Goal: Task Accomplishment & Management: Use online tool/utility

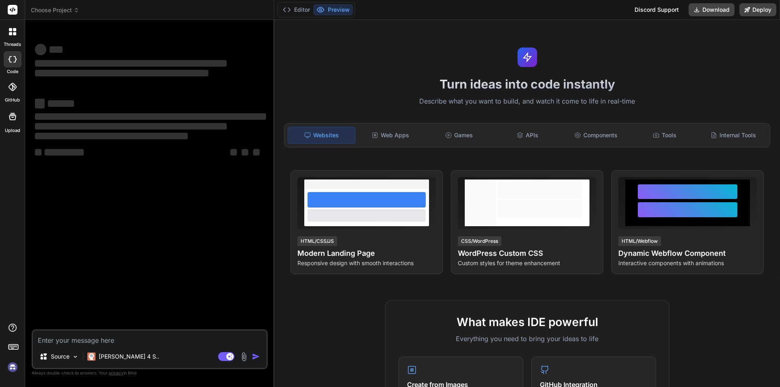
click at [12, 369] on img at bounding box center [13, 367] width 14 height 14
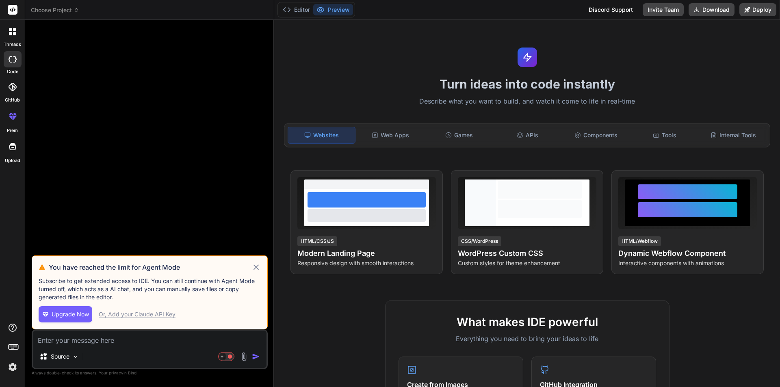
click at [256, 267] on icon at bounding box center [256, 266] width 5 height 5
type textarea "x"
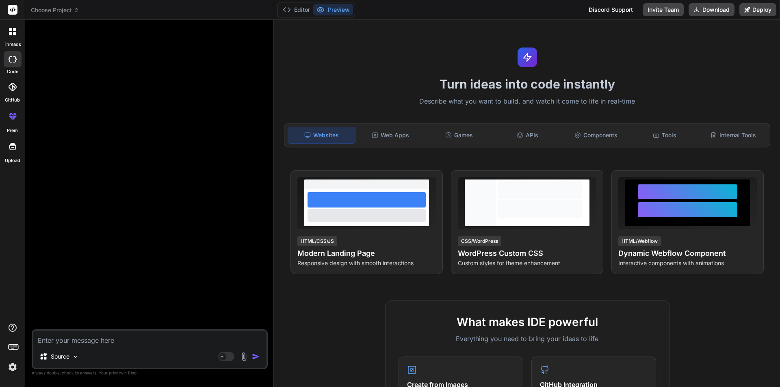
click at [10, 36] on div at bounding box center [12, 31] width 17 height 17
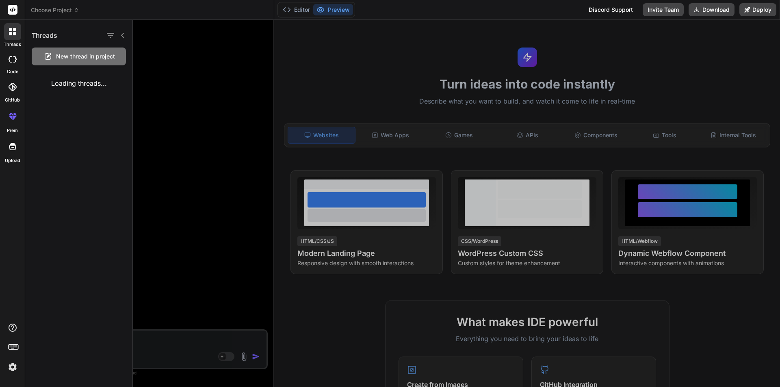
drag, startPoint x: 205, startPoint y: 78, endPoint x: 43, endPoint y: 1, distance: 179.0
click at [204, 78] on div at bounding box center [456, 203] width 647 height 367
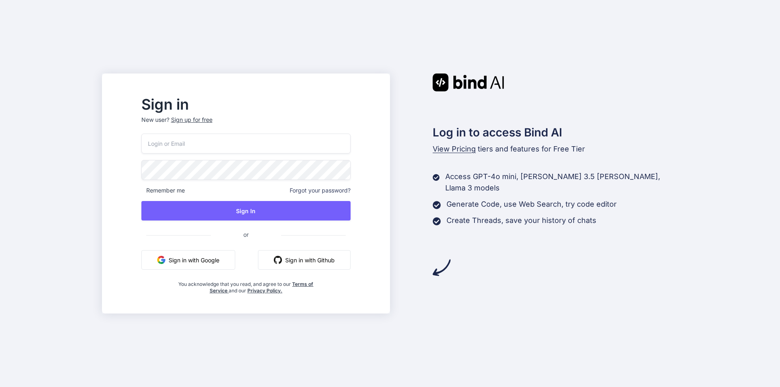
click at [193, 147] on input "email" at bounding box center [245, 144] width 209 height 20
paste input "winehi5423@ncien.com"
type input "winehi5423@ncien.com"
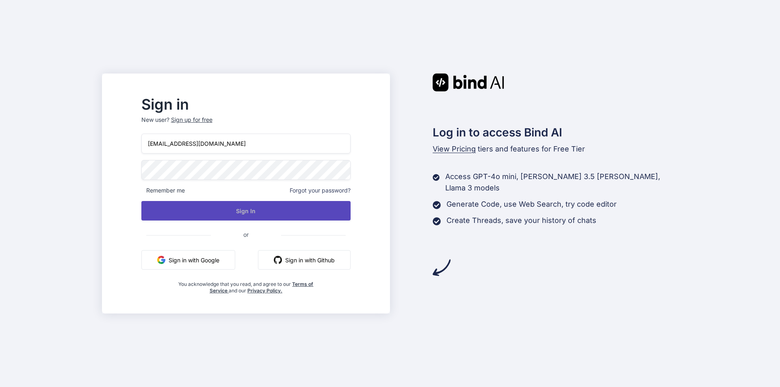
click at [237, 215] on button "Sign In" at bounding box center [245, 211] width 209 height 20
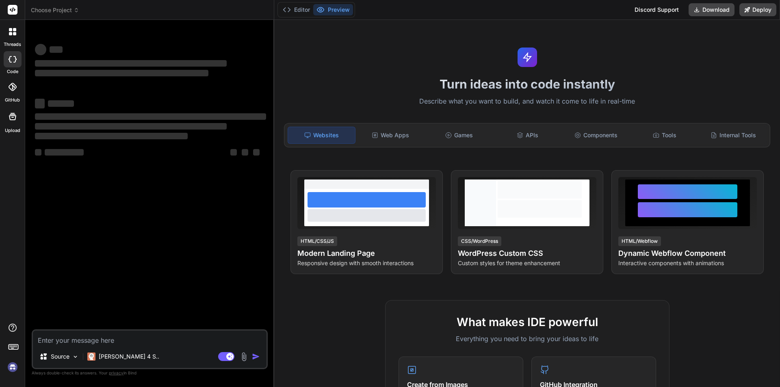
click at [11, 369] on img at bounding box center [13, 367] width 14 height 14
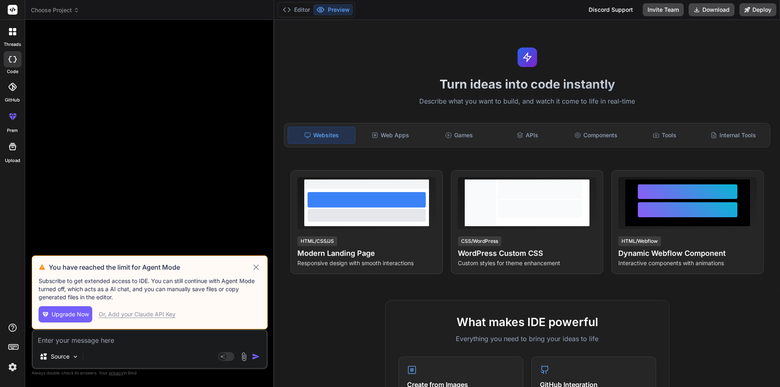
click at [255, 264] on icon at bounding box center [255, 267] width 9 height 10
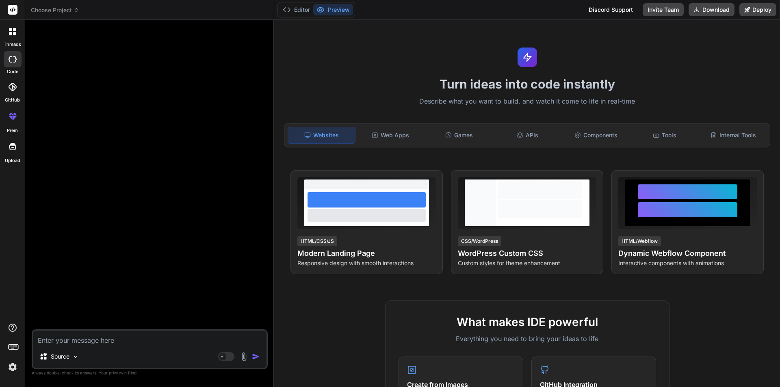
click at [9, 35] on icon at bounding box center [10, 33] width 3 height 3
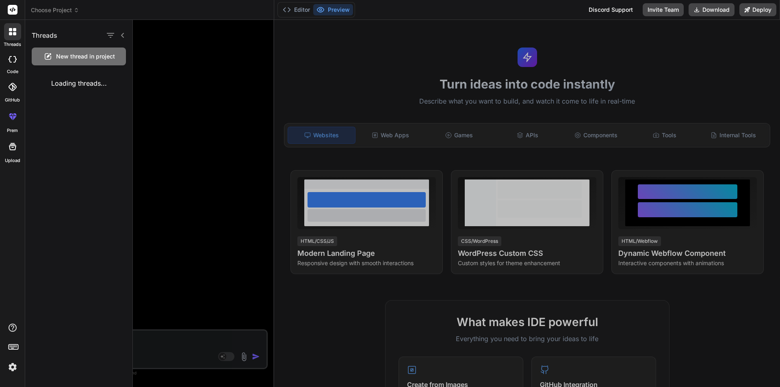
click at [150, 89] on div at bounding box center [456, 203] width 647 height 367
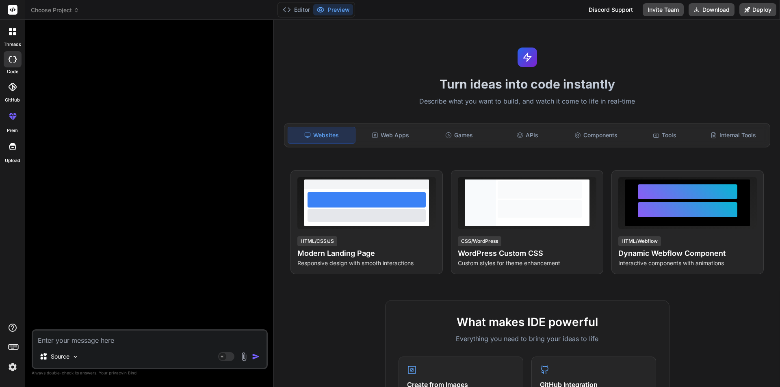
click at [11, 31] on icon at bounding box center [10, 29] width 3 height 3
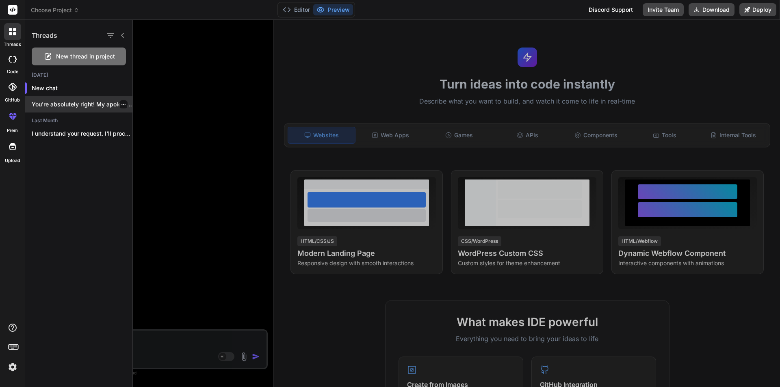
click at [72, 110] on div "You're absolutely right! My apologies for that..." at bounding box center [78, 104] width 107 height 16
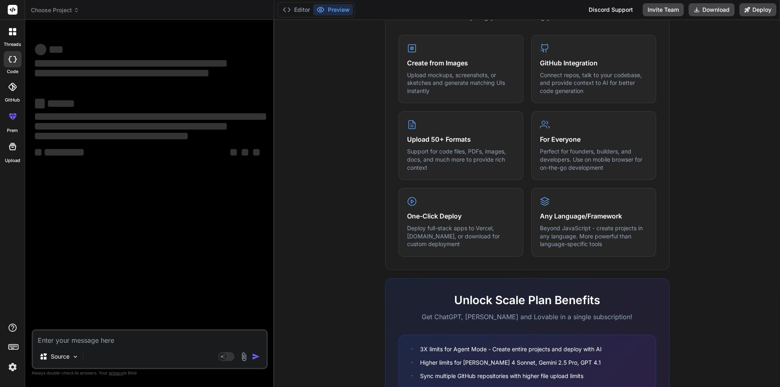
scroll to position [325, 0]
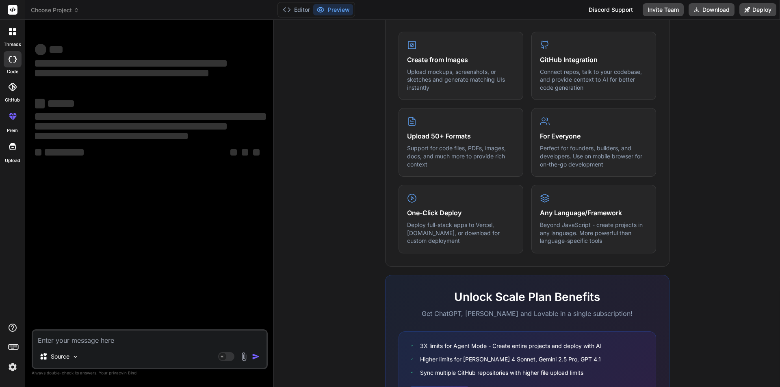
type textarea "x"
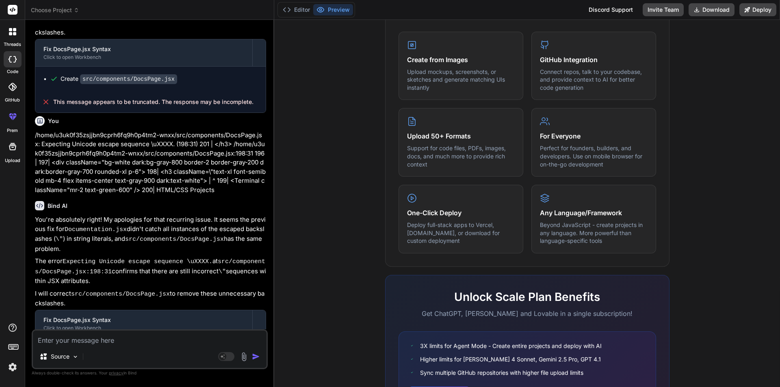
scroll to position [1527, 0]
click at [82, 342] on textarea at bounding box center [150, 338] width 234 height 15
type textarea "c"
type textarea "x"
type textarea "co"
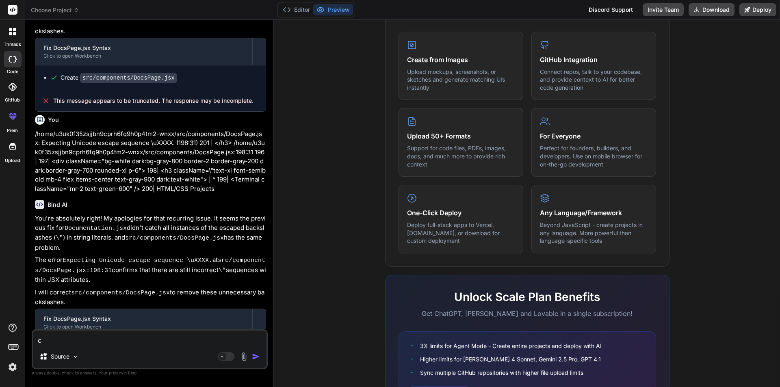
type textarea "x"
type textarea "con"
type textarea "x"
type textarea "cont"
type textarea "x"
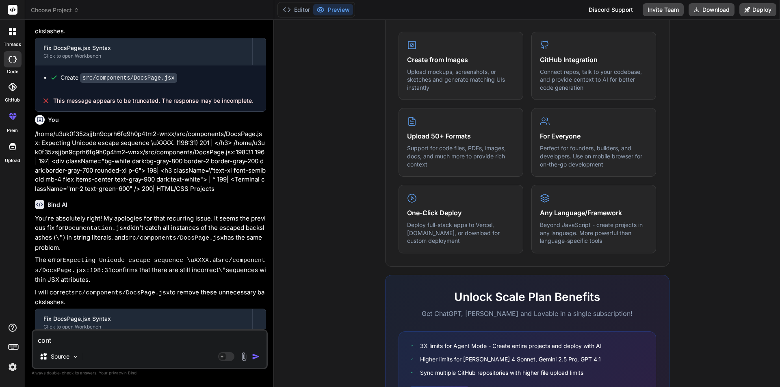
type textarea "conti"
type textarea "x"
type textarea "contin"
type textarea "x"
type textarea "continu"
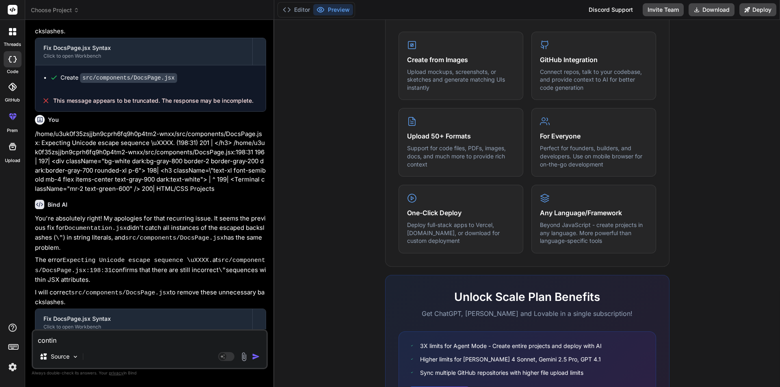
type textarea "x"
type textarea "continue"
type textarea "x"
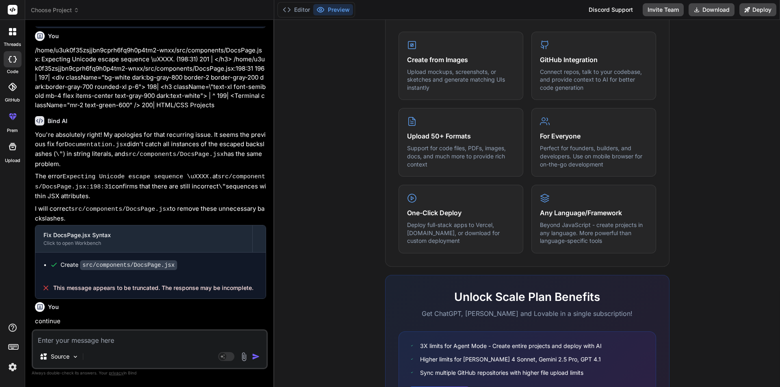
scroll to position [1611, 0]
click at [203, 302] on div "You" at bounding box center [150, 307] width 231 height 10
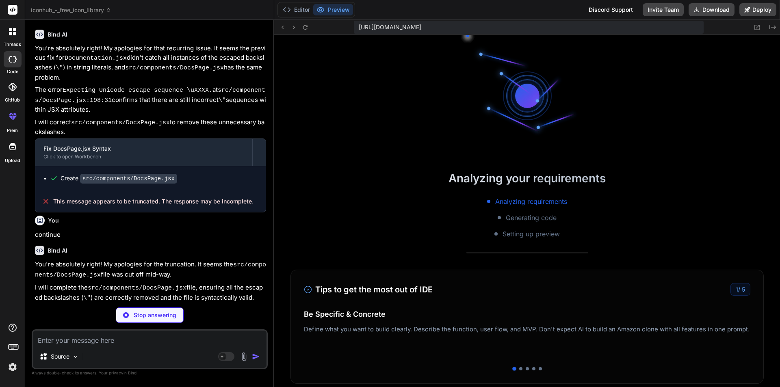
scroll to position [154, 0]
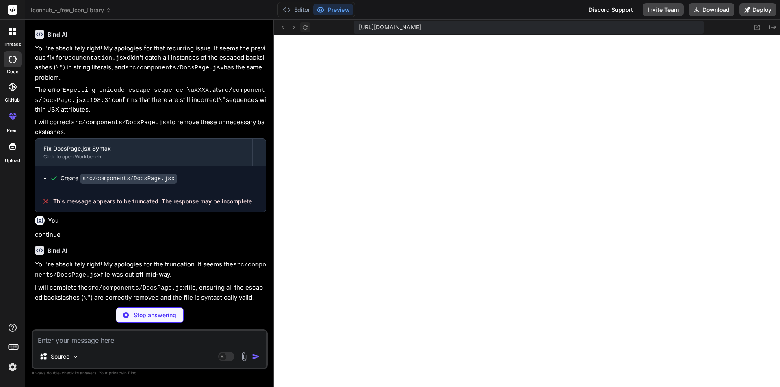
click at [302, 29] on icon at bounding box center [305, 27] width 7 height 7
click at [305, 12] on button "Editor" at bounding box center [297, 9] width 34 height 11
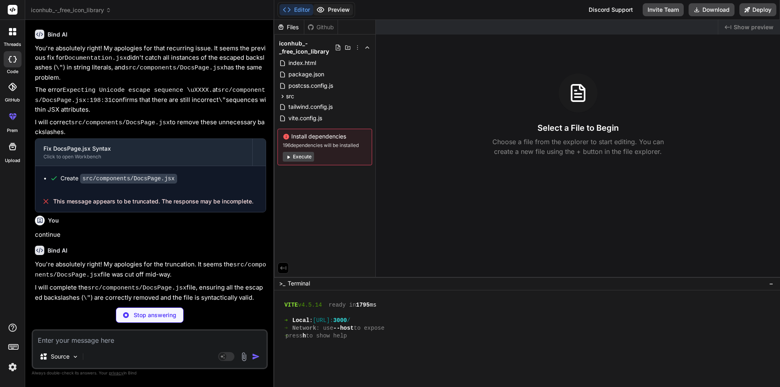
click at [335, 13] on button "Preview" at bounding box center [333, 9] width 40 height 11
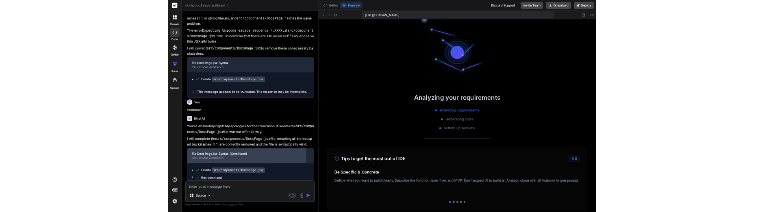
scroll to position [278, 0]
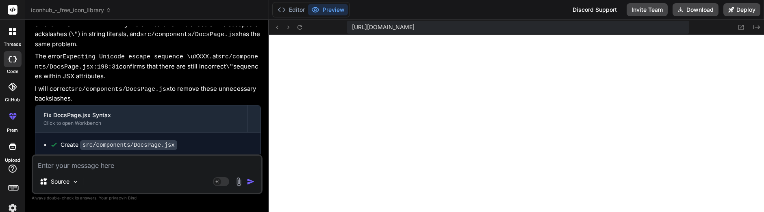
type textarea "x"
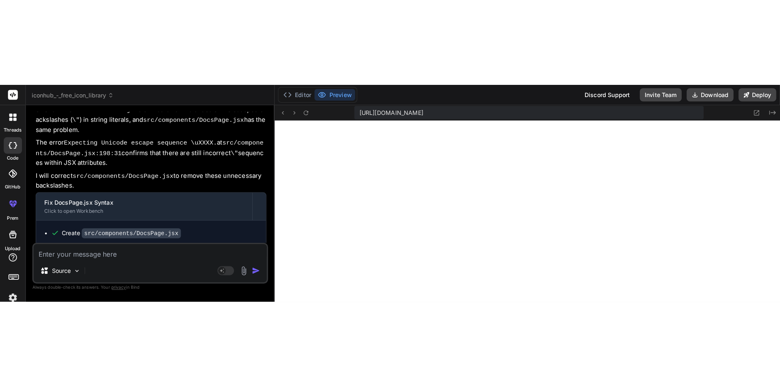
scroll to position [247, 0]
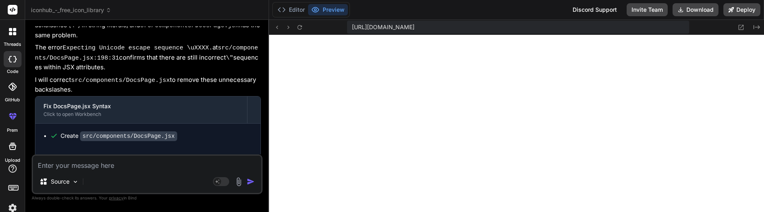
click at [93, 169] on textarea at bounding box center [147, 163] width 228 height 15
paste textarea "Uncaught SyntaxError: The requested module '/node_modules/.vite/deps/react-feat…"
type textarea "Uncaught SyntaxError: The requested module '/node_modules/.vite/deps/react-feat…"
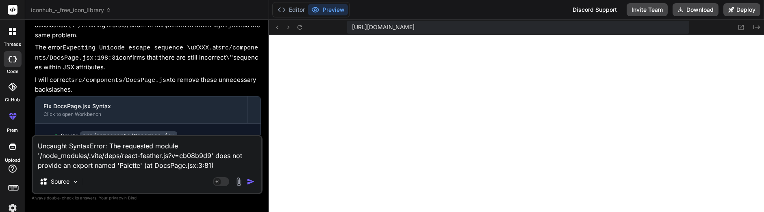
type textarea "x"
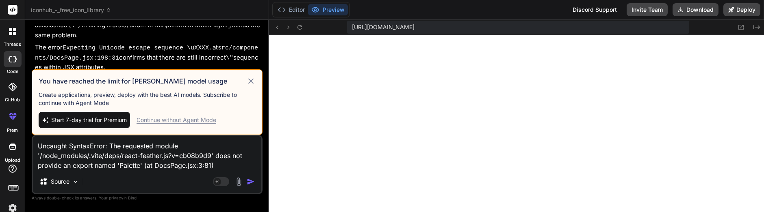
type textarea "Uncaught SyntaxError: The requested module '/node_modules/.vite/deps/react-feat…"
click at [193, 119] on div "Continue without Agent Mode" at bounding box center [177, 120] width 80 height 8
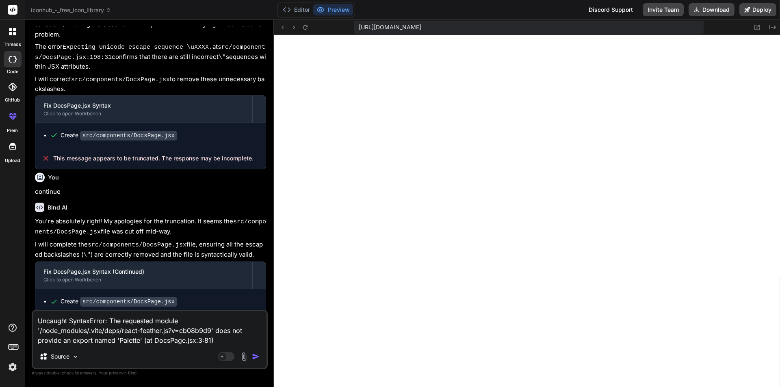
scroll to position [1732, 0]
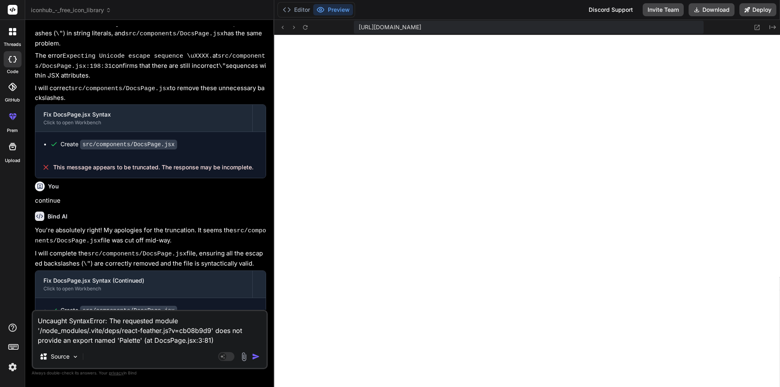
click at [255, 355] on img "button" at bounding box center [256, 357] width 8 height 8
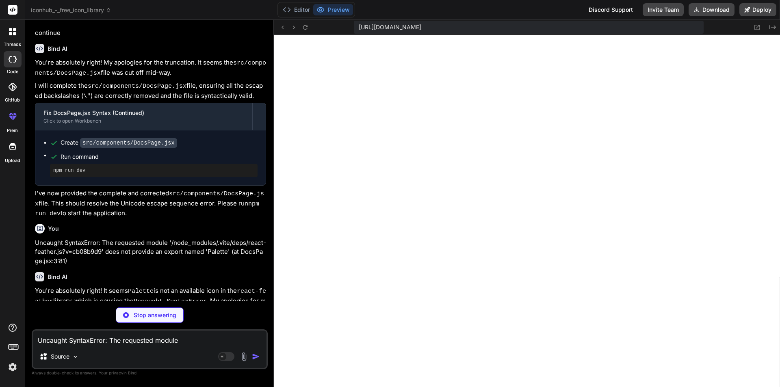
scroll to position [1960, 0]
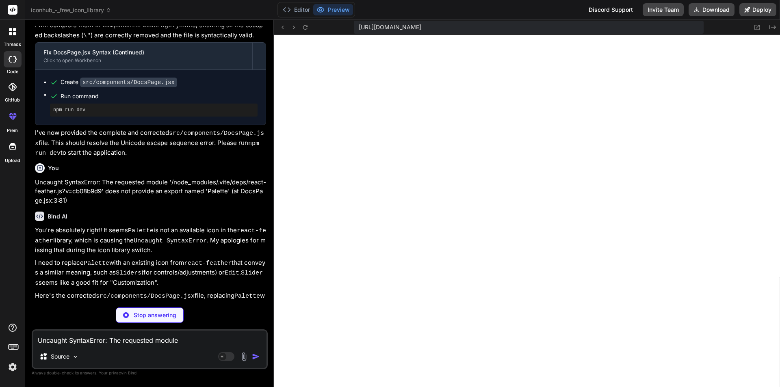
type textarea "x"
type textarea "export default DocsPage;"
type textarea "x"
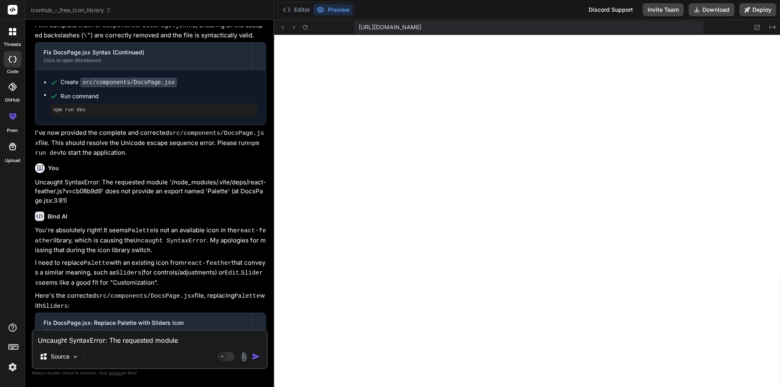
scroll to position [394, 0]
click at [108, 333] on textarea "Uncaught SyntaxError: The requested module '/node_modules/.vite/deps/react-feat…" at bounding box center [150, 338] width 234 height 15
type textarea "i"
type textarea "x"
type textarea "it"
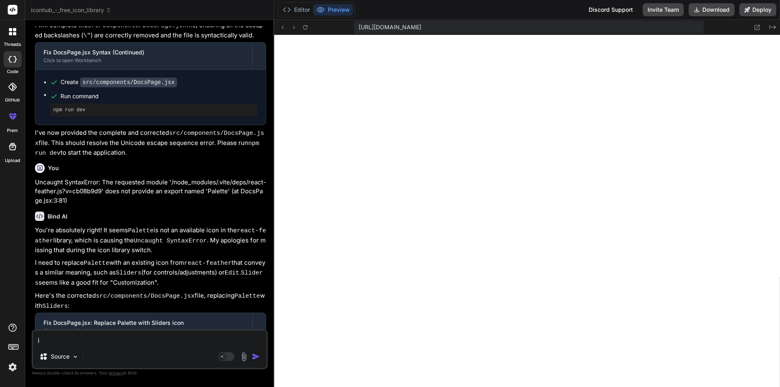
type textarea "x"
type textarea "it"
type textarea "x"
type textarea "it i"
type textarea "x"
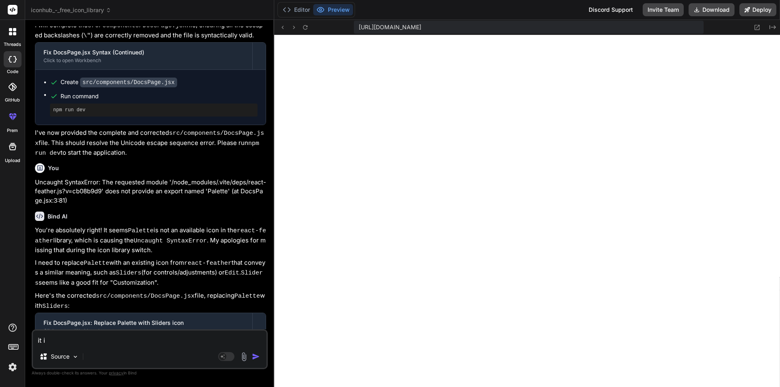
type textarea "it is"
type textarea "x"
type textarea "it is"
type textarea "x"
type textarea "it is r"
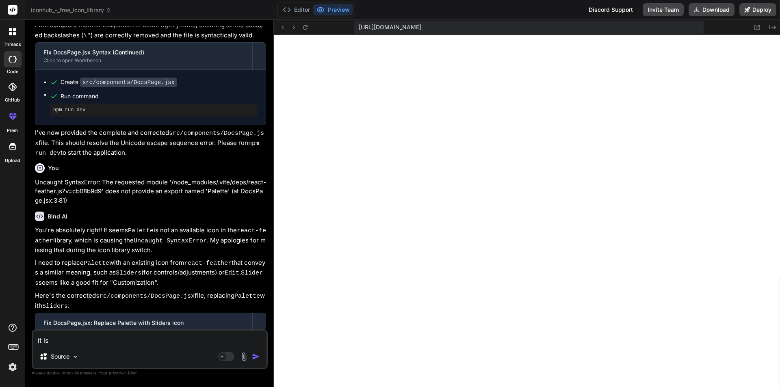
type textarea "x"
type textarea "it is re"
type textarea "x"
type textarea "it is ret"
type textarea "x"
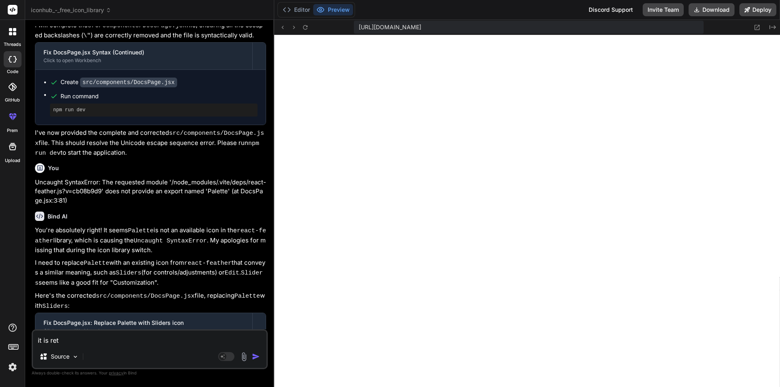
type textarea "it is retu"
type textarea "x"
type textarea "it is retur"
type textarea "x"
type textarea "it is return"
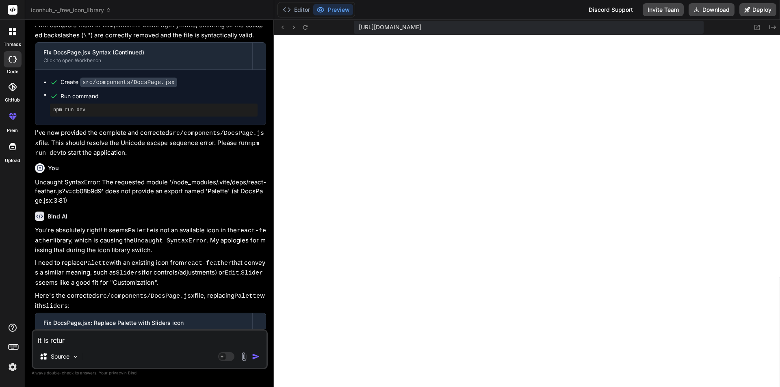
type textarea "x"
type textarea "it is returni"
type textarea "x"
type textarea "it is returnin"
type textarea "x"
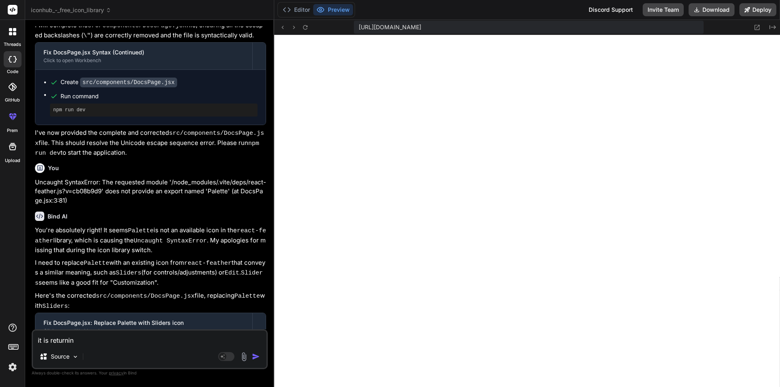
type textarea "it is returning"
type textarea "x"
type textarea "it is returning"
type textarea "x"
type textarea "it is returning t"
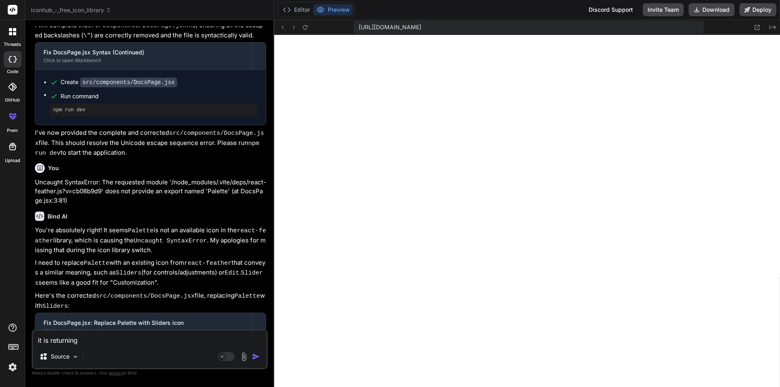
type textarea "x"
type textarea "it is returning th"
type textarea "x"
type textarea "it is returning the"
type textarea "x"
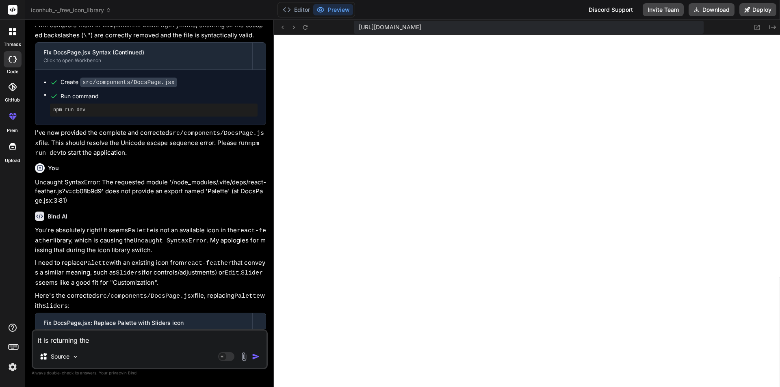
type textarea "it is returning the"
type textarea "x"
type textarea "it is returning the c"
type textarea "x"
type textarea "it is returning the co"
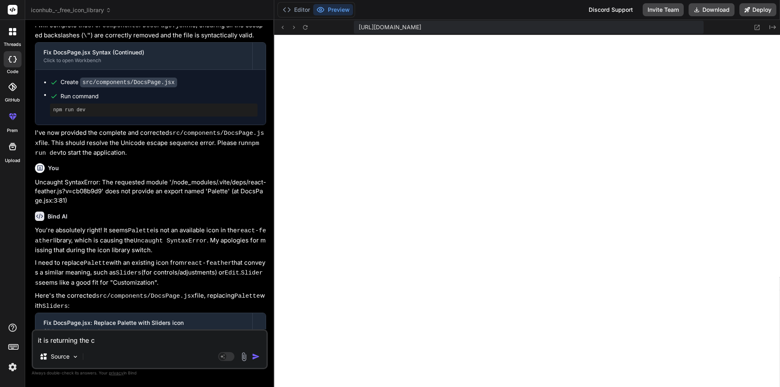
type textarea "x"
type textarea "it is returning the cod"
type textarea "x"
type textarea "it is returning the code"
type textarea "x"
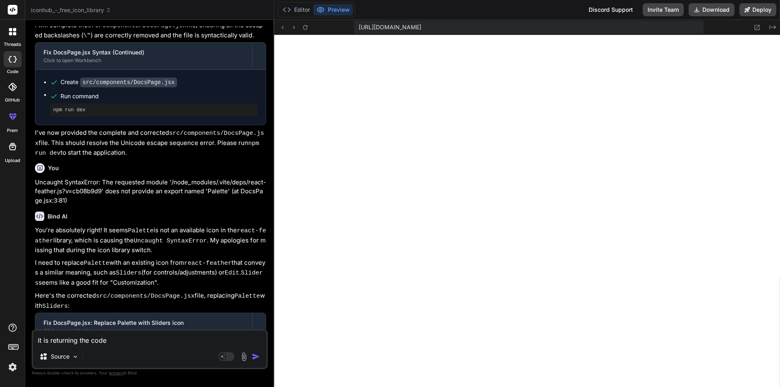
type textarea "it is returning the code"
type textarea "x"
type textarea "it is returning the code b"
type textarea "x"
type textarea "it is returning the code bu"
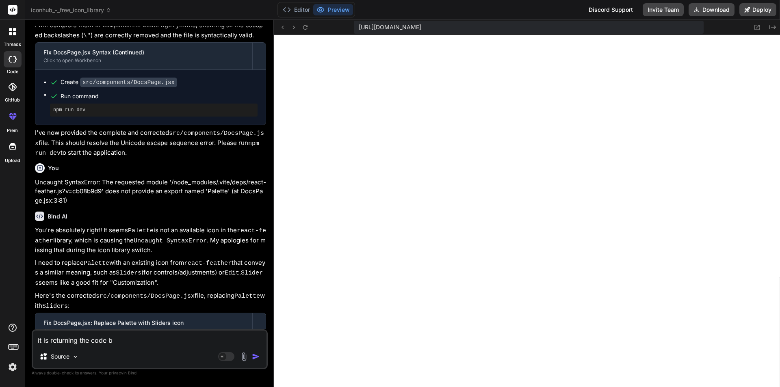
type textarea "x"
type textarea "it is returning the code but"
type textarea "x"
type textarea "it is returning the code but"
type textarea "x"
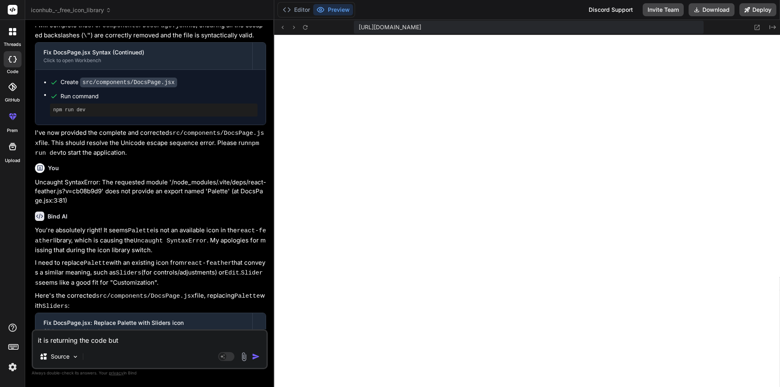
type textarea "it is returning the code but"
type textarea "x"
type textarea "it is returning the code bu"
type textarea "x"
type textarea "it is returning the code b"
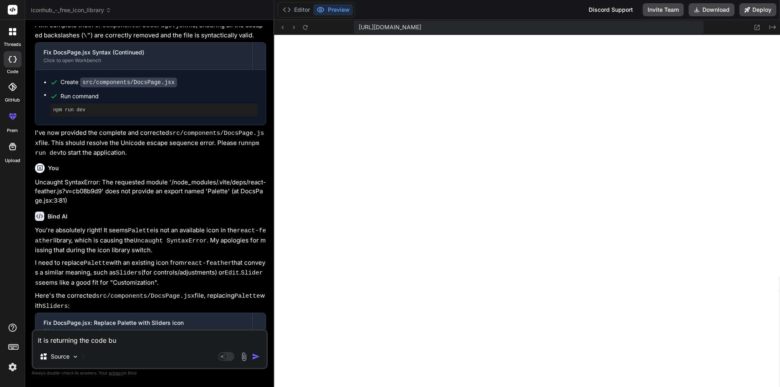
type textarea "x"
type textarea "it is returning the code"
type textarea "x"
type textarea "it is returning the code"
type textarea "x"
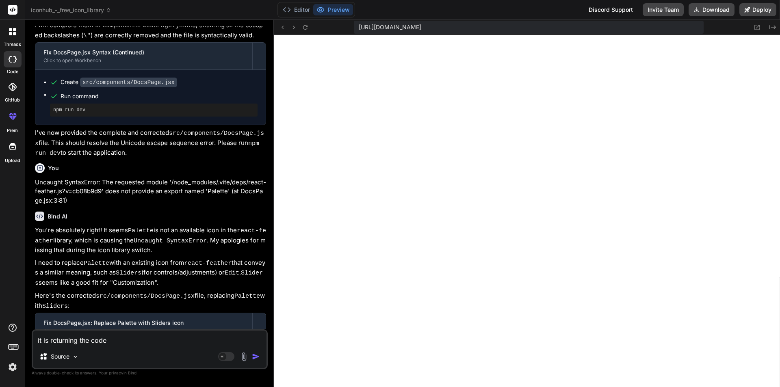
type textarea "it is returning the cod"
type textarea "x"
type textarea "it is returning the co"
type textarea "x"
type textarea "it is returning the c"
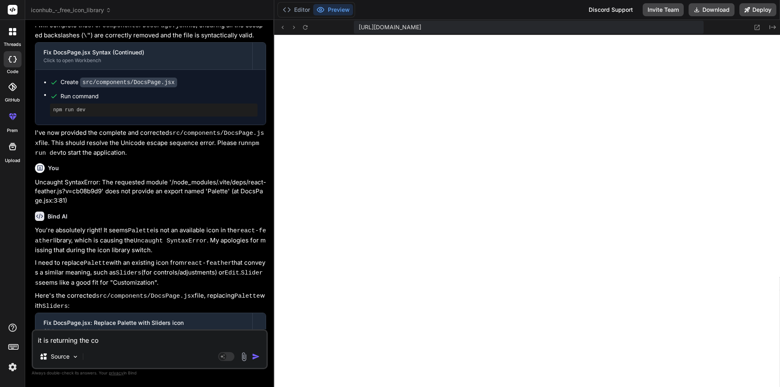
type textarea "x"
type textarea "it is returning the"
type textarea "x"
type textarea "it is returning the"
type textarea "x"
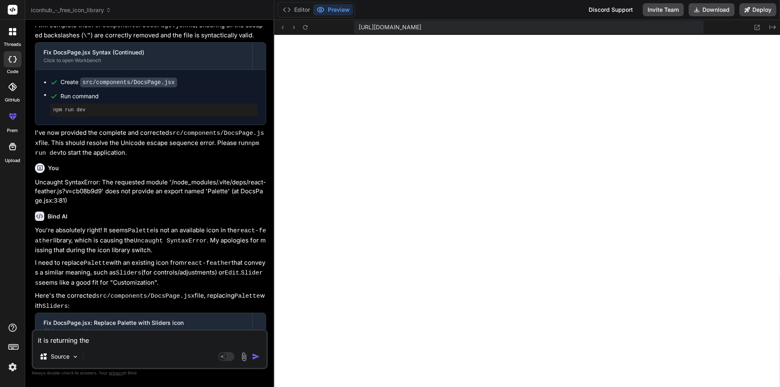
type textarea "it is returning th"
type textarea "x"
type textarea "it is returning t"
type textarea "x"
type textarea "it is returning"
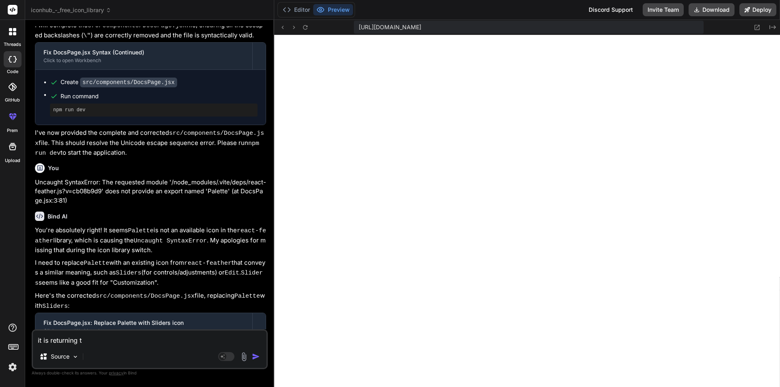
type textarea "x"
type textarea "it is returning"
type textarea "x"
type textarea "it is returnin"
type textarea "x"
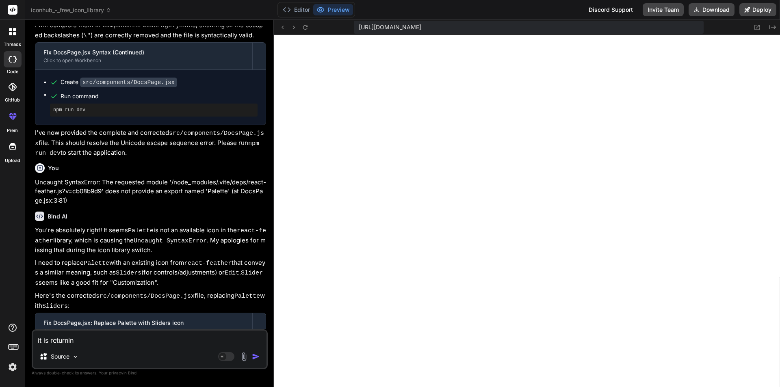
type textarea "it is returni"
type textarea "x"
type textarea "it is return"
type textarea "x"
type textarea "it is retur"
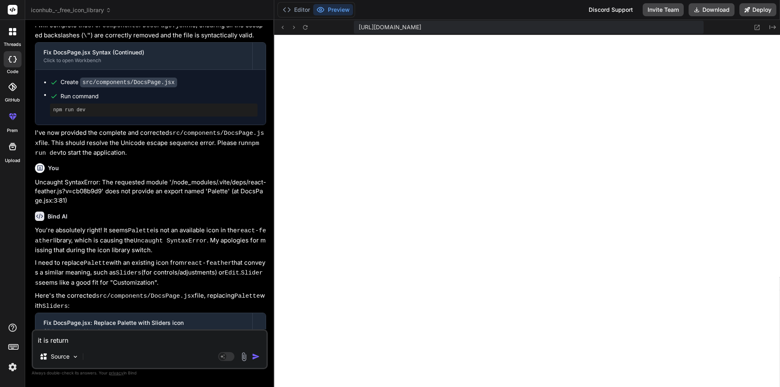
type textarea "x"
type textarea "it is retu"
type textarea "x"
type textarea "it is ret"
type textarea "x"
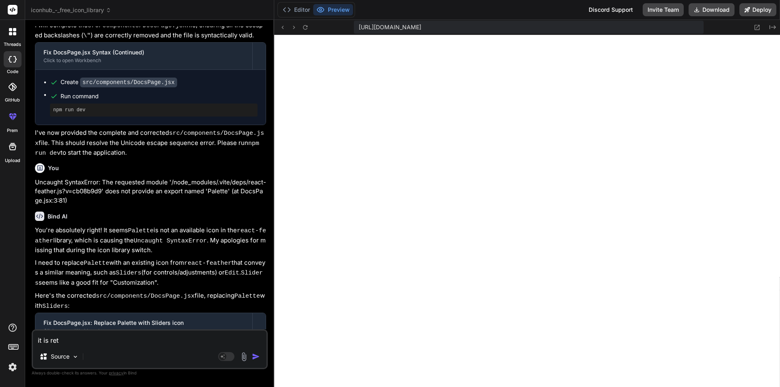
type textarea "it is re"
type textarea "x"
type textarea "it is r"
type textarea "x"
type textarea "it is"
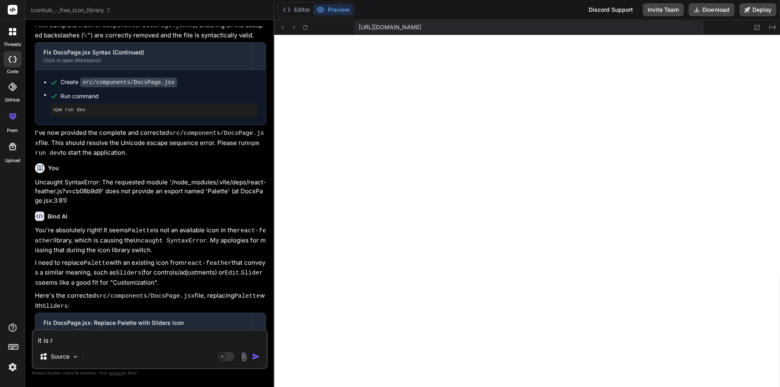
type textarea "x"
type textarea "it is r"
type textarea "x"
type textarea "it is re"
type textarea "x"
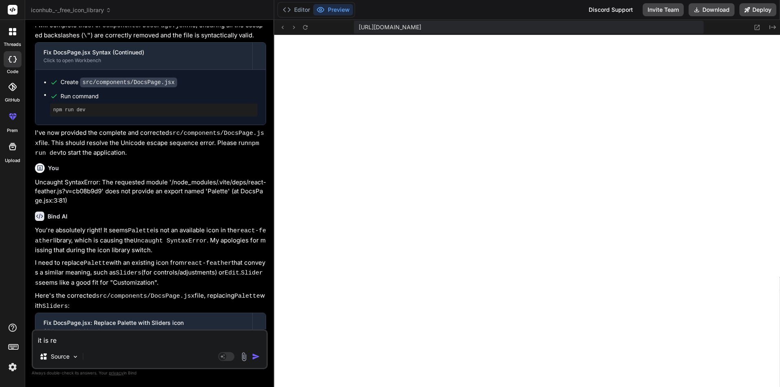
type textarea "it is ret"
type textarea "x"
type textarea "it is retu"
type textarea "x"
type textarea "it is retur"
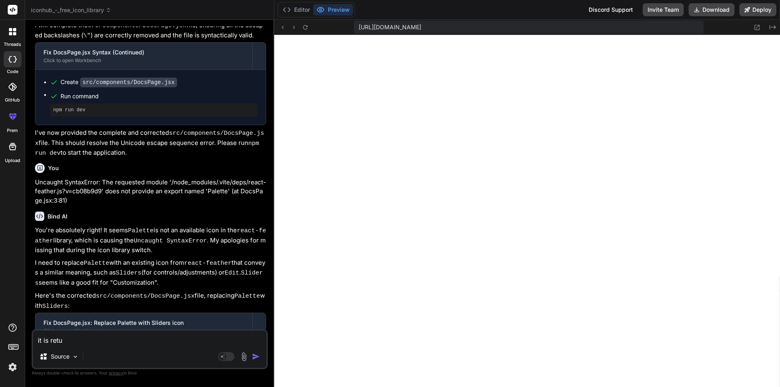
type textarea "x"
type textarea "it is return"
type textarea "x"
type textarea "it is returni"
type textarea "x"
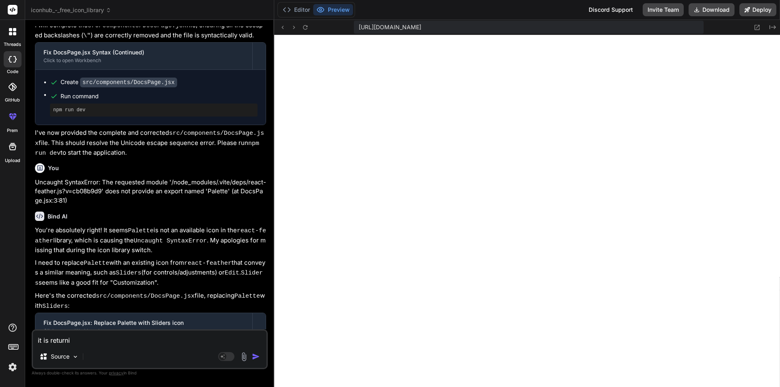
type textarea "it is returnin"
type textarea "x"
type textarea "it is returning"
type textarea "x"
type textarea "it is returning"
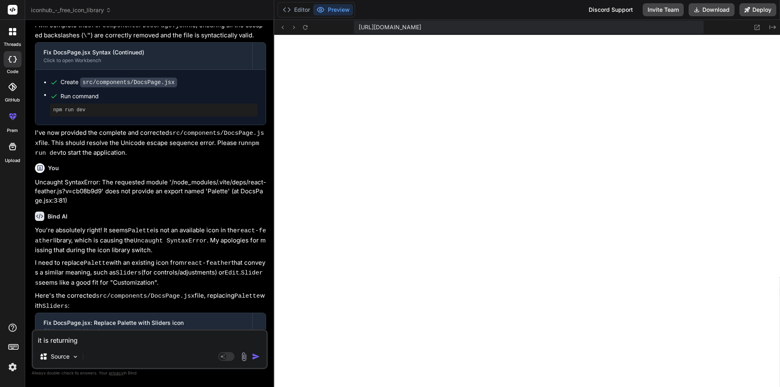
type textarea "x"
type textarea "it is returning t"
type textarea "x"
type textarea "it is returning th"
type textarea "x"
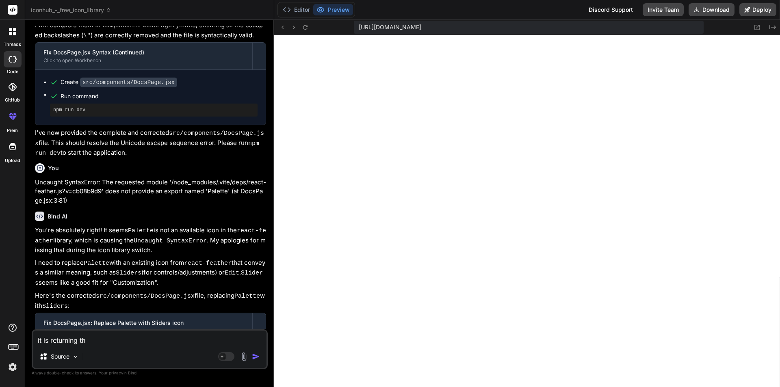
type textarea "it is returning the"
type textarea "x"
type textarea "it is returning the"
type textarea "x"
type textarea "it is returning the h"
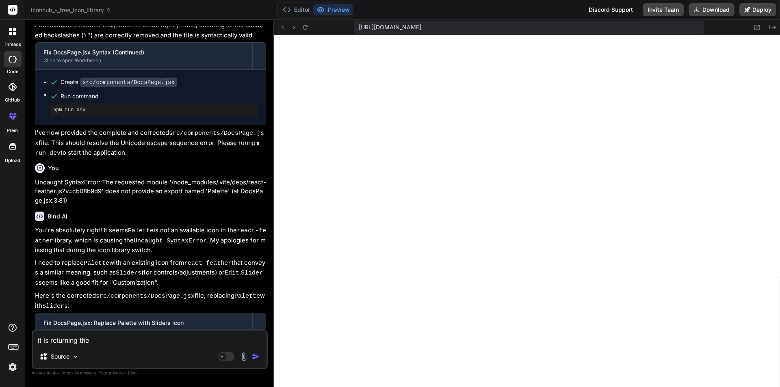
type textarea "x"
type textarea "it is returning the ht"
type textarea "x"
type textarea "it is returning the htm"
type textarea "x"
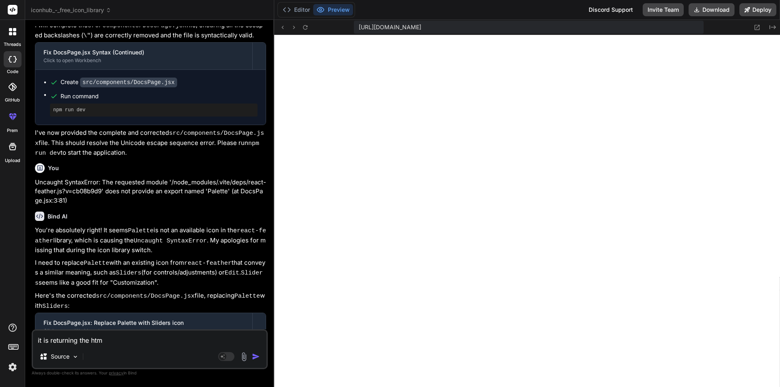
type textarea "it is returning the html"
type textarea "x"
type textarea "it is returning the html"
type textarea "x"
type textarea "it is returning the html"
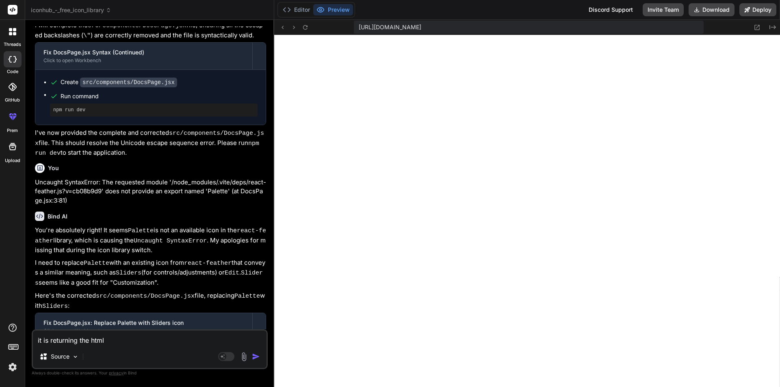
type textarea "x"
type textarea "it is returning the htm"
type textarea "x"
type textarea "it is returning the ht"
type textarea "x"
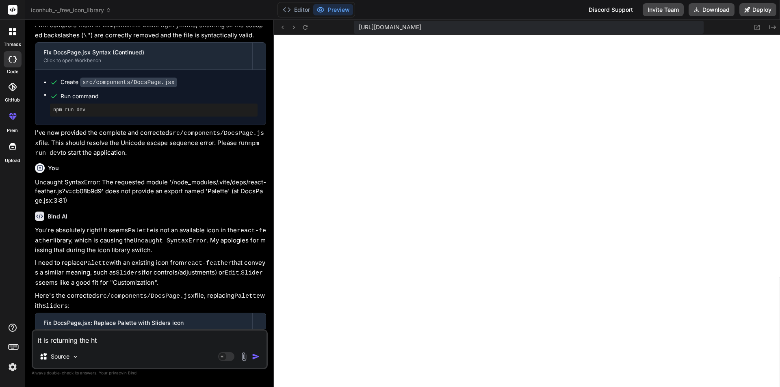
type textarea "it is returning the h"
type textarea "x"
type textarea "it is returning the ht"
type textarea "x"
type textarea "it is returning the htm"
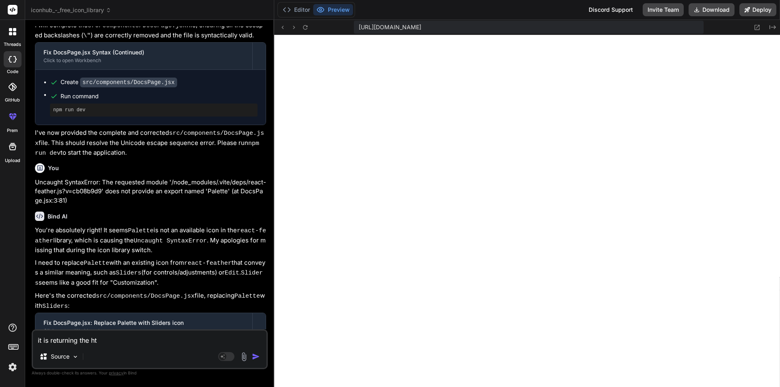
type textarea "x"
type textarea "it is returning the html"
type textarea "x"
type textarea "it is returning the html"
type textarea "x"
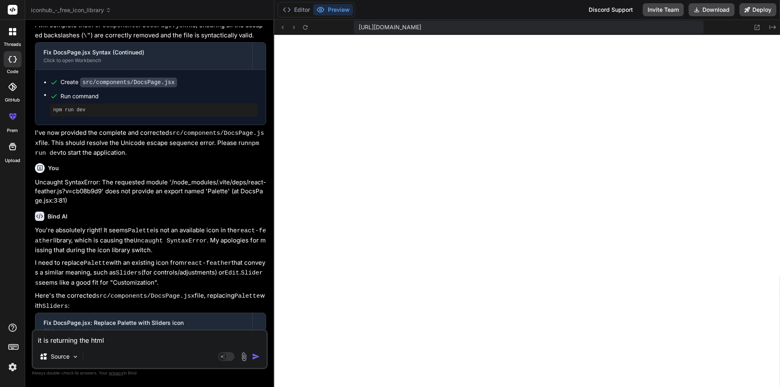
type textarea "it is returning the html c"
type textarea "x"
type textarea "it is returning the html co"
type textarea "x"
type textarea "it is returning the html cod"
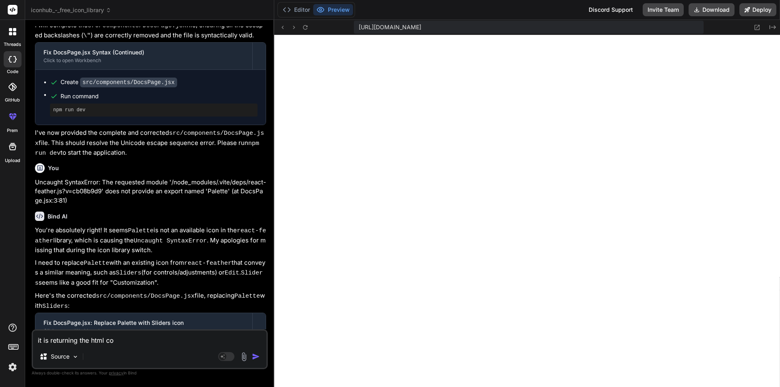
type textarea "x"
type textarea "it is returning the html code"
type textarea "x"
type textarea "it is returning the html code"
type textarea "x"
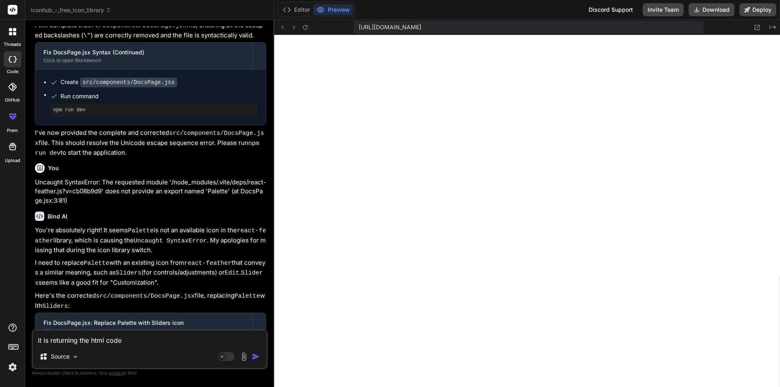
type textarea "it is returning the html code o"
type textarea "x"
type textarea "it is returning the html code of"
type textarea "x"
type textarea "it is returning the html code of"
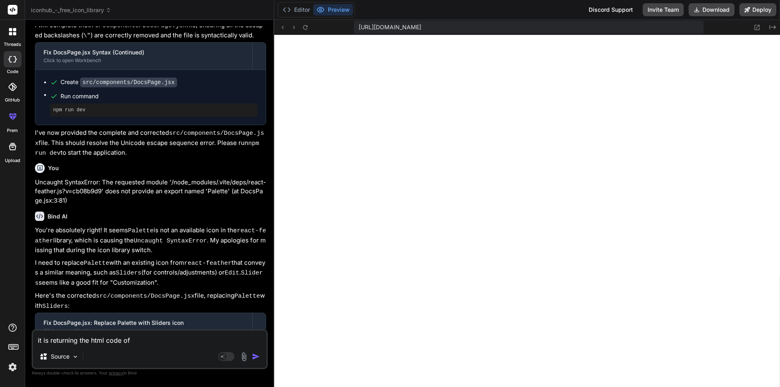
type textarea "x"
type textarea "it is returning the html code of i"
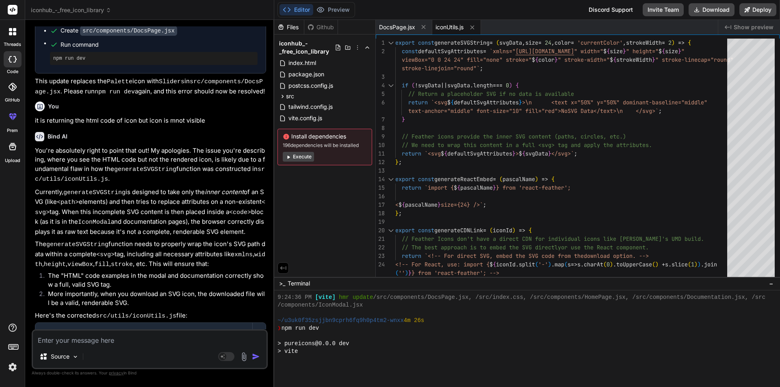
scroll to position [517, 0]
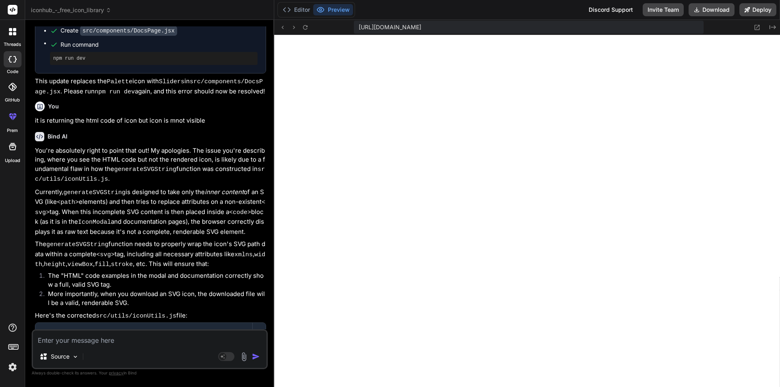
click at [78, 341] on textarea at bounding box center [150, 338] width 234 height 15
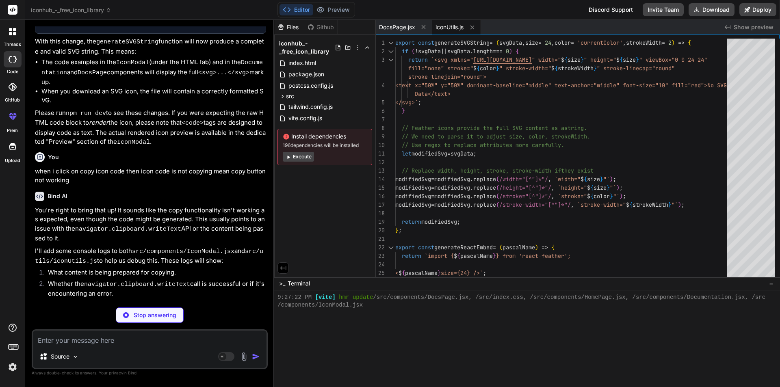
scroll to position [2658, 0]
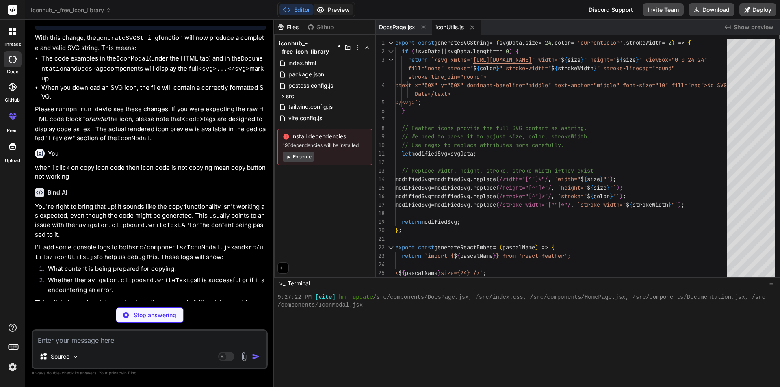
click at [336, 9] on button "Preview" at bounding box center [333, 9] width 40 height 11
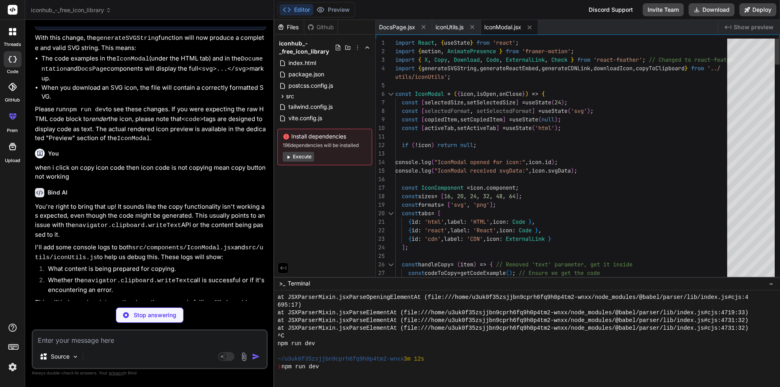
scroll to position [826, 0]
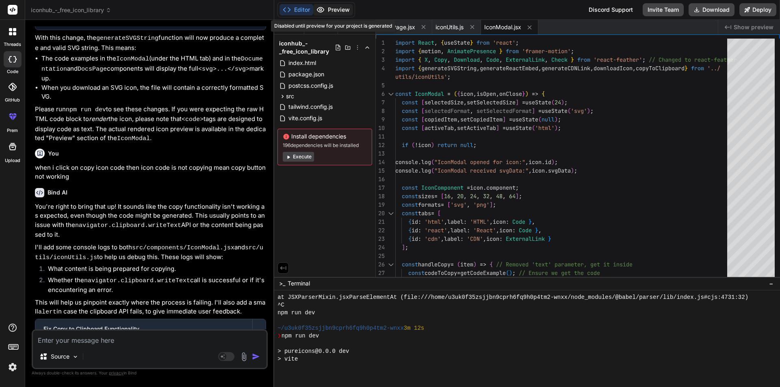
click at [338, 13] on button "Preview" at bounding box center [333, 9] width 40 height 11
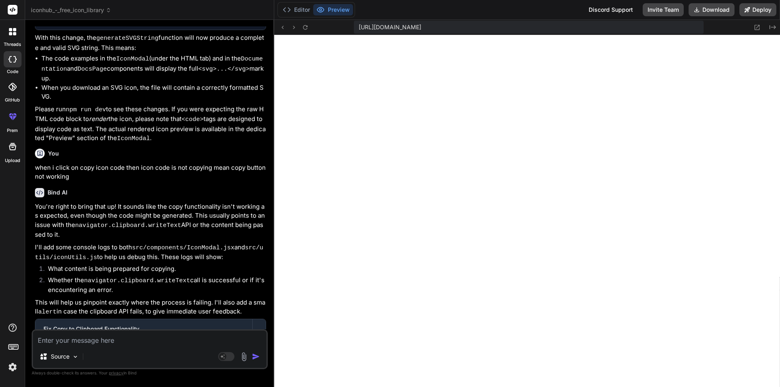
scroll to position [1197, 0]
click at [185, 345] on textarea at bounding box center [150, 338] width 234 height 15
paste textarea "/home/u3uk0f35zsjjbn9cprh6fq9h0p4tm2-wnxx/src/components/IconModal.jsx: Unexpec…"
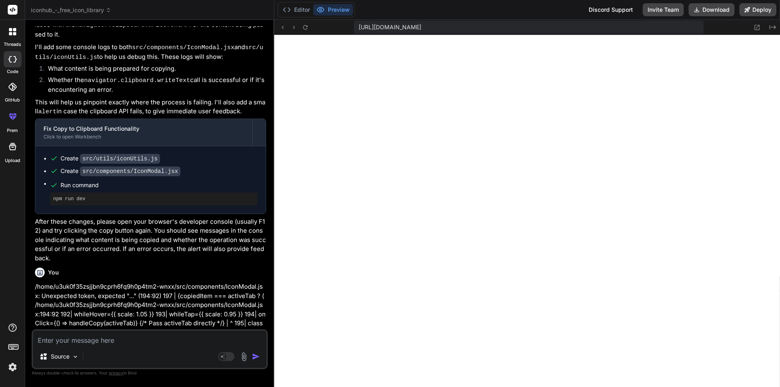
scroll to position [2858, 0]
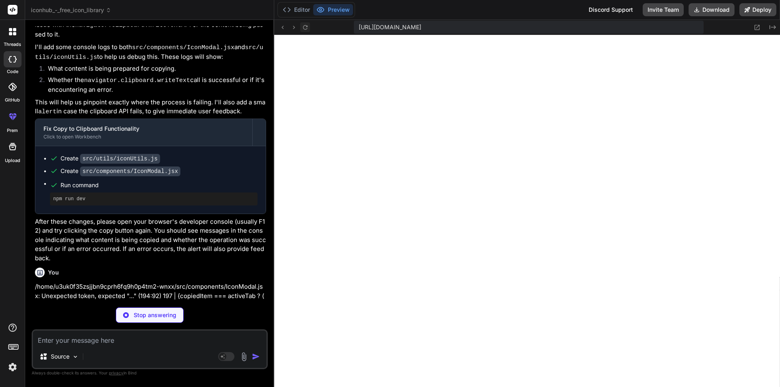
click at [306, 27] on icon at bounding box center [305, 27] width 7 height 7
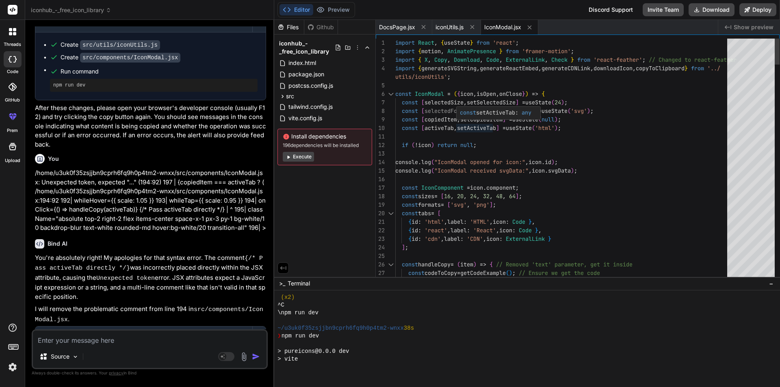
scroll to position [1598, 0]
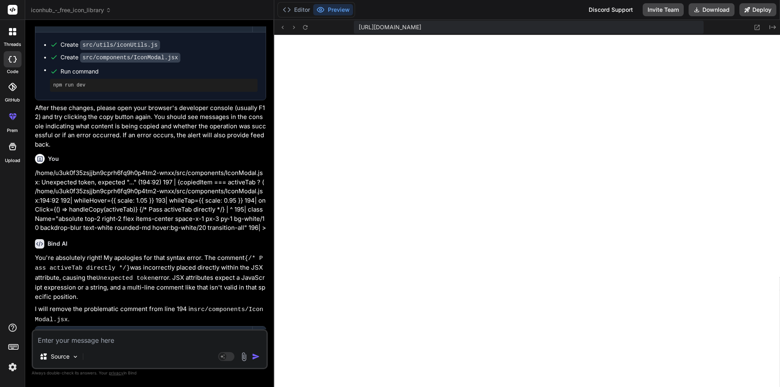
click at [65, 335] on textarea at bounding box center [150, 338] width 234 height 15
paste textarea "Failed to copy to clipboard. Please check console for details."
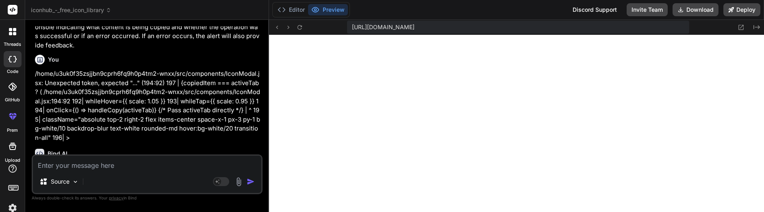
scroll to position [1652, 0]
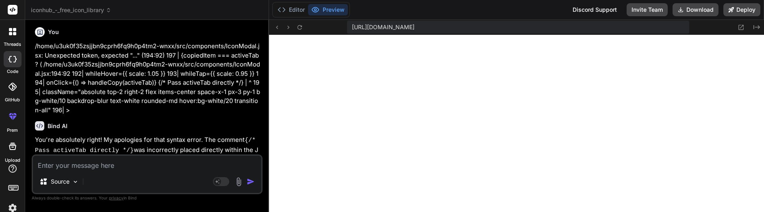
click at [86, 165] on textarea at bounding box center [147, 163] width 228 height 15
paste textarea ".webcontainer@runtime.96435430.js:26 Error during copy operation in IconModal: …"
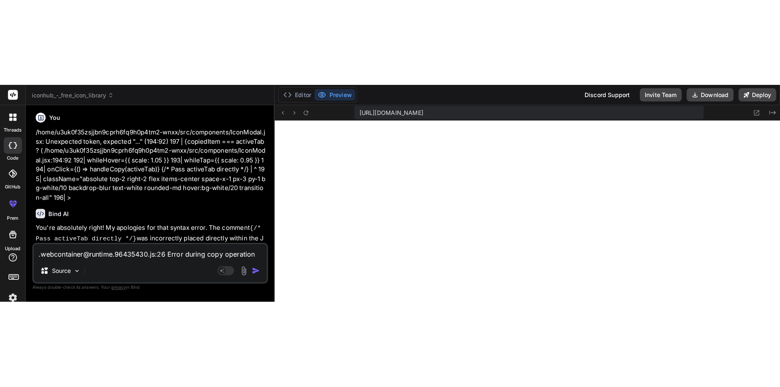
scroll to position [1, 0]
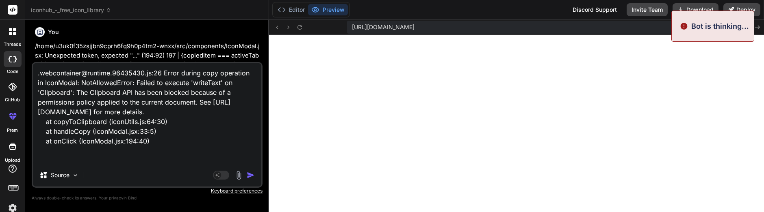
click at [249, 176] on img "button" at bounding box center [251, 175] width 8 height 8
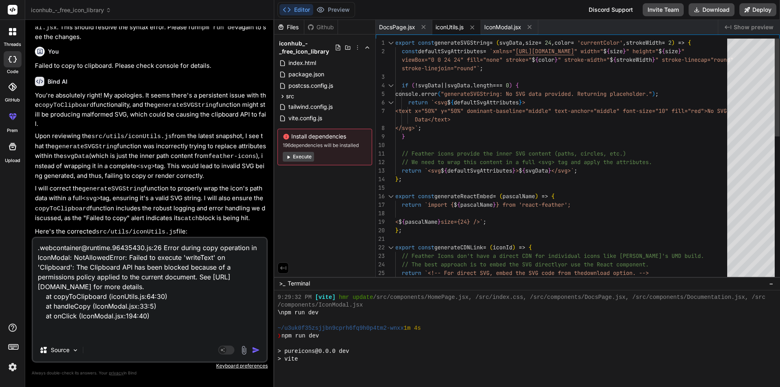
scroll to position [1729, 0]
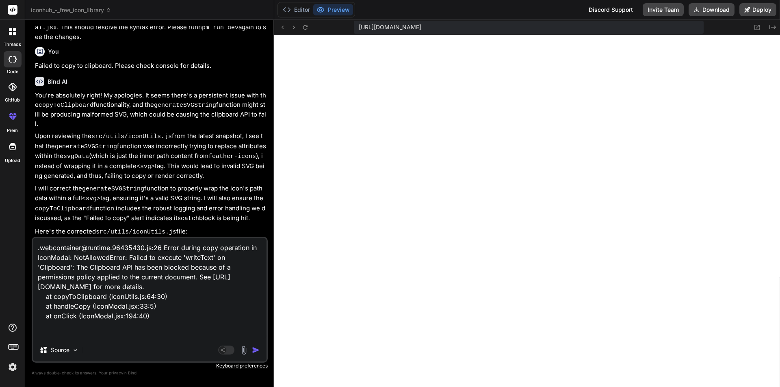
click at [255, 351] on img "button" at bounding box center [256, 350] width 8 height 8
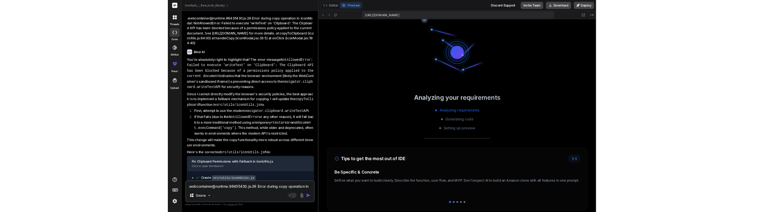
scroll to position [1860, 0]
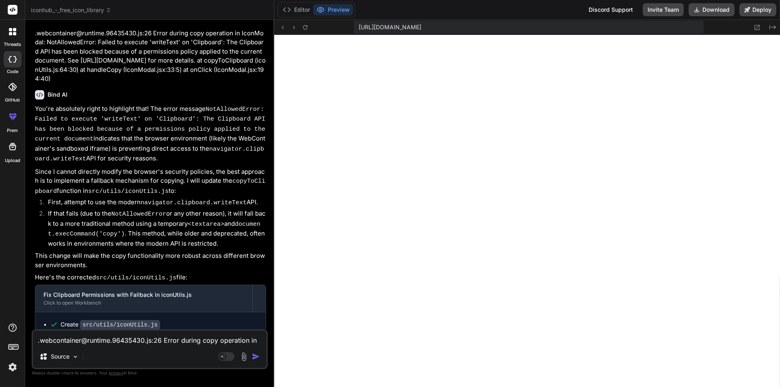
click at [112, 345] on textarea ".webcontainer@runtime.96435430.js:26 Error during copy operation in IconModal: …" at bounding box center [150, 338] width 234 height 15
click at [58, 342] on textarea "icon card should have same height and width" at bounding box center [150, 338] width 234 height 15
click at [63, 343] on textarea "icon card should have same height and width" at bounding box center [150, 338] width 234 height 15
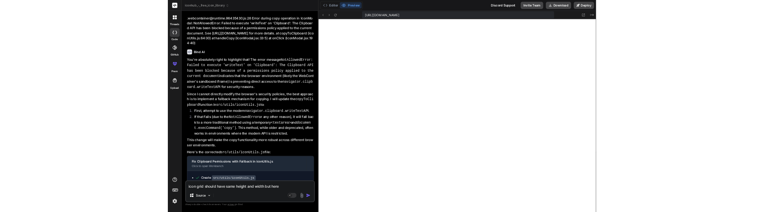
scroll to position [1914, 0]
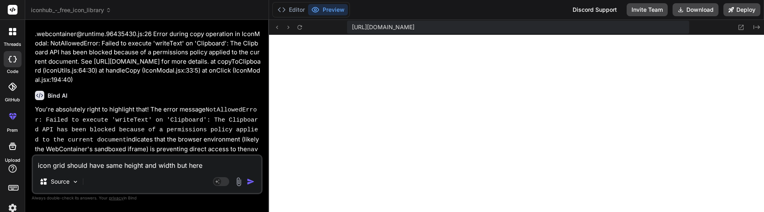
click at [222, 163] on textarea "icon grid should have same height and width but here" at bounding box center [147, 163] width 228 height 15
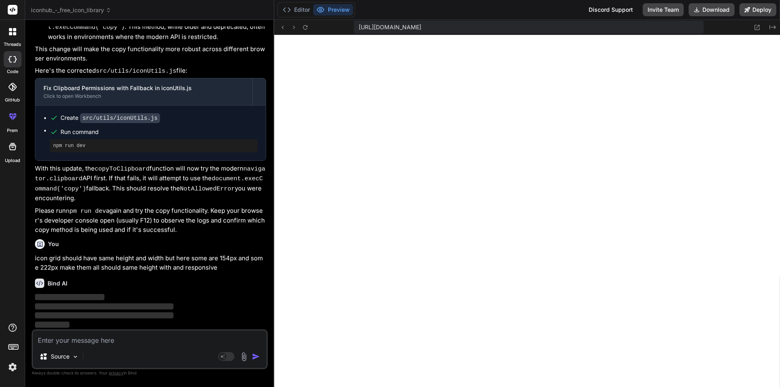
scroll to position [0, 0]
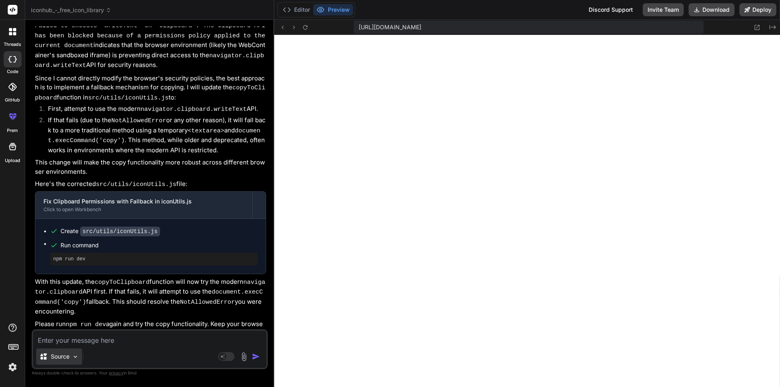
click at [79, 359] on img at bounding box center [75, 356] width 7 height 7
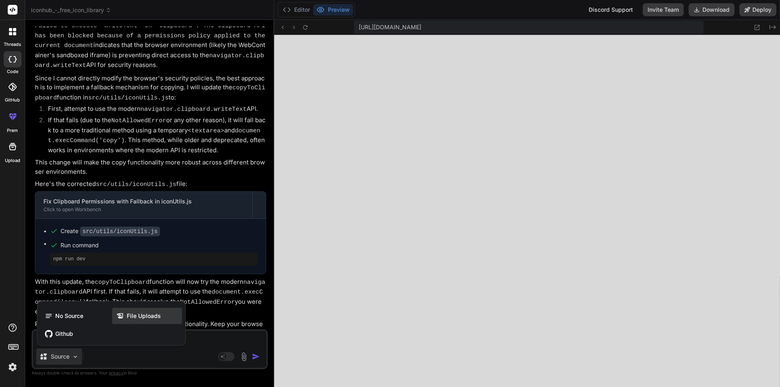
click at [147, 317] on span "File Uploads" at bounding box center [144, 316] width 34 height 8
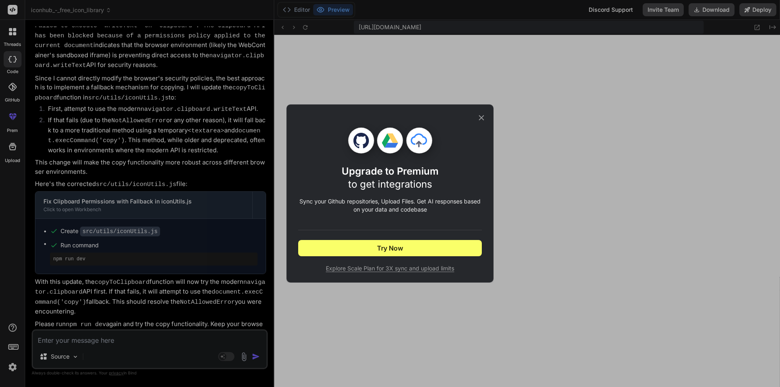
click at [479, 118] on icon at bounding box center [481, 117] width 9 height 9
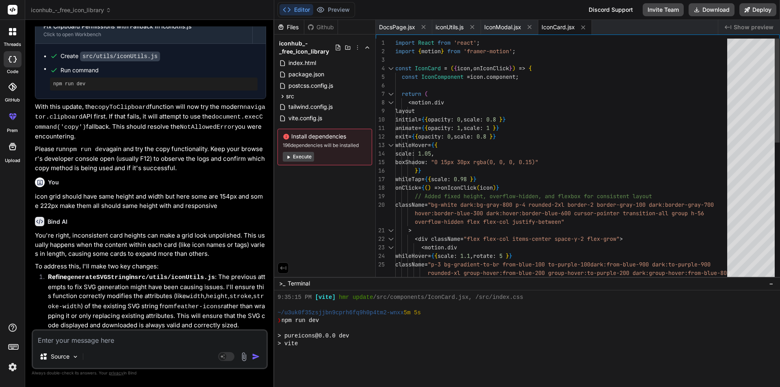
scroll to position [1992, 0]
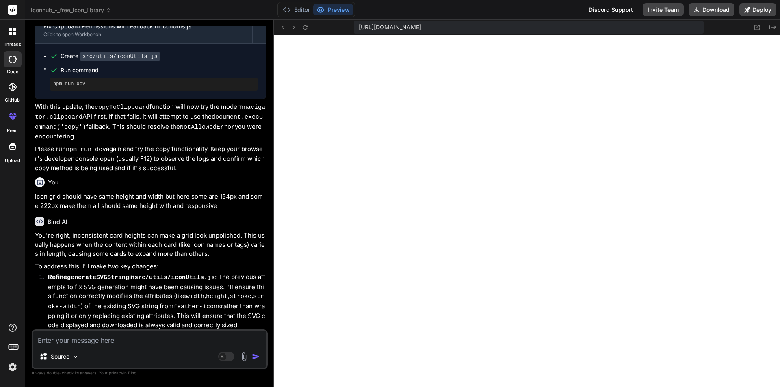
click at [131, 342] on textarea at bounding box center [150, 338] width 234 height 15
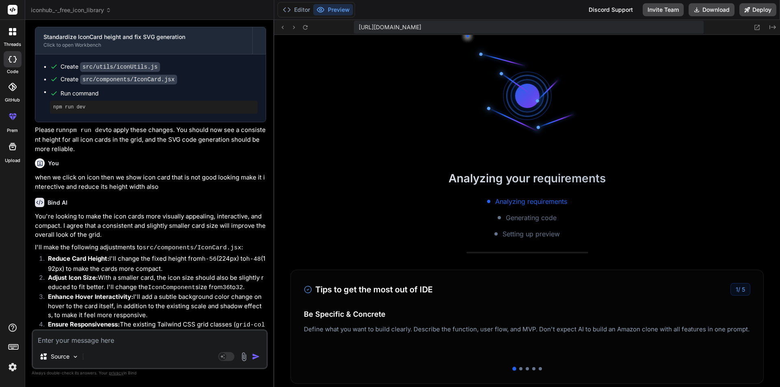
scroll to position [2115, 0]
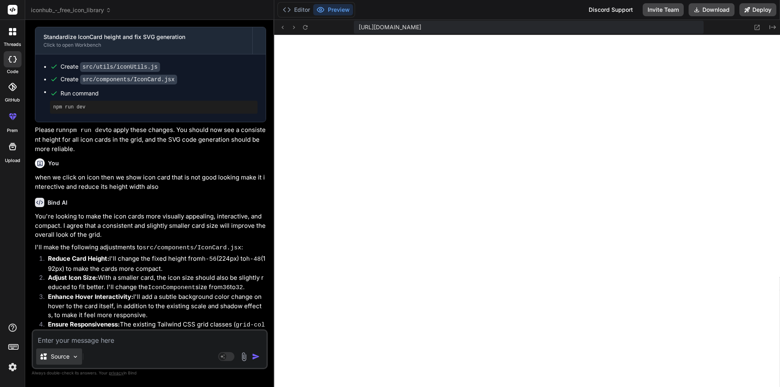
click at [76, 354] on img at bounding box center [75, 356] width 7 height 7
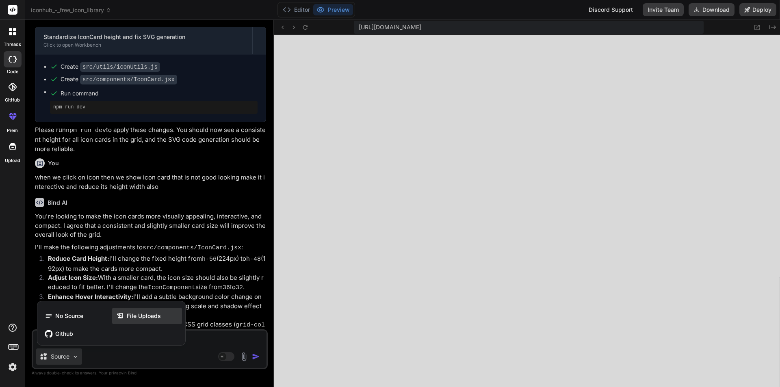
click at [156, 318] on span "File Uploads" at bounding box center [144, 316] width 34 height 8
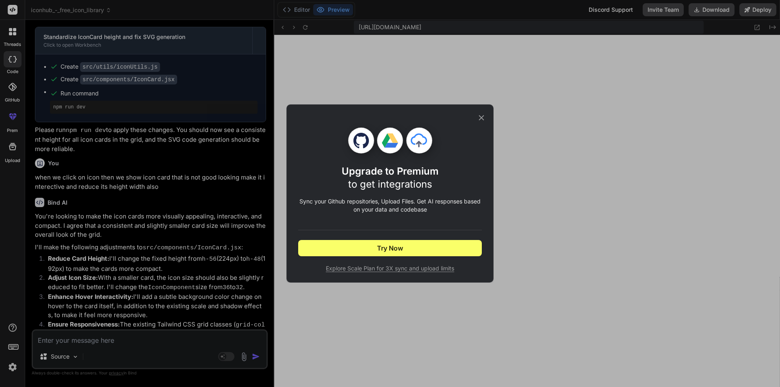
click at [483, 116] on icon at bounding box center [481, 117] width 9 height 9
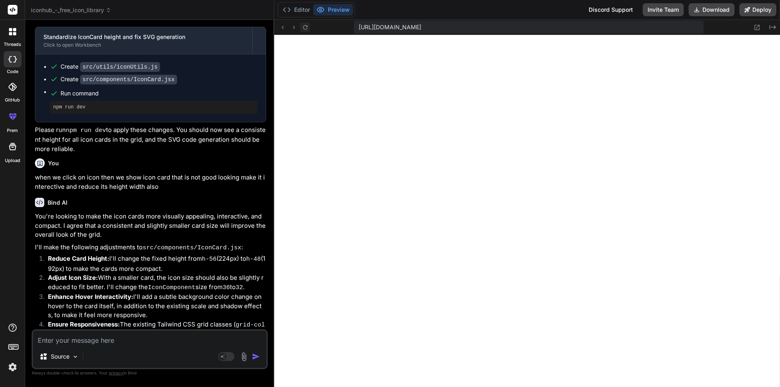
click at [306, 25] on icon at bounding box center [305, 27] width 4 height 4
click at [90, 344] on textarea at bounding box center [150, 338] width 234 height 15
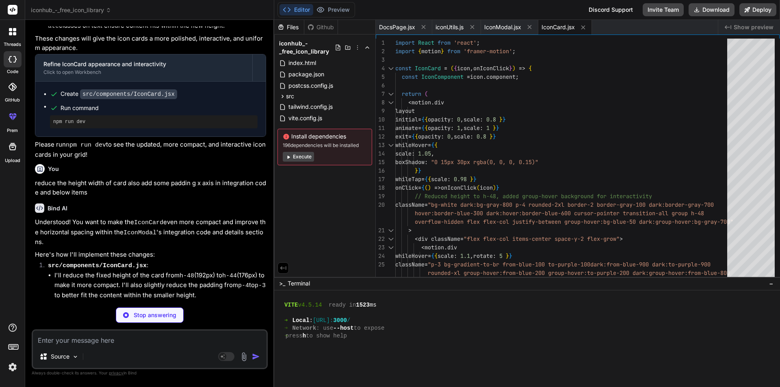
scroll to position [2161, 0]
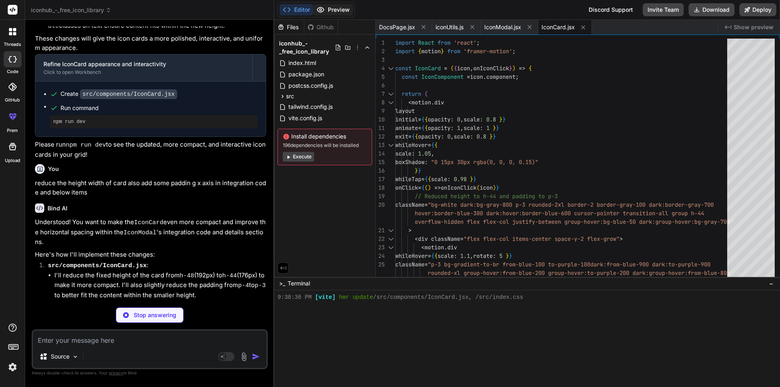
click at [331, 12] on button "Preview" at bounding box center [333, 9] width 40 height 11
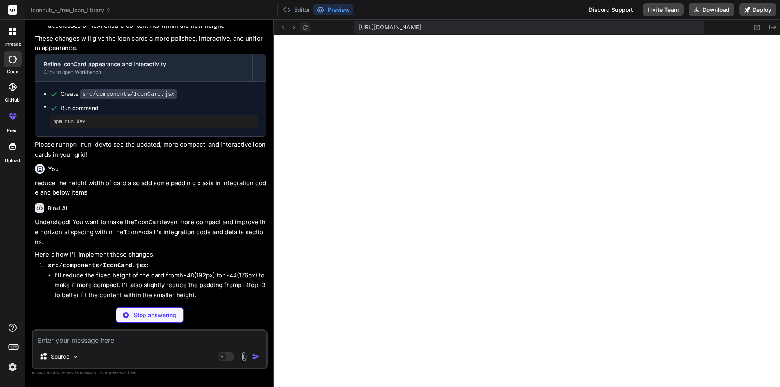
click at [307, 25] on icon at bounding box center [305, 27] width 7 height 7
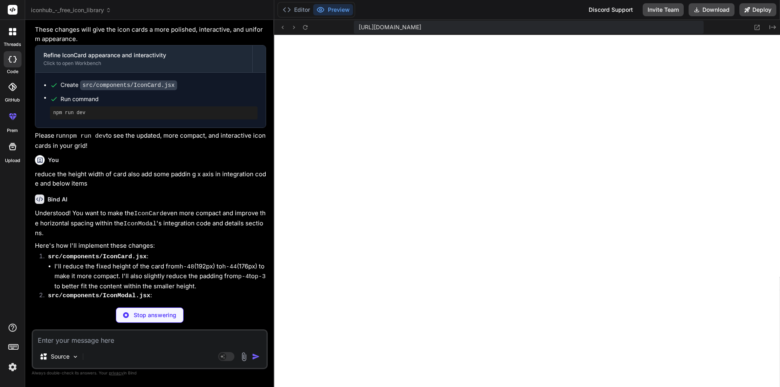
scroll to position [4773, 0]
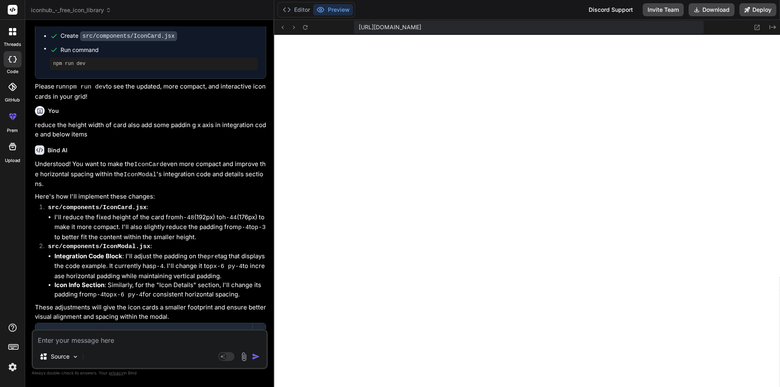
scroll to position [2177, 0]
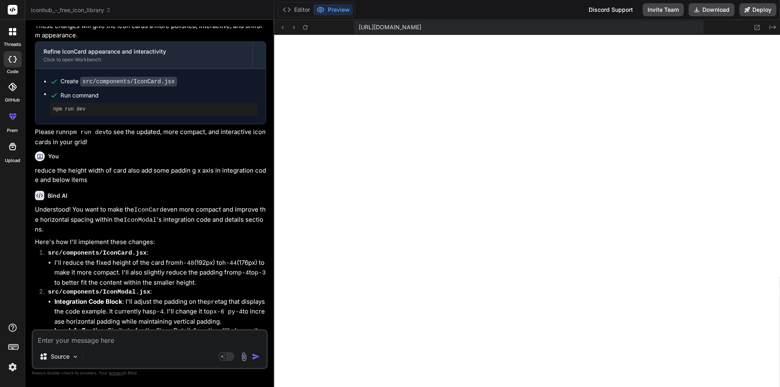
click at [71, 340] on textarea at bounding box center [150, 338] width 234 height 15
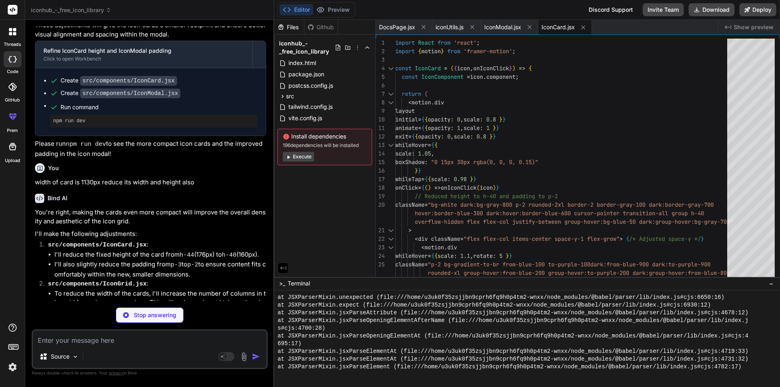
scroll to position [5104, 0]
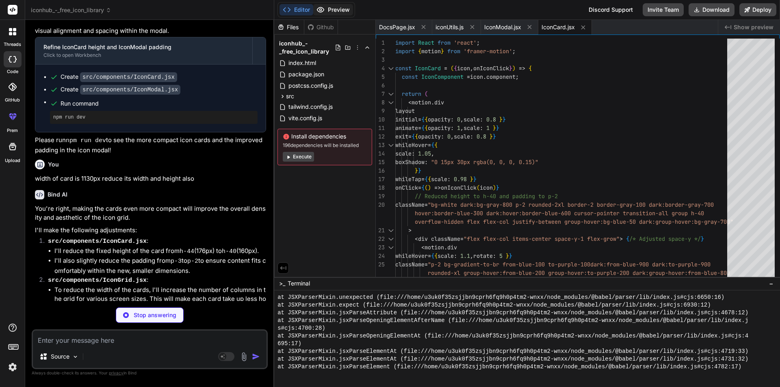
click at [335, 15] on button "Preview" at bounding box center [333, 9] width 40 height 11
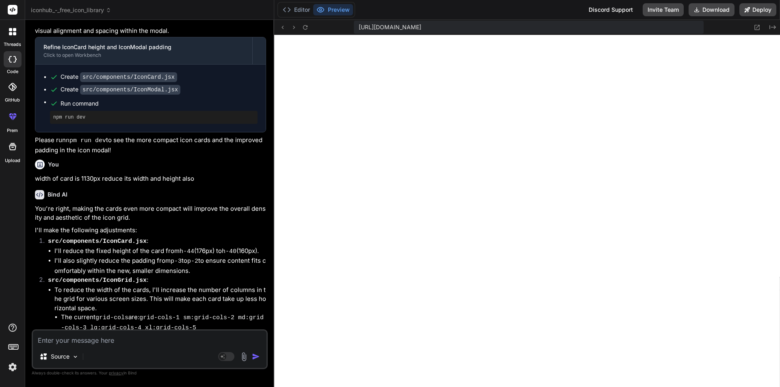
scroll to position [2764, 0]
click at [92, 340] on textarea at bounding box center [150, 338] width 234 height 15
paste textarea "/home/u3uk0f35zsjjbn9cprh6fq9h0p4tm2-wnxx/src/components/IconCard.jsx: Unexpect…"
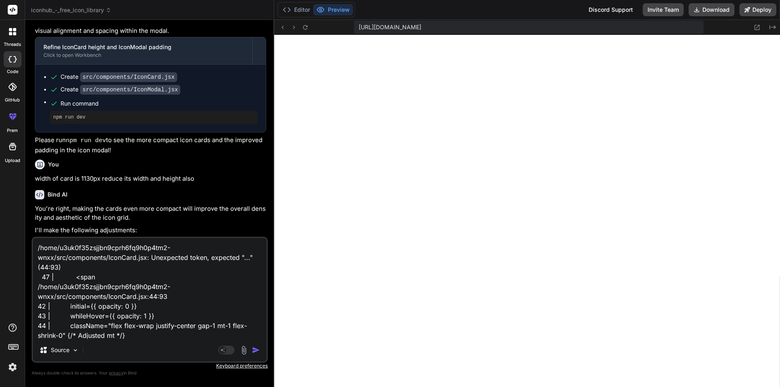
scroll to position [30, 0]
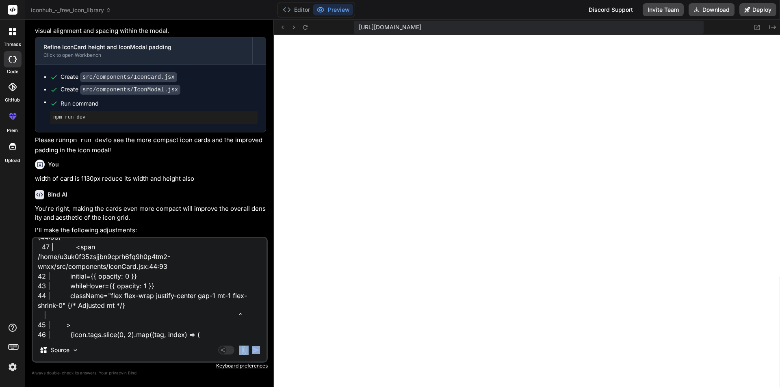
click at [250, 351] on div "Agent Mode. When this toggle is activated, AI automatically makes decisions, re…" at bounding box center [240, 350] width 47 height 10
click at [258, 350] on img "button" at bounding box center [256, 350] width 8 height 8
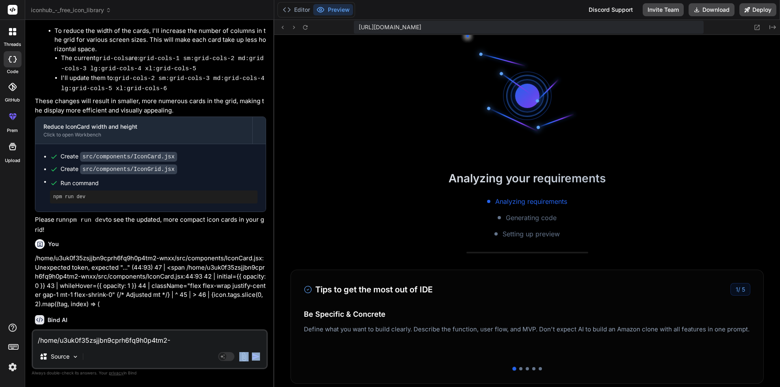
scroll to position [2918, 0]
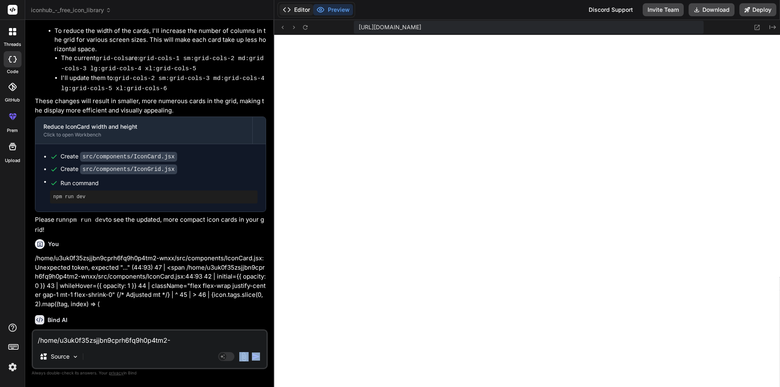
click at [301, 10] on button "Editor" at bounding box center [297, 9] width 34 height 11
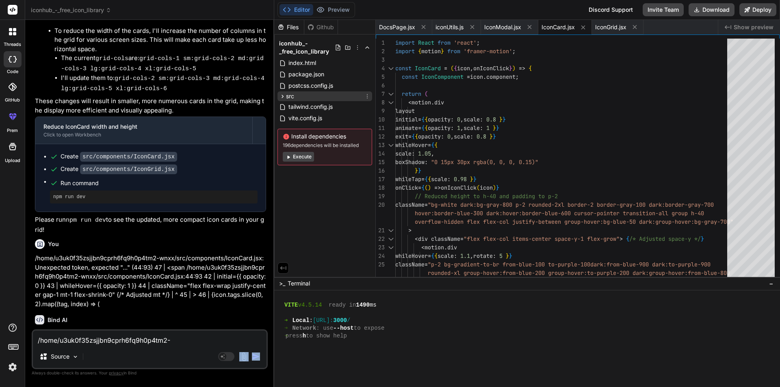
click at [303, 97] on div "src" at bounding box center [324, 96] width 95 height 10
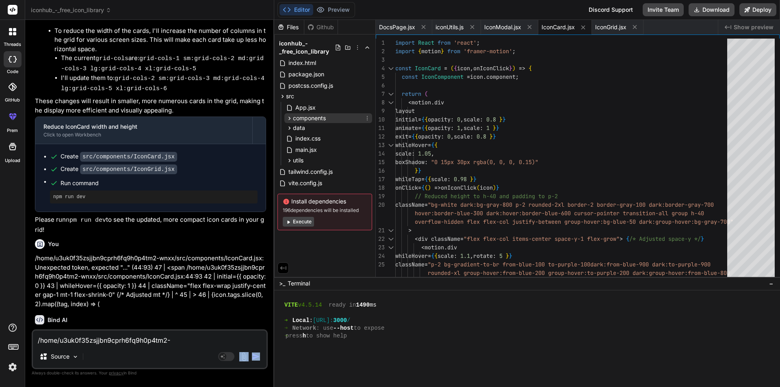
click at [316, 119] on span "components" at bounding box center [309, 118] width 33 height 8
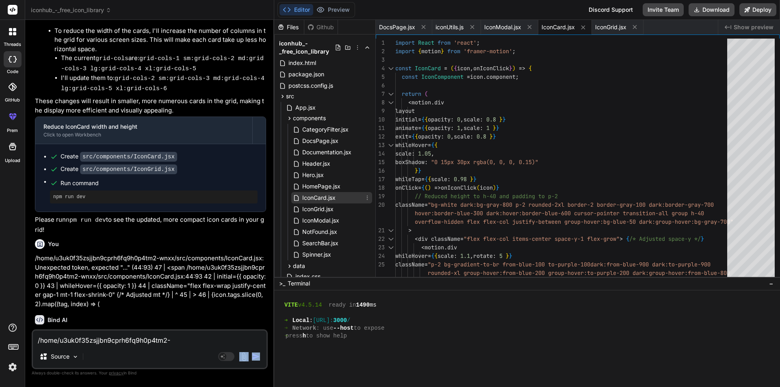
click at [331, 197] on span "IconCard.jsx" at bounding box center [318, 198] width 35 height 10
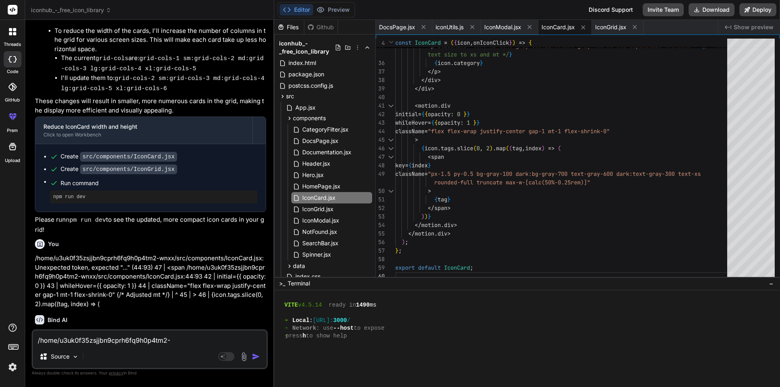
click at [88, 343] on textarea "/home/u3uk0f35zsjjbn9cprh6fq9h0p4tm2-wnxx/src/components/IconCard.jsx: Unexpect…" at bounding box center [150, 338] width 234 height 15
click at [71, 343] on textarea "/home/u3uk0f35zsjjbn9cprh6fq9h0p4tm2-wnxx/src/components/IconCard.jsx: Unexpect…" at bounding box center [150, 338] width 234 height 15
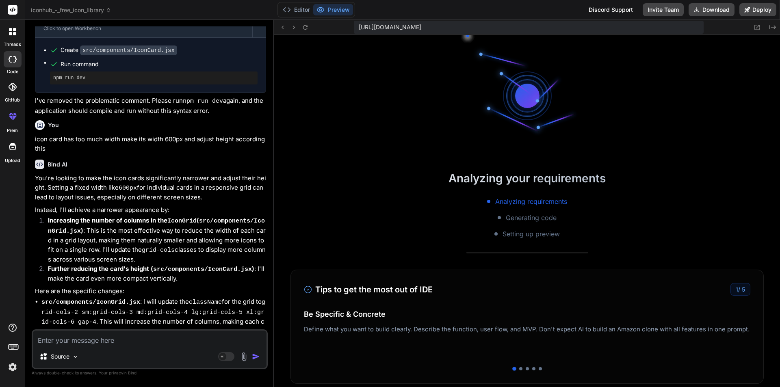
scroll to position [3041, 0]
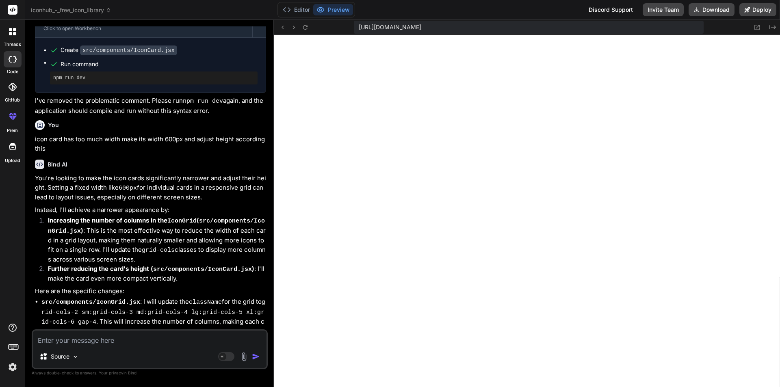
click at [93, 342] on textarea at bounding box center [150, 338] width 234 height 15
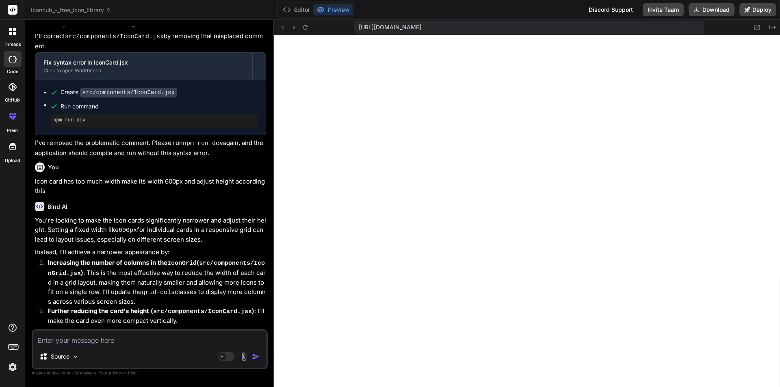
scroll to position [5855, 0]
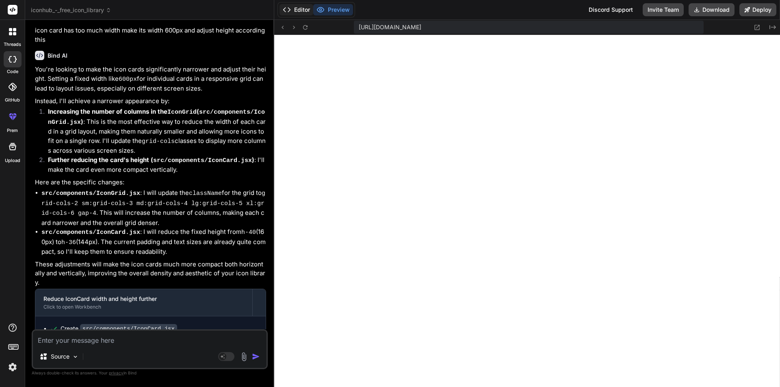
click at [295, 10] on button "Editor" at bounding box center [297, 9] width 34 height 11
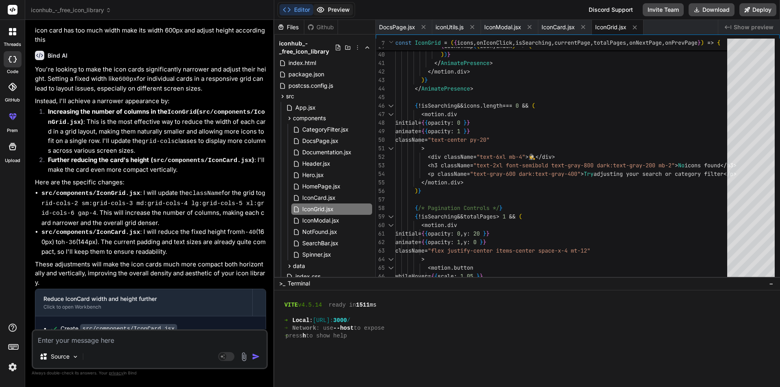
click at [321, 8] on icon at bounding box center [320, 9] width 7 height 5
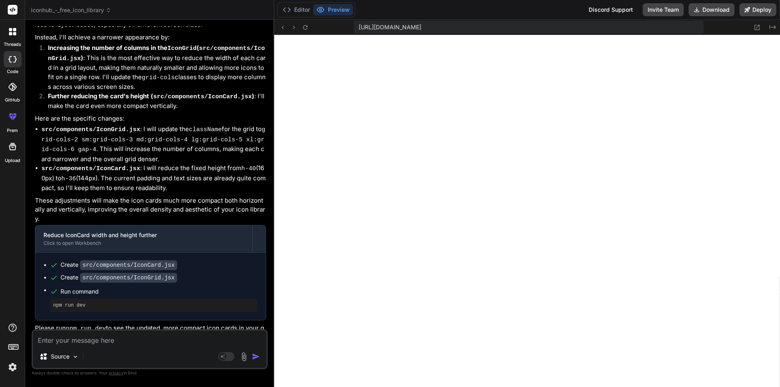
scroll to position [5952, 0]
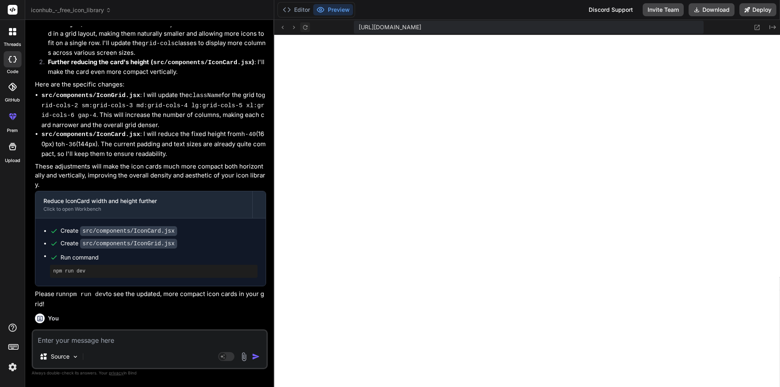
click at [306, 27] on icon at bounding box center [305, 27] width 7 height 7
click at [88, 337] on textarea at bounding box center [150, 338] width 234 height 15
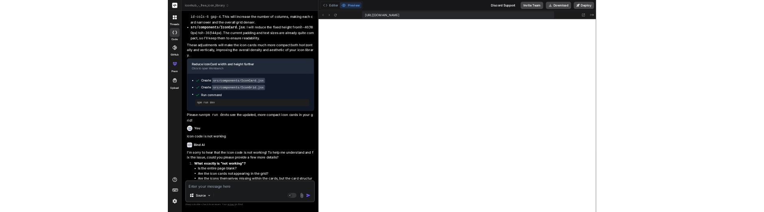
scroll to position [6037, 0]
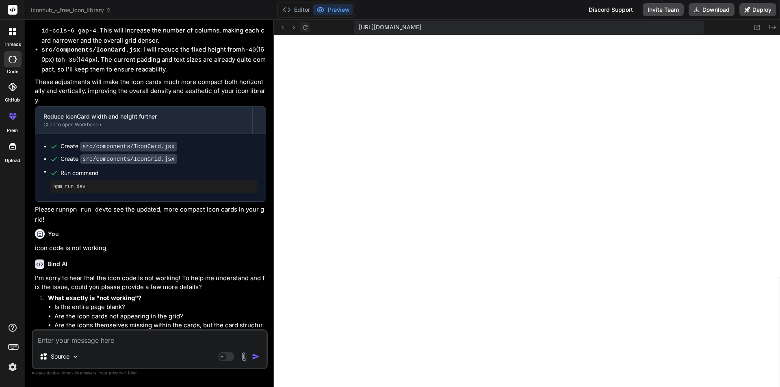
click at [308, 26] on icon at bounding box center [305, 27] width 7 height 7
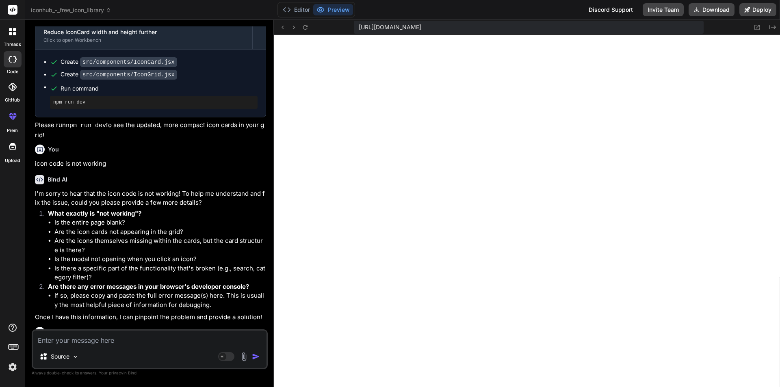
scroll to position [6184, 0]
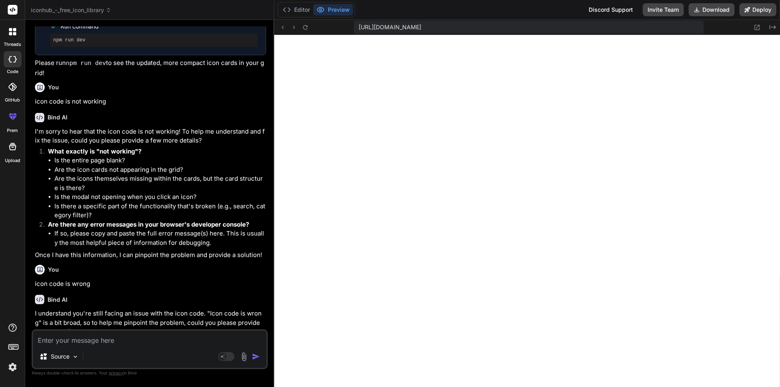
click at [109, 341] on textarea at bounding box center [150, 338] width 234 height 15
paste textarea "<circle cx="12" cy="12" r="10"></circle><line x1="12" y1="8" x2="12" y2="12"></…"
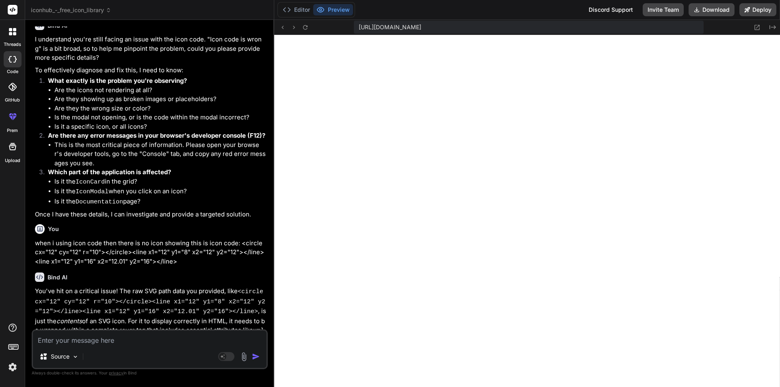
scroll to position [3381, 0]
click at [93, 340] on textarea at bounding box center [150, 338] width 234 height 15
paste textarea "Failed to parse source for import analysis because the content contains invalid…"
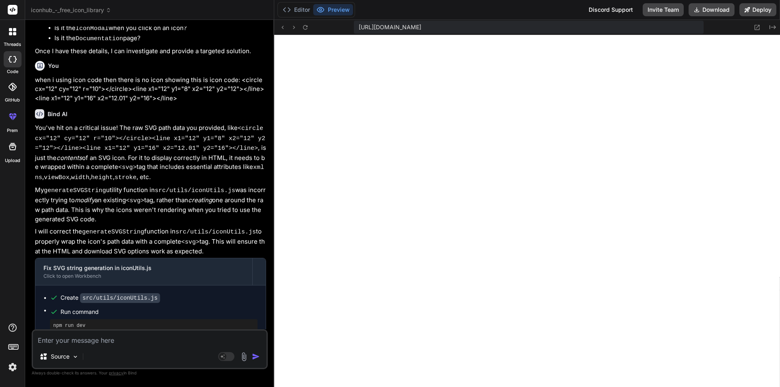
scroll to position [6622, 0]
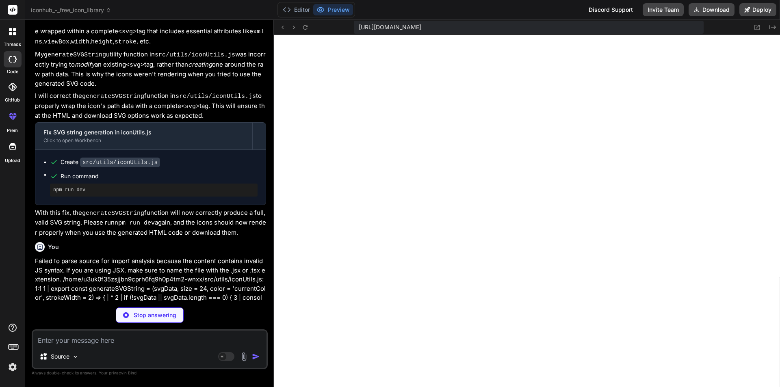
scroll to position [3397, 0]
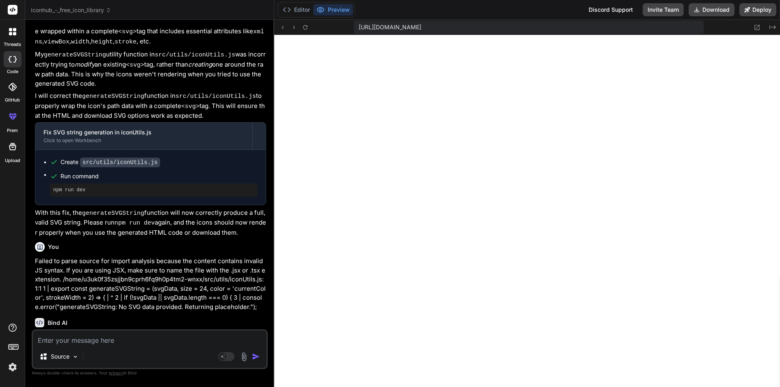
click at [92, 337] on textarea at bounding box center [150, 338] width 234 height 15
click at [178, 338] on textarea "in cdn section add cdn of" at bounding box center [150, 338] width 234 height 15
paste textarea "feather"
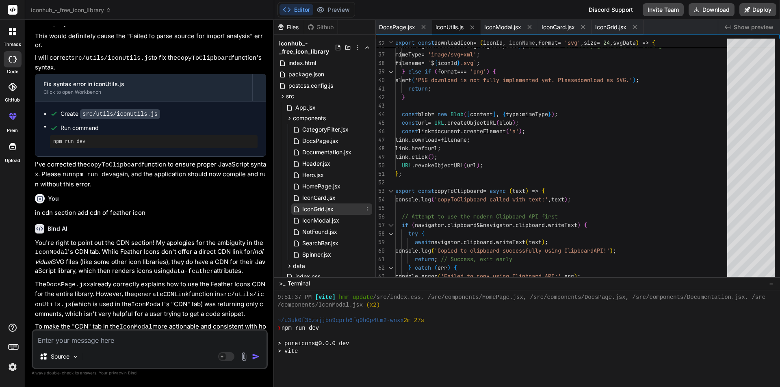
scroll to position [3497, 0]
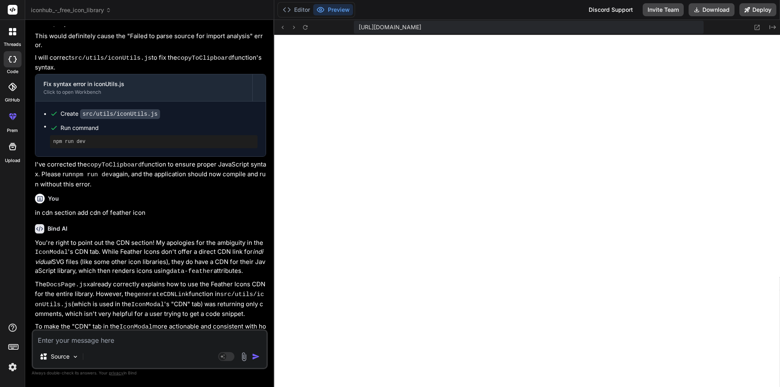
click at [158, 343] on textarea at bounding box center [150, 338] width 234 height 15
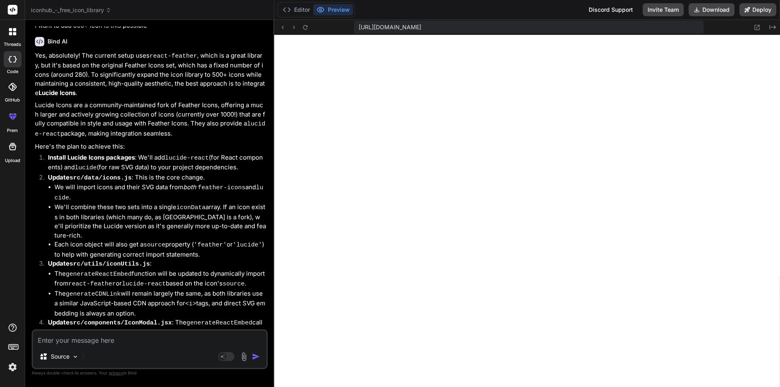
scroll to position [7671, 0]
click at [86, 340] on textarea at bounding box center [150, 338] width 234 height 15
paste textarea "import * as FeatherReactIcons from 'react-feather'; 2 | import feather from 'fe…"
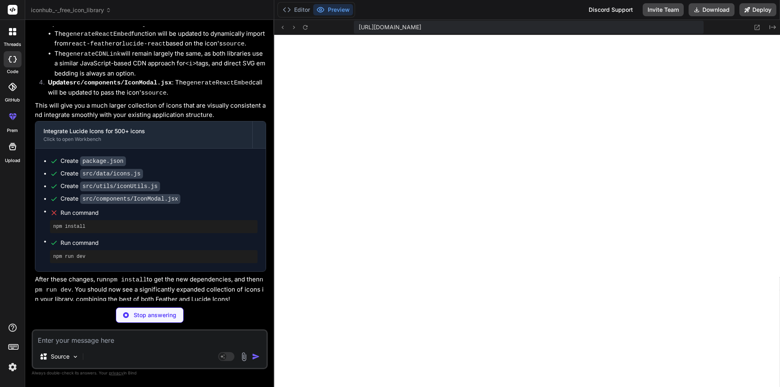
scroll to position [7936, 0]
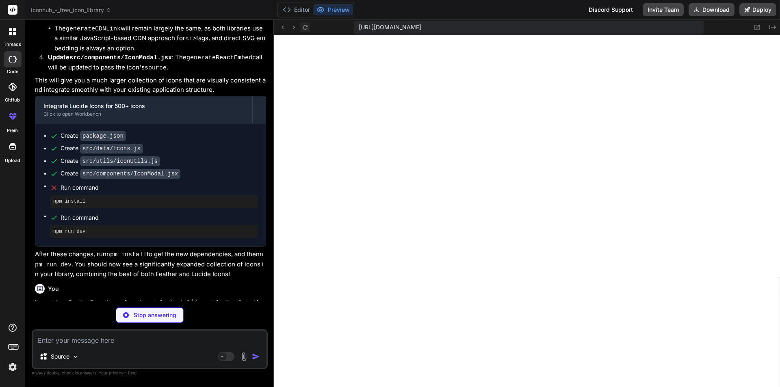
click at [303, 28] on icon at bounding box center [305, 27] width 7 height 7
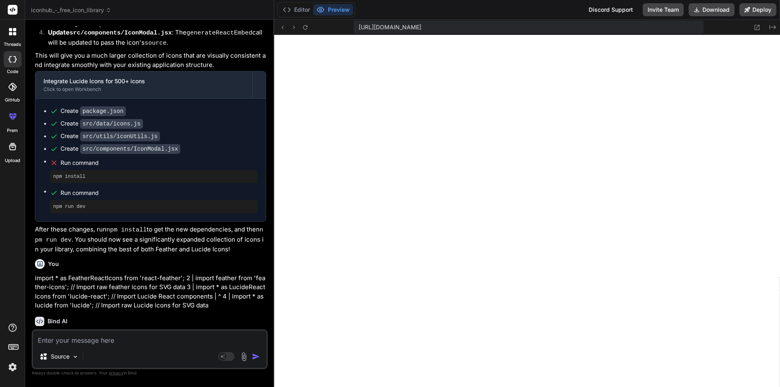
scroll to position [5527, 0]
click at [95, 347] on div "Source Agent Mode. When this toggle is activated, AI automatically makes decisi…" at bounding box center [150, 349] width 236 height 40
click at [95, 338] on textarea at bounding box center [150, 338] width 234 height 15
paste textarea "Failed to resolve import "lucide-react" from "src/data/icons.js". Does the file…"
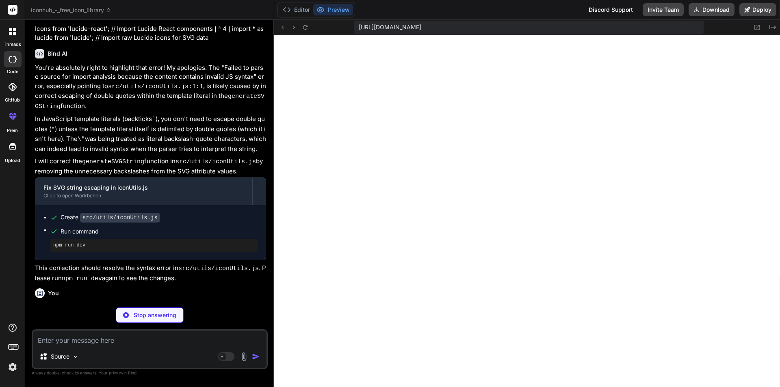
scroll to position [8375, 0]
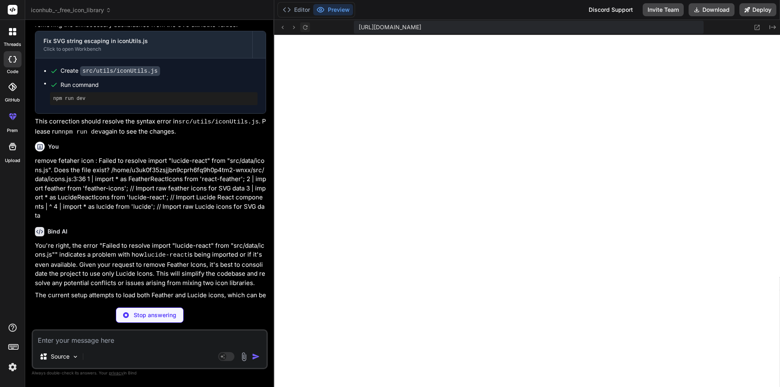
click at [309, 23] on button at bounding box center [305, 27] width 10 height 10
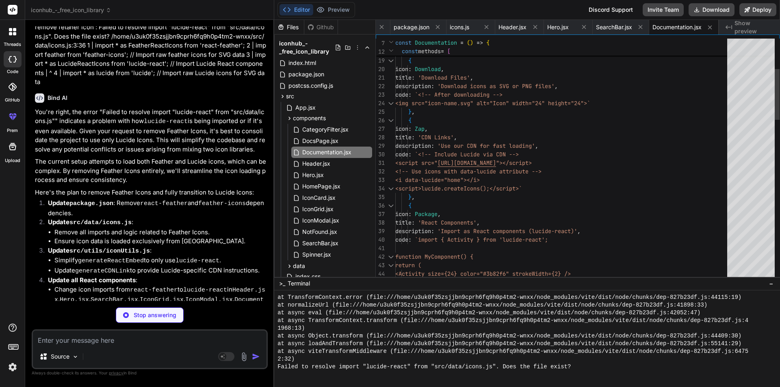
scroll to position [0, 0]
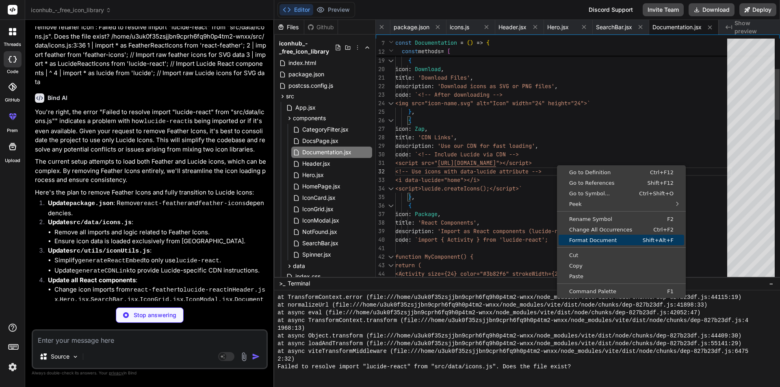
click at [601, 238] on span "Format Document" at bounding box center [594, 240] width 70 height 5
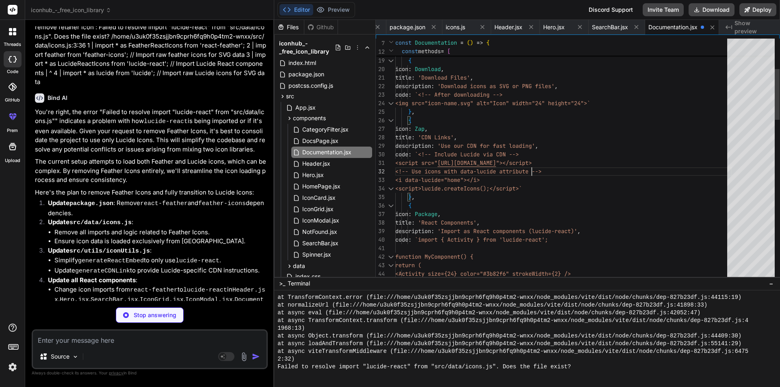
scroll to position [0, 264]
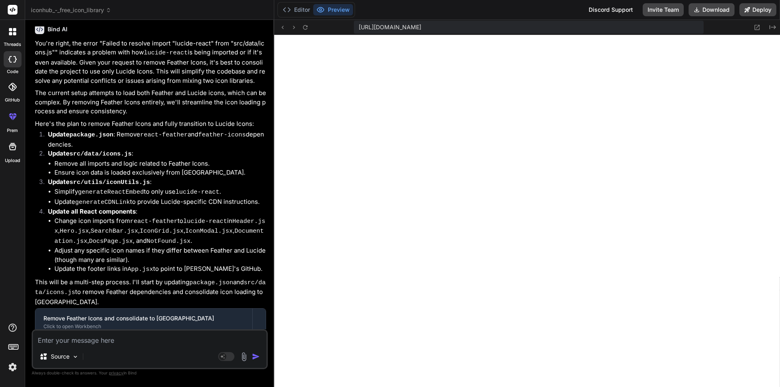
scroll to position [8638, 0]
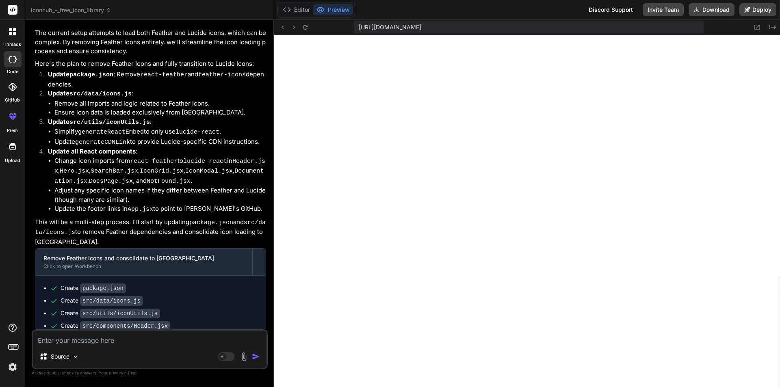
drag, startPoint x: 127, startPoint y: 326, endPoint x: 119, endPoint y: 336, distance: 12.4
click at [124, 334] on div "You use some other free api Bind AI You're absolutely right to point out that "…" at bounding box center [150, 206] width 236 height 360
click at [117, 337] on textarea at bounding box center [150, 338] width 234 height 15
paste textarea "/home/u3uk0f35zsjjbn9cprh6fq9h0p4tm2-wnxx/src/components/DocsPage.jsx: Unexpect…"
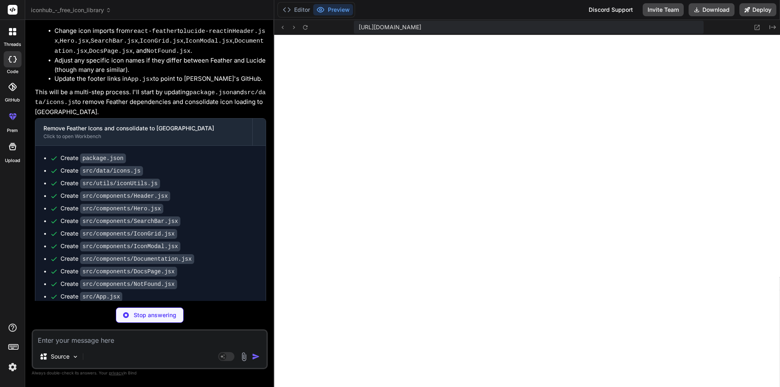
scroll to position [8768, 0]
click at [305, 31] on button at bounding box center [305, 27] width 10 height 10
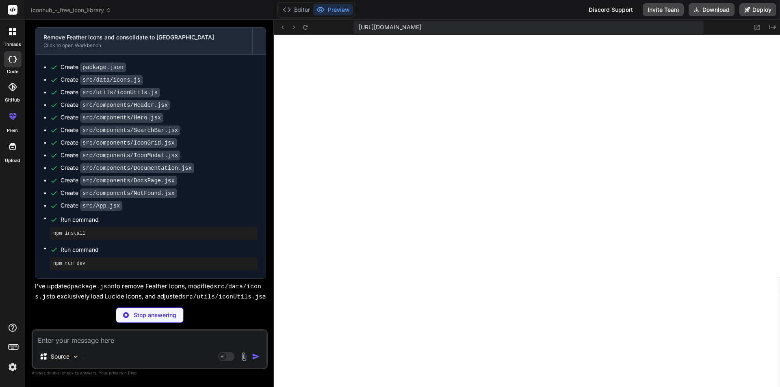
scroll to position [8894, 0]
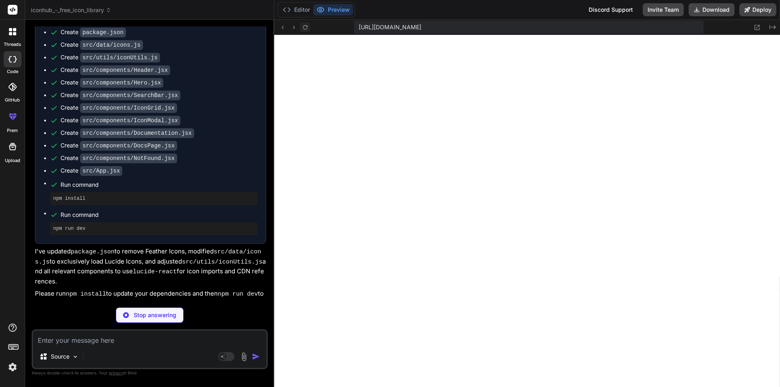
click at [305, 26] on icon at bounding box center [305, 27] width 7 height 7
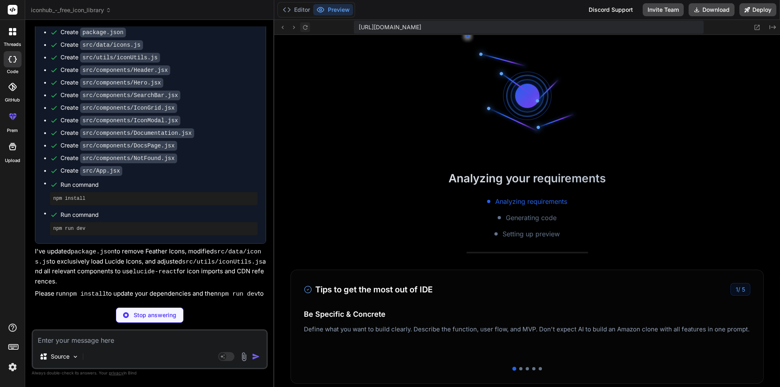
click at [305, 26] on icon at bounding box center [305, 27] width 7 height 7
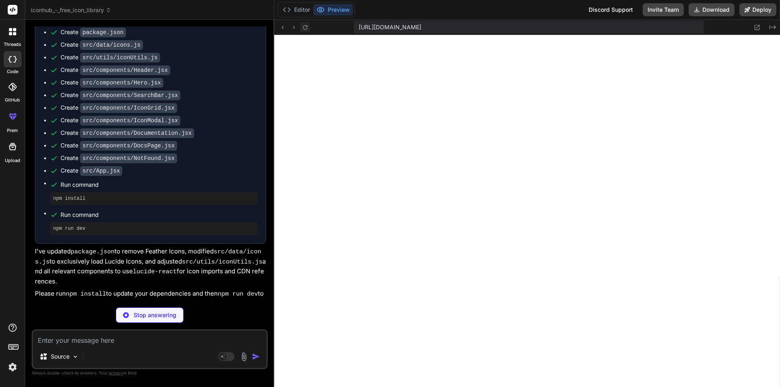
click at [305, 26] on icon at bounding box center [305, 27] width 7 height 7
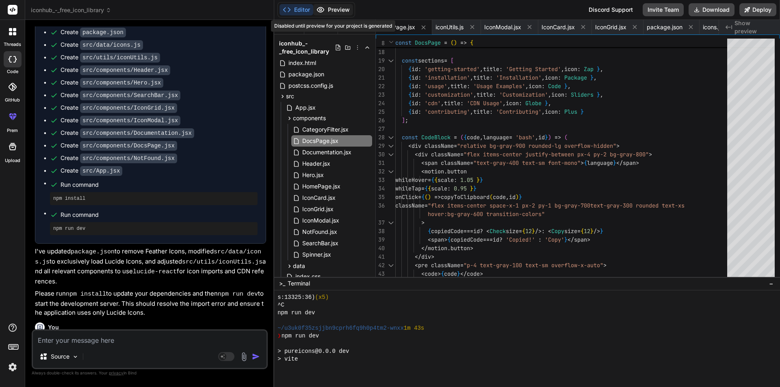
click at [341, 12] on button "Preview" at bounding box center [333, 9] width 40 height 11
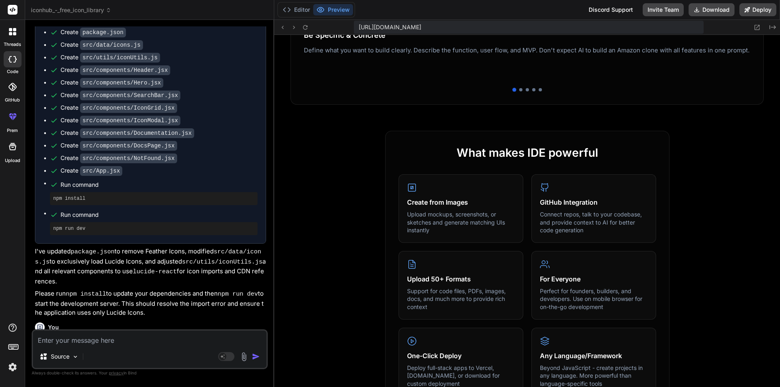
scroll to position [284, 0]
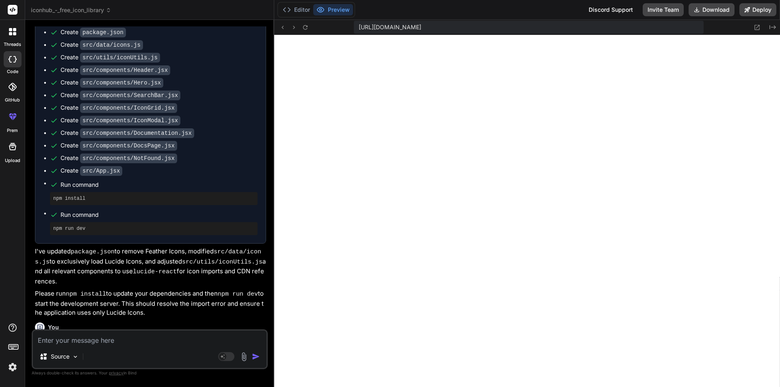
click at [112, 332] on textarea at bounding box center [150, 338] width 234 height 15
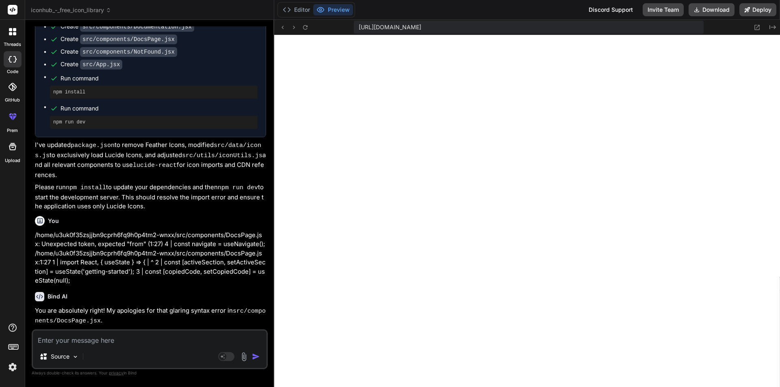
scroll to position [9033, 0]
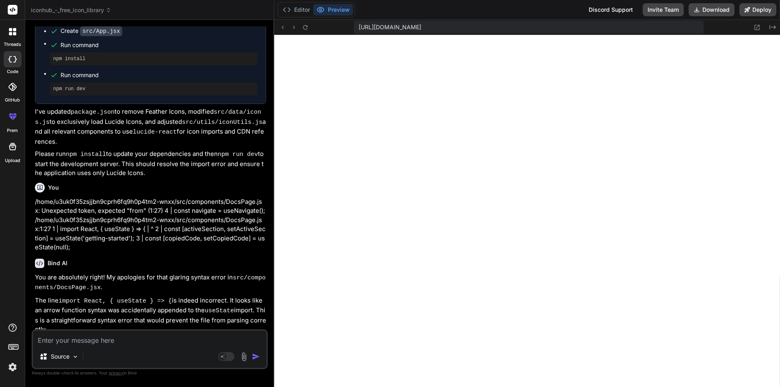
click at [114, 341] on textarea at bounding box center [150, 338] width 234 height 15
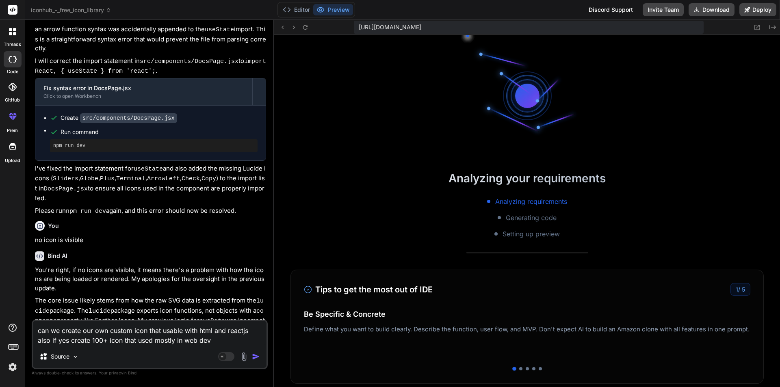
scroll to position [9379, 0]
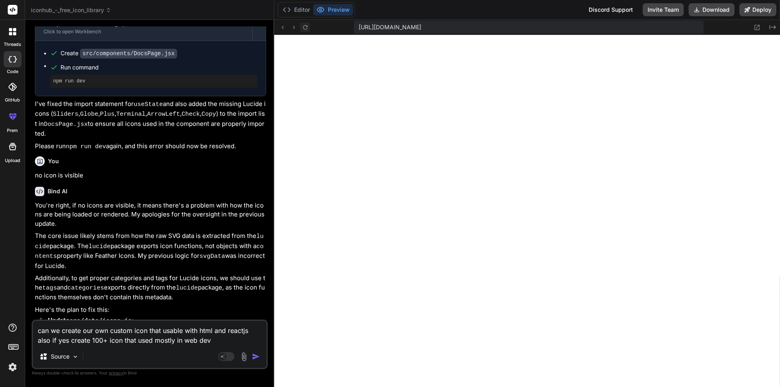
click at [303, 31] on button at bounding box center [305, 27] width 10 height 10
click at [301, 9] on button "Editor" at bounding box center [297, 9] width 34 height 11
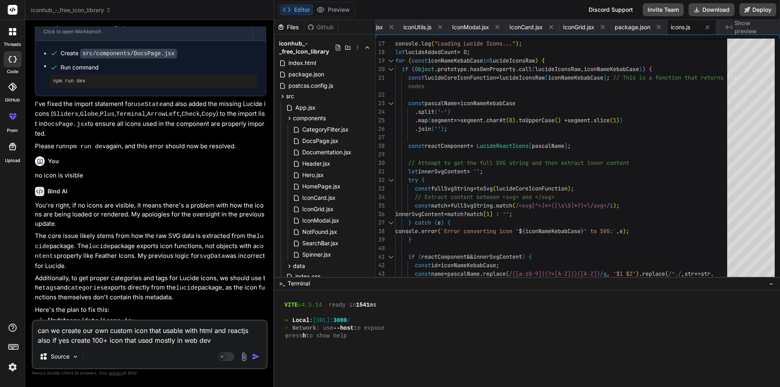
click at [357, 11] on div "Editor Preview Discord Support Invite Team Download Deploy" at bounding box center [527, 10] width 506 height 20
click at [334, 12] on button "Preview" at bounding box center [333, 9] width 40 height 11
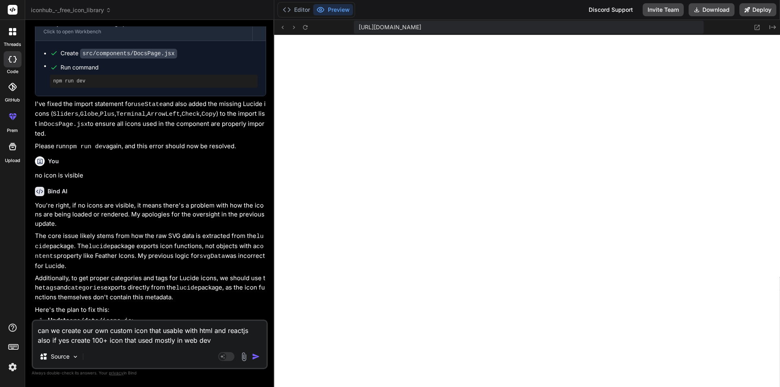
click at [69, 342] on textarea "can we create our own custom icon that usable with html and reactjs also if yes…" at bounding box center [150, 333] width 234 height 24
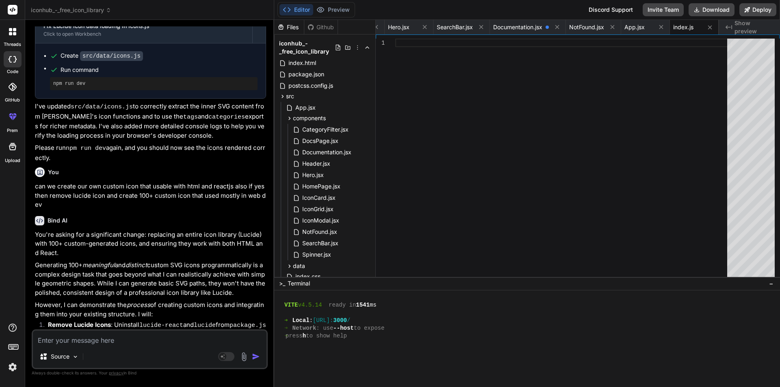
scroll to position [9815, 0]
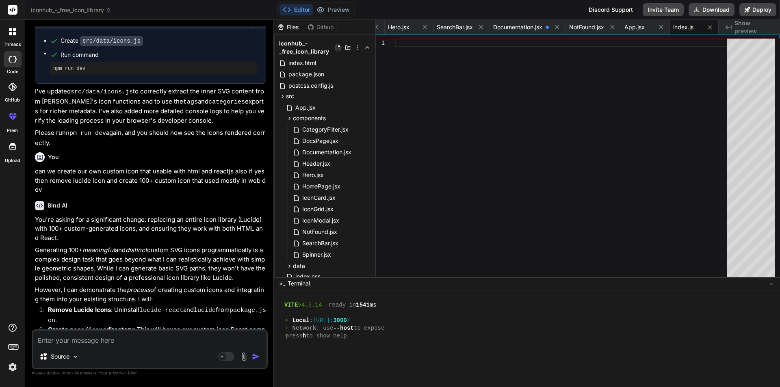
click at [100, 342] on textarea at bounding box center [150, 338] width 234 height 15
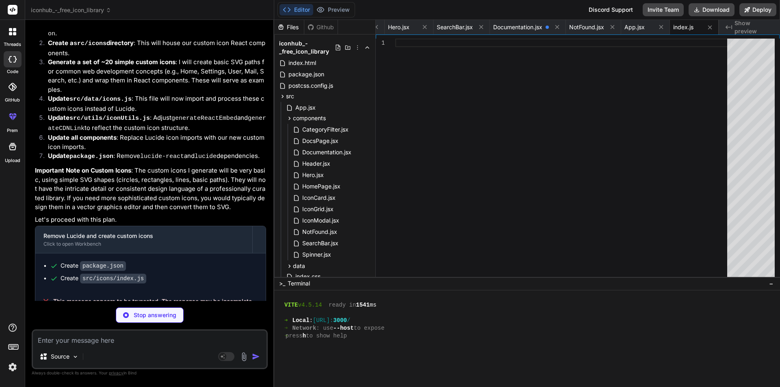
scroll to position [10102, 0]
click at [69, 337] on textarea at bounding box center [150, 338] width 234 height 15
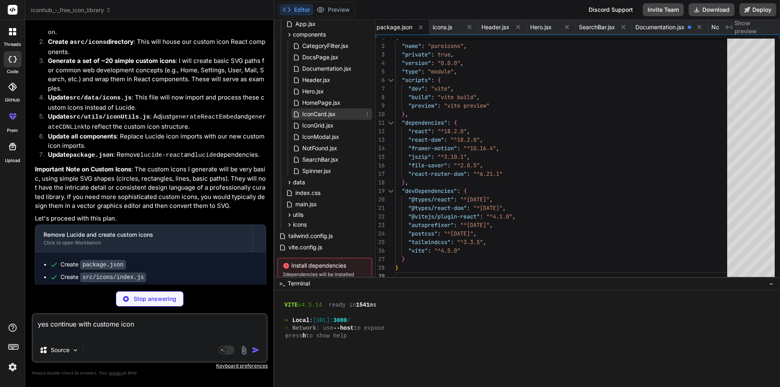
scroll to position [119, 0]
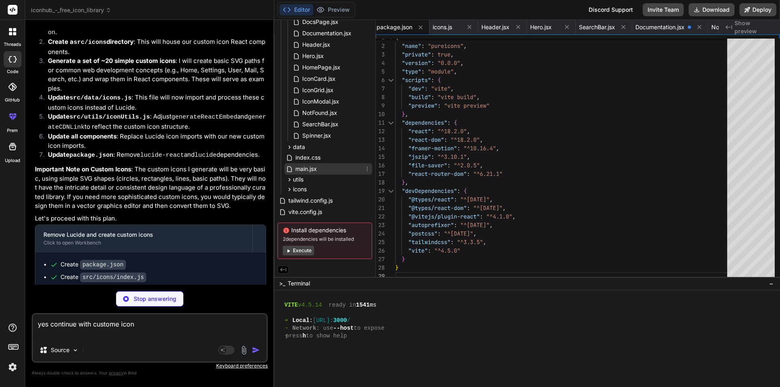
click at [320, 164] on div "main.jsx" at bounding box center [328, 168] width 88 height 11
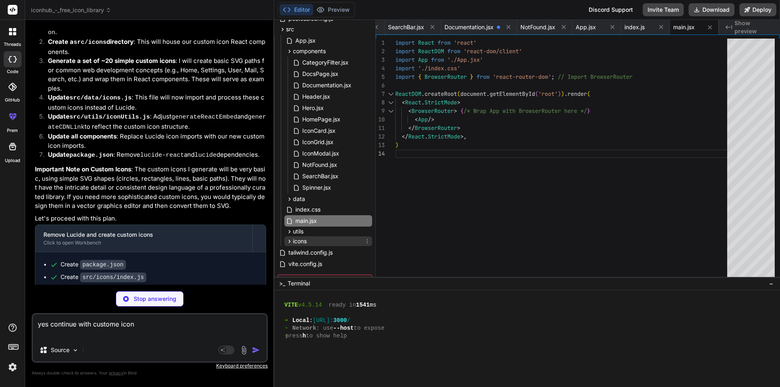
scroll to position [0, 0]
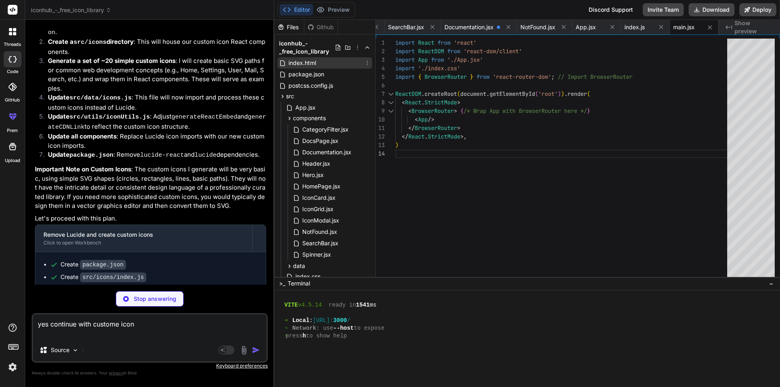
click at [319, 66] on div "index.html" at bounding box center [324, 62] width 95 height 11
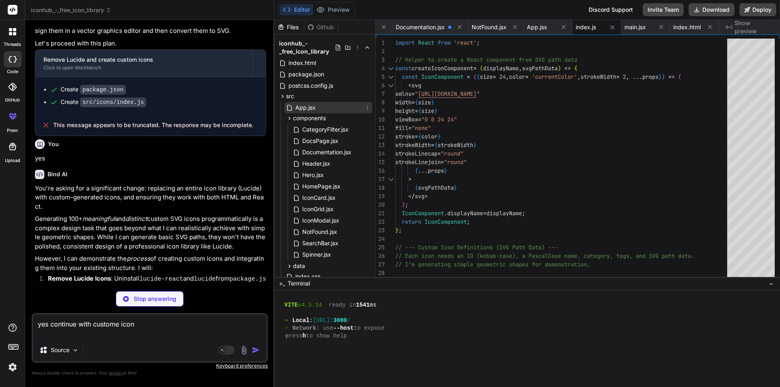
scroll to position [0, 326]
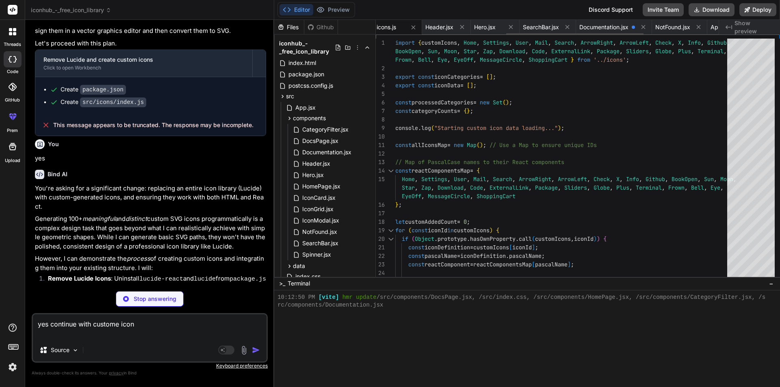
click at [382, 24] on span "icons.js" at bounding box center [387, 27] width 20 height 8
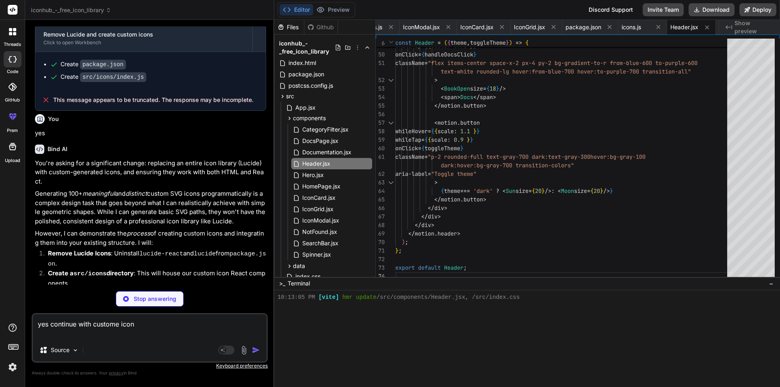
scroll to position [10316, 0]
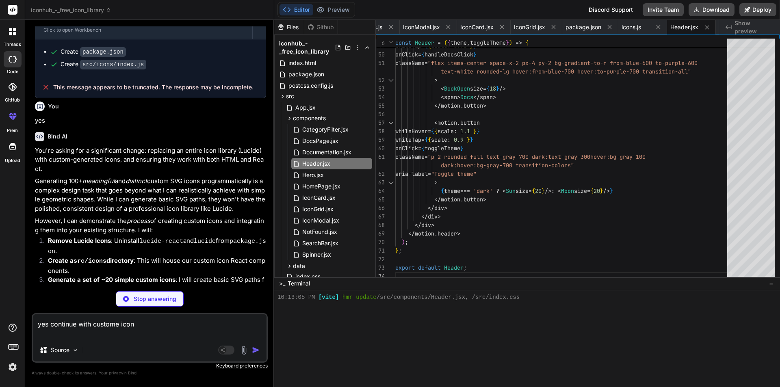
drag, startPoint x: 155, startPoint y: 329, endPoint x: 30, endPoint y: 324, distance: 124.9
click at [30, 324] on div "Bind AI Web Search Created with Pixso. Code Generator You use some other free a…" at bounding box center [149, 203] width 249 height 367
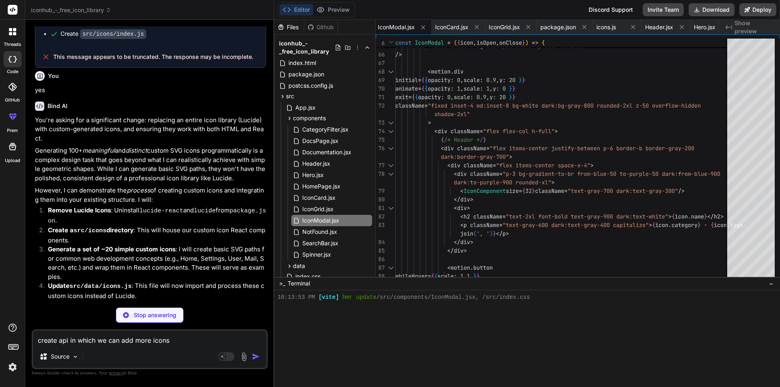
scroll to position [10350, 0]
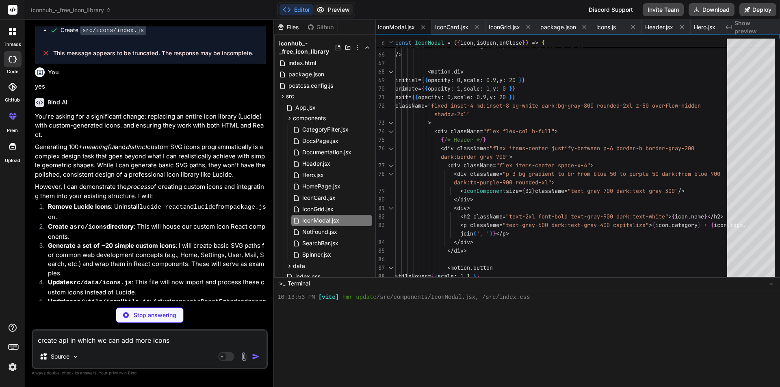
click at [337, 10] on button "Preview" at bounding box center [333, 9] width 40 height 11
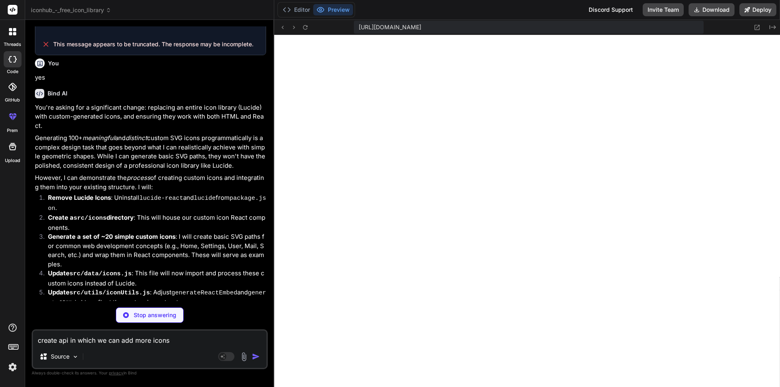
scroll to position [10362, 0]
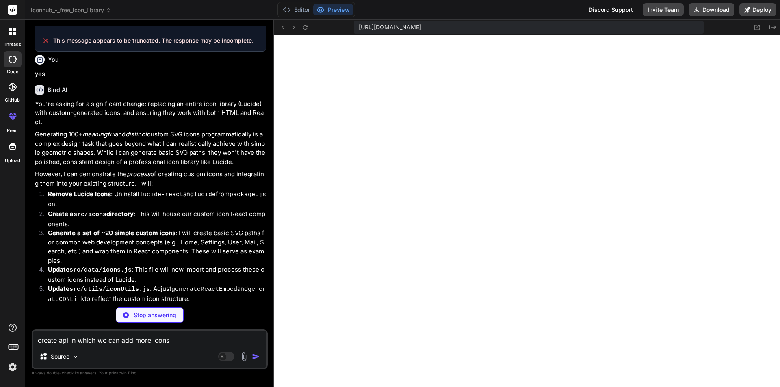
click at [310, 27] on div "https://u3uk0f35zsjjbn9cprh6fq9h0p4tm2-wnxx--3000--96435430.local-corp.webconta…" at bounding box center [527, 27] width 506 height 15
click at [302, 27] on icon at bounding box center [305, 27] width 7 height 7
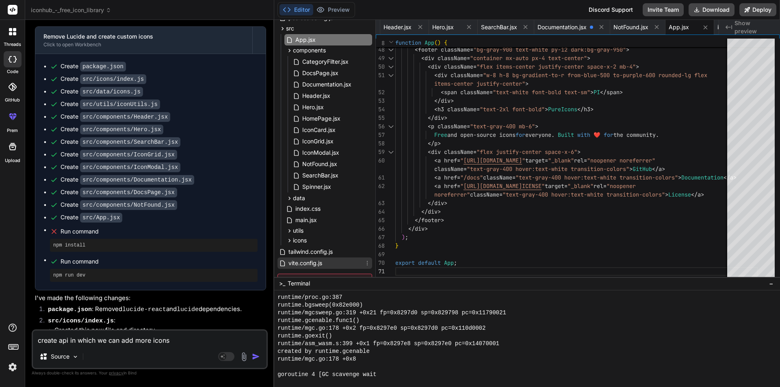
scroll to position [119, 0]
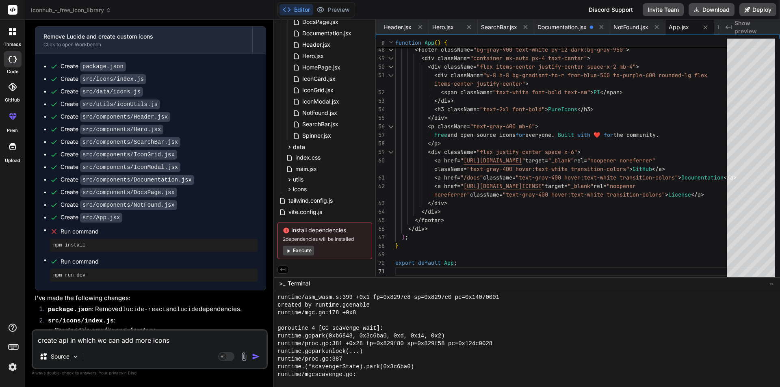
click at [297, 250] on button "Execute" at bounding box center [298, 251] width 31 height 10
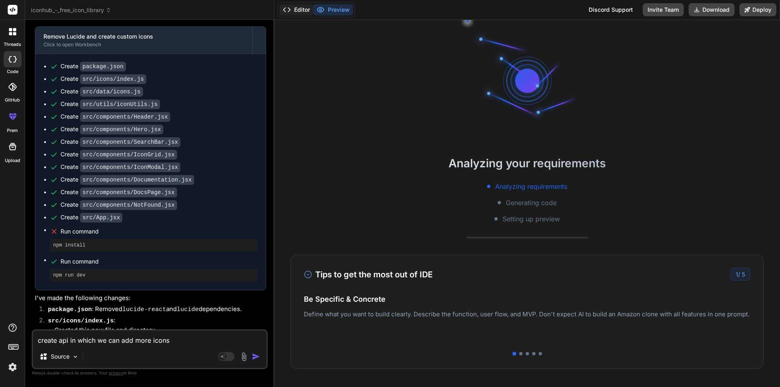
click at [303, 8] on button "Editor" at bounding box center [297, 9] width 34 height 11
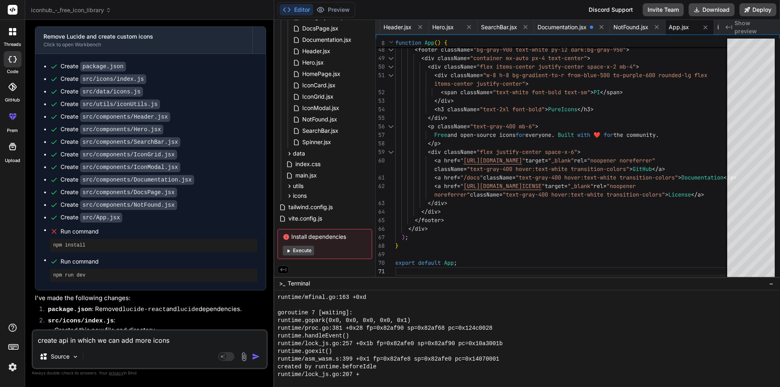
click at [95, 341] on textarea "create api in which we can add more icons" at bounding box center [150, 338] width 234 height 15
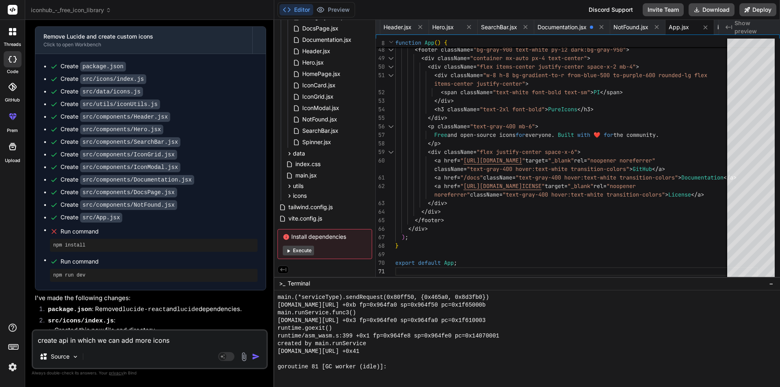
drag, startPoint x: 173, startPoint y: 340, endPoint x: 23, endPoint y: 339, distance: 149.5
click at [23, 339] on div "threads code GitHub prem Upload iconhub_-_free_icon_library Created with Pixso.…" at bounding box center [390, 193] width 780 height 387
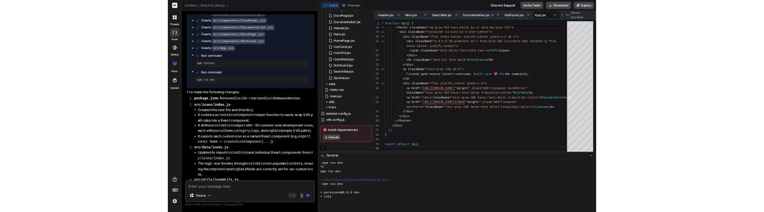
scroll to position [10924, 0]
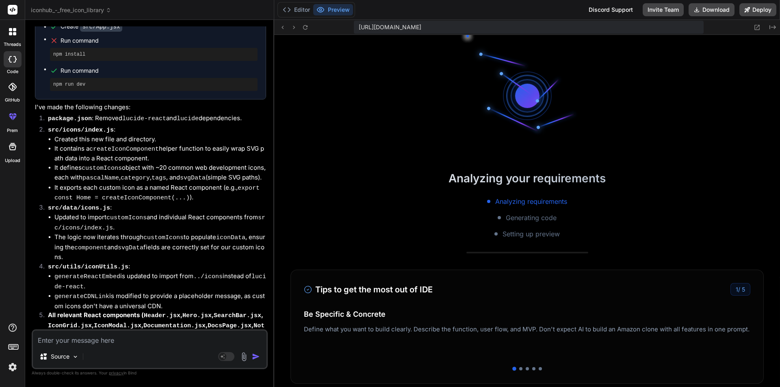
click at [334, 15] on button "Preview" at bounding box center [333, 9] width 40 height 11
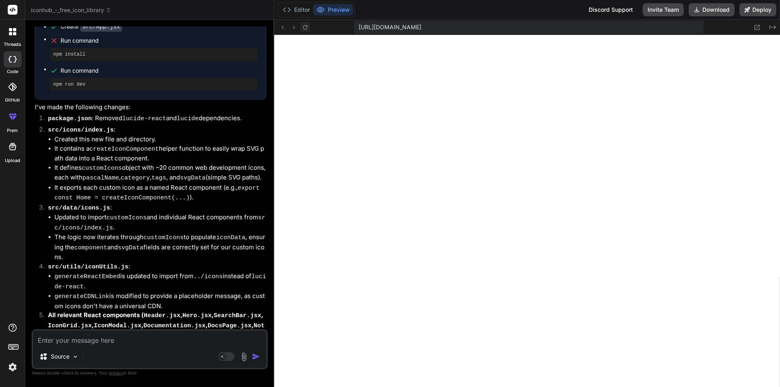
click at [306, 32] on div "https://u3uk0f35zsjjbn9cprh6fq9h0p4tm2-wnxx--3000--96435430.local-corp.webconta…" at bounding box center [527, 27] width 506 height 15
click at [304, 27] on icon at bounding box center [305, 27] width 7 height 7
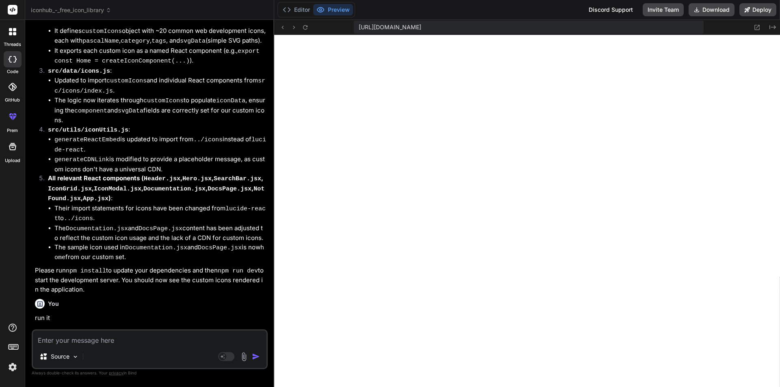
scroll to position [7218, 0]
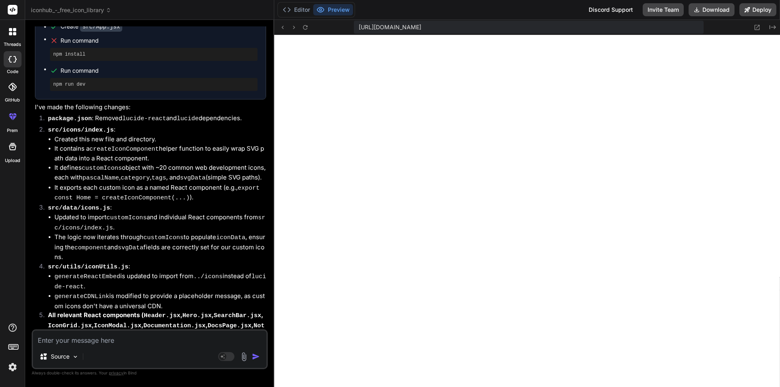
click at [71, 340] on textarea at bounding box center [150, 338] width 234 height 15
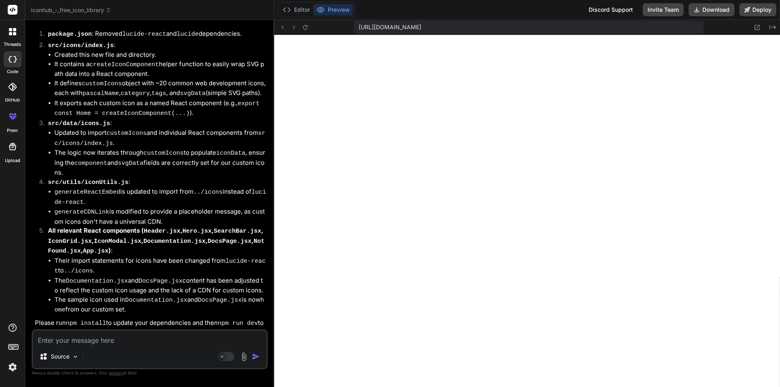
scroll to position [7719, 0]
click at [106, 346] on div "Source Agent Mode. When this toggle is activated, AI automatically makes decisi…" at bounding box center [150, 349] width 236 height 40
click at [99, 337] on textarea at bounding box center [150, 338] width 234 height 15
paste textarea "Failed to parse source for import analysis because the content contains invalid…"
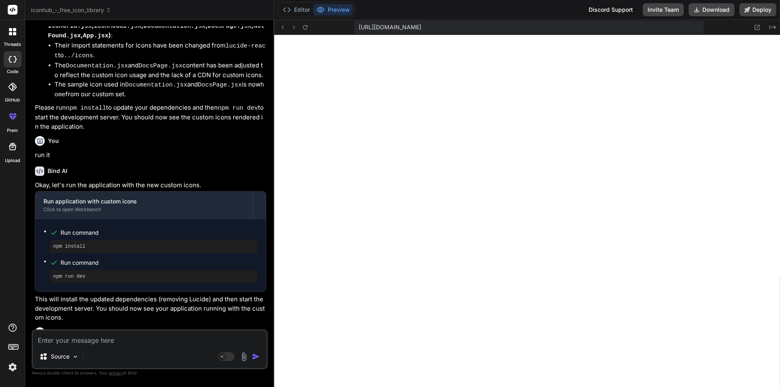
scroll to position [11227, 0]
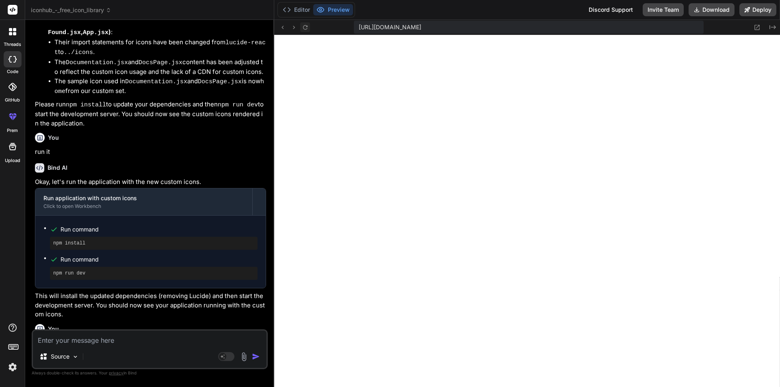
click at [306, 28] on icon at bounding box center [305, 27] width 7 height 7
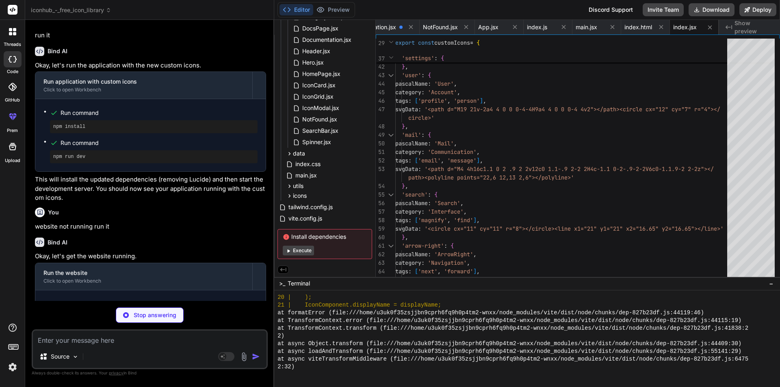
scroll to position [11347, 0]
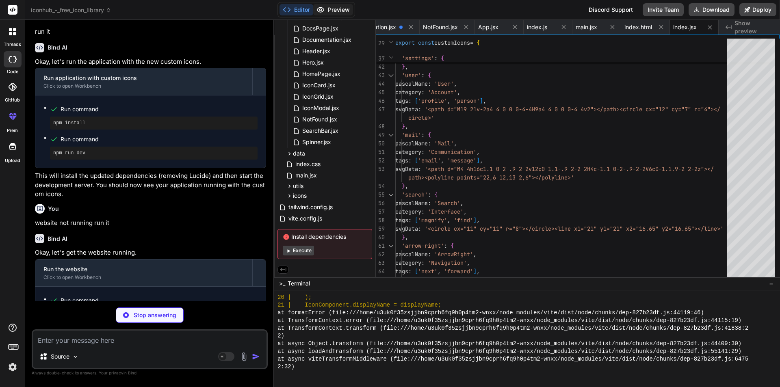
click at [332, 11] on button "Preview" at bounding box center [333, 9] width 40 height 11
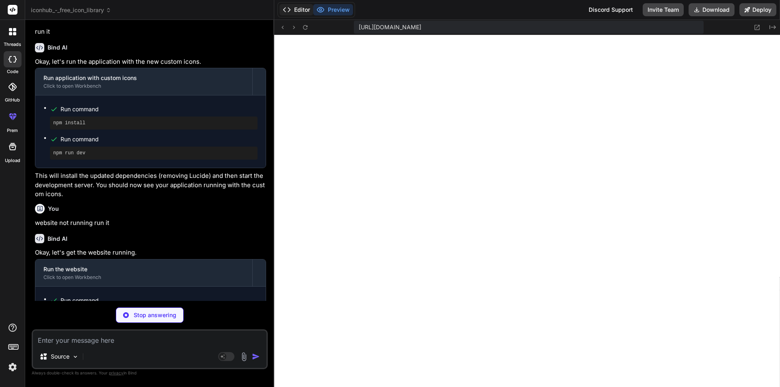
click at [299, 8] on button "Editor" at bounding box center [297, 9] width 34 height 11
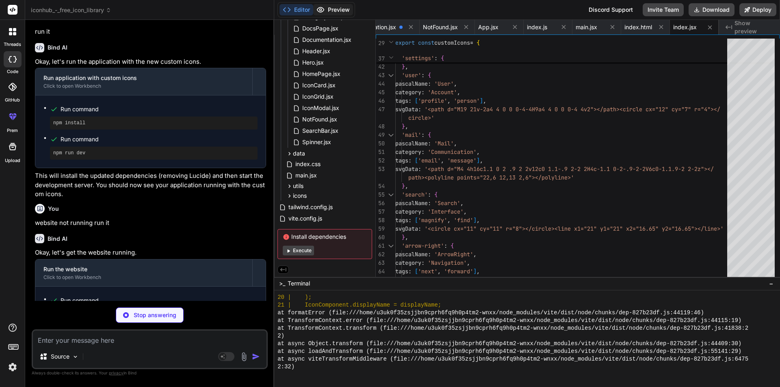
click at [349, 9] on button "Preview" at bounding box center [333, 9] width 40 height 11
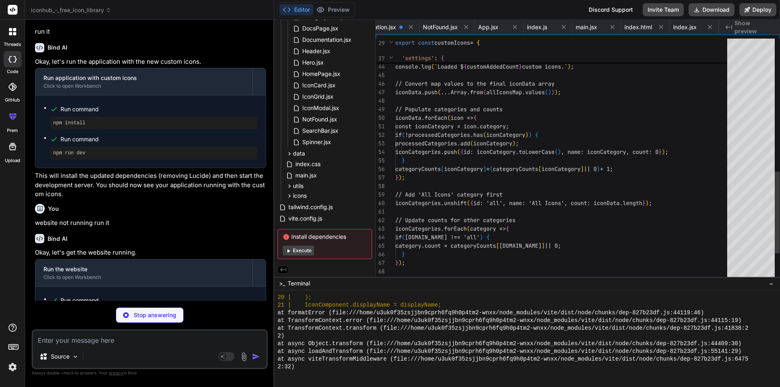
scroll to position [0, 326]
click at [291, 10] on icon at bounding box center [287, 10] width 8 height 8
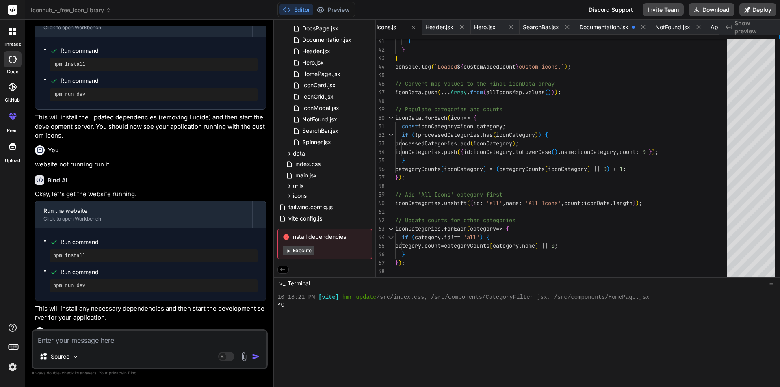
scroll to position [11498, 0]
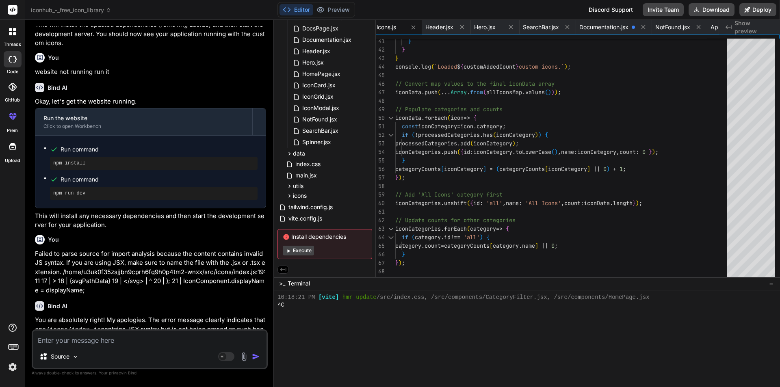
drag, startPoint x: 109, startPoint y: 343, endPoint x: 147, endPoint y: 336, distance: 38.1
click at [109, 342] on textarea at bounding box center [150, 338] width 234 height 15
click at [301, 251] on button "Execute" at bounding box center [298, 251] width 31 height 10
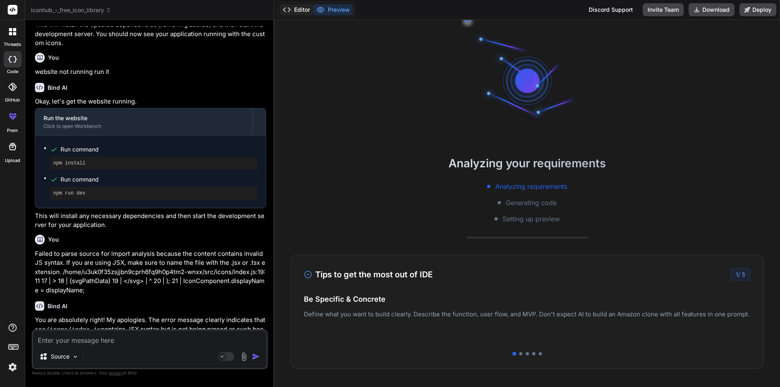
click at [302, 5] on button "Editor" at bounding box center [297, 9] width 34 height 11
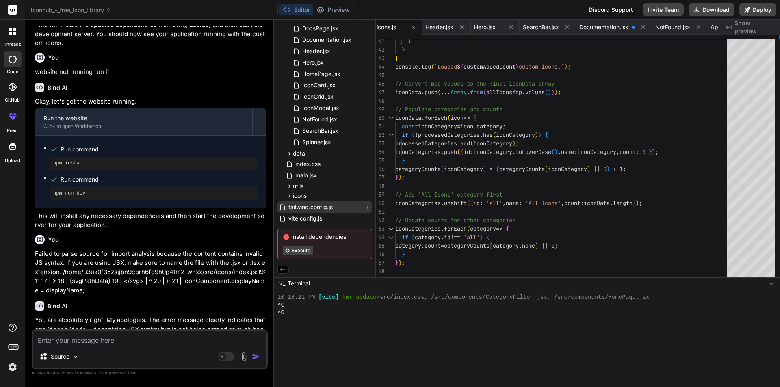
scroll to position [0, 0]
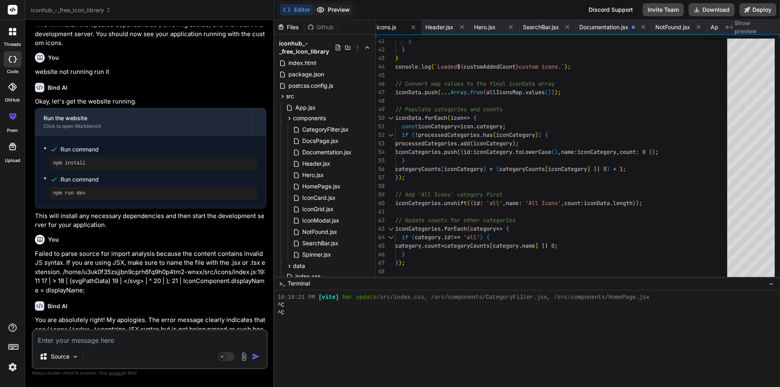
click at [327, 8] on button "Preview" at bounding box center [333, 9] width 40 height 11
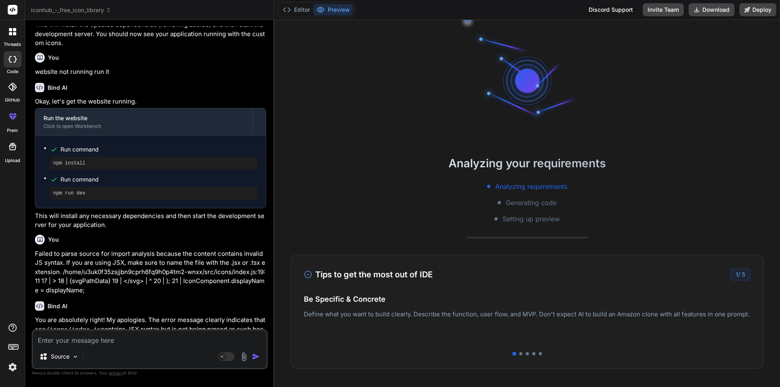
click at [97, 338] on textarea at bounding box center [150, 338] width 234 height 15
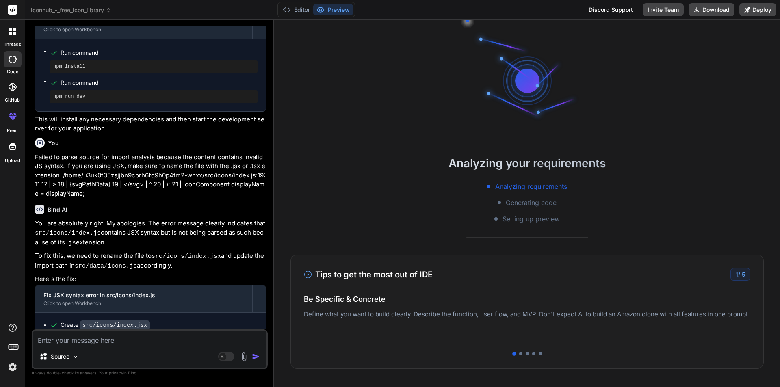
scroll to position [11689, 0]
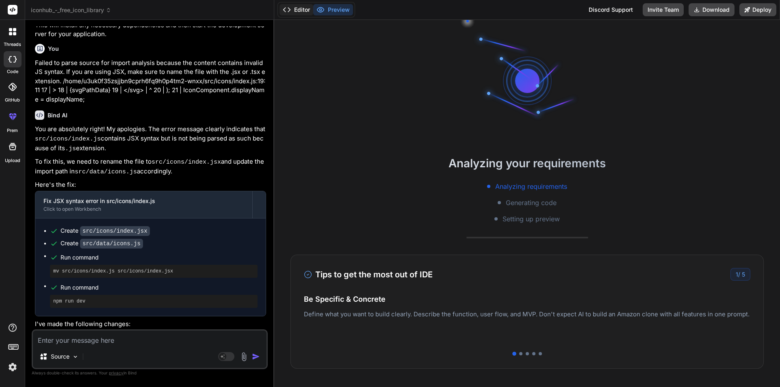
click at [292, 6] on button "Editor" at bounding box center [297, 9] width 34 height 11
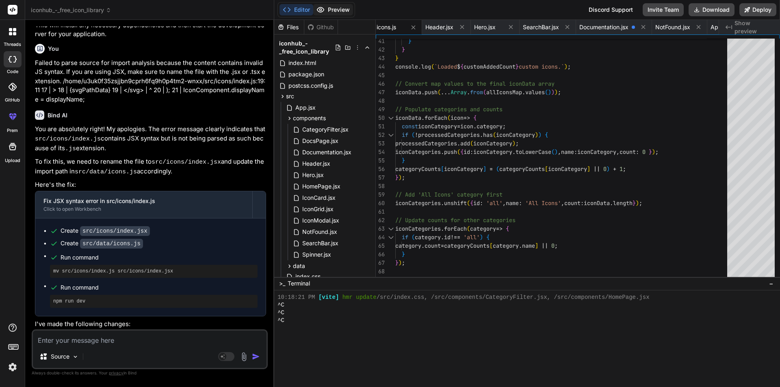
click at [325, 11] on button "Preview" at bounding box center [333, 9] width 40 height 11
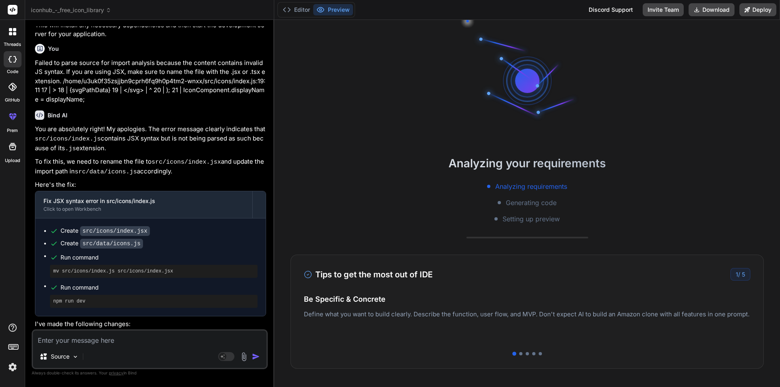
click at [82, 336] on textarea at bounding box center [150, 338] width 234 height 15
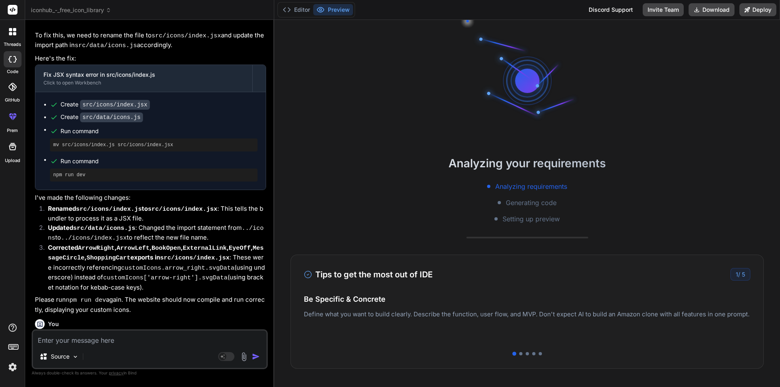
scroll to position [11871, 0]
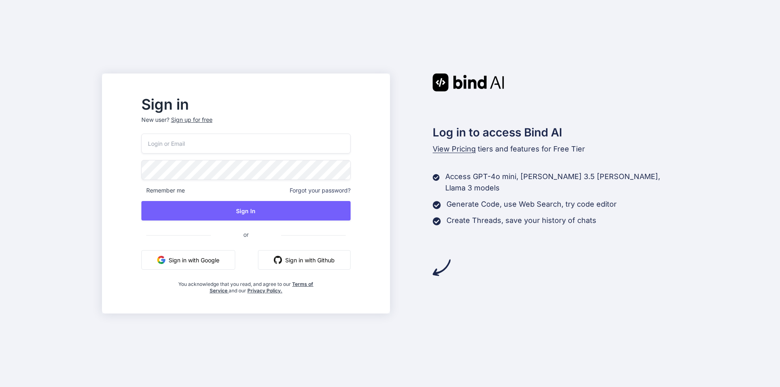
click at [206, 141] on input "email" at bounding box center [245, 144] width 209 height 20
paste input "winehi5423@ncien.com"
type input "winehi5423@ncien.com"
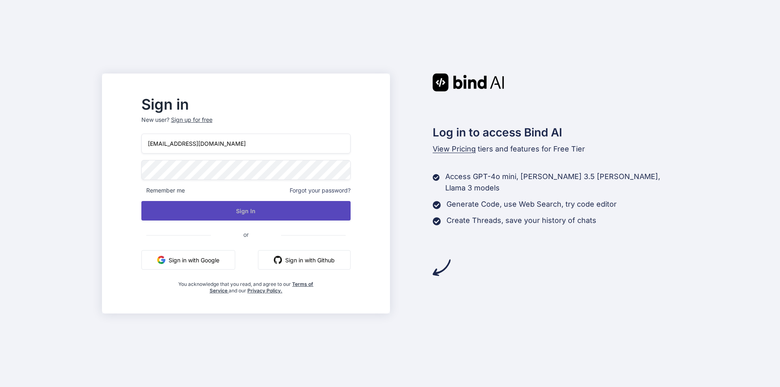
click at [246, 211] on button "Sign In" at bounding box center [245, 211] width 209 height 20
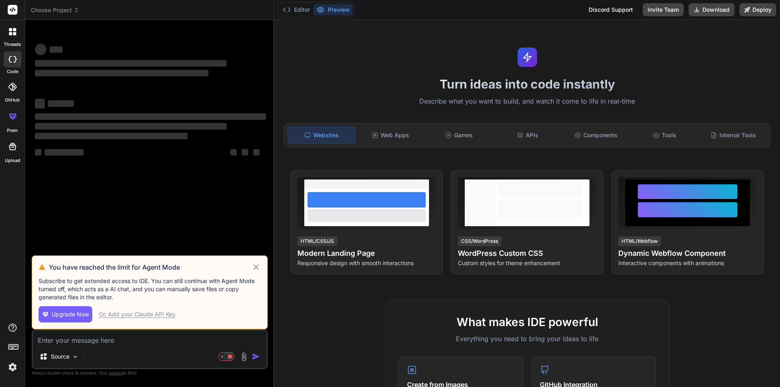
click at [254, 265] on icon at bounding box center [255, 267] width 9 height 10
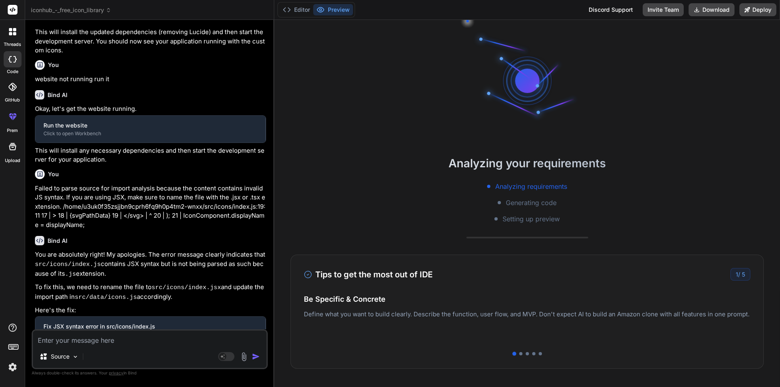
type textarea "x"
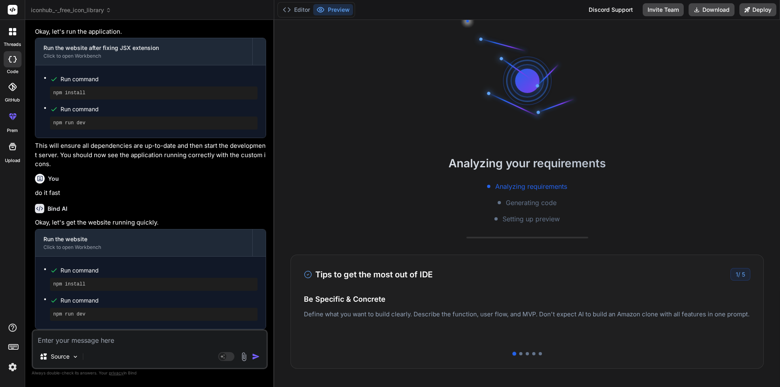
scroll to position [836, 0]
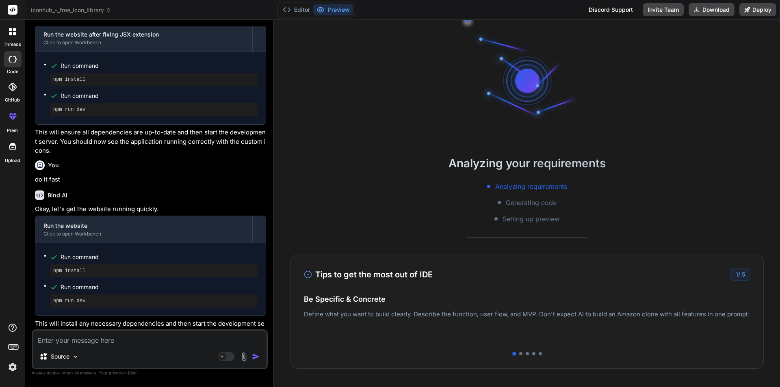
click at [97, 342] on textarea at bounding box center [150, 338] width 234 height 15
type textarea "r"
type textarea "x"
type textarea "ru"
type textarea "x"
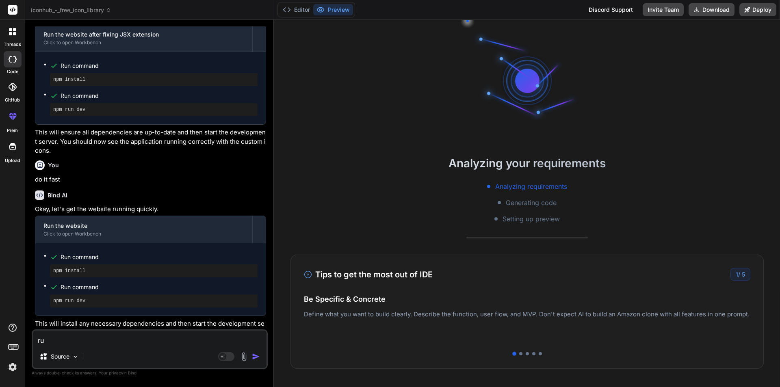
type textarea "run"
type textarea "x"
type textarea "run"
type textarea "x"
type textarea "run a"
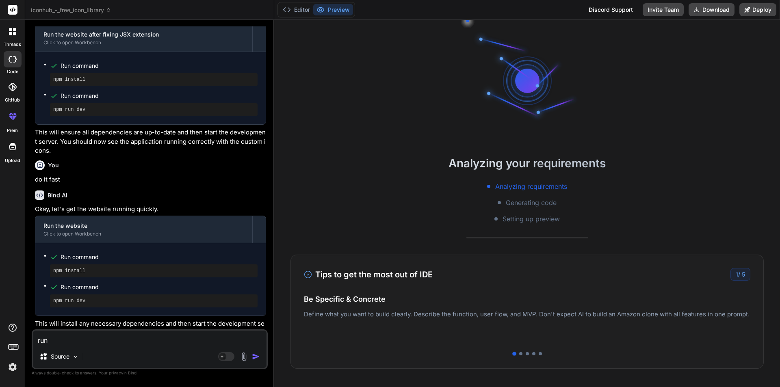
type textarea "x"
type textarea "run ap"
type textarea "x"
type textarea "run app"
type textarea "x"
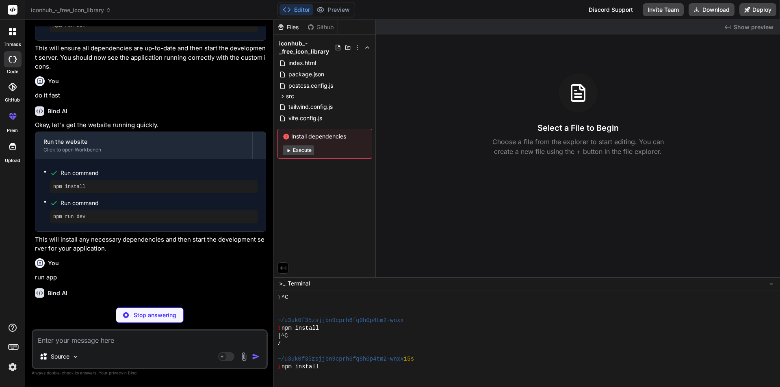
scroll to position [23, 0]
type textarea "x"
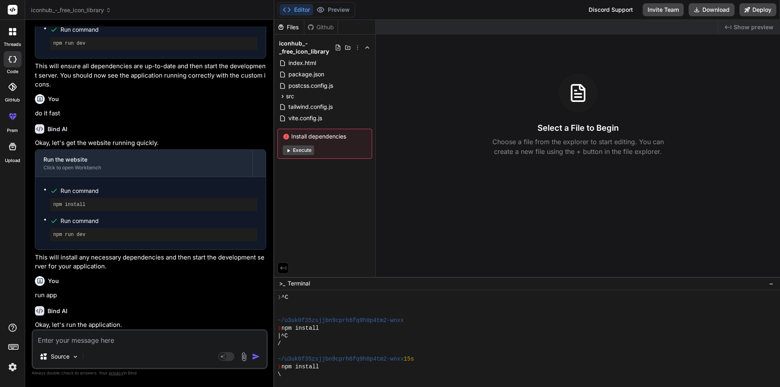
scroll to position [1018, 0]
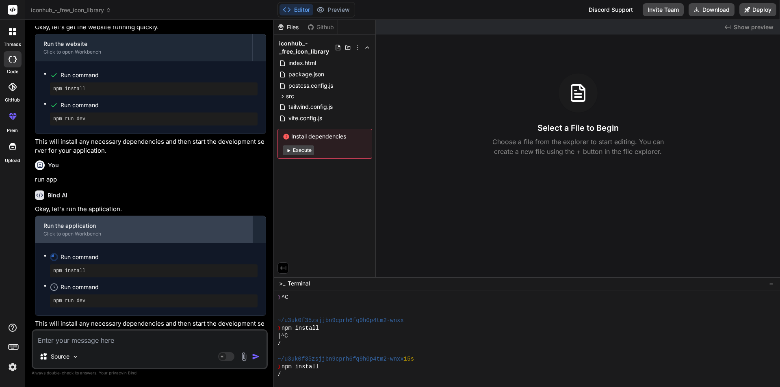
click at [177, 222] on div "Run the application" at bounding box center [143, 226] width 201 height 8
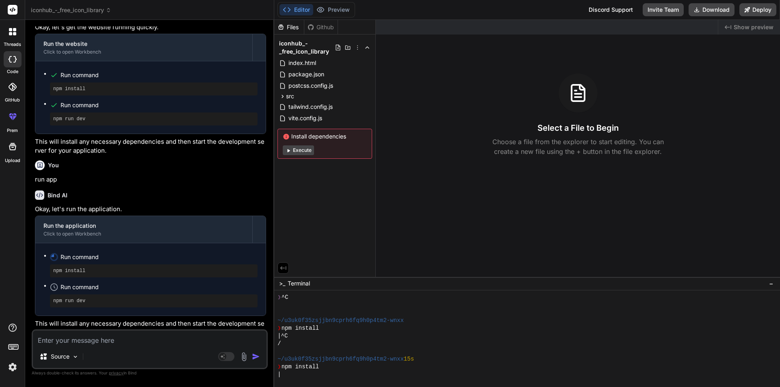
click at [157, 191] on div "Bind AI" at bounding box center [150, 195] width 231 height 9
drag, startPoint x: 51, startPoint y: 258, endPoint x: 108, endPoint y: 292, distance: 66.9
click at [110, 292] on ul "Run command npm install Run command npm run dev" at bounding box center [150, 279] width 214 height 56
click at [108, 298] on pre "npm run dev" at bounding box center [153, 301] width 201 height 7
click at [131, 253] on span "Run command" at bounding box center [159, 257] width 197 height 8
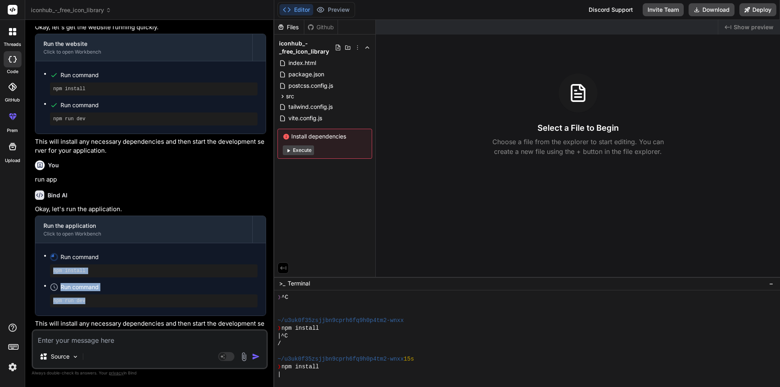
drag, startPoint x: 52, startPoint y: 260, endPoint x: 133, endPoint y: 273, distance: 81.9
click at [98, 299] on div "Run command npm install Run command npm run dev" at bounding box center [150, 279] width 230 height 72
click at [140, 269] on ul "Run command npm install Run command npm run dev" at bounding box center [150, 279] width 214 height 56
click at [134, 283] on span "Run command" at bounding box center [159, 287] width 197 height 8
drag, startPoint x: 119, startPoint y: 277, endPoint x: 42, endPoint y: 281, distance: 77.7
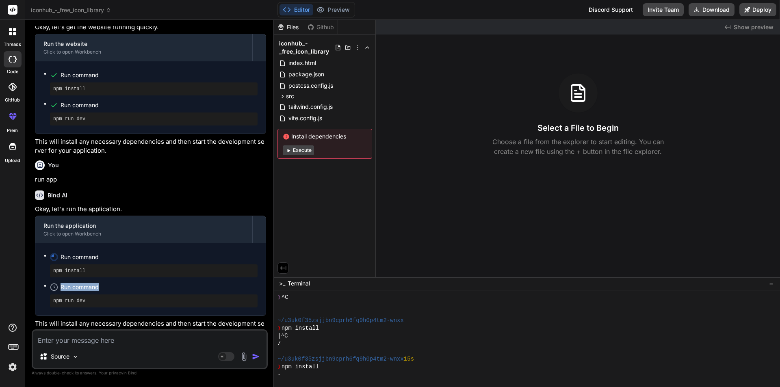
click at [42, 281] on div "Run command npm install Run command npm run dev" at bounding box center [150, 279] width 230 height 72
click at [128, 283] on span "Run command" at bounding box center [159, 287] width 197 height 8
drag, startPoint x: 51, startPoint y: 258, endPoint x: 113, endPoint y: 282, distance: 66.4
click at [92, 290] on ul "Run command npm install Run command npm run dev" at bounding box center [150, 279] width 214 height 56
click at [130, 283] on span "Run command" at bounding box center [159, 287] width 197 height 8
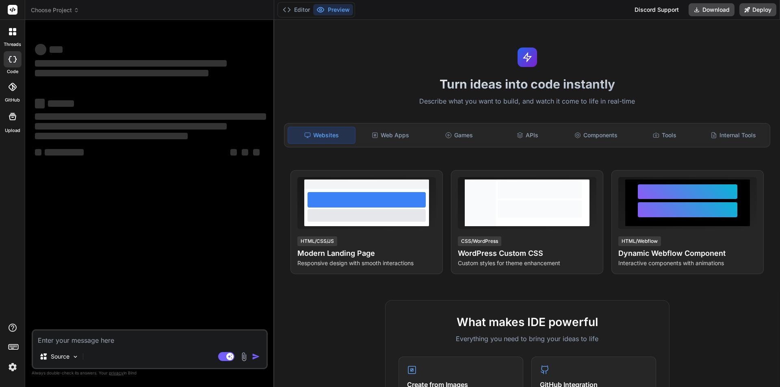
click at [12, 34] on icon at bounding box center [10, 33] width 3 height 3
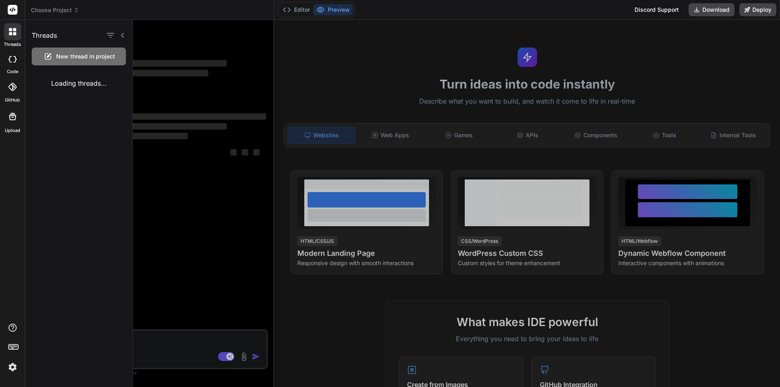
click at [169, 85] on div at bounding box center [456, 203] width 647 height 367
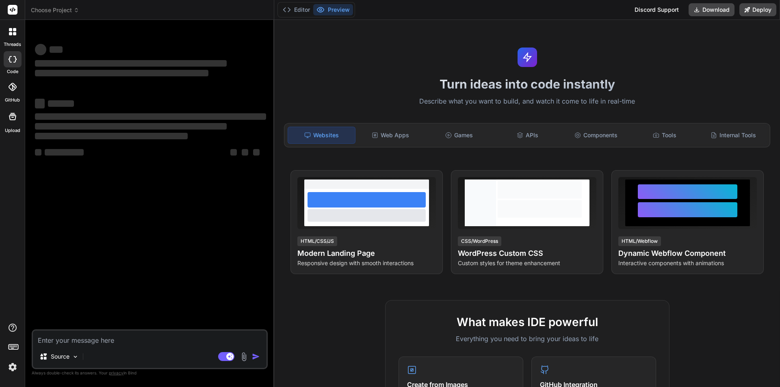
click at [241, 355] on img at bounding box center [243, 356] width 9 height 9
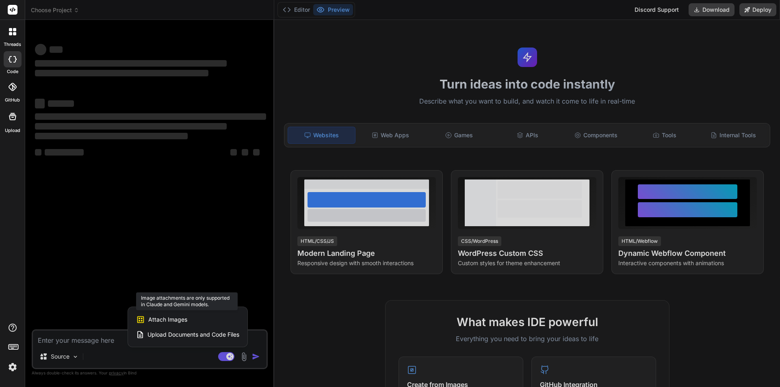
click at [192, 321] on div "Attach Images Image attachments are only supported in Claude and Gemini models." at bounding box center [187, 319] width 103 height 15
click at [173, 318] on span "Attach Images" at bounding box center [167, 320] width 39 height 8
click at [178, 323] on span "Attach Images" at bounding box center [167, 320] width 39 height 8
click at [174, 335] on span "Upload Documents and Code Files" at bounding box center [193, 335] width 92 height 8
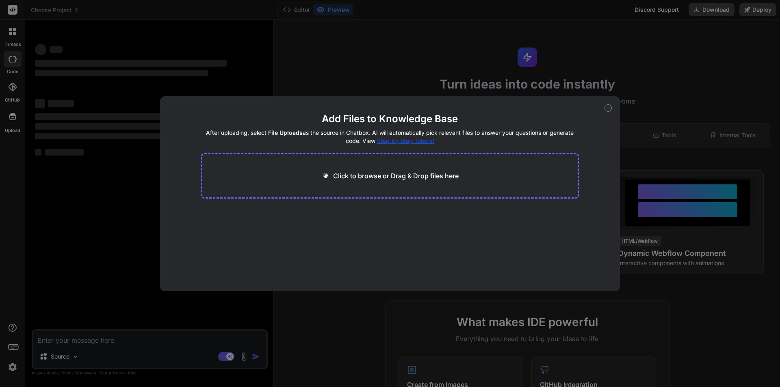
click at [377, 176] on p "Click to browse or Drag & Drop files here" at bounding box center [396, 176] width 126 height 10
click at [606, 110] on icon at bounding box center [608, 107] width 7 height 7
type textarea "x"
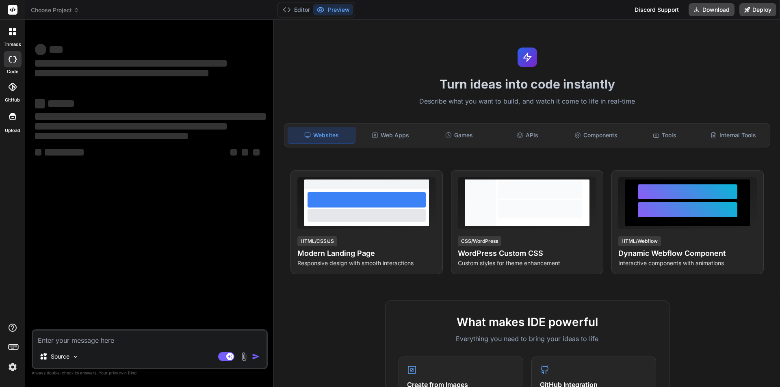
click at [9, 31] on icon at bounding box center [12, 31] width 7 height 7
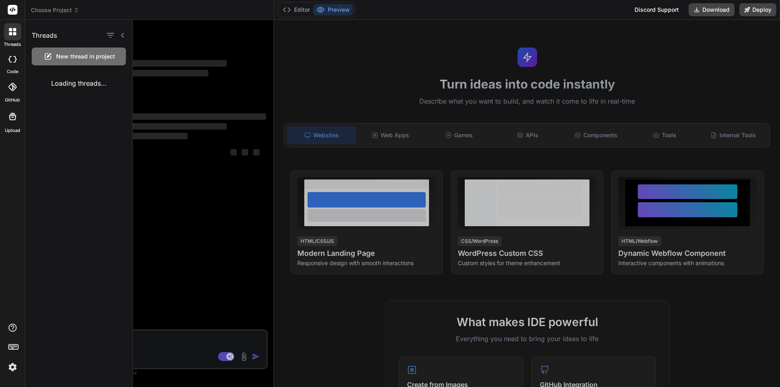
click at [170, 56] on div at bounding box center [456, 203] width 647 height 367
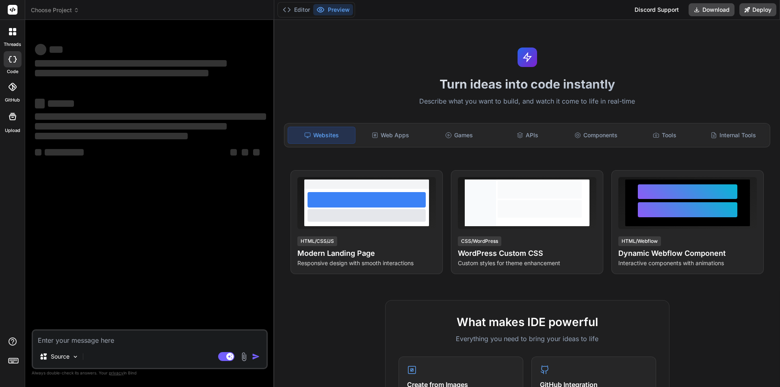
type textarea "x"
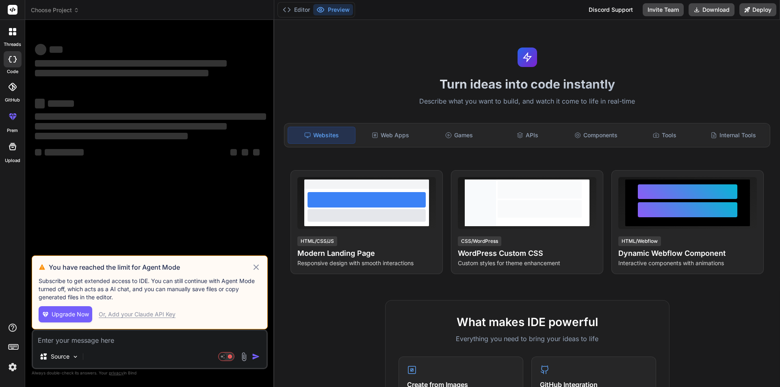
click at [260, 265] on icon at bounding box center [255, 267] width 9 height 10
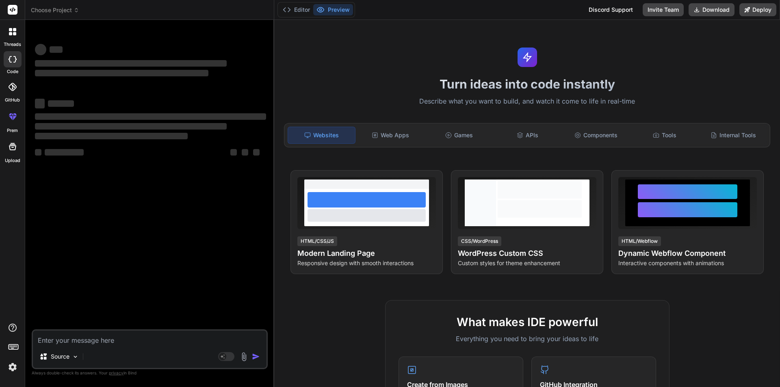
click at [10, 37] on div at bounding box center [12, 31] width 17 height 17
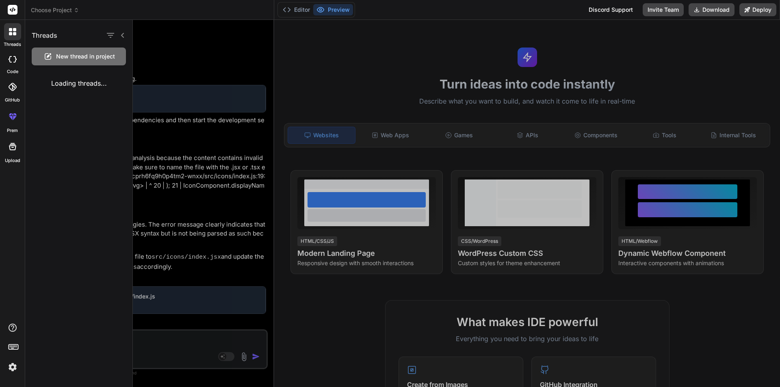
click at [203, 55] on div at bounding box center [456, 203] width 647 height 367
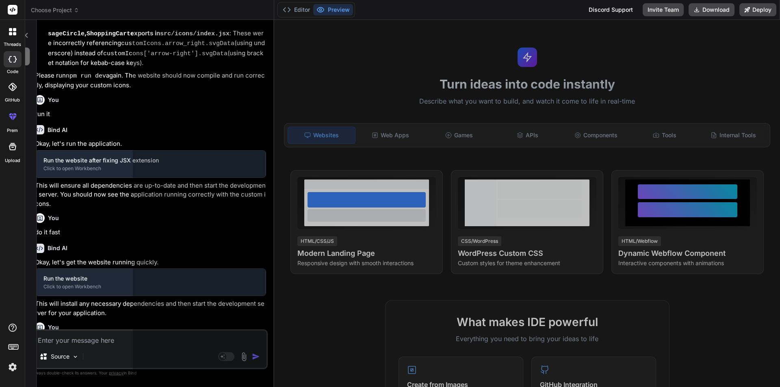
type textarea "x"
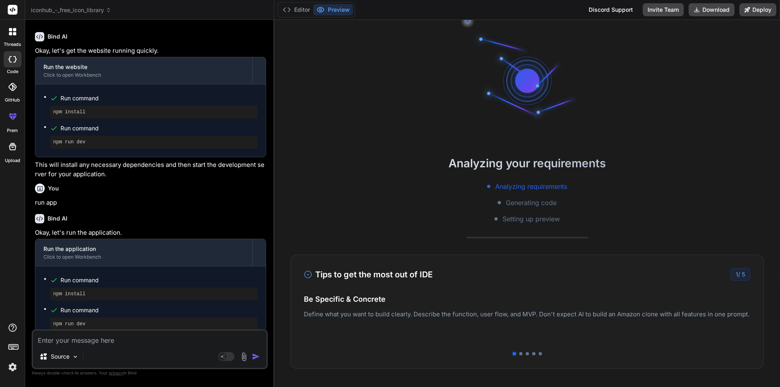
scroll to position [826, 0]
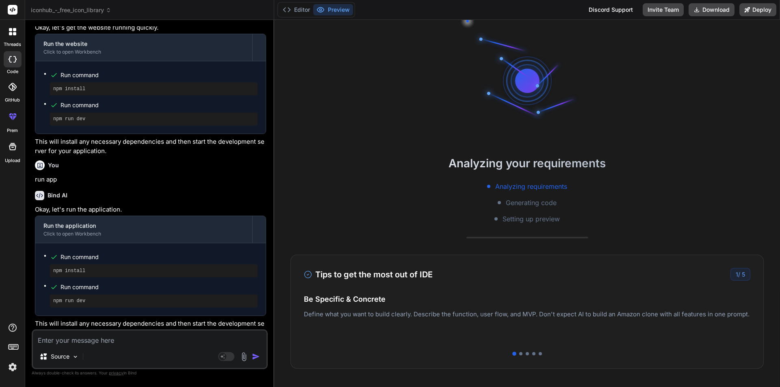
click at [88, 342] on textarea at bounding box center [150, 338] width 234 height 15
click at [295, 8] on button "Editor" at bounding box center [297, 9] width 34 height 11
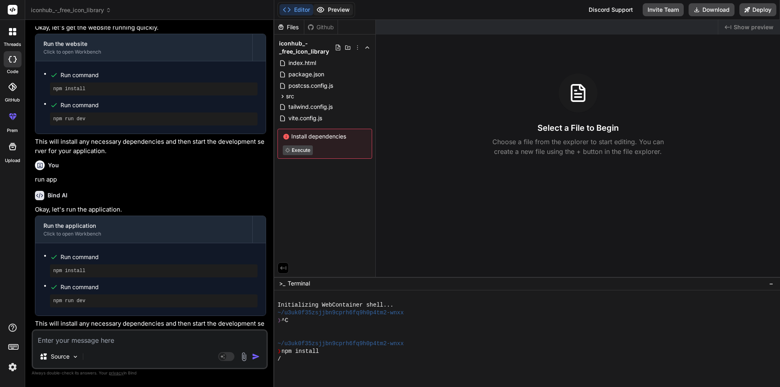
click at [328, 8] on button "Preview" at bounding box center [333, 9] width 40 height 11
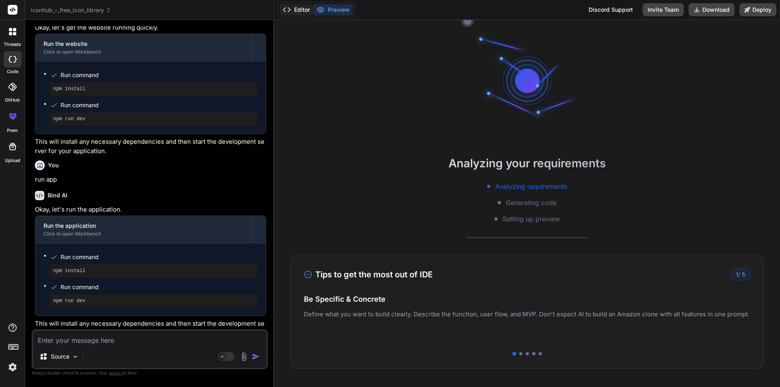
click at [301, 13] on button "Editor" at bounding box center [297, 9] width 34 height 11
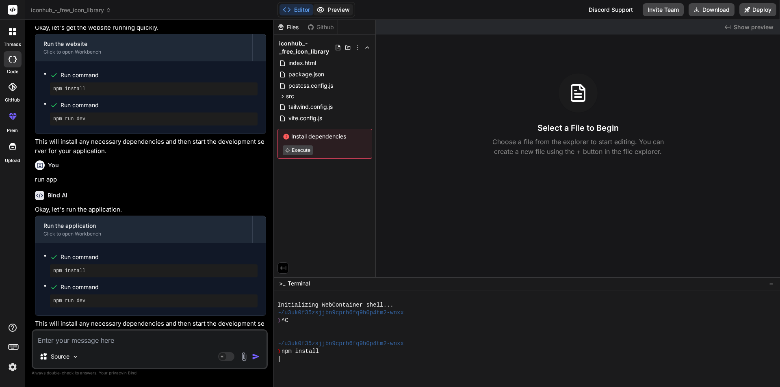
click at [330, 9] on button "Preview" at bounding box center [333, 9] width 40 height 11
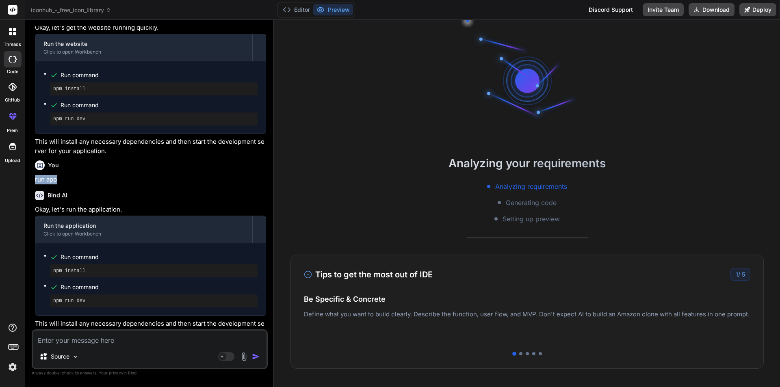
drag, startPoint x: 33, startPoint y: 171, endPoint x: 89, endPoint y: 169, distance: 55.3
click at [89, 169] on div "You website not running run it Bind AI Okay, let's get the website running. Run…" at bounding box center [150, 177] width 234 height 303
copy p "run app"
click at [78, 336] on textarea at bounding box center [150, 338] width 234 height 15
paste textarea "run app"
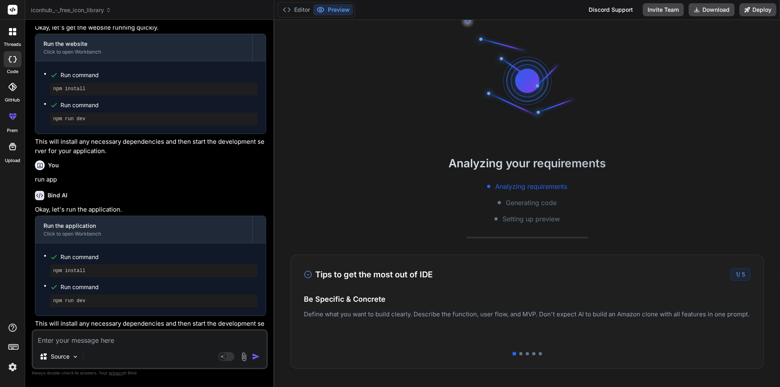
type textarea "run app"
type textarea "x"
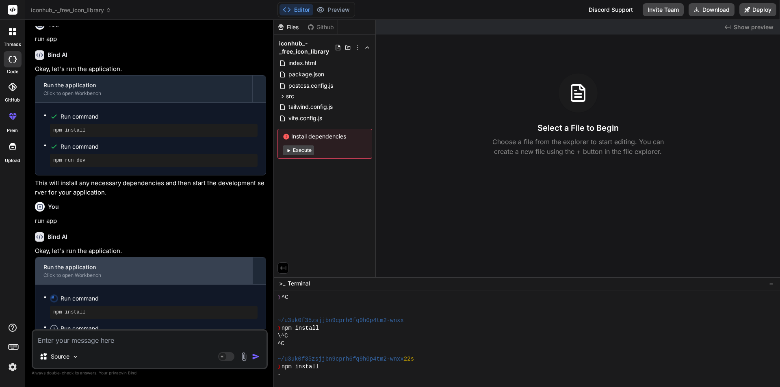
scroll to position [1008, 0]
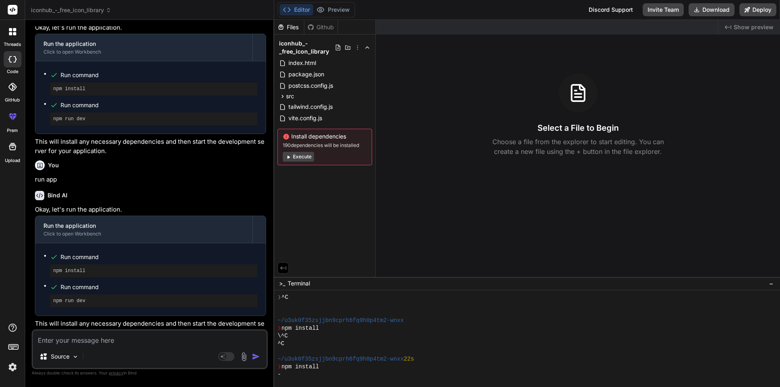
type textarea "x"
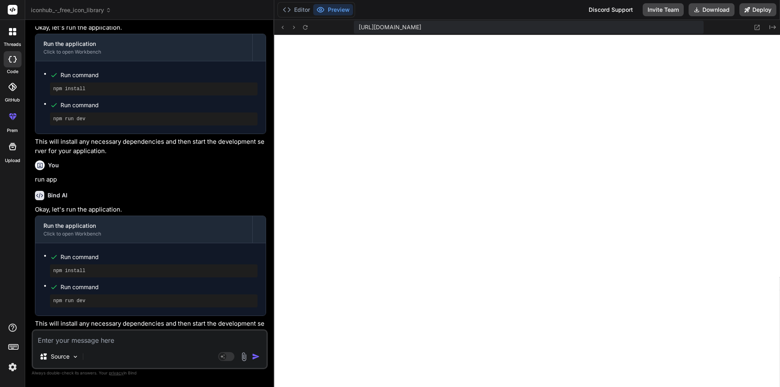
scroll to position [2038, 0]
click at [76, 334] on textarea at bounding box center [150, 338] width 234 height 15
paste textarea "/home/u3uk0f35zsjjbn9cprh6fq9h0p4tm2-wnxx/src/components/DocsPage.jsx: Unexpect…"
type textarea "/home/u3uk0f35zsjjbn9cprh6fq9h0p4tm2-wnxx/src/components/DocsPage.jsx: Unexpect…"
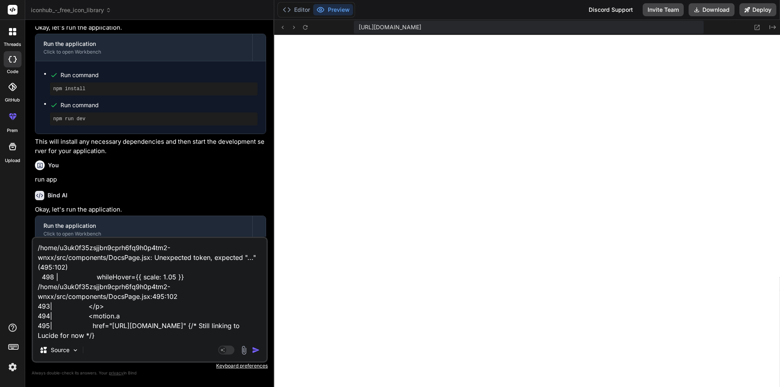
scroll to position [30, 0]
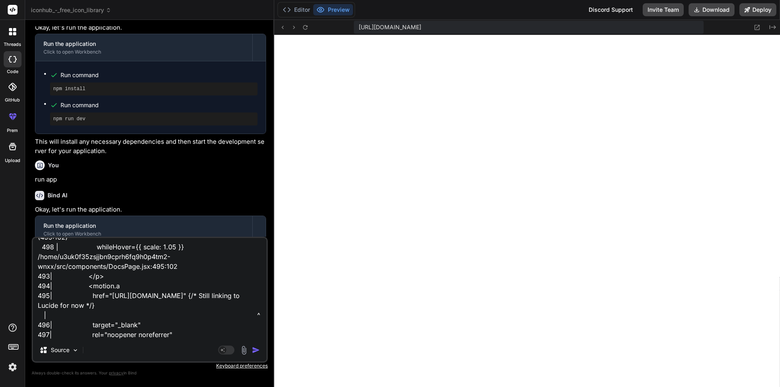
type textarea "x"
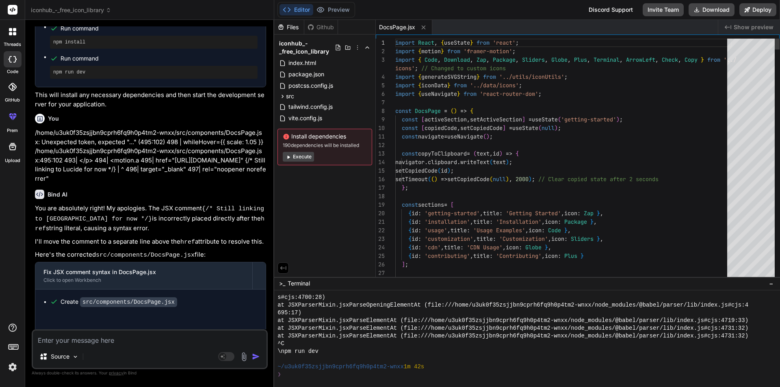
scroll to position [2069, 0]
type textarea "x"
click at [318, 205] on div "Files Github iconhub_-_free_icon_library index.html package.json postcss.config…" at bounding box center [325, 148] width 102 height 257
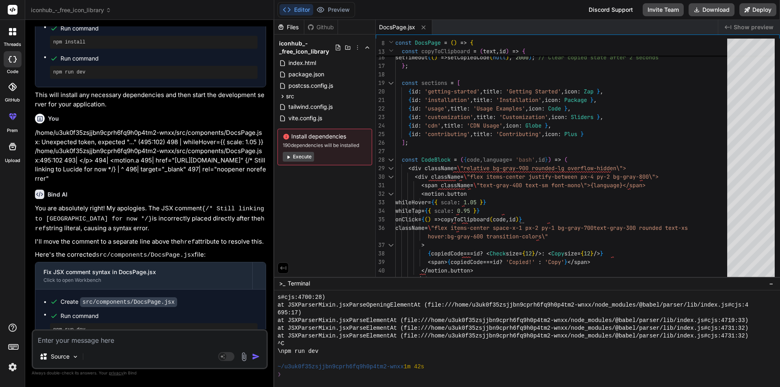
click at [90, 336] on textarea at bounding box center [150, 338] width 234 height 15
type textarea "f"
type textarea "x"
type textarea "fi"
type textarea "x"
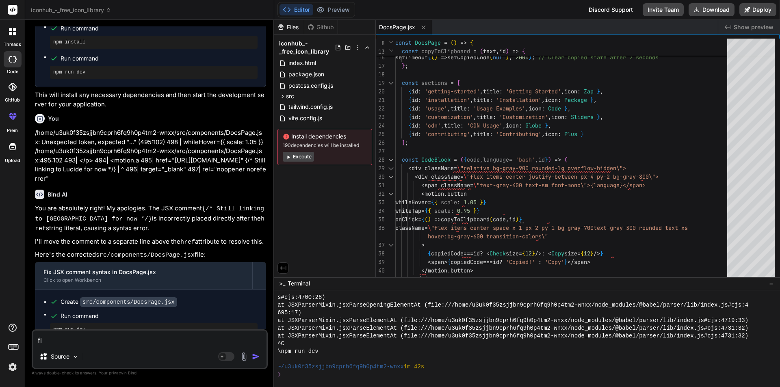
type textarea "fix"
type textarea "x"
type textarea "fix"
type textarea "x"
type textarea "fix e"
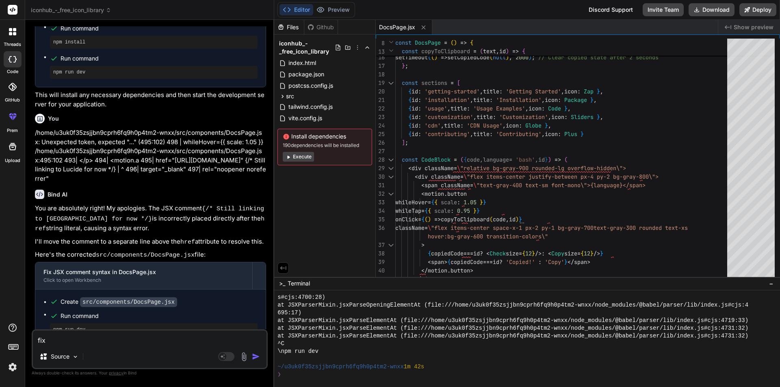
type textarea "x"
type textarea "fix ee"
type textarea "x"
type textarea "fix eer"
type textarea "x"
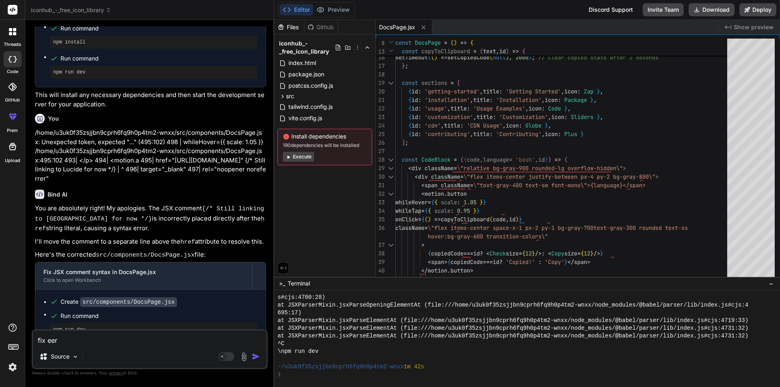
type textarea "fix eerr"
type textarea "x"
type textarea "fix eerrr"
type textarea "x"
type textarea "fix eerrro"
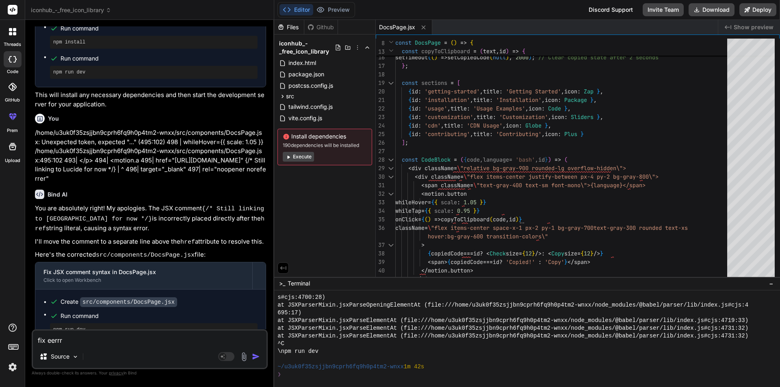
type textarea "x"
type textarea "fix eerrro"
type textarea "x"
type textarea "fix eerrro i"
type textarea "x"
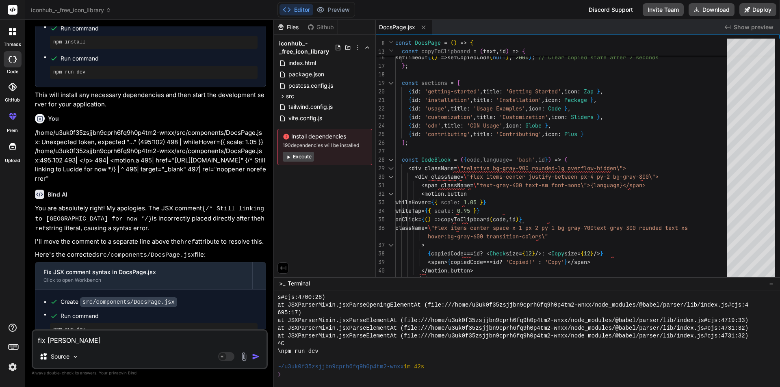
type textarea "fix eerrro in"
type textarea "x"
type textarea "fix eerrro in"
type textarea "x"
type textarea "fix eerrro in d"
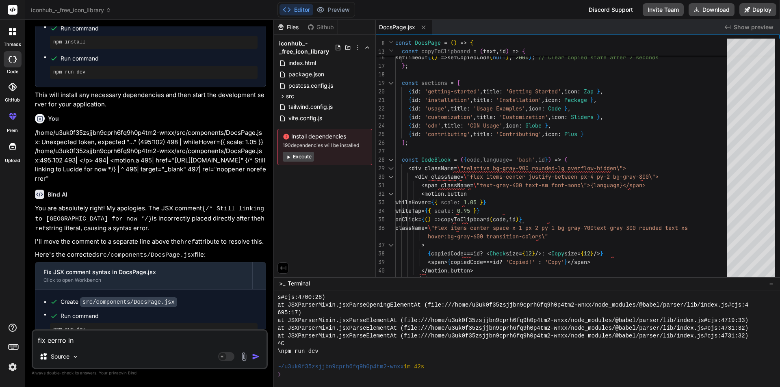
type textarea "x"
type textarea "fix eerrro in do"
type textarea "x"
type textarea "fix eerrro in doc"
type textarea "x"
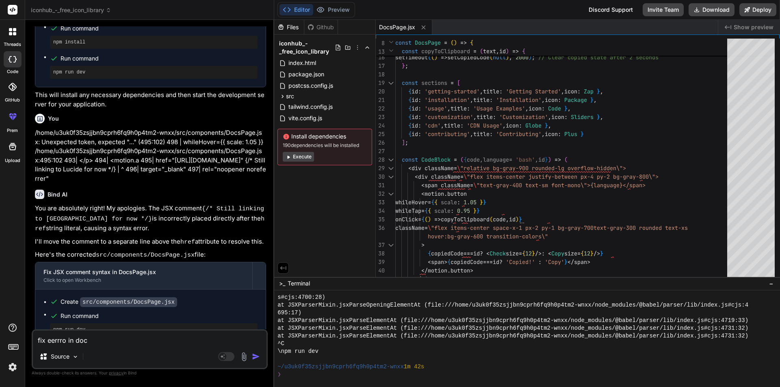
type textarea "fix eerrro in docs"
type textarea "x"
type textarea "fix eerrro in docsp"
type textarea "x"
type textarea "fix eerrro in docspa"
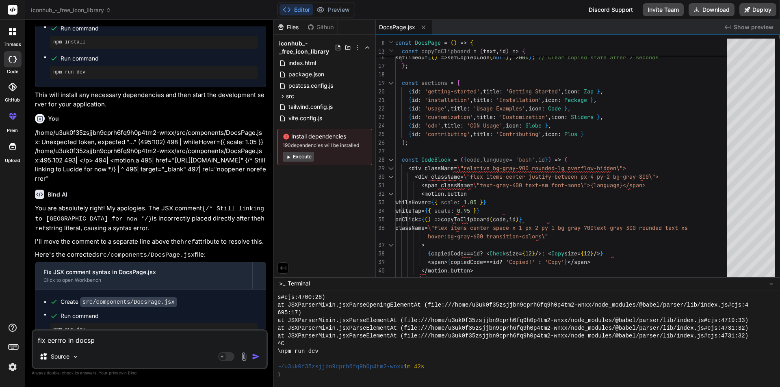
type textarea "x"
type textarea "fix eerrro in docspag"
type textarea "x"
type textarea "fix eerrro in docspage"
type textarea "x"
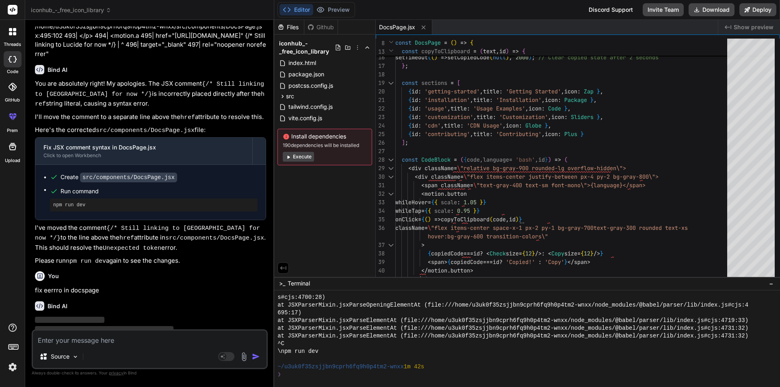
scroll to position [1368, 0]
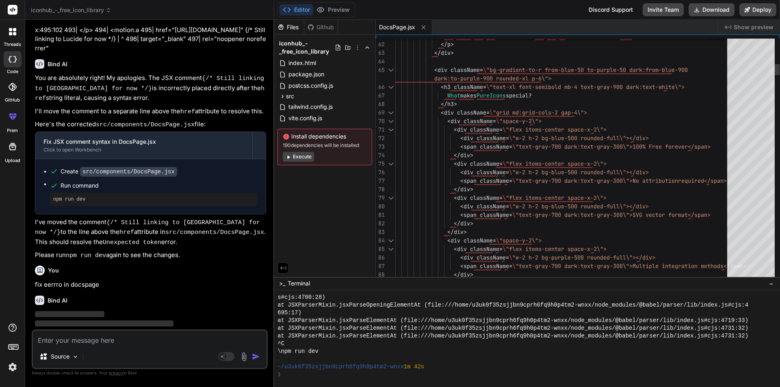
type textarea "dark:to-purple-900 rounded-xl p-6\"> <h3 className=\"text-xl font-semibold mb-4…"
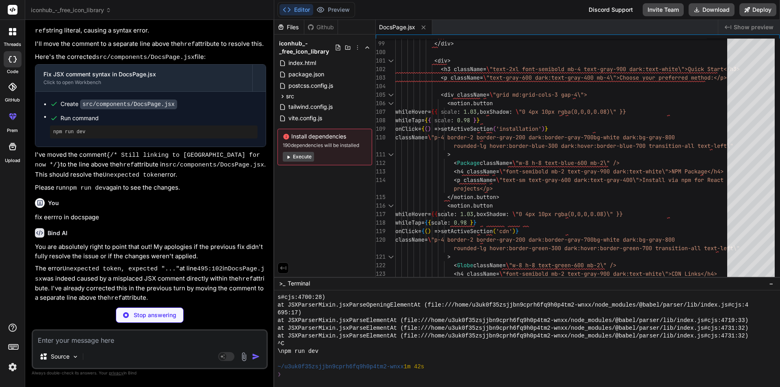
scroll to position [1494, 0]
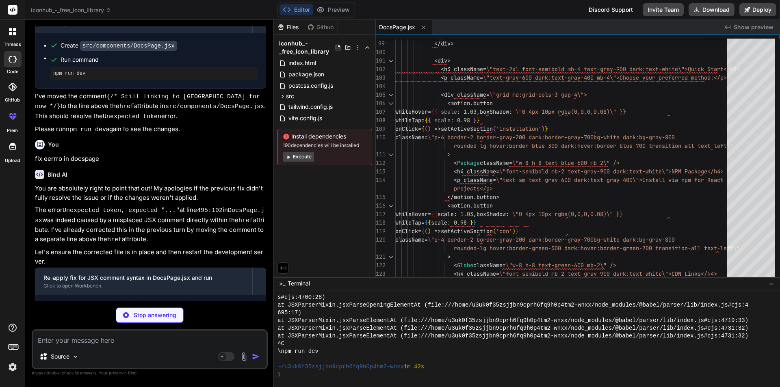
type textarea "x"
type textarea "{renderContent()} </motion.div> </div> </div> </motion.div> ); }; export defaul…"
type textarea "x"
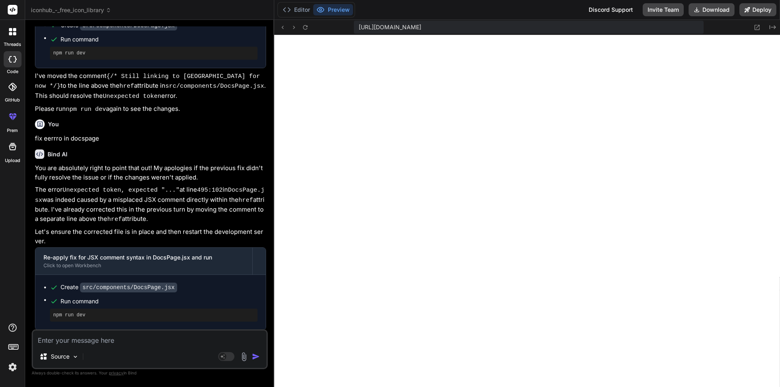
scroll to position [1528, 0]
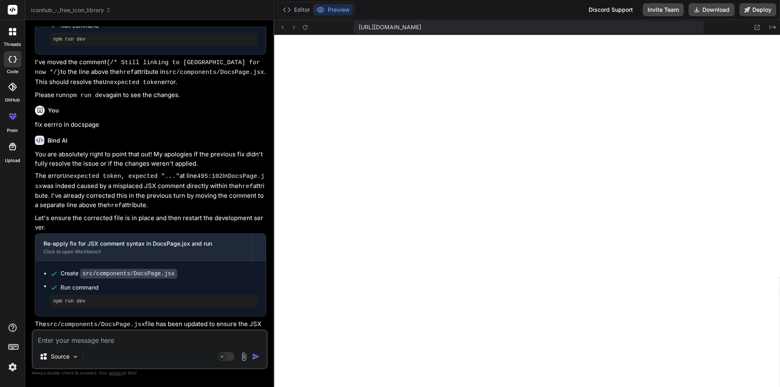
click at [147, 347] on div "Source Agent Mode. When this toggle is activated, AI automatically makes decisi…" at bounding box center [150, 349] width 236 height 40
click at [139, 340] on textarea at bounding box center [150, 338] width 234 height 15
paste textarea "Failed to parse source for import analysis because the content contains invalid…"
type textarea "Failed to parse source for import analysis because the content contains invalid…"
type textarea "x"
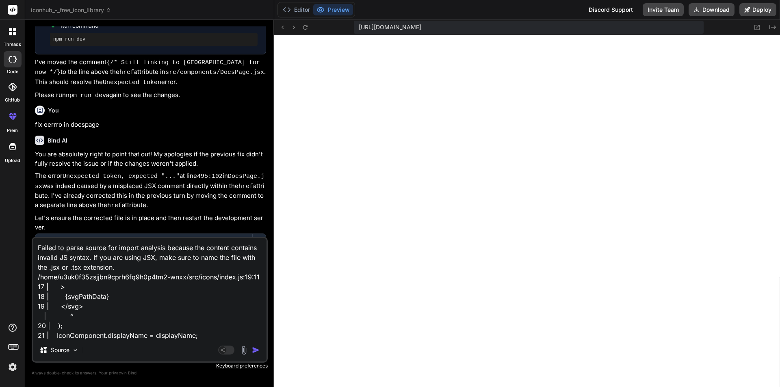
scroll to position [11, 0]
type textarea "Failed to parse source for import analysis because the content contains invalid…"
drag, startPoint x: 255, startPoint y: 349, endPoint x: 264, endPoint y: 351, distance: 9.1
click at [255, 349] on img "button" at bounding box center [256, 350] width 8 height 8
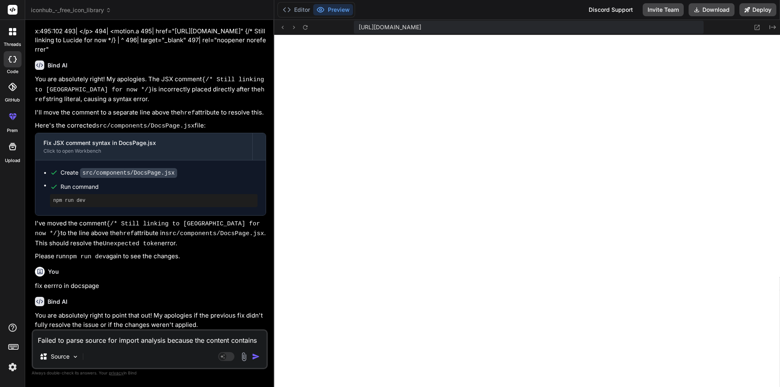
scroll to position [1364, 0]
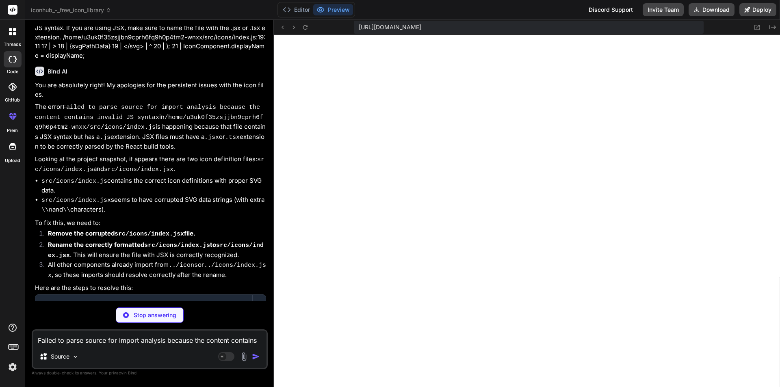
type textarea "x"
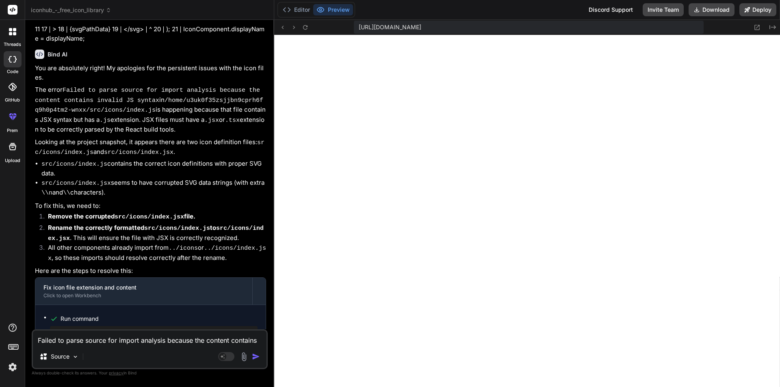
scroll to position [1987, 0]
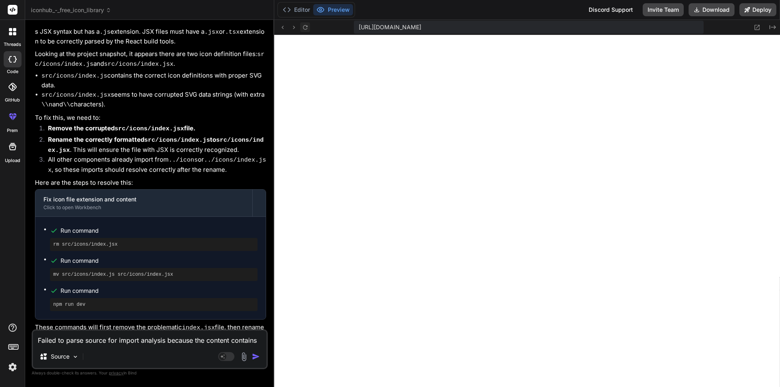
click at [304, 25] on icon at bounding box center [305, 27] width 7 height 7
click at [82, 344] on textarea "Failed to parse source for import analysis because the content contains invalid…" at bounding box center [150, 338] width 234 height 15
paste textarea "Failed to parse source for import analysis because the content contains invalid…"
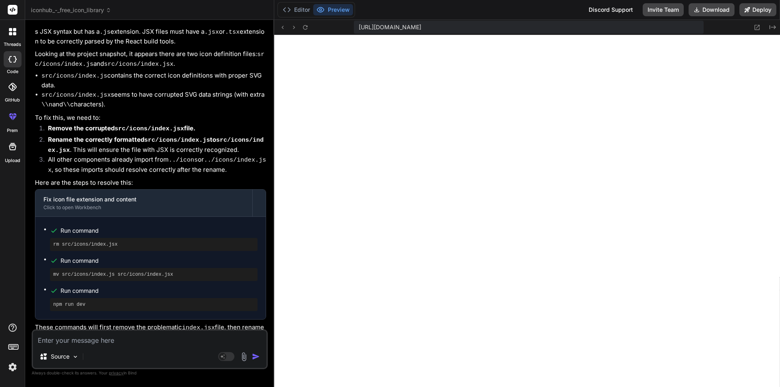
type textarea "Failed to parse source for import analysis because the content contains invalid…"
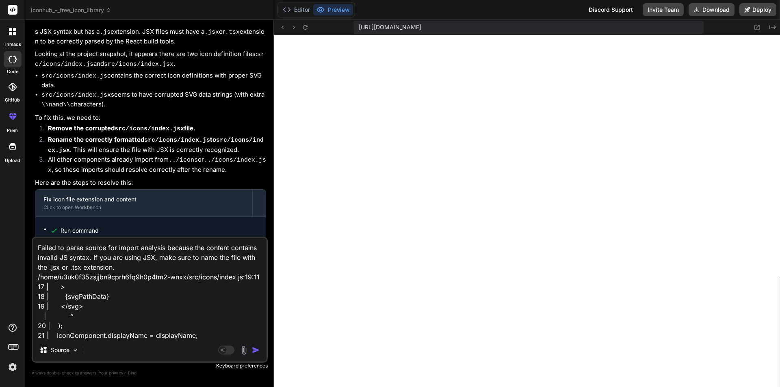
scroll to position [11, 0]
type textarea "x"
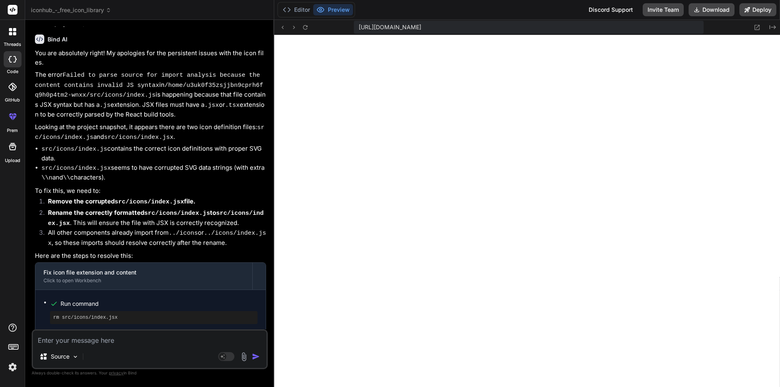
scroll to position [1904, 0]
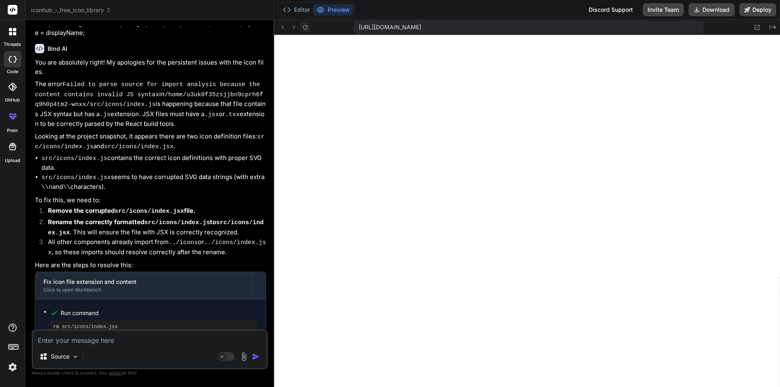
click at [306, 27] on icon at bounding box center [305, 27] width 4 height 4
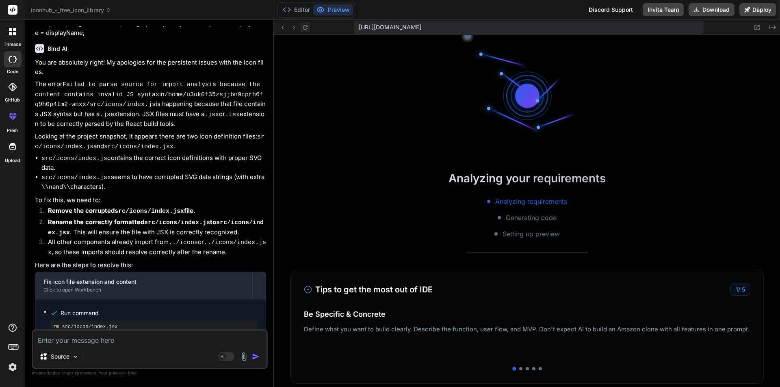
click at [306, 27] on icon at bounding box center [305, 27] width 4 height 4
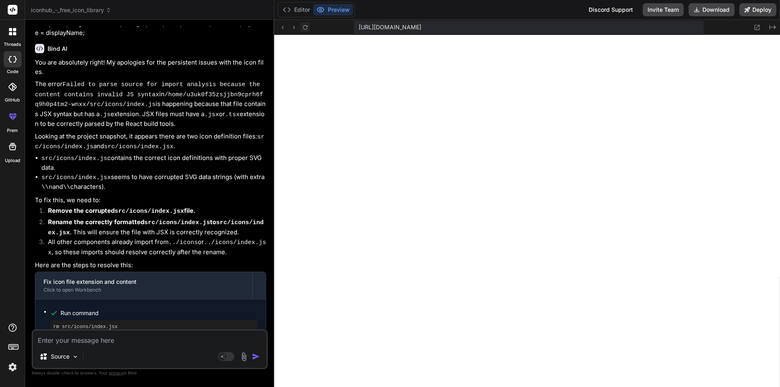
click at [306, 27] on icon at bounding box center [305, 27] width 4 height 4
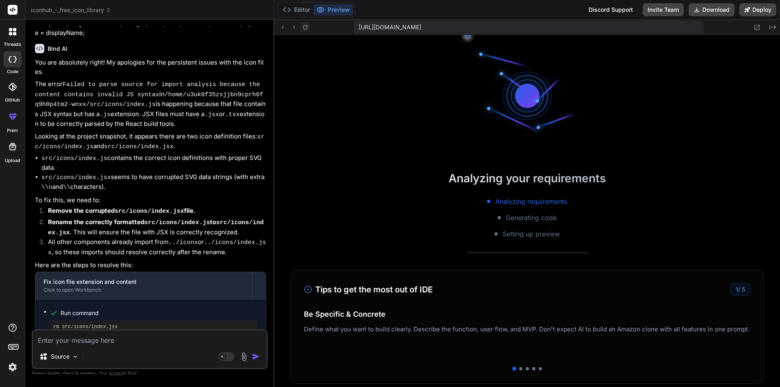
click at [306, 27] on icon at bounding box center [305, 27] width 4 height 4
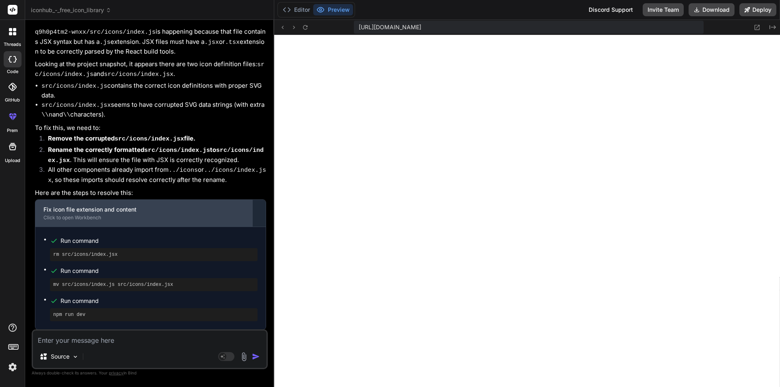
scroll to position [2107, 0]
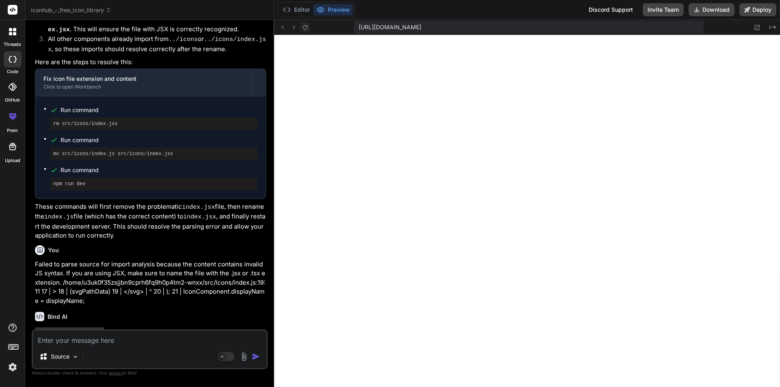
click at [305, 22] on button at bounding box center [305, 27] width 10 height 10
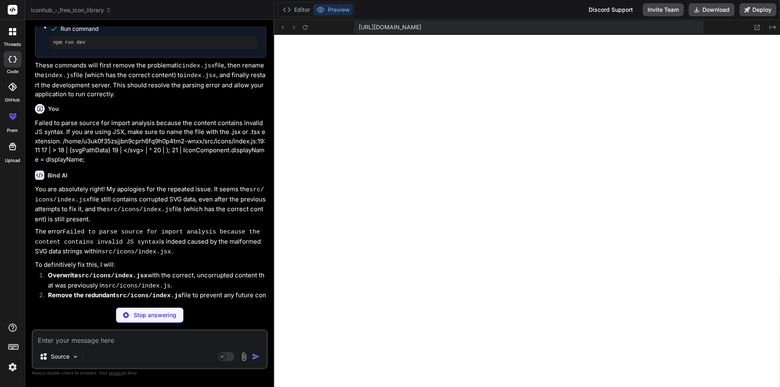
scroll to position [2296, 0]
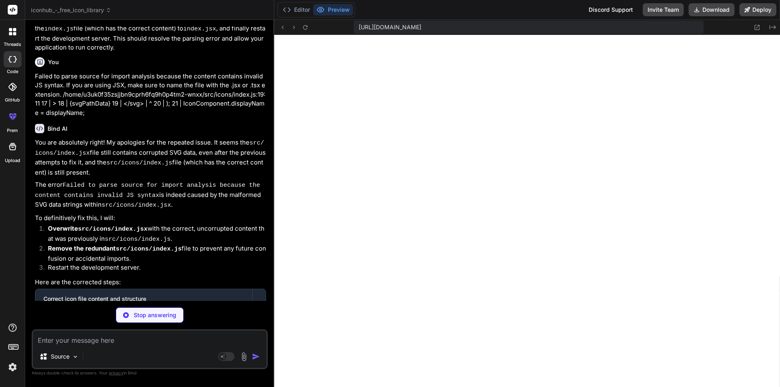
type textarea "x"
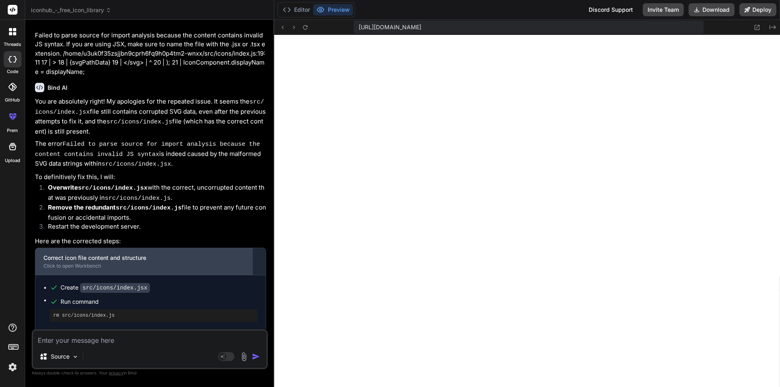
scroll to position [2359, 0]
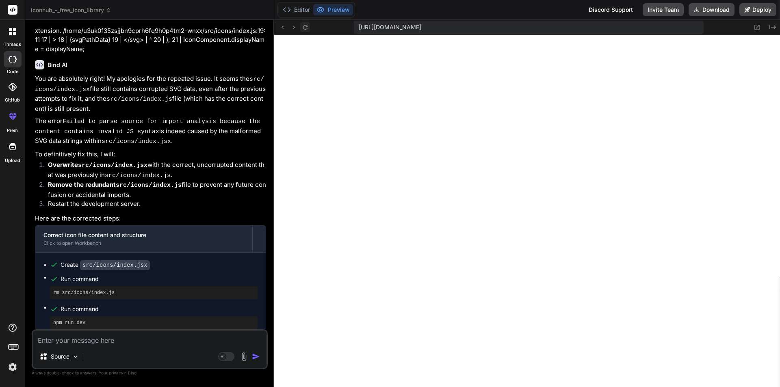
click at [306, 27] on icon at bounding box center [305, 27] width 7 height 7
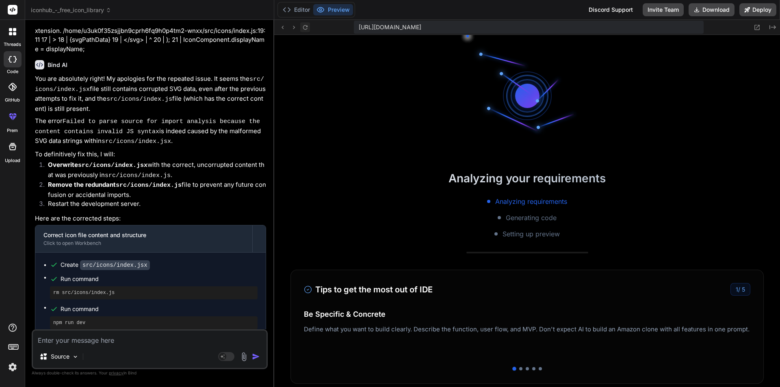
click at [306, 27] on icon at bounding box center [305, 27] width 7 height 7
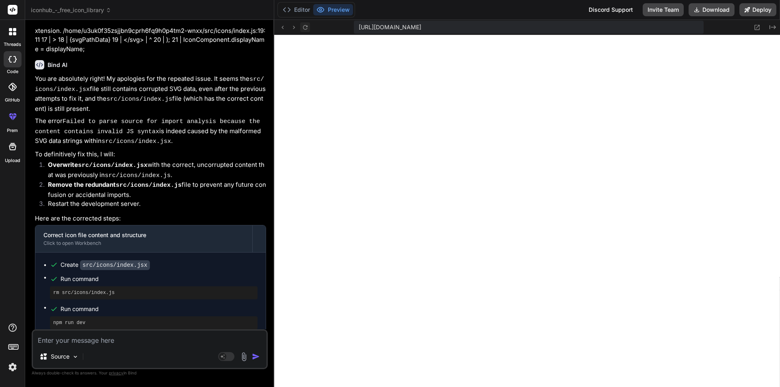
click at [306, 27] on icon at bounding box center [305, 27] width 7 height 7
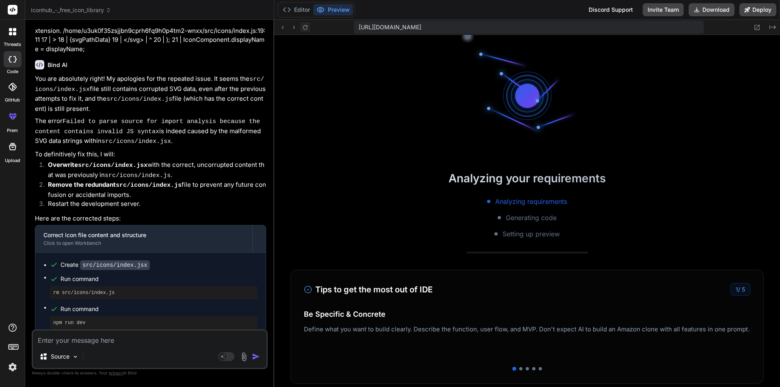
click at [306, 27] on icon at bounding box center [305, 27] width 7 height 7
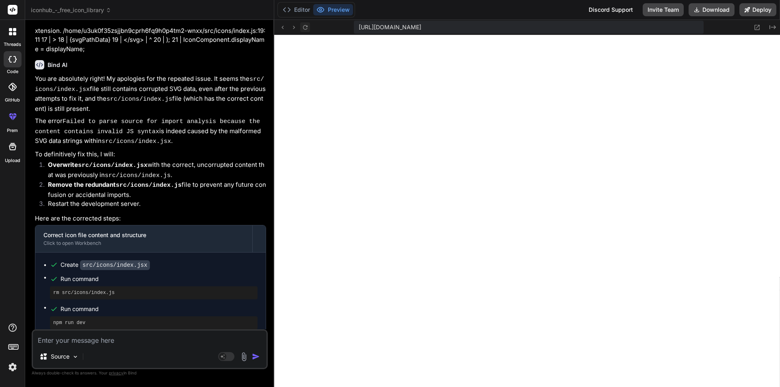
click at [306, 27] on icon at bounding box center [305, 27] width 7 height 7
click at [149, 338] on textarea at bounding box center [150, 338] width 234 height 15
type textarea "c"
type textarea "x"
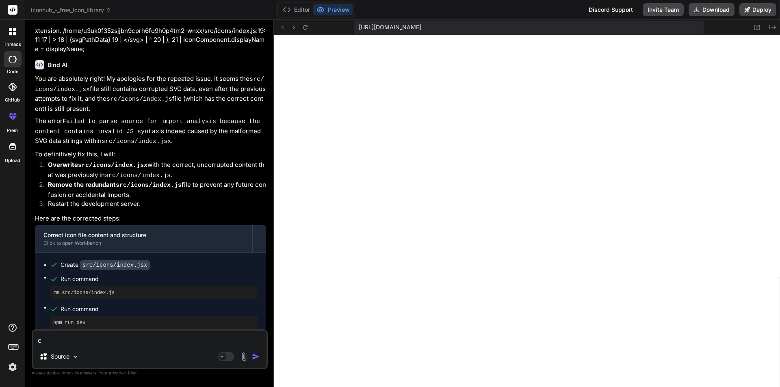
type textarea "cr"
type textarea "x"
type textarea "cre"
type textarea "x"
type textarea "crea"
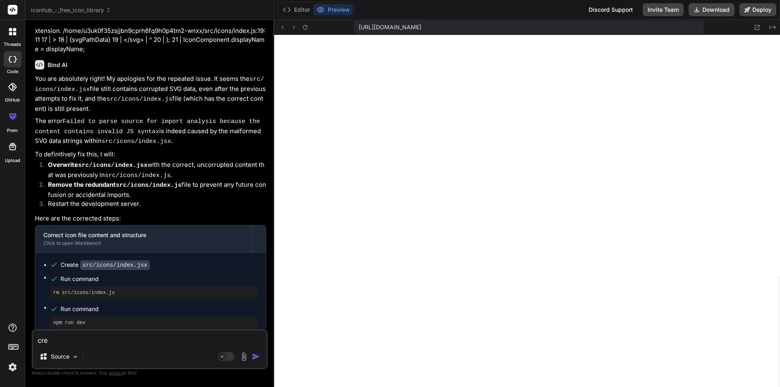
type textarea "x"
type textarea "creat"
type textarea "x"
type textarea "create"
type textarea "x"
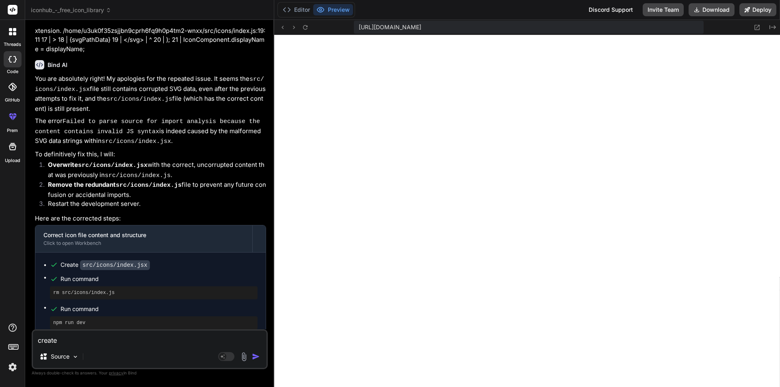
type textarea "create"
type textarea "x"
type textarea "create a"
type textarea "x"
type textarea "create ap"
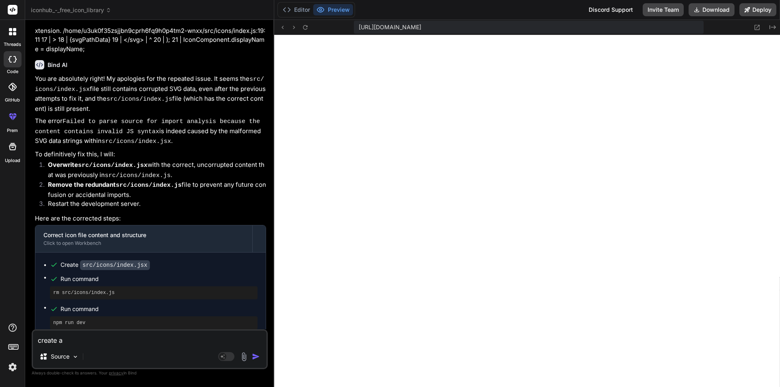
type textarea "x"
type textarea "create api"
type textarea "x"
type textarea "create api"
type textarea "x"
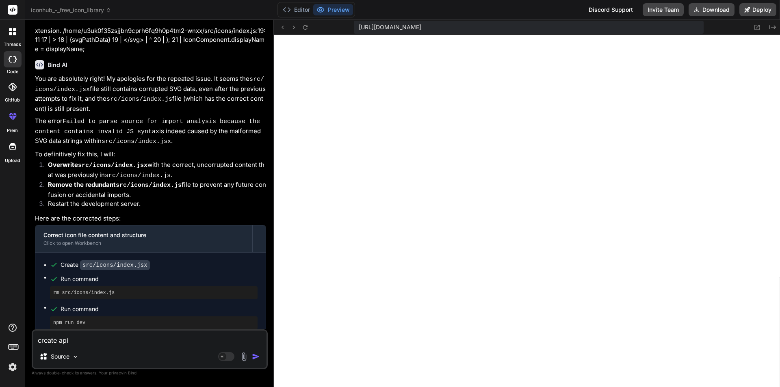
type textarea "create api t"
type textarea "x"
type textarea "create api to"
type textarea "x"
type textarea "create api to"
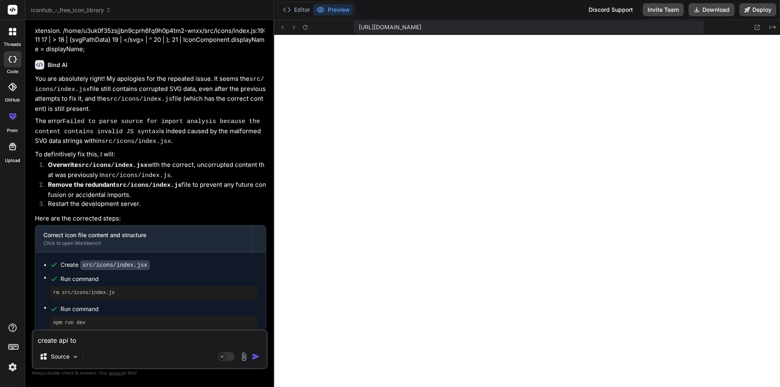
type textarea "x"
type textarea "create api to s"
type textarea "x"
type textarea "create api to st"
type textarea "x"
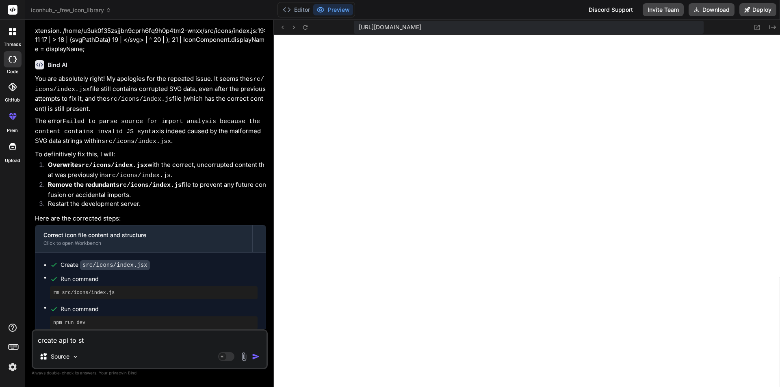
type textarea "create api to sto"
type textarea "x"
type textarea "create api to stor"
type textarea "x"
type textarea "create api to store"
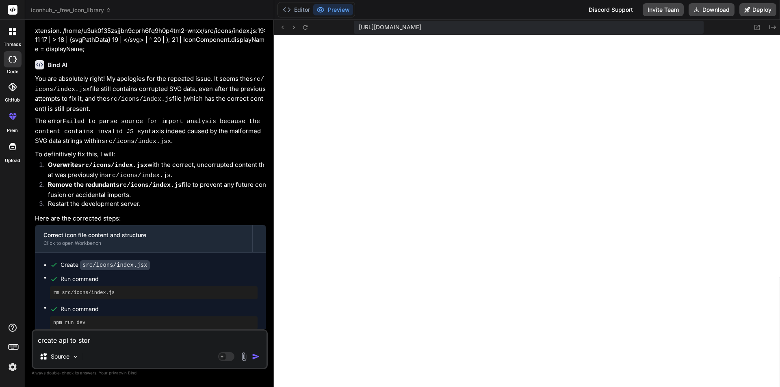
type textarea "x"
type textarea "create api to store"
type textarea "x"
type textarea "create api to store i"
type textarea "x"
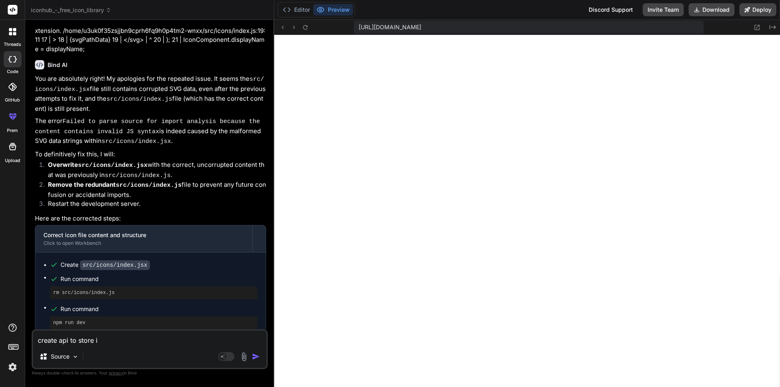
type textarea "create api to store ic"
type textarea "x"
type textarea "create api to store ico"
type textarea "x"
type textarea "create api to store icon"
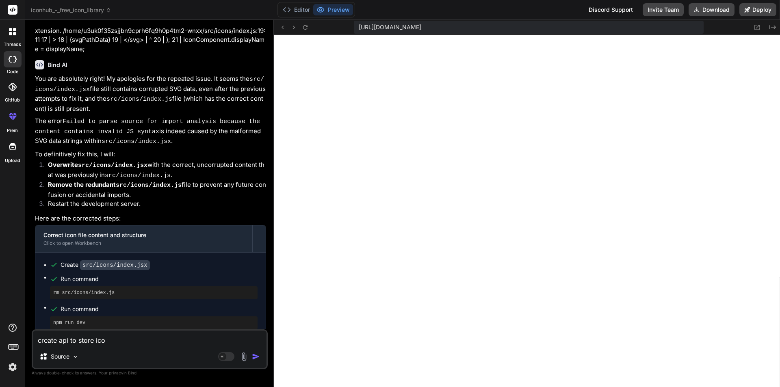
type textarea "x"
type textarea "create api to store icons"
type textarea "x"
type textarea "create api to store icons"
type textarea "x"
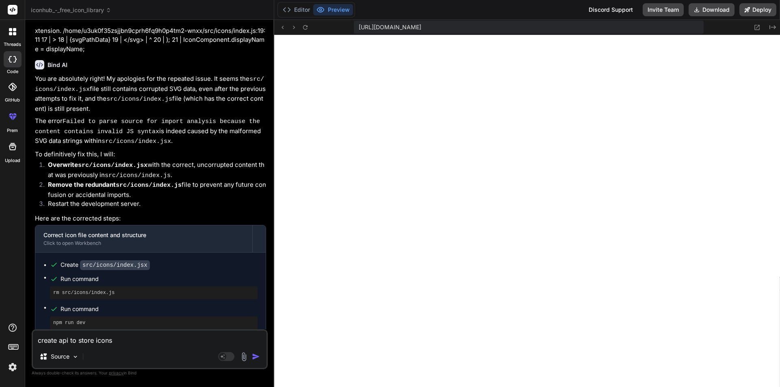
type textarea "create api to store icons w"
type textarea "x"
type textarea "create api to store icons wh"
type textarea "x"
type textarea "create api to store icons whe"
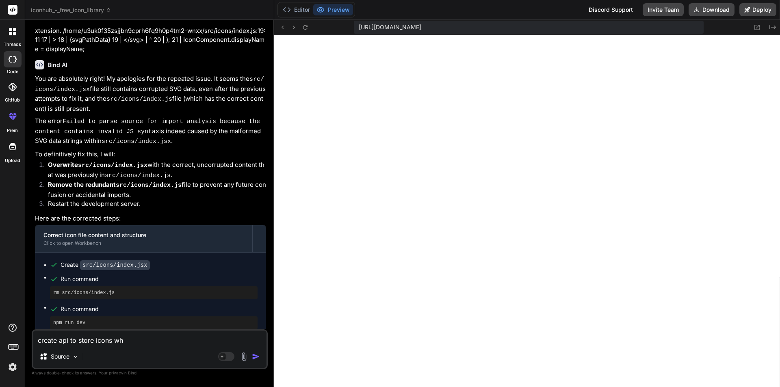
type textarea "x"
type textarea "create api to store icons wher"
type textarea "x"
type textarea "create api to store icons where"
type textarea "x"
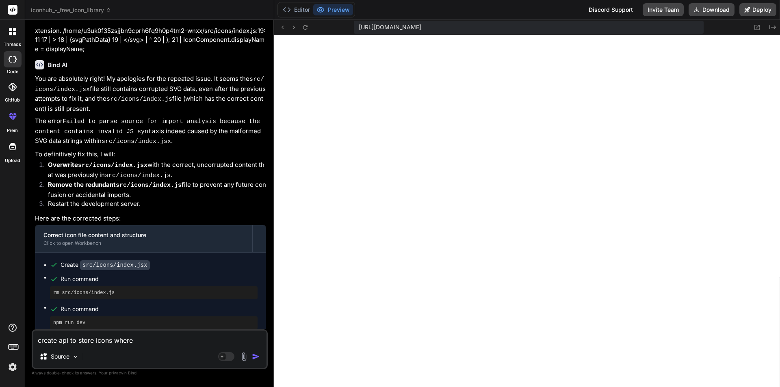
type textarea "create api to store icons where"
type textarea "x"
type textarea "create api to store icons where w"
type textarea "x"
type textarea "create api to store icons where we"
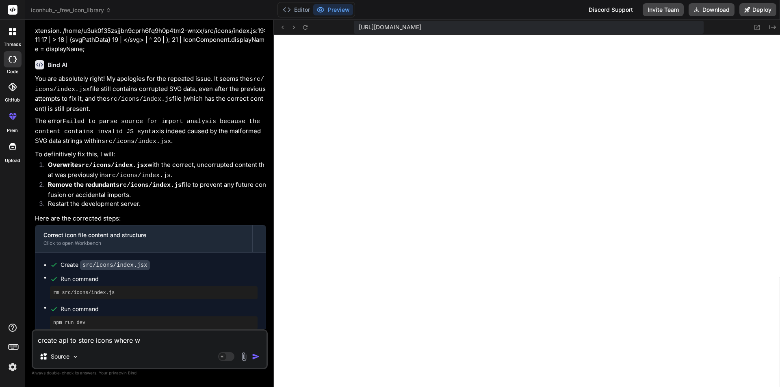
type textarea "x"
type textarea "create api to store icons where we"
type textarea "x"
type textarea "create api to store icons where we c"
type textarea "x"
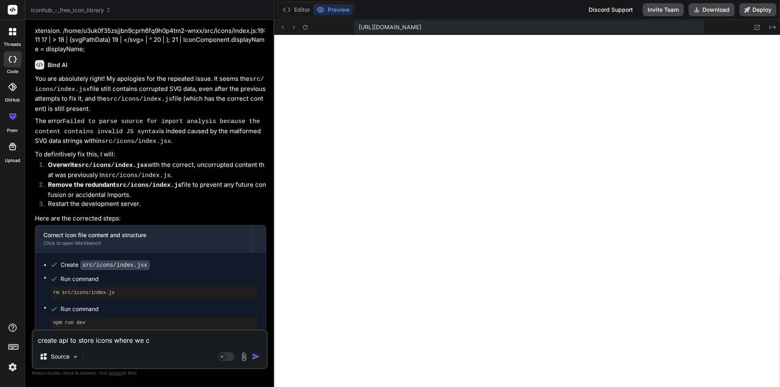
type textarea "create api to store icons where we ca"
type textarea "x"
type textarea "create api to store icons where we can"
type textarea "x"
type textarea "create api to store icons where we can"
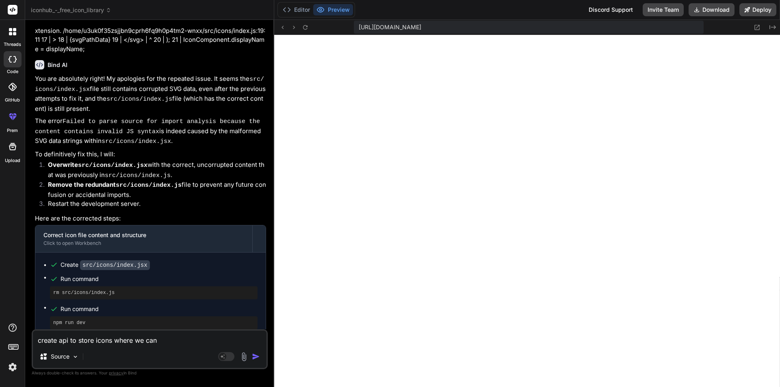
type textarea "x"
type textarea "create api to store icons where we can a"
type textarea "x"
type textarea "create api to store icons where we can ad"
type textarea "x"
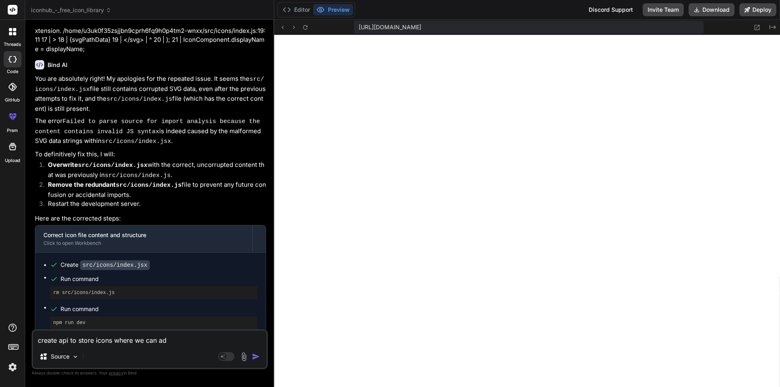
type textarea "create api to store icons where we can add"
type textarea "x"
type textarea "create api to store icons where we can add"
type textarea "x"
type textarea "create api to store icons where we can add ,"
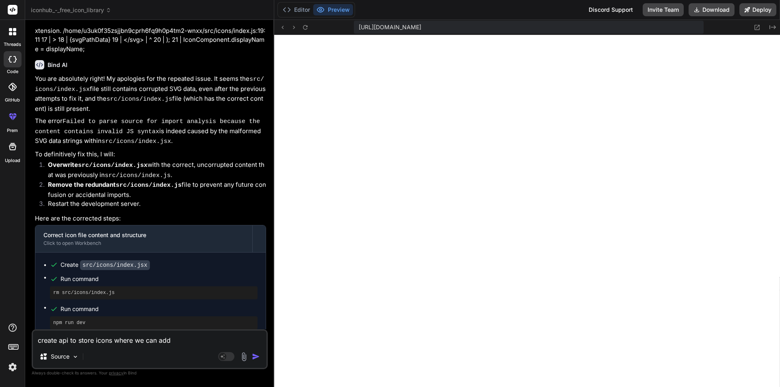
type textarea "x"
type textarea "create api to store icons where we can add"
type textarea "x"
type textarea "create api to store icons where we can add m"
type textarea "x"
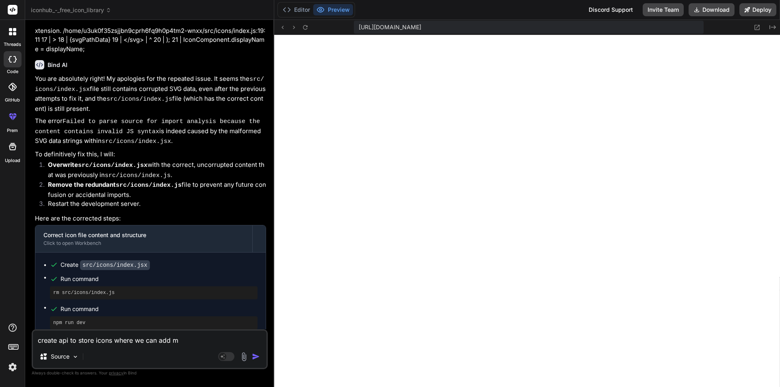
type textarea "create api to store icons where we can add mo"
type textarea "x"
type textarea "create api to store icons where we can add mor"
type textarea "x"
type textarea "create api to store icons where we can add more"
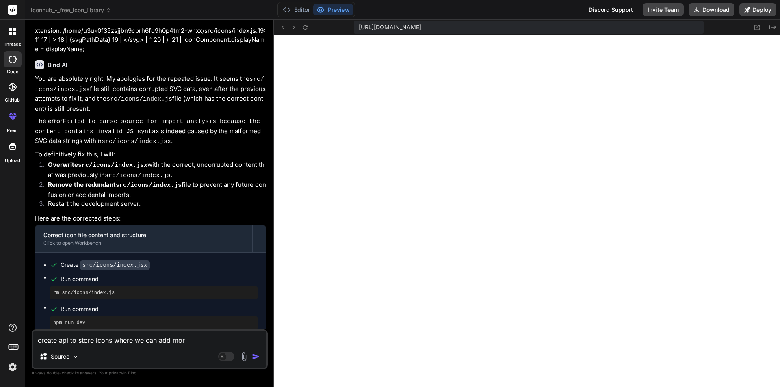
type textarea "x"
type textarea "create api to store icons where we can add more"
type textarea "x"
type textarea "create api to store icons where we can add more i"
type textarea "x"
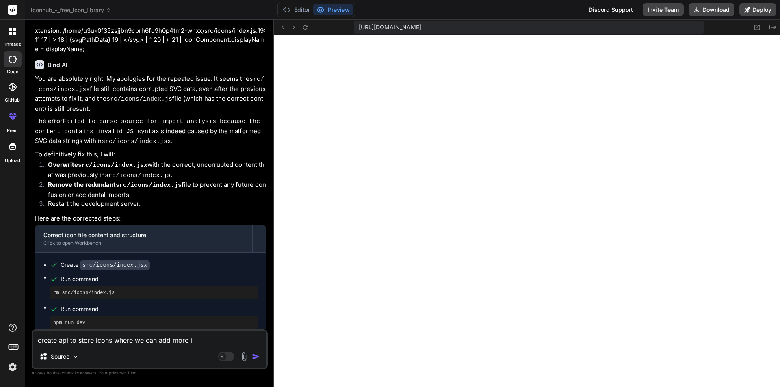
type textarea "create api to store icons where we can add more ic"
type textarea "x"
type textarea "create api to store icons where we can add more ico"
type textarea "x"
type textarea "create api to store icons where we can add more icon"
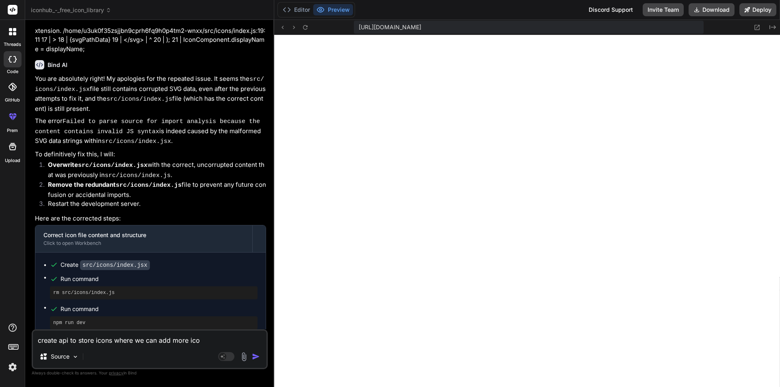
type textarea "x"
type textarea "create api to store icons where we can add more icons"
type textarea "x"
type textarea "create api to store icons where we can add more icons"
type textarea "x"
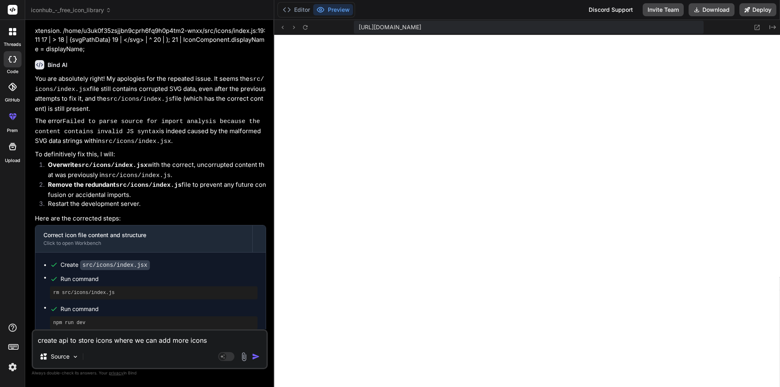
type textarea "create api to store icons where we can add more icons i"
type textarea "x"
type textarea "create api to store icons where we can add more icons in"
type textarea "x"
type textarea "create api to store icons where we can add more icons in"
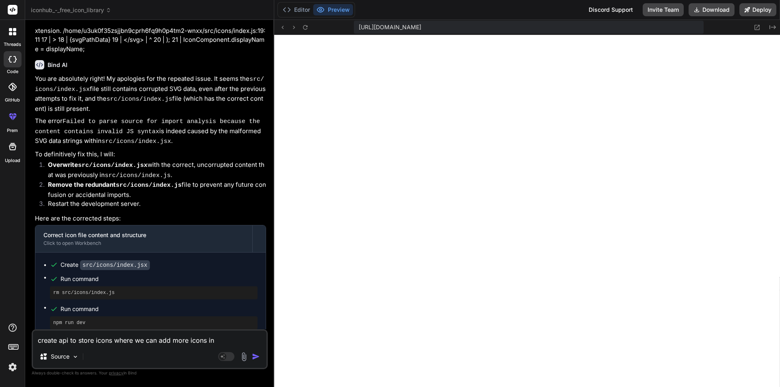
type textarea "x"
type textarea "create api to store icons where we can add more icons in f"
type textarea "x"
type textarea "create api to store icons where we can add more icons in fu"
type textarea "x"
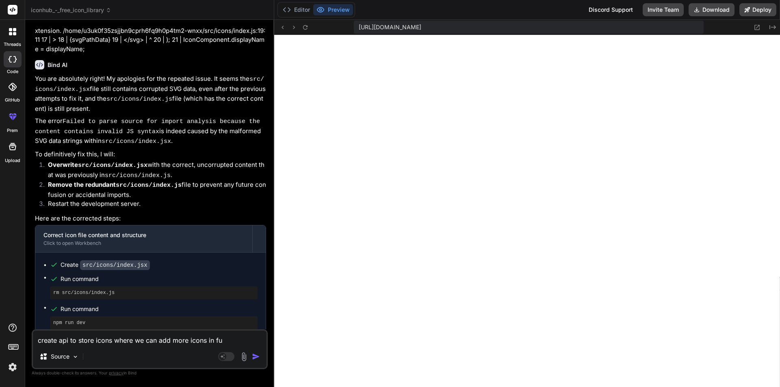
type textarea "create api to store icons where we can add more icons in fut"
type textarea "x"
type textarea "create api to store icons where we can add more icons in futu"
type textarea "x"
type textarea "create api to store icons where we can add more icons in futur"
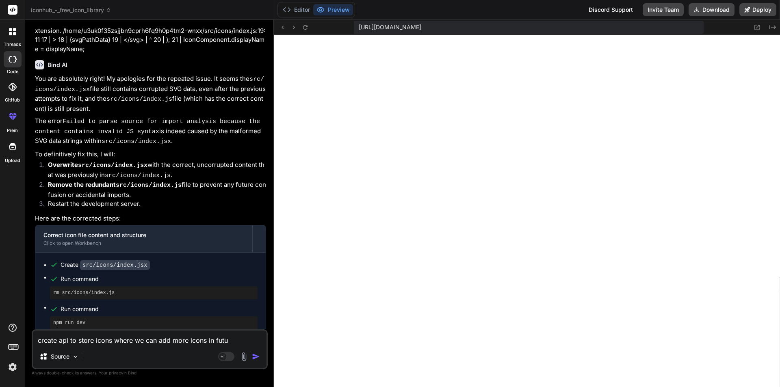
type textarea "x"
type textarea "create api to store icons where we can add more icons in future"
type textarea "x"
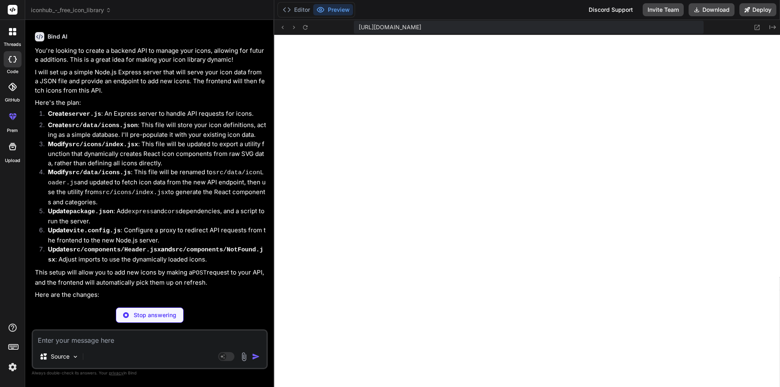
scroll to position [2736, 0]
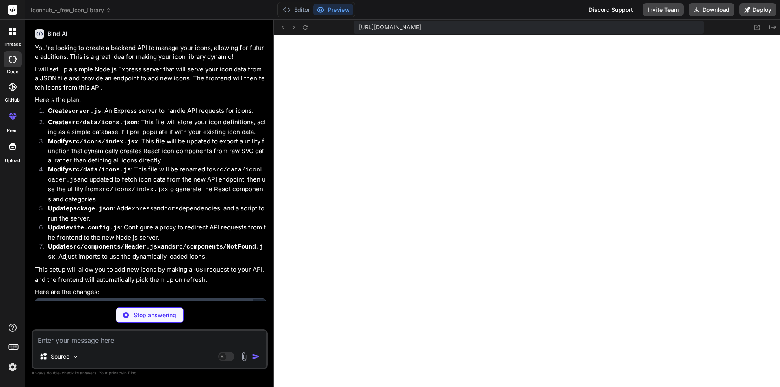
type textarea "x"
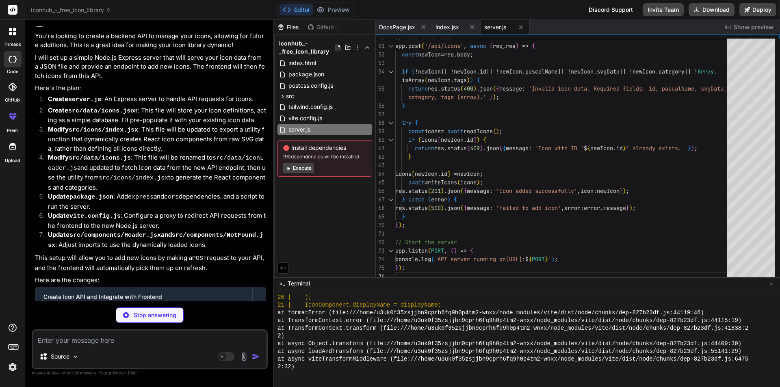
scroll to position [2748, 0]
click at [140, 312] on p "Stop answering" at bounding box center [155, 315] width 43 height 8
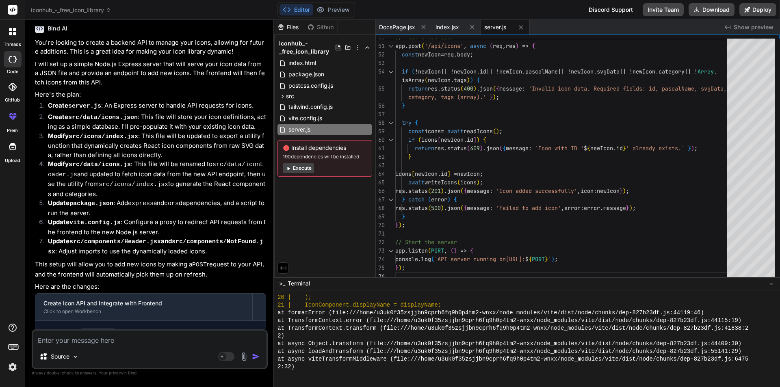
click at [93, 342] on textarea at bounding box center [150, 338] width 234 height 15
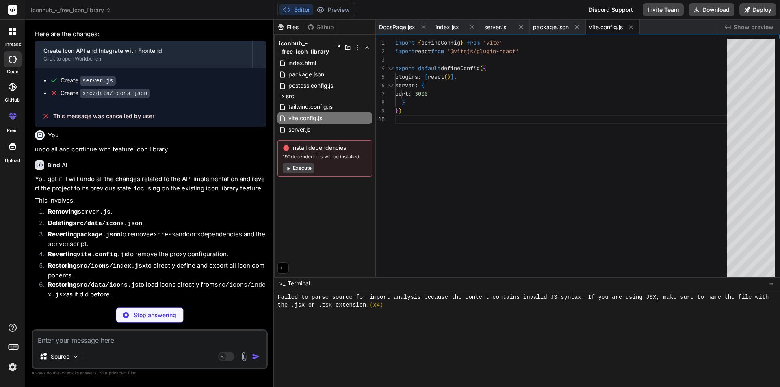
scroll to position [2987, 0]
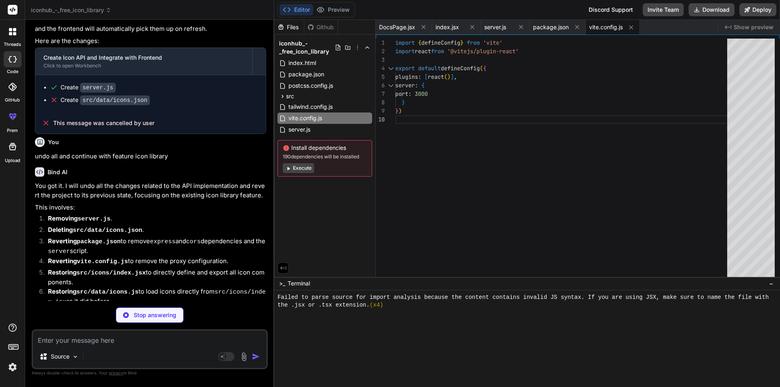
click at [86, 336] on textarea at bounding box center [150, 338] width 234 height 15
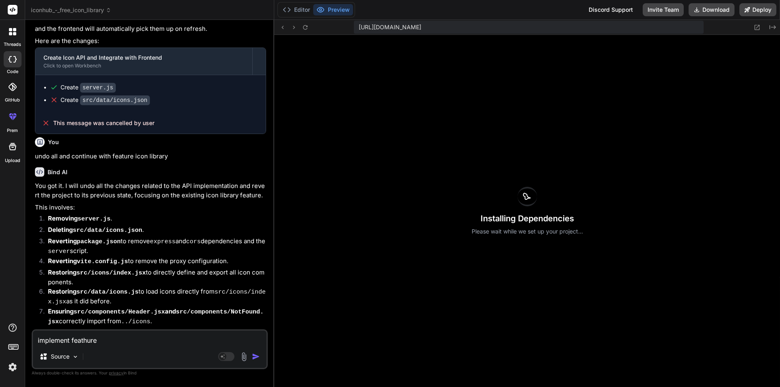
click at [125, 342] on textarea "implement feathure" at bounding box center [150, 338] width 234 height 15
drag, startPoint x: 122, startPoint y: 342, endPoint x: 72, endPoint y: 339, distance: 49.6
click at [72, 339] on textarea "implement feathure" at bounding box center [150, 338] width 234 height 15
paste textarea "r feather icon"
click at [73, 341] on textarea "implement r feather icon" at bounding box center [150, 338] width 234 height 15
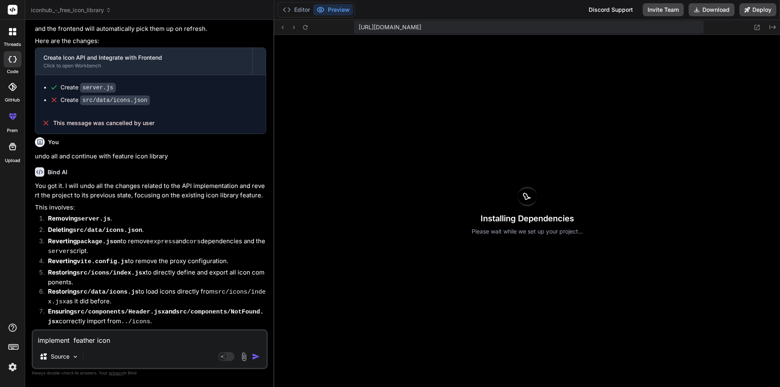
click at [119, 336] on textarea "implement feather icon" at bounding box center [150, 338] width 234 height 15
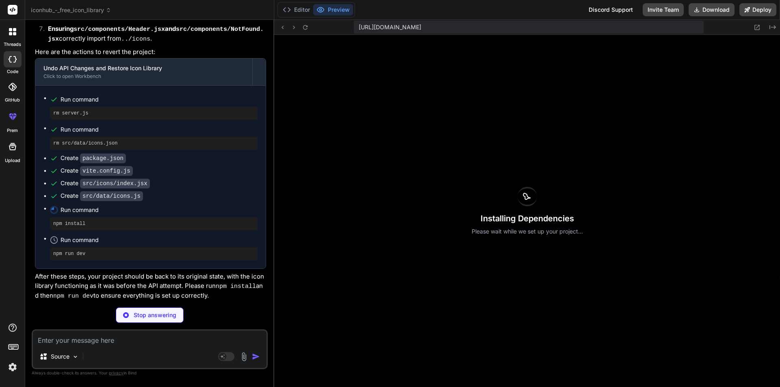
scroll to position [3457, 0]
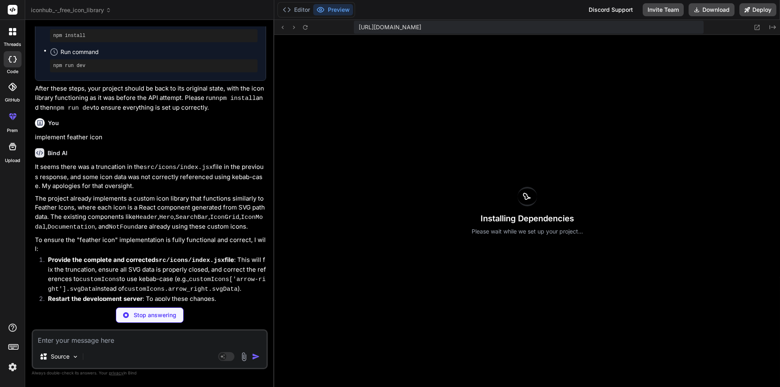
click at [441, 138] on div "Installing Dependencies Please wait while we set up your project..." at bounding box center [527, 211] width 506 height 352
click at [217, 163] on div "It seems there was a truncation in the src/icons/index.jsx file in the previous…" at bounding box center [150, 272] width 231 height 219
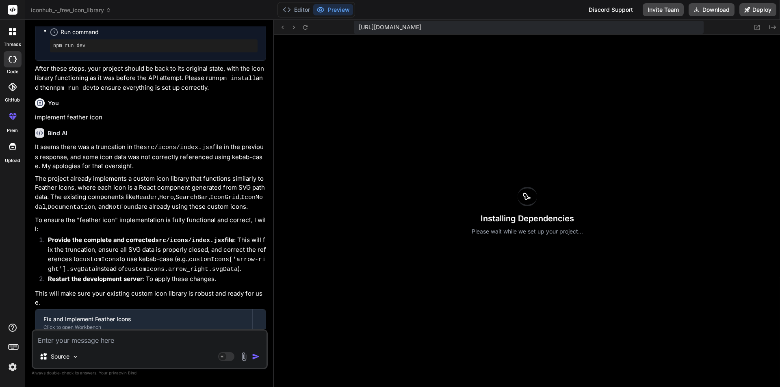
scroll to position [3491, 0]
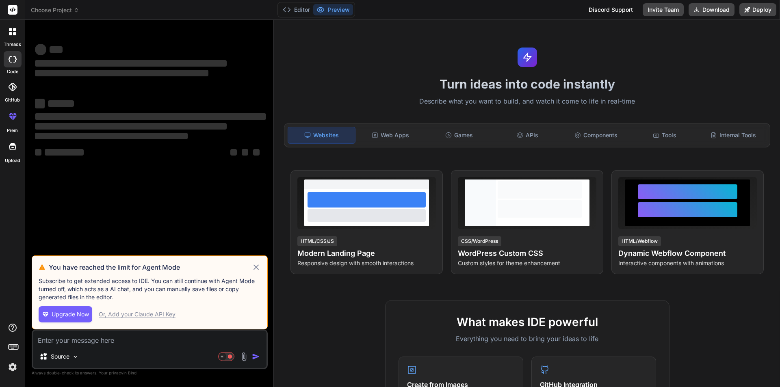
click at [253, 266] on icon at bounding box center [255, 267] width 9 height 10
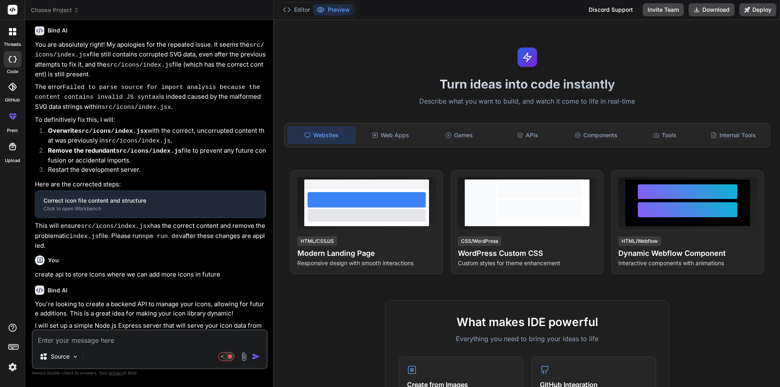
type textarea "x"
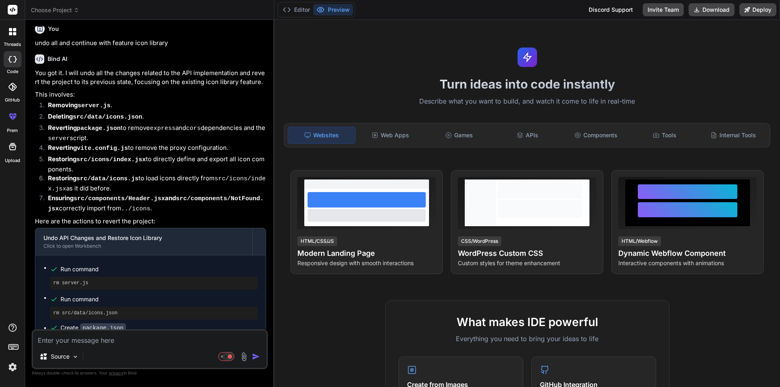
scroll to position [1249, 0]
click at [102, 343] on textarea at bounding box center [150, 338] width 234 height 15
type textarea "r"
type textarea "x"
type textarea "ru"
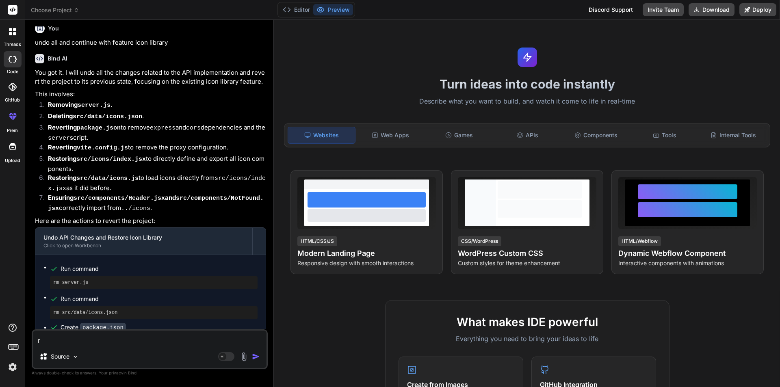
type textarea "x"
type textarea "run"
type textarea "x"
type textarea "run"
type textarea "x"
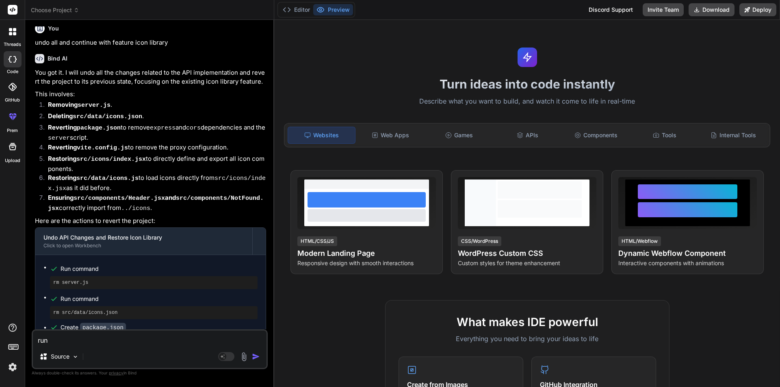
type textarea "run d"
type textarea "x"
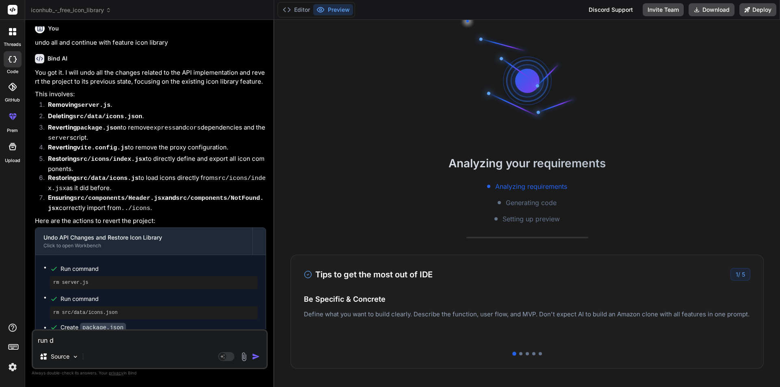
type textarea "run"
type textarea "x"
type textarea "run t"
type textarea "x"
type textarea "run th"
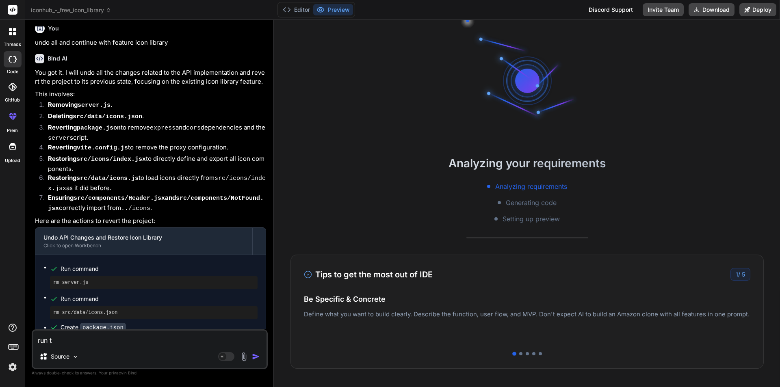
type textarea "x"
type textarea "run the"
type textarea "x"
type textarea "run the"
type textarea "x"
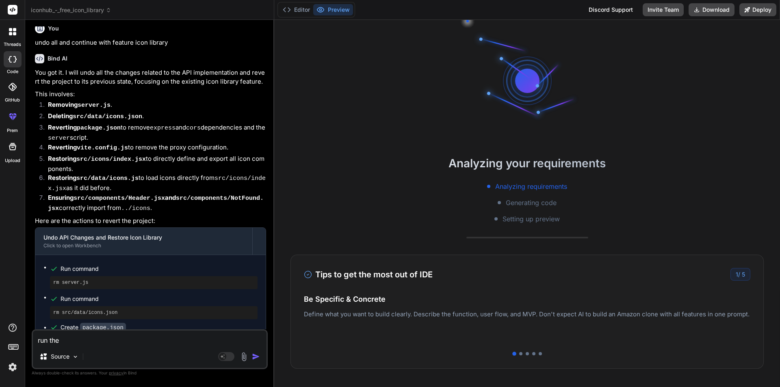
type textarea "run the a"
type textarea "x"
type textarea "run the ap"
type textarea "x"
type textarea "run the app"
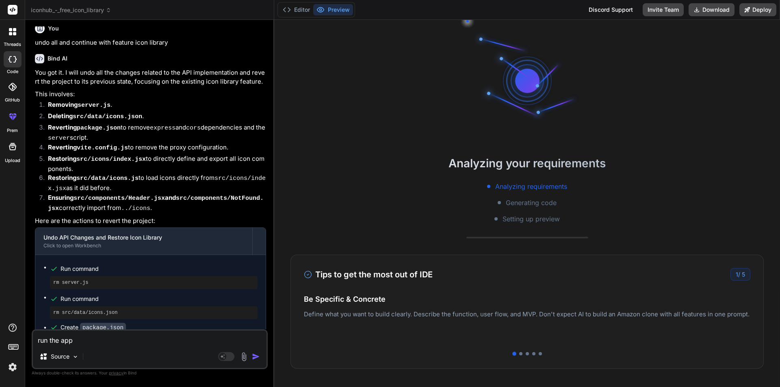
type textarea "x"
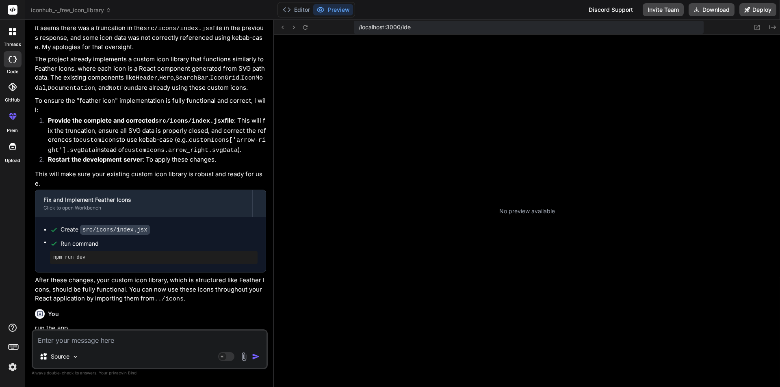
scroll to position [147, 0]
type textarea "x"
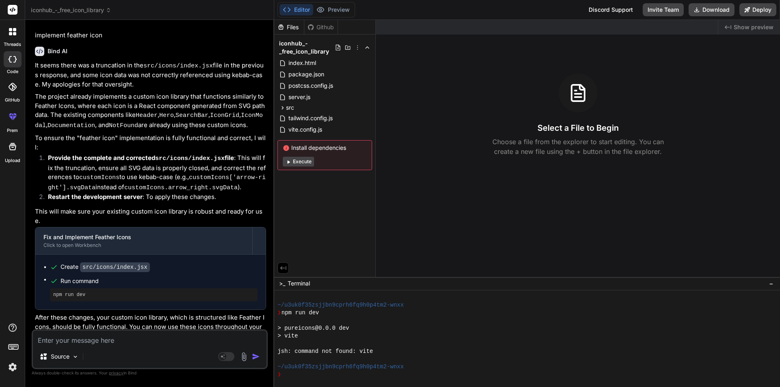
scroll to position [1790, 0]
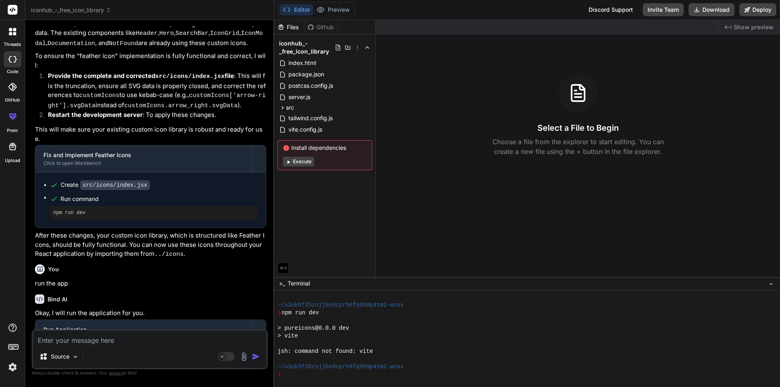
click at [140, 344] on textarea at bounding box center [150, 338] width 234 height 15
type textarea "r"
type textarea "x"
type textarea "ru"
type textarea "x"
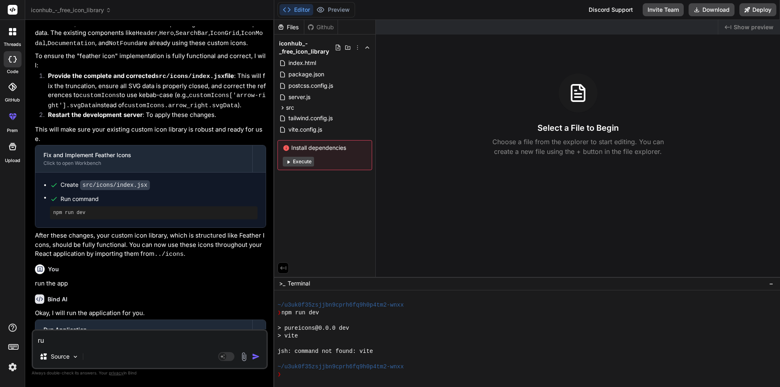
type textarea "run"
type textarea "x"
type textarea "run"
type textarea "x"
type textarea "run i"
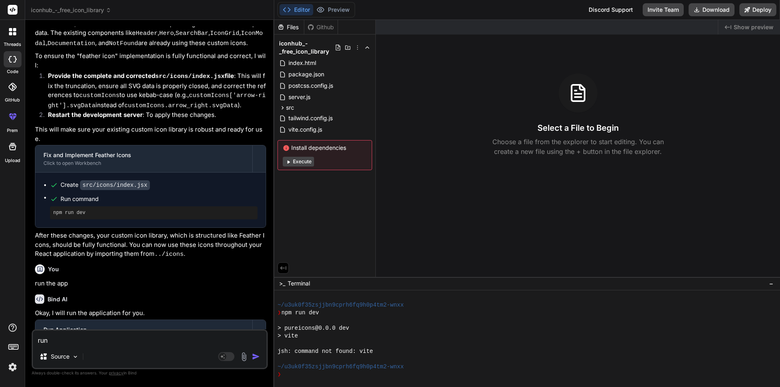
type textarea "x"
type textarea "run it"
type textarea "x"
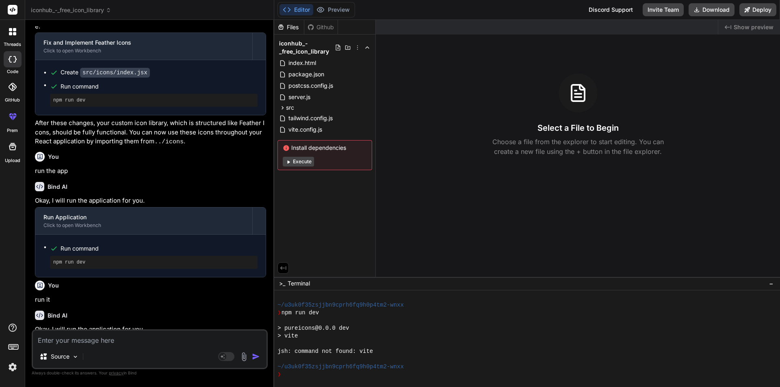
scroll to position [1918, 0]
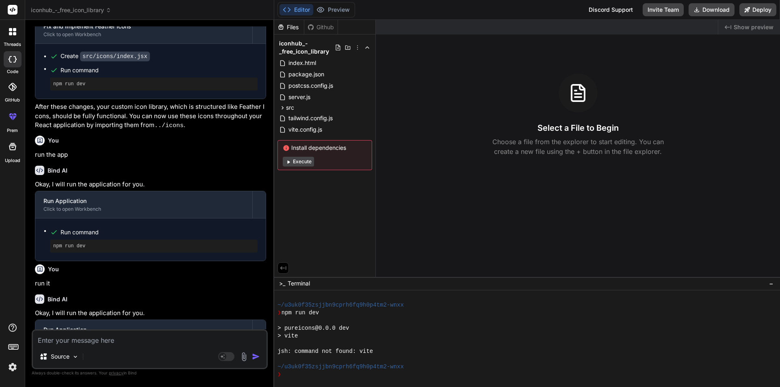
click at [297, 162] on button "Execute" at bounding box center [298, 162] width 31 height 10
type textarea "x"
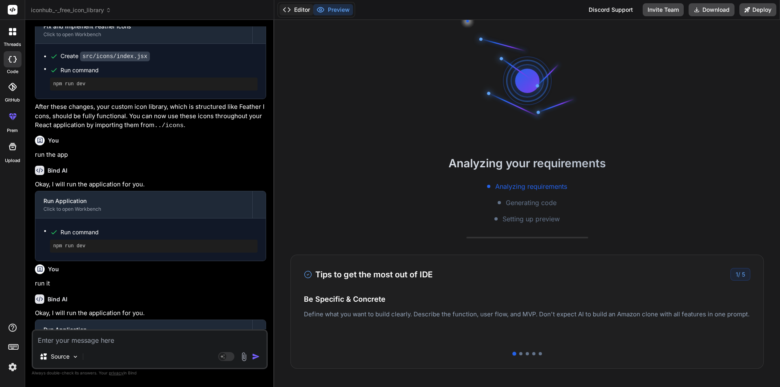
click at [303, 8] on button "Editor" at bounding box center [297, 9] width 34 height 11
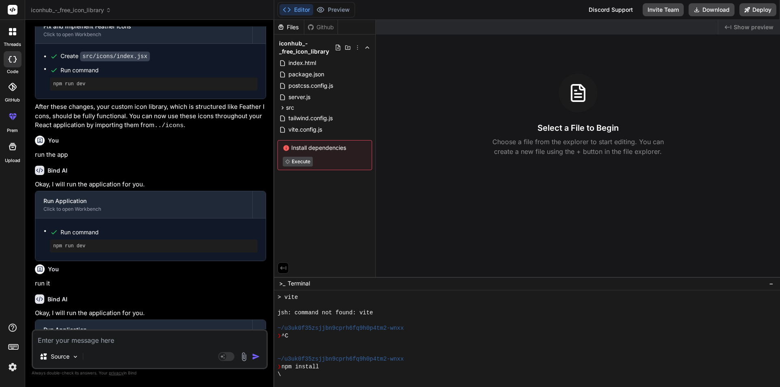
click at [142, 340] on textarea at bounding box center [150, 338] width 234 height 15
type textarea "r"
type textarea "x"
type textarea "ru"
type textarea "x"
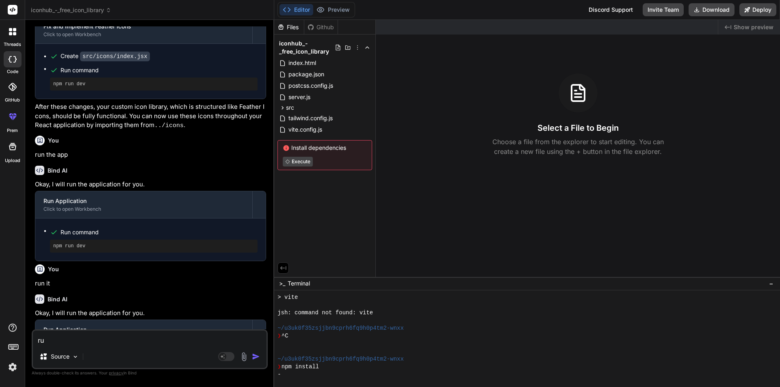
type textarea "run"
type textarea "x"
type textarea "run"
type textarea "x"
type textarea "run t"
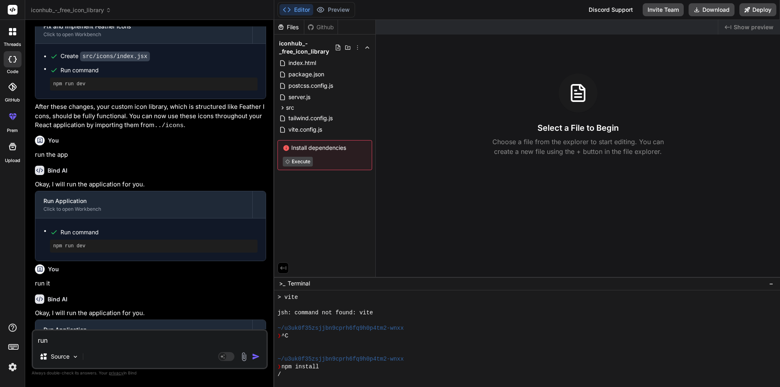
type textarea "x"
type textarea "run th"
type textarea "x"
type textarea "run the"
type textarea "x"
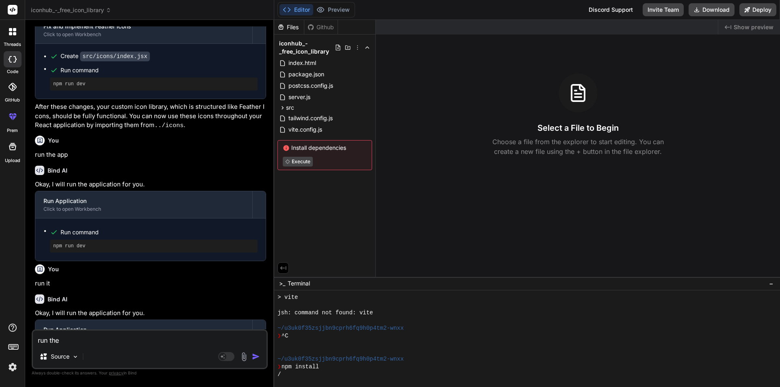
type textarea "run the"
type textarea "x"
type textarea "run the a"
type textarea "x"
type textarea "run the ap"
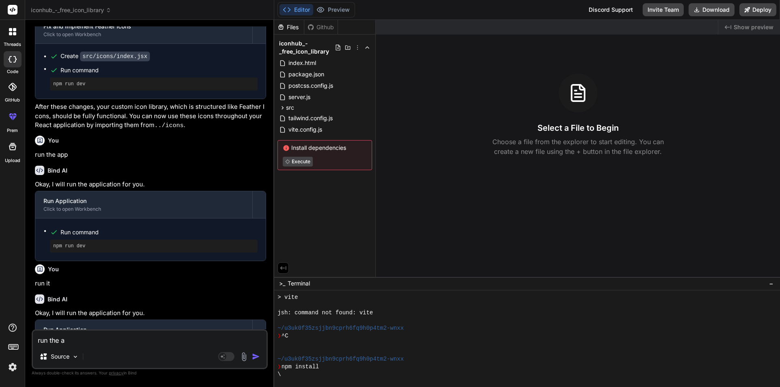
type textarea "x"
type textarea "run the app"
type textarea "x"
type textarea "run the app"
type textarea "x"
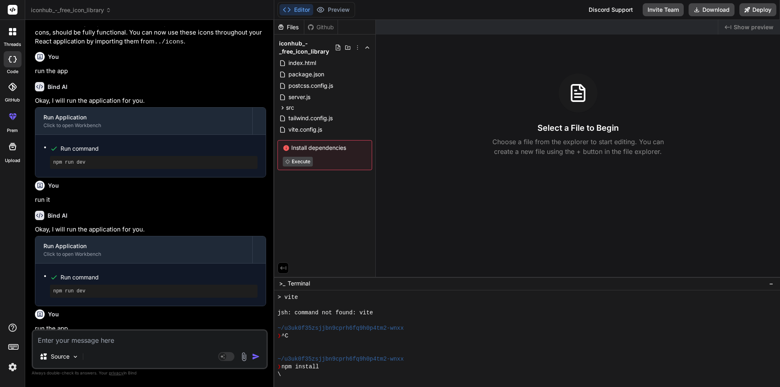
scroll to position [2003, 0]
click at [328, 11] on button "Preview" at bounding box center [333, 9] width 40 height 11
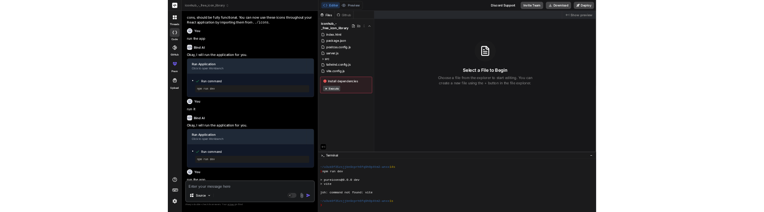
scroll to position [2047, 0]
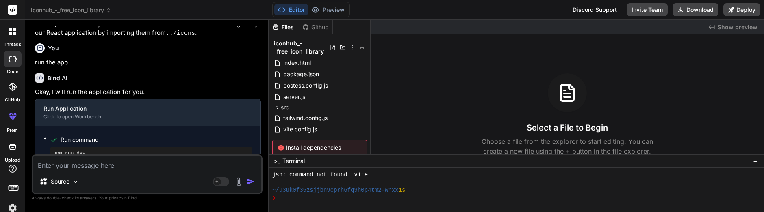
type textarea "x"
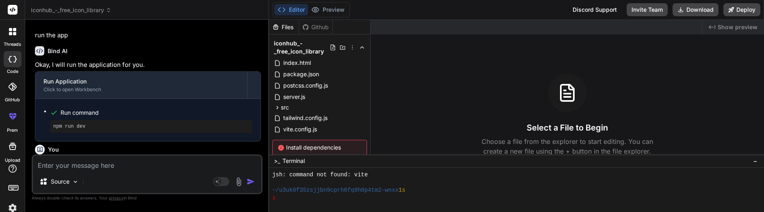
click at [94, 169] on textarea at bounding box center [147, 163] width 228 height 15
type textarea "i"
type textarea "x"
type textarea "it"
type textarea "x"
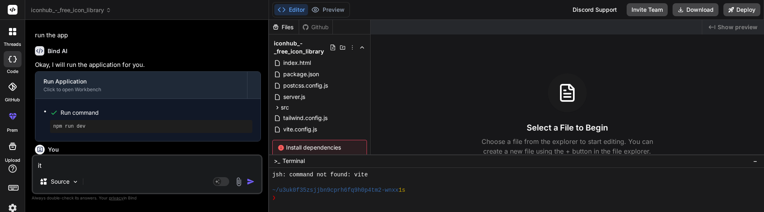
type textarea "it"
type textarea "x"
type textarea "it i"
type textarea "x"
type textarea "it is"
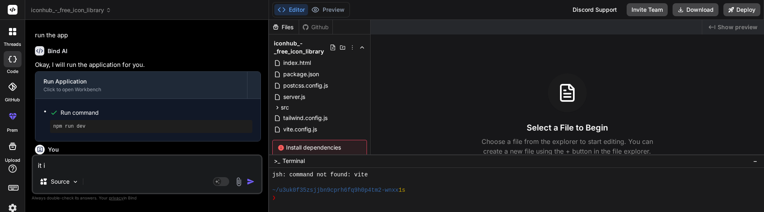
type textarea "x"
type textarea "it is"
type textarea "x"
type textarea "it is n"
type textarea "x"
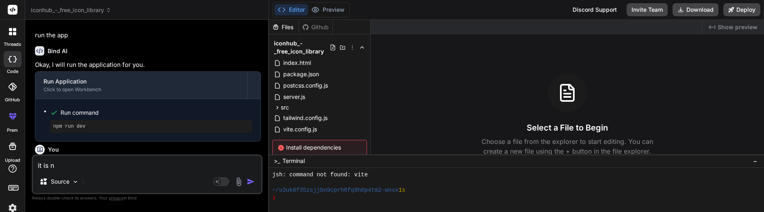
type textarea "it is no"
type textarea "x"
type textarea "it is not"
type textarea "x"
type textarea "it is not"
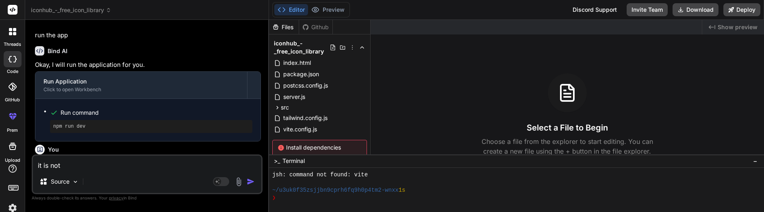
type textarea "x"
type textarea "it is not r"
type textarea "x"
type textarea "it is not ru"
type textarea "x"
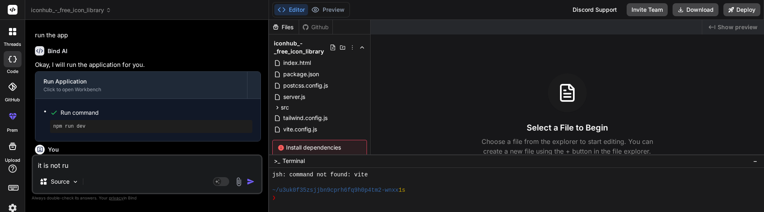
type textarea "it is not run"
type textarea "x"
type textarea "it is not runn"
type textarea "x"
type textarea "it is not runni"
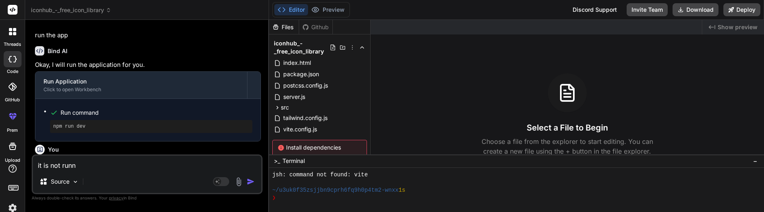
type textarea "x"
type textarea "it is not runnin"
type textarea "x"
type textarea "it is not running"
type textarea "x"
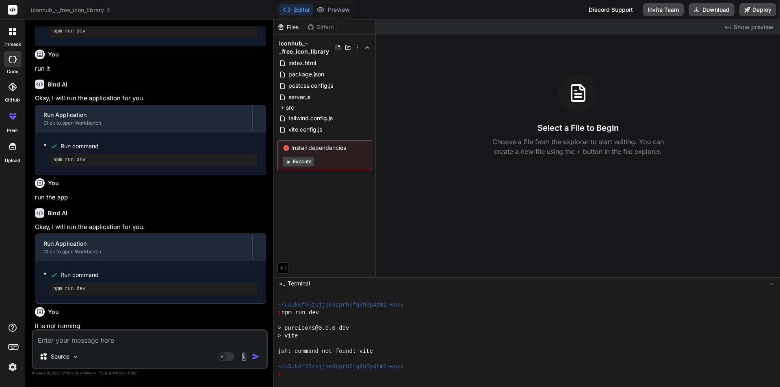
scroll to position [2176, 0]
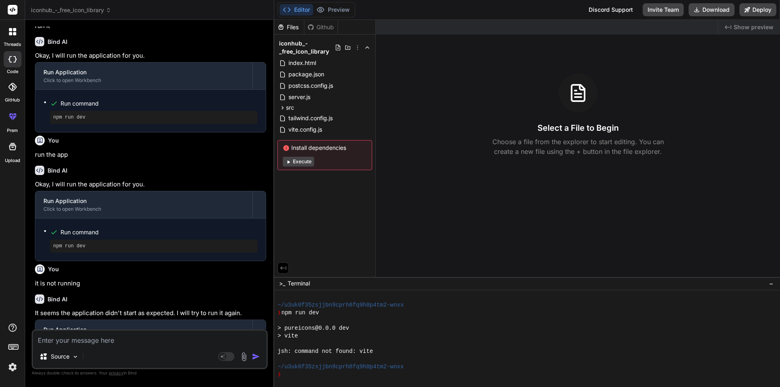
click at [298, 159] on button "Execute" at bounding box center [298, 162] width 31 height 10
type textarea "x"
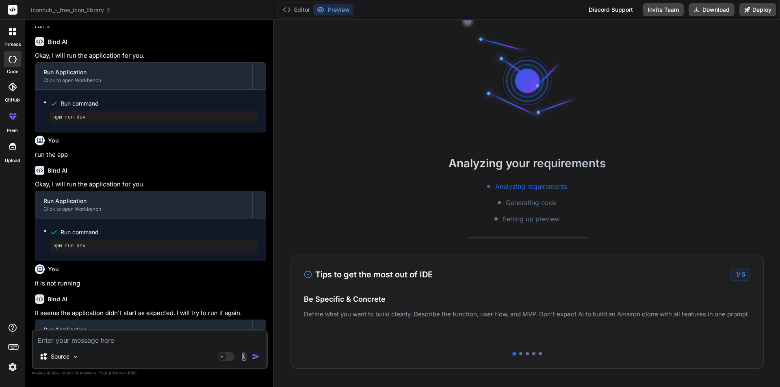
scroll to position [509, 0]
click at [94, 345] on div "Source Agent Mode. When this toggle is activated, AI automatically makes decisi…" at bounding box center [150, 349] width 236 height 40
click at [98, 336] on textarea at bounding box center [150, 338] width 234 height 15
type textarea "n"
type textarea "x"
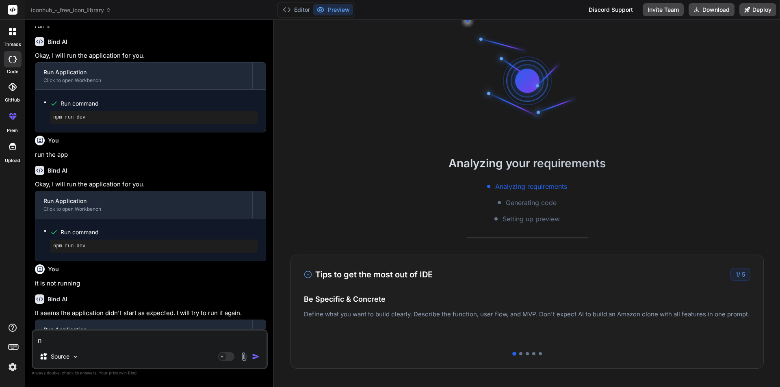
type textarea "no"
type textarea "x"
type textarea "not"
type textarea "x"
type textarea "not"
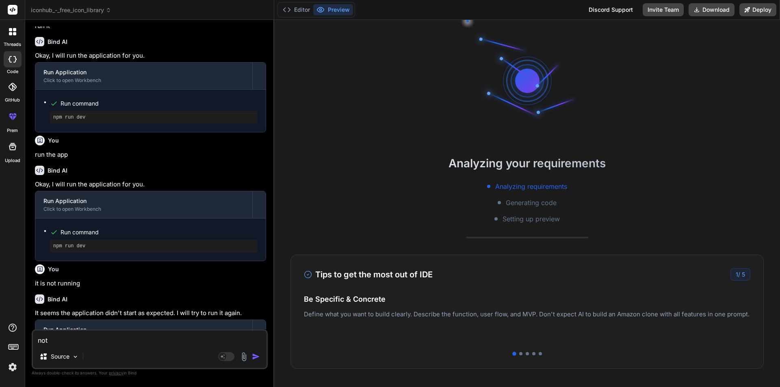
type textarea "x"
type textarea "not r"
type textarea "x"
type textarea "not ru"
type textarea "x"
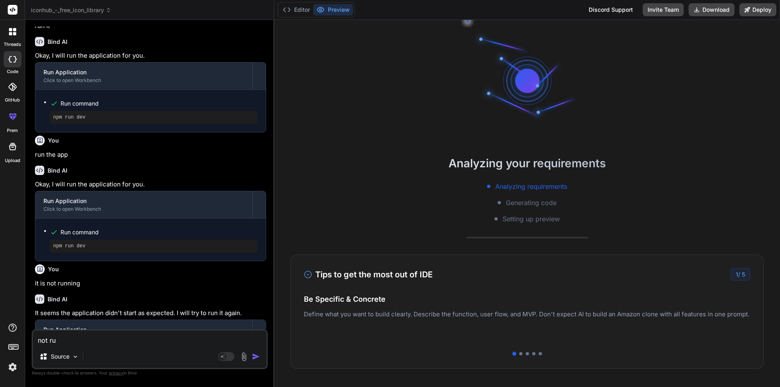
type textarea "not run"
type textarea "x"
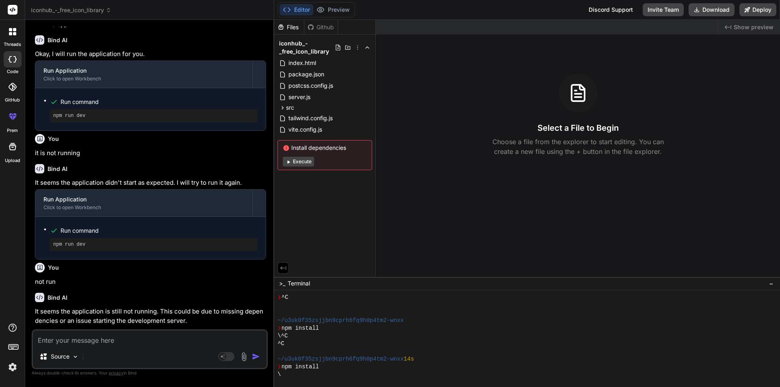
scroll to position [2407, 0]
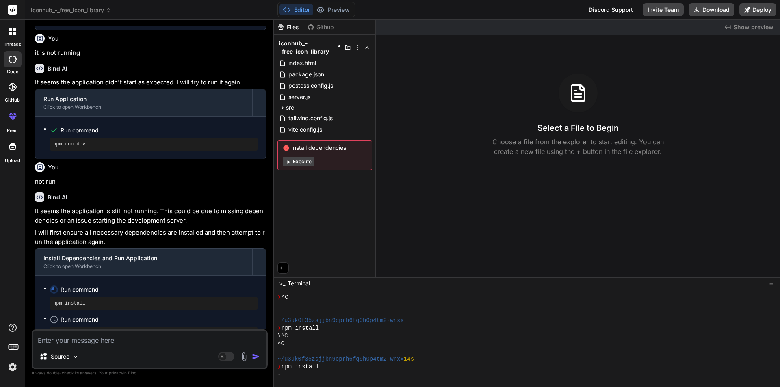
click at [295, 158] on button "Execute" at bounding box center [298, 162] width 31 height 10
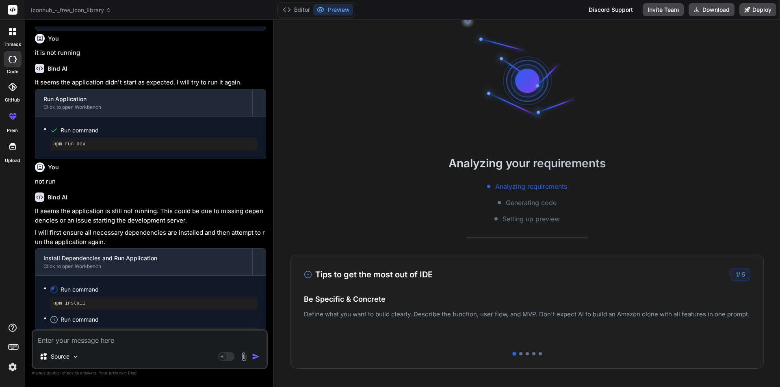
scroll to position [587, 0]
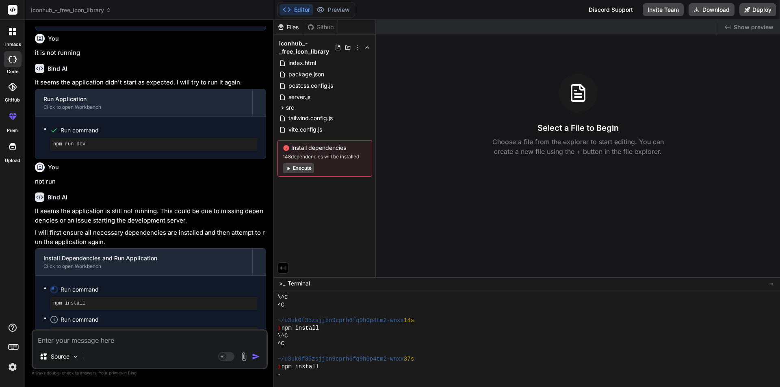
type textarea "x"
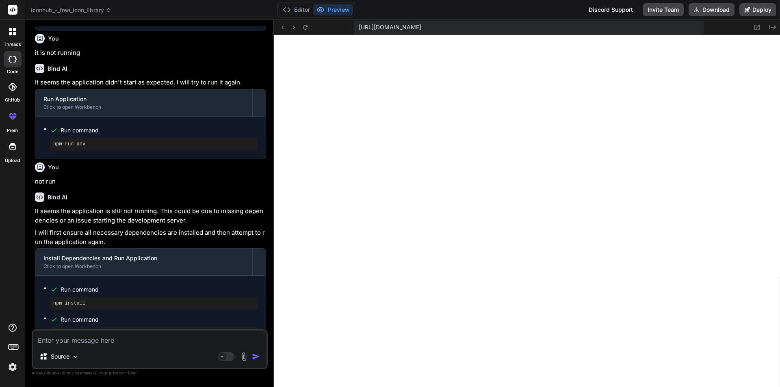
scroll to position [2385, 0]
click at [64, 343] on textarea at bounding box center [150, 338] width 234 height 15
paste textarea "/home/u3uk0f35zsjjbn9cprh6fq9h0p4tm2-wnxx/src/components/Header.jsx: Unexpected…"
type textarea "/home/u3uk0f35zsjjbn9cprh6fq9h0p4tm2-wnxx/src/components/Header.jsx: Unexpected…"
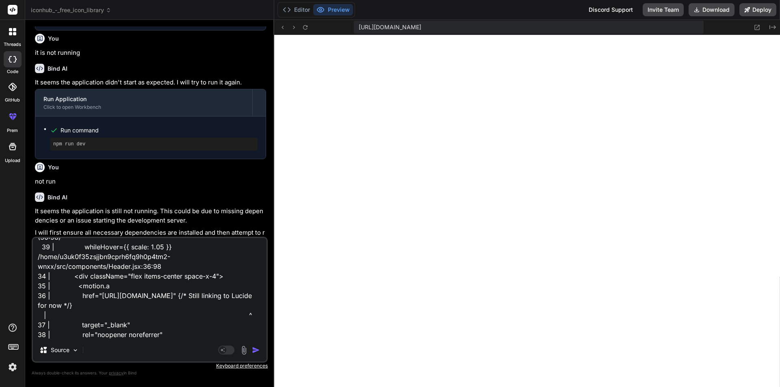
type textarea "x"
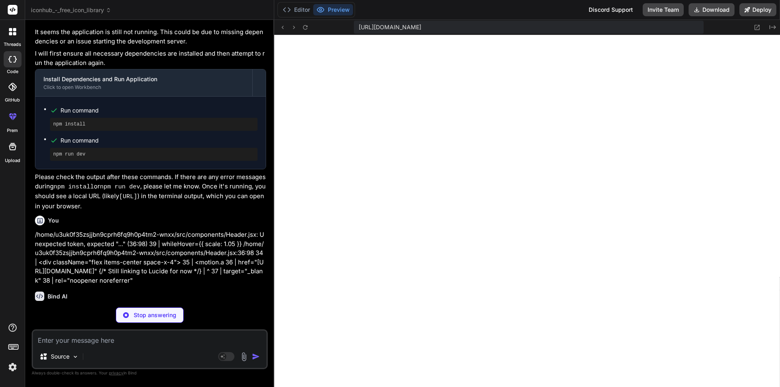
scroll to position [2614, 0]
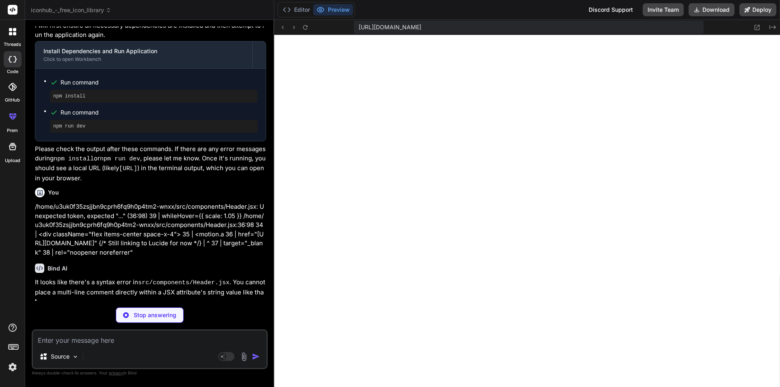
click at [117, 329] on div "You Failed to parse source for import analysis because the content contains inv…" at bounding box center [150, 206] width 236 height 360
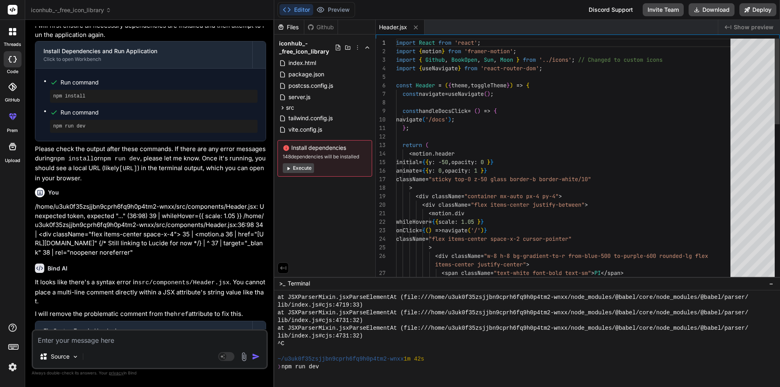
type textarea "x"
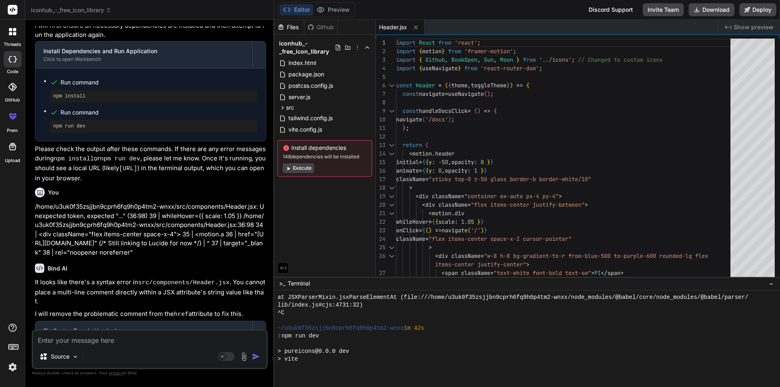
click at [86, 339] on textarea at bounding box center [150, 338] width 234 height 15
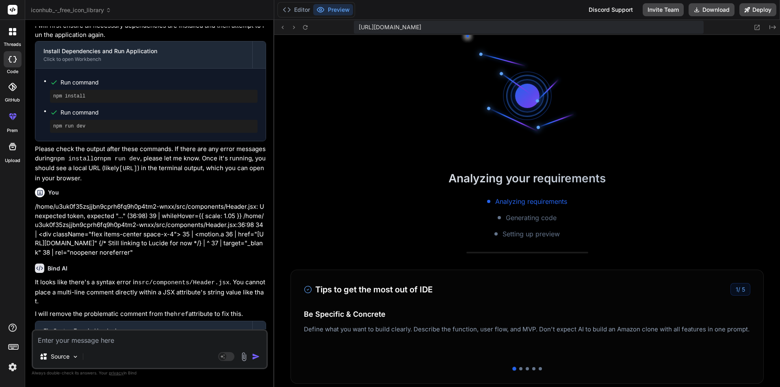
scroll to position [2524, 0]
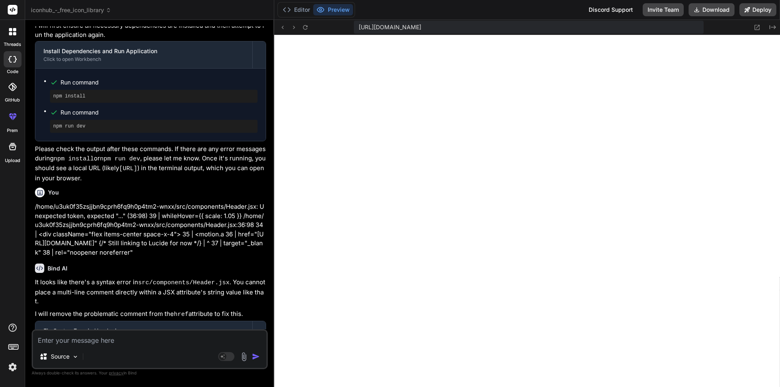
click at [75, 345] on textarea at bounding box center [150, 338] width 234 height 15
type textarea "u"
type textarea "x"
type textarea "us"
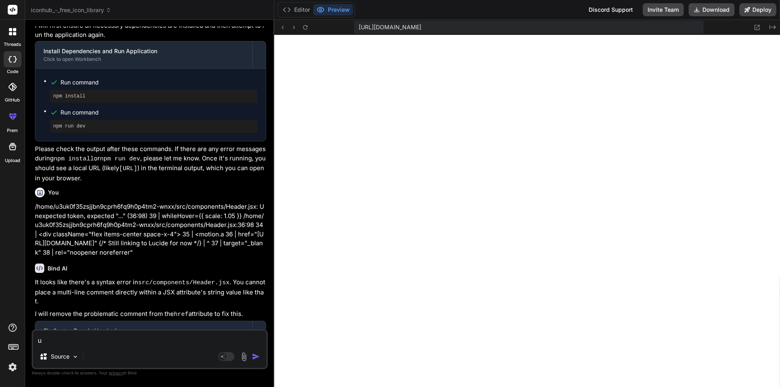
type textarea "x"
type textarea "use"
type textarea "x"
type textarea "use"
type textarea "x"
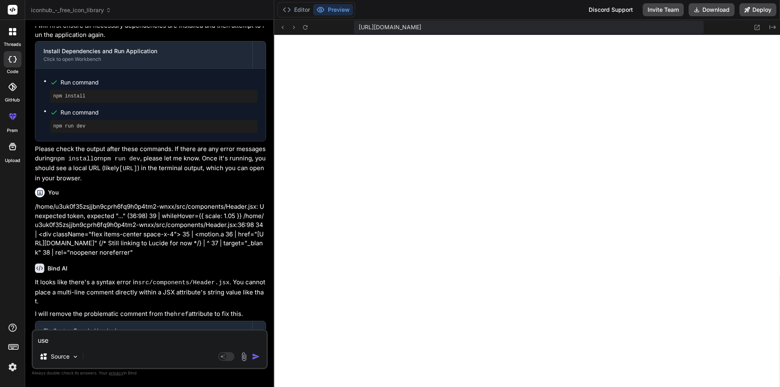
type textarea "use f"
type textarea "x"
type textarea "use fe"
type textarea "x"
type textarea "use fea"
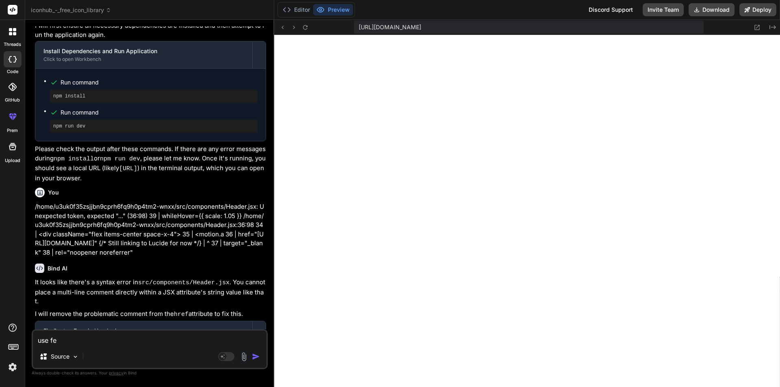
type textarea "x"
type textarea "use feat"
type textarea "x"
type textarea "use feath"
type textarea "x"
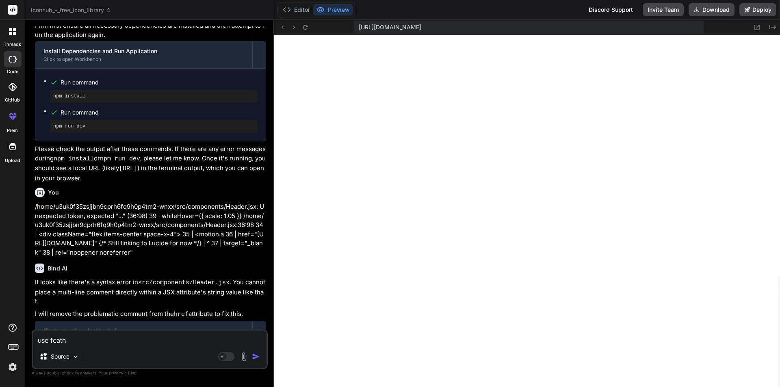
type textarea "use feathu"
type textarea "x"
type textarea "use feathur"
type textarea "x"
type textarea "use feathure"
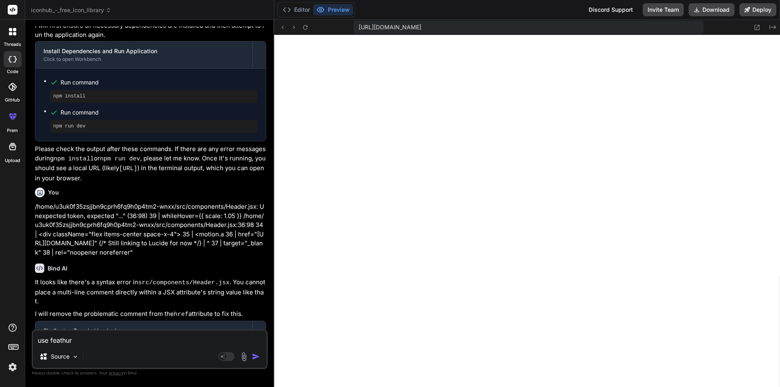
type textarea "x"
type textarea "use feathure"
type textarea "x"
type textarea "use feathure i"
type textarea "x"
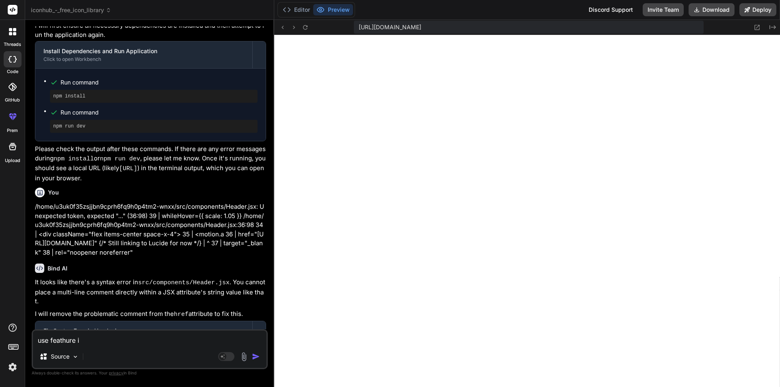
type textarea "use feathure ic"
type textarea "x"
type textarea "use feathure ico"
type textarea "x"
type textarea "use feathure icon"
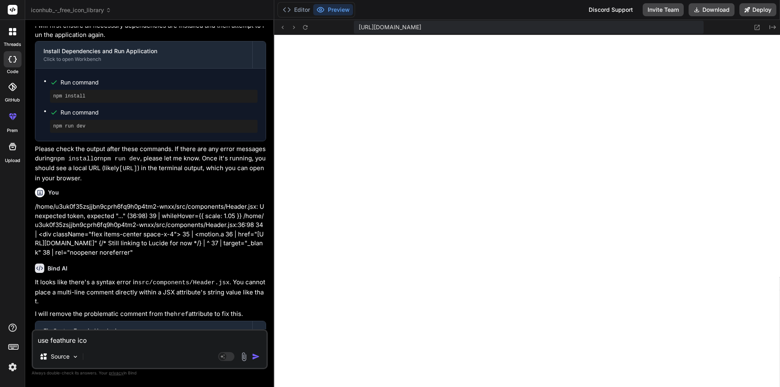
type textarea "x"
type textarea "use feathure icon"
type textarea "x"
type textarea "use feathure icon i"
type textarea "x"
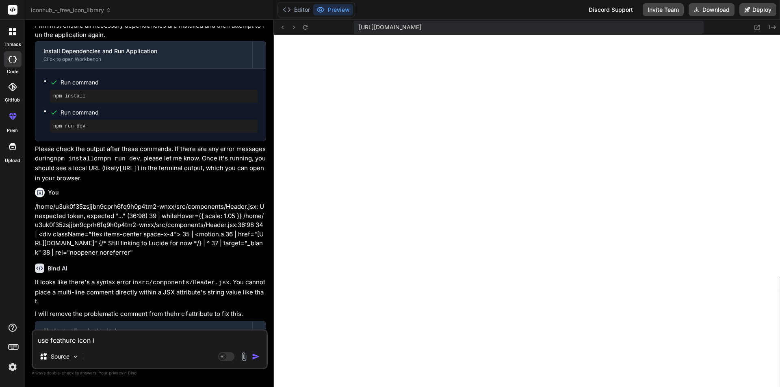
type textarea "use feathure icon in"
type textarea "x"
type textarea "use feathure icon ins"
type textarea "x"
type textarea "use feathure icon inst"
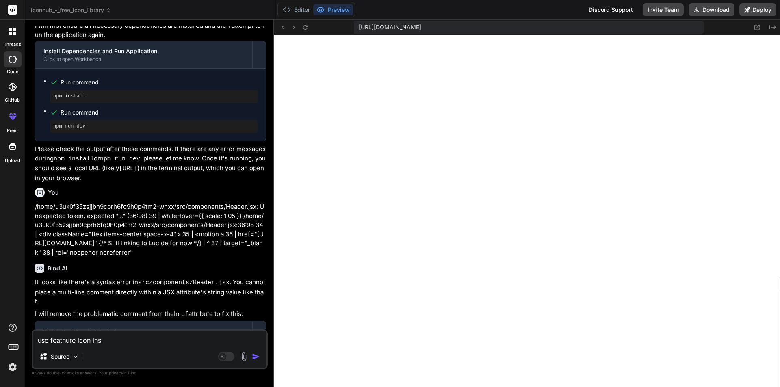
type textarea "x"
type textarea "use feathure icon ins"
type textarea "x"
type textarea "use feathure icon in"
type textarea "x"
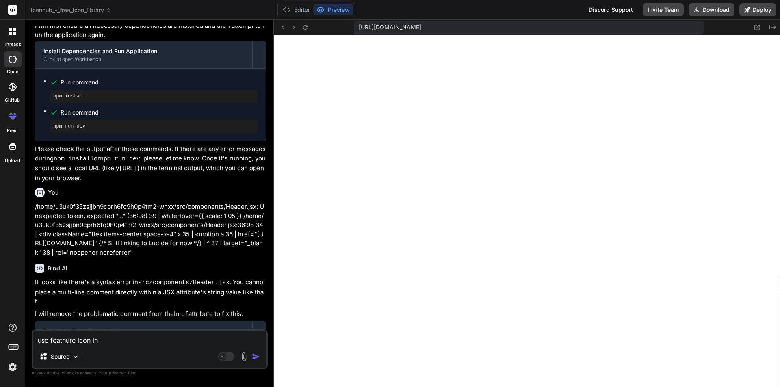
type textarea "use feathure icon ins"
type textarea "x"
type textarea "use feathure icon inst"
type textarea "x"
type textarea "use feathure icon inste"
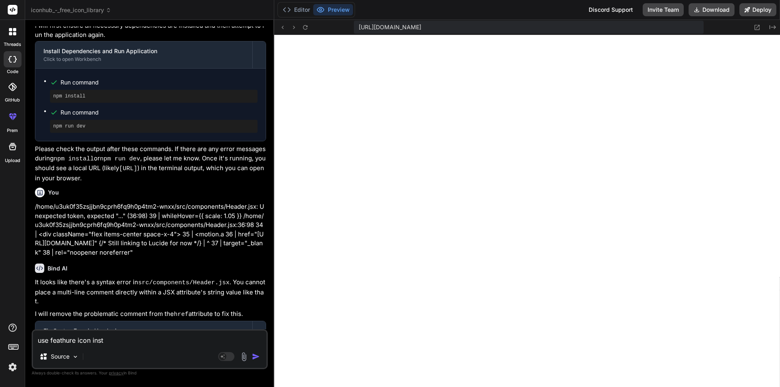
type textarea "x"
type textarea "use feathure icon instea"
type textarea "x"
type textarea "use feathure icon instead"
type textarea "x"
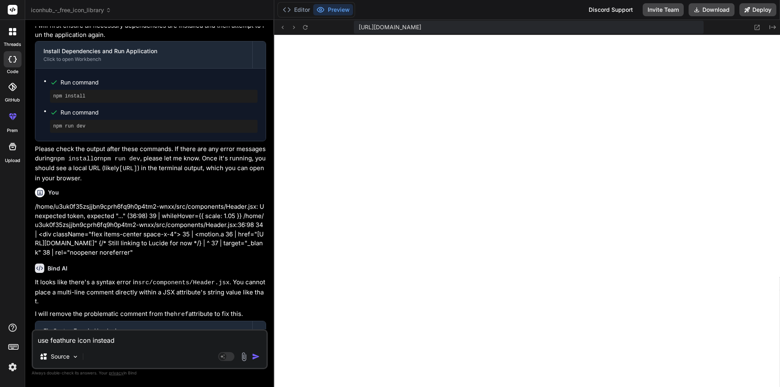
type textarea "use feathure icon instead"
type textarea "x"
type textarea "use feathure icon instead o"
type textarea "x"
type textarea "use feathure icon instead of"
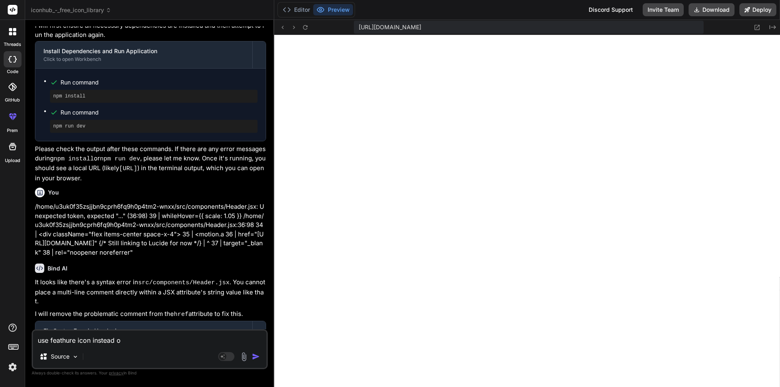
type textarea "x"
type textarea "use feathure icon instead of"
type textarea "x"
type textarea "use feathure icon instead of l"
type textarea "x"
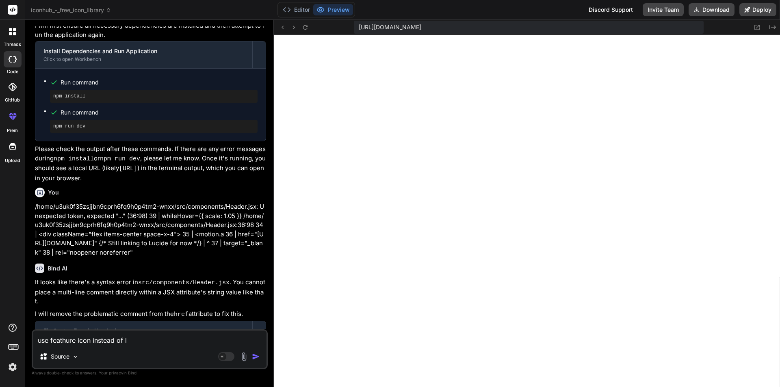
type textarea "use feathure icon instead of lu"
type textarea "x"
type textarea "use feathure icon instead of luc"
type textarea "x"
type textarea "use feathure icon instead of luci"
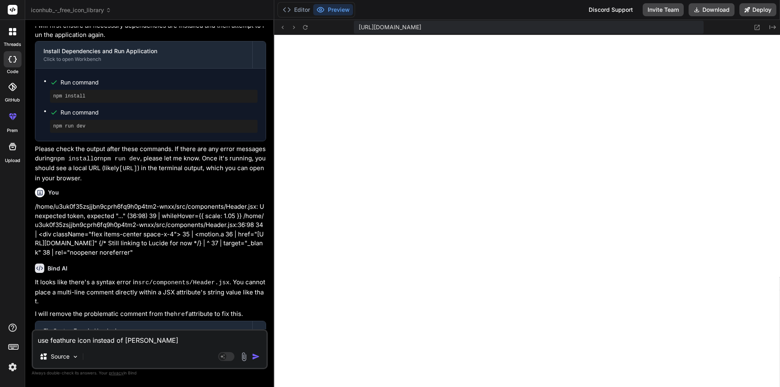
type textarea "x"
type textarea "use feathure icon instead of lucid"
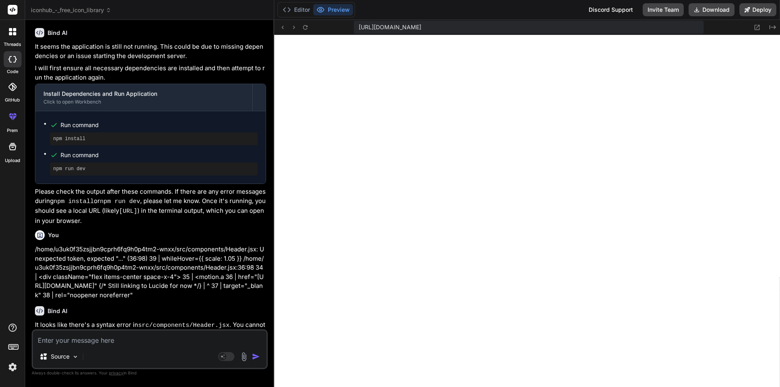
scroll to position [2723, 0]
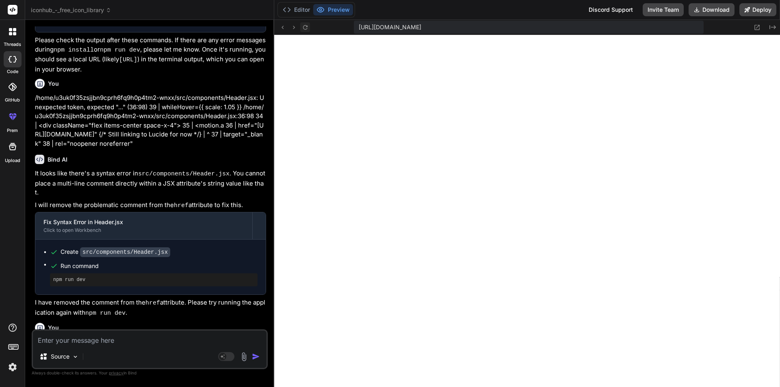
click at [303, 25] on icon at bounding box center [305, 27] width 7 height 7
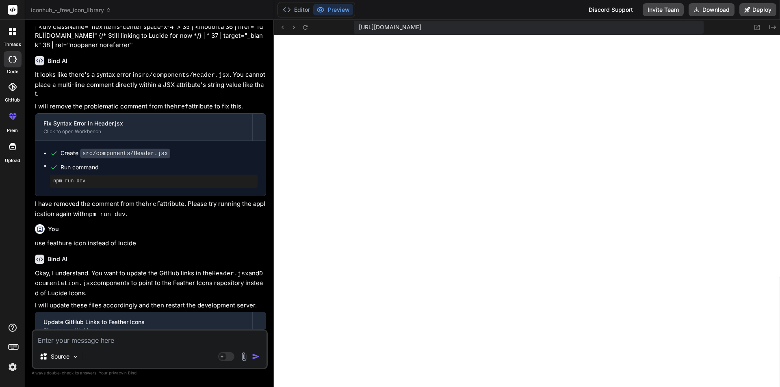
scroll to position [4068, 0]
click at [101, 345] on div "Source Agent Mode. When this toggle is activated, AI automatically makes decisi…" at bounding box center [150, 349] width 236 height 40
click at [96, 337] on textarea at bounding box center [150, 338] width 234 height 15
paste textarea "Failed to parse source for import analysis because the content contains invalid…"
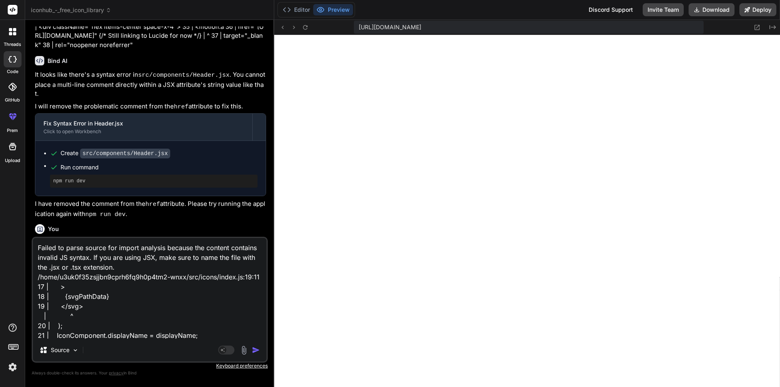
scroll to position [11, 0]
click at [253, 348] on img "button" at bounding box center [256, 350] width 8 height 8
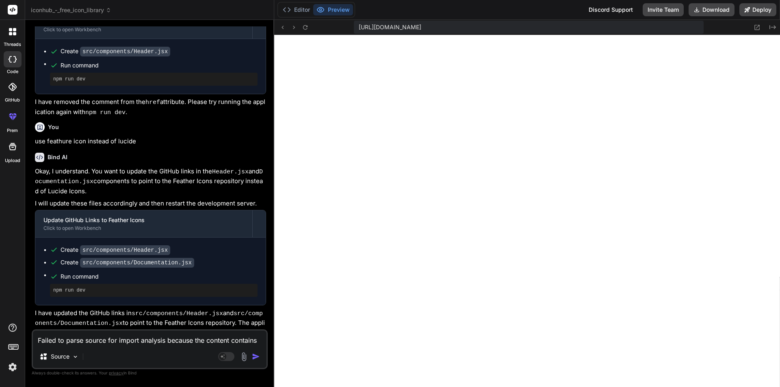
scroll to position [2976, 0]
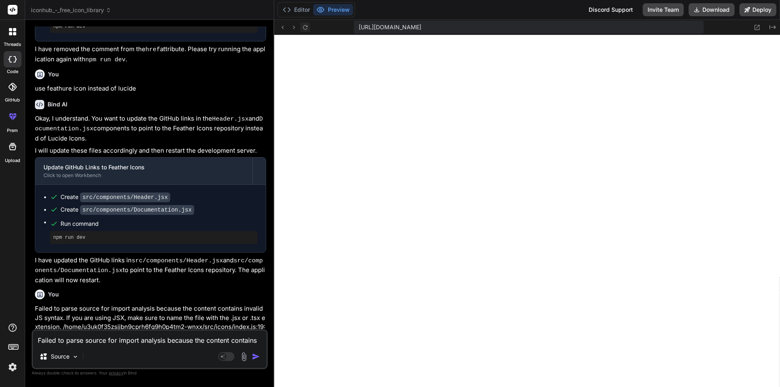
click at [303, 28] on icon at bounding box center [305, 27] width 4 height 4
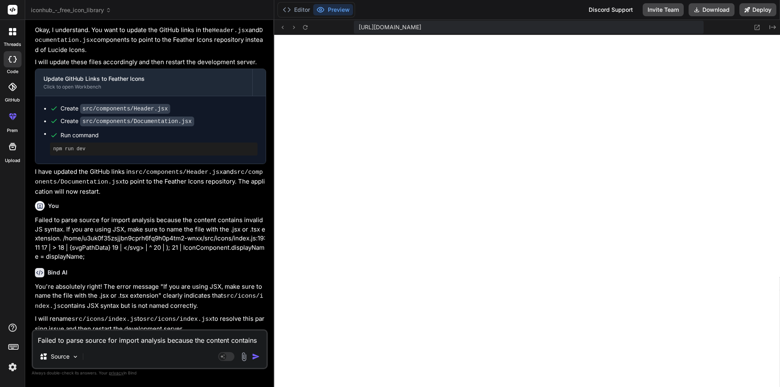
scroll to position [3114, 0]
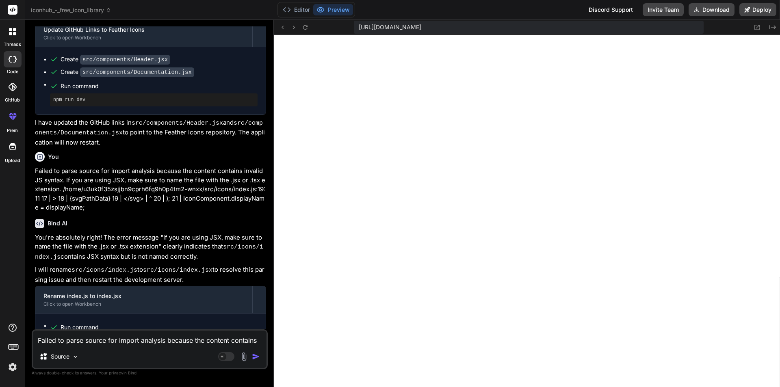
click at [82, 342] on textarea "Failed to parse source for import analysis because the content contains invalid…" at bounding box center [150, 338] width 234 height 15
paste textarea "/home/u3uk0f35zsjjbn9cprh6fq9h0p4tm2-wnxx/src/components/Documentation.jsx: Une…"
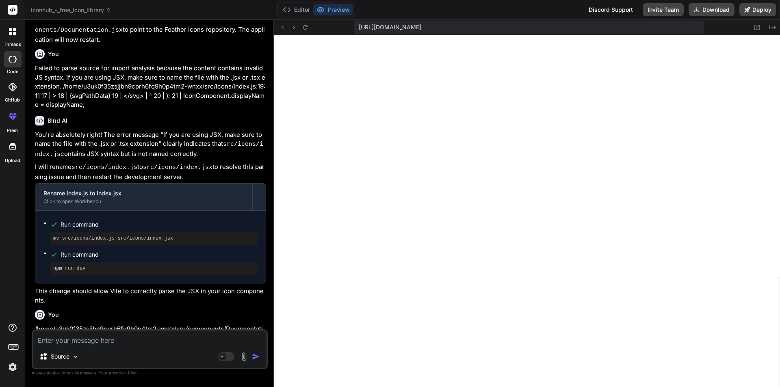
scroll to position [3271, 0]
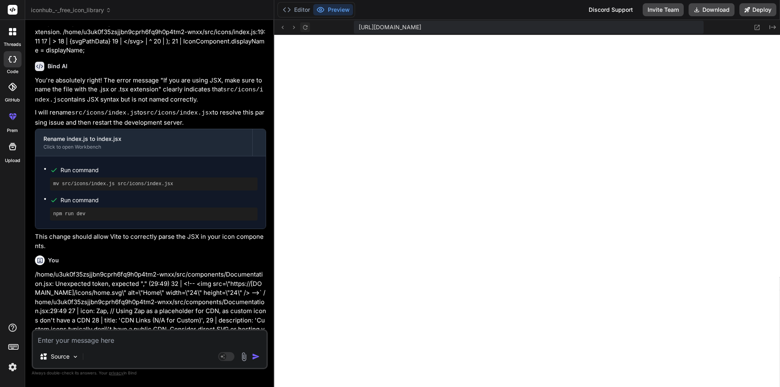
click at [304, 27] on icon at bounding box center [305, 27] width 7 height 7
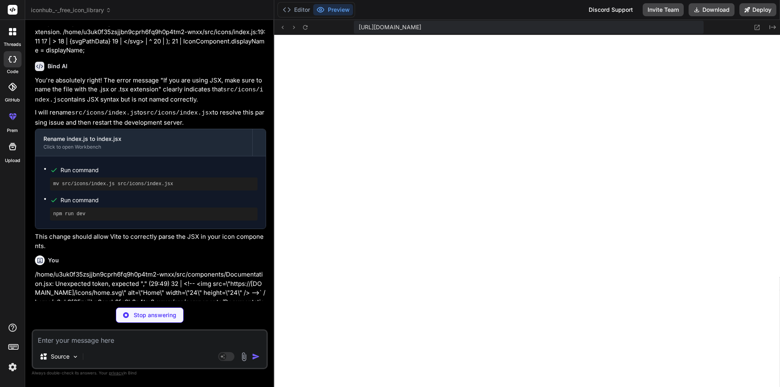
click at [78, 344] on textarea at bounding box center [150, 338] width 234 height 15
paste textarea "Failed to parse source for import analysis because the content contains invalid…"
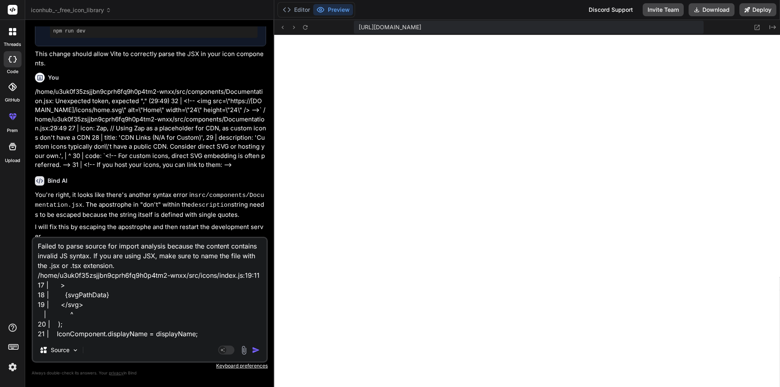
scroll to position [3460, 0]
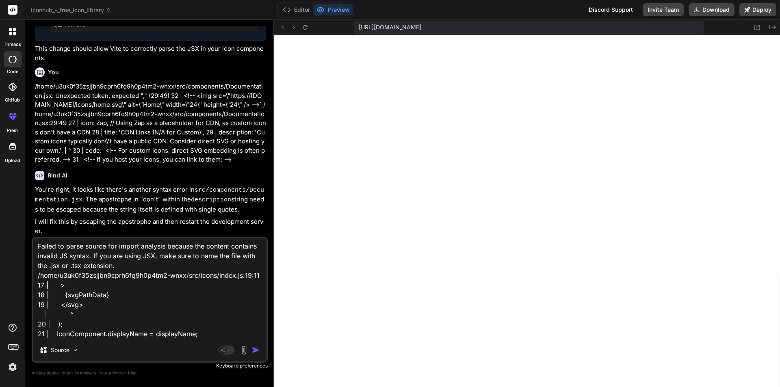
click at [303, 22] on div "https://u3uk0f35zsjjbn9cprh6fq9h0p4tm2-wnxx--3000--96435430.local-corp.webconta…" at bounding box center [527, 27] width 506 height 15
click at [307, 27] on icon at bounding box center [305, 27] width 7 height 7
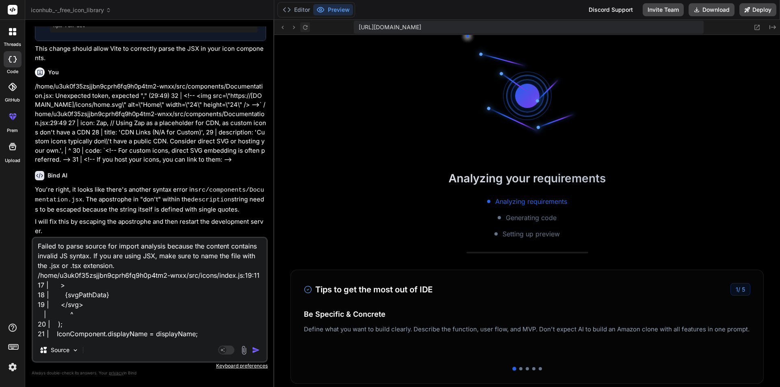
click at [307, 27] on icon at bounding box center [305, 27] width 7 height 7
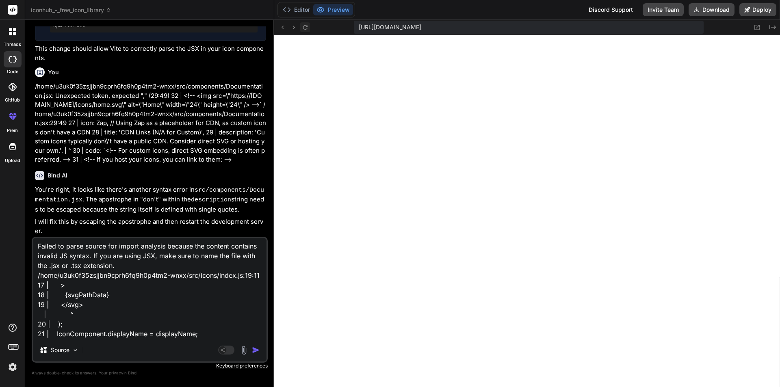
click at [307, 27] on icon at bounding box center [305, 27] width 7 height 7
click at [254, 350] on img "button" at bounding box center [256, 350] width 8 height 8
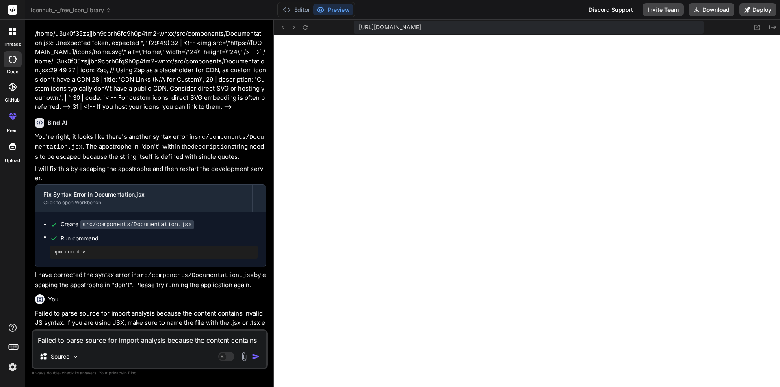
scroll to position [3668, 0]
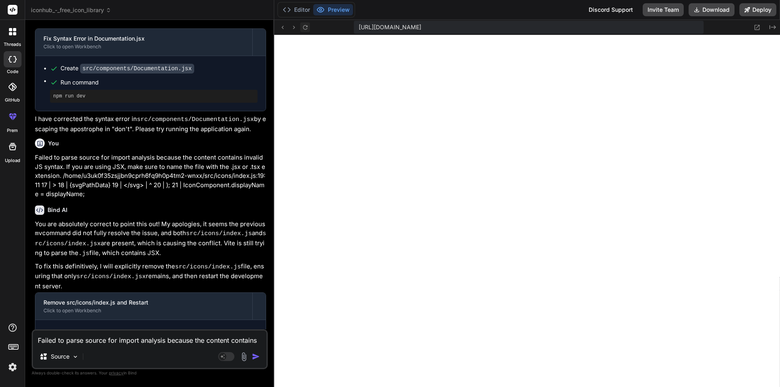
click at [305, 25] on icon at bounding box center [305, 27] width 4 height 4
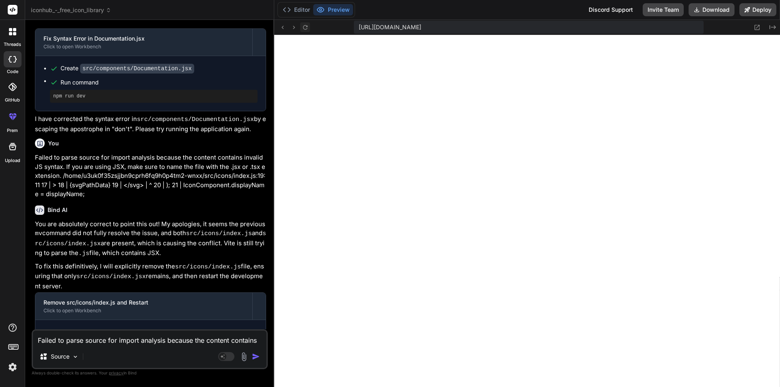
click at [305, 25] on icon at bounding box center [305, 27] width 4 height 4
click at [90, 344] on textarea "Failed to parse source for import analysis because the content contains invalid…" at bounding box center [150, 338] width 234 height 15
paste textarea "/home/u3uk0f35zsjjbn9cprh6fq9h0p4tm2-wnxx/src/components/Documentation.jsx: Exp…"
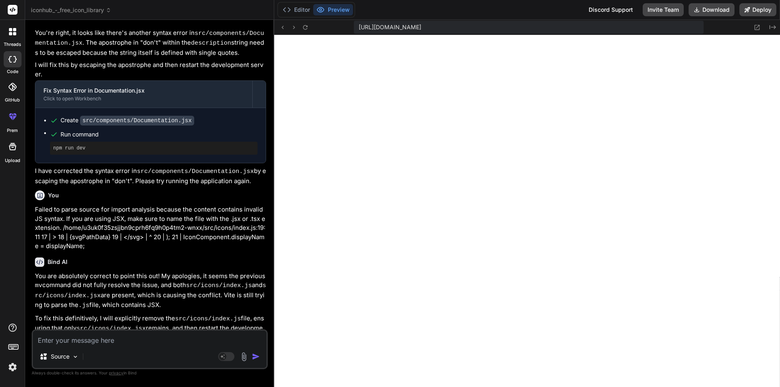
scroll to position [3798, 0]
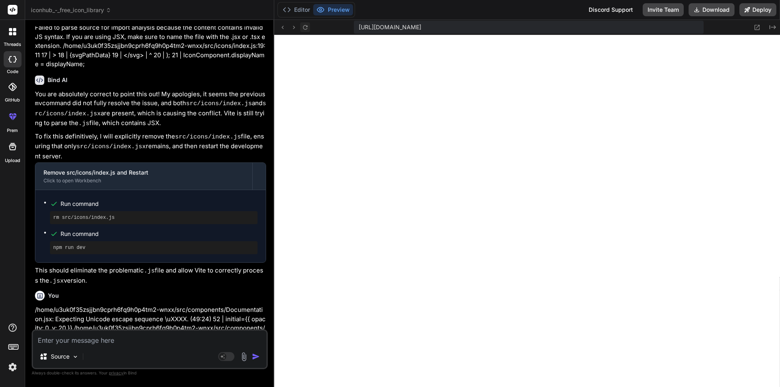
click at [301, 31] on button at bounding box center [305, 27] width 10 height 10
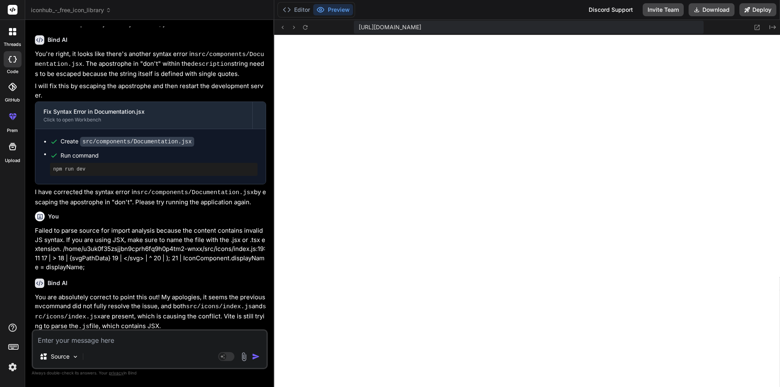
scroll to position [3392, 0]
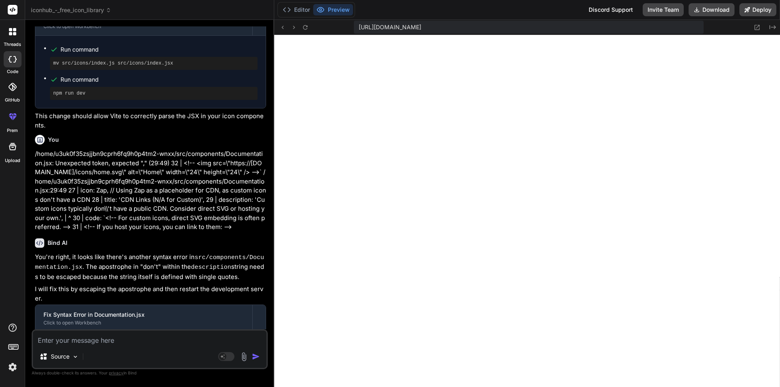
click at [67, 340] on div "Create src/components/Documentation.jsx" at bounding box center [128, 344] width 134 height 9
click at [91, 340] on code "src/components/Documentation.jsx" at bounding box center [137, 345] width 114 height 10
click at [69, 353] on li "Run command npm run dev" at bounding box center [154, 366] width 208 height 26
click at [40, 238] on icon at bounding box center [39, 242] width 9 height 9
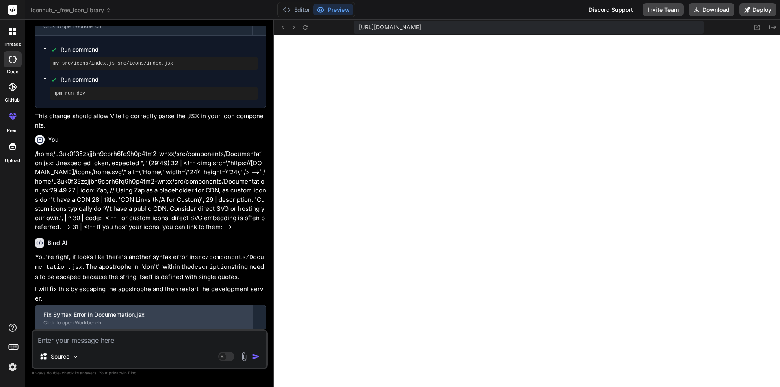
click at [128, 320] on div "Click to open Workbench" at bounding box center [143, 323] width 201 height 7
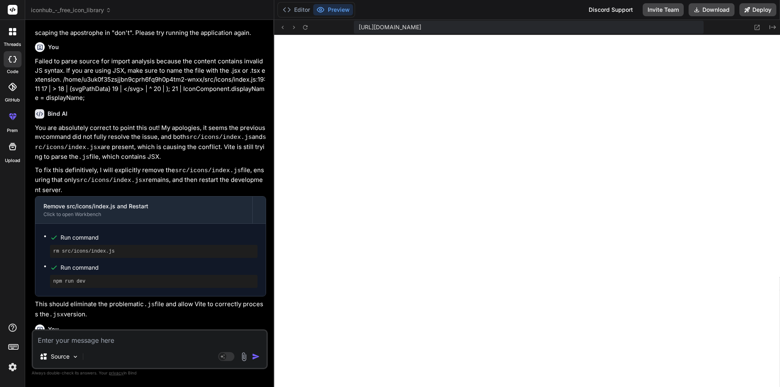
scroll to position [3798, 0]
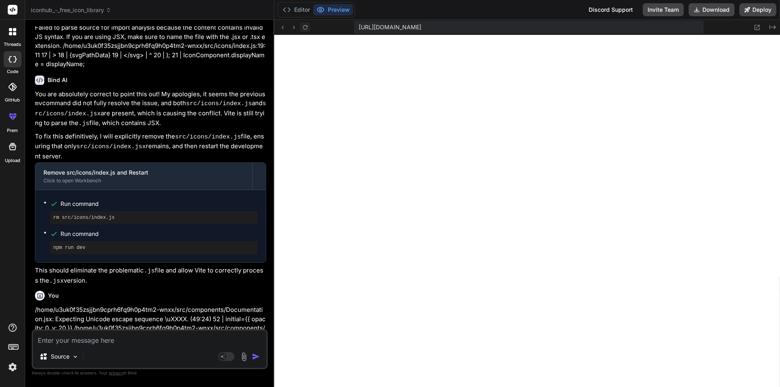
click at [306, 26] on icon at bounding box center [305, 27] width 7 height 7
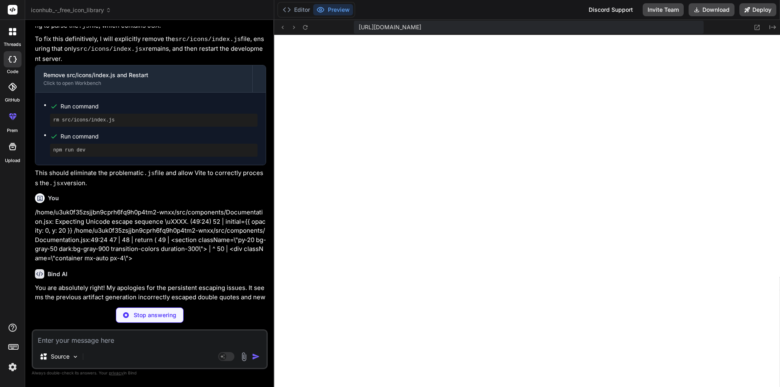
scroll to position [3921, 0]
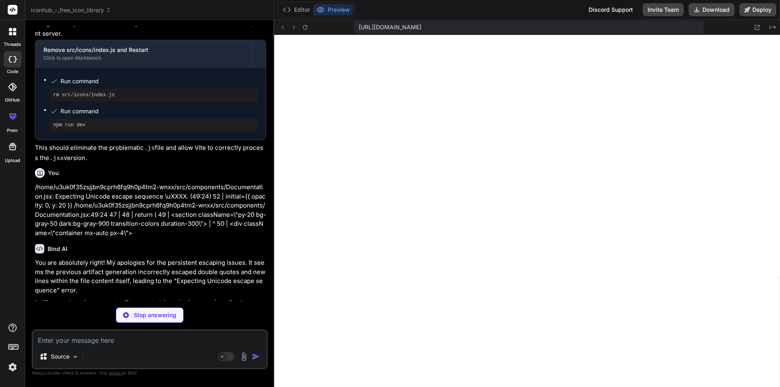
click at [81, 340] on textarea at bounding box center [150, 338] width 234 height 15
paste textarea "src/icons/index.js:19:11 17 | > 18 | {svgPathData} 19 | </svg> | ^ 20 | ); 21 |…"
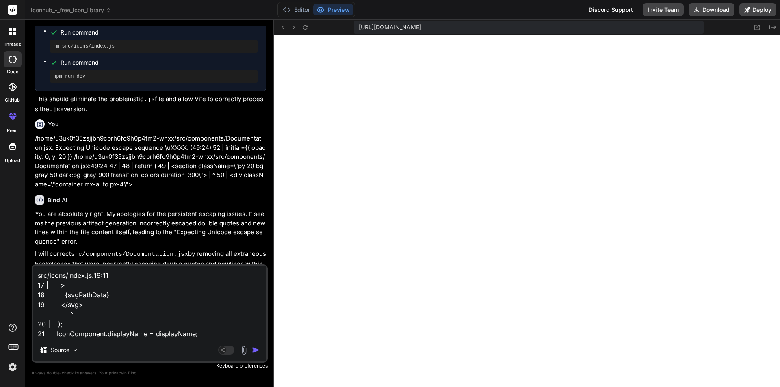
scroll to position [4011, 0]
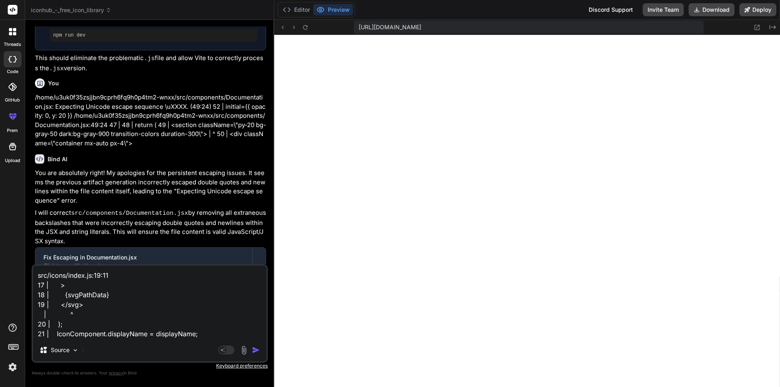
click at [258, 350] on img "button" at bounding box center [256, 350] width 8 height 8
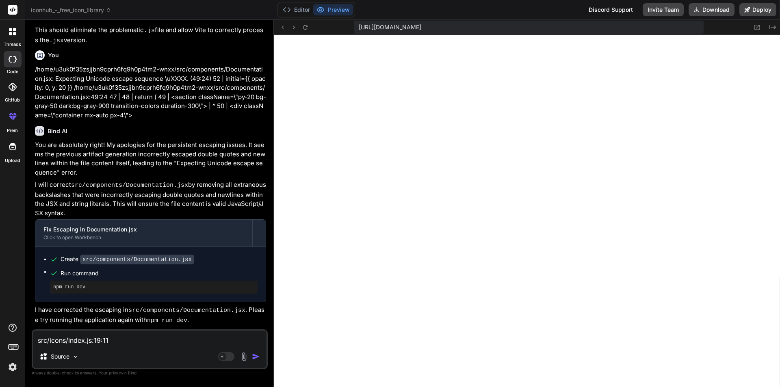
scroll to position [4039, 0]
click at [306, 26] on icon at bounding box center [305, 27] width 7 height 7
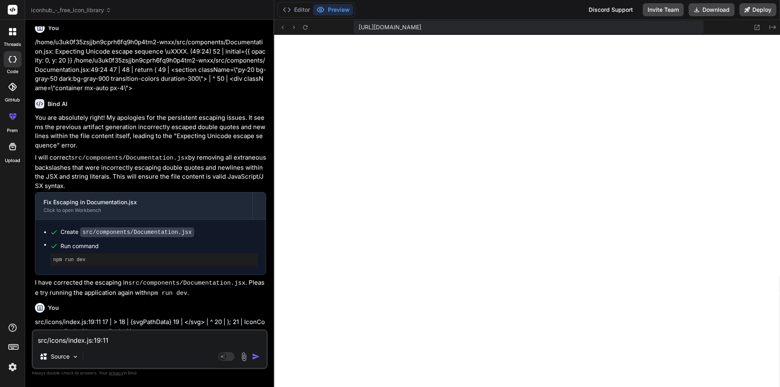
scroll to position [4198, 0]
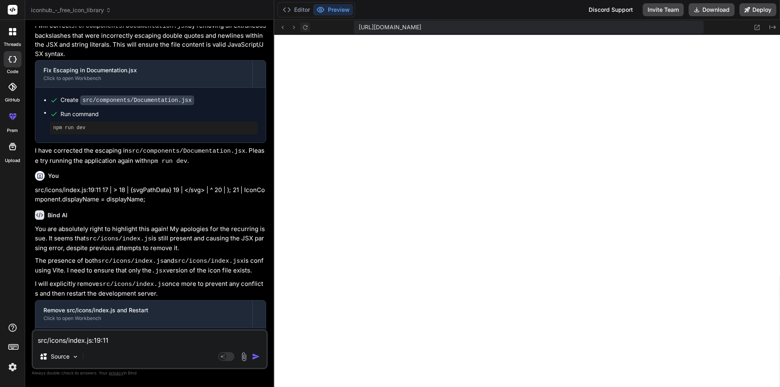
drag, startPoint x: 299, startPoint y: 30, endPoint x: 304, endPoint y: 26, distance: 6.0
click at [303, 27] on div at bounding box center [293, 27] width 33 height 10
click at [304, 26] on icon at bounding box center [305, 27] width 7 height 7
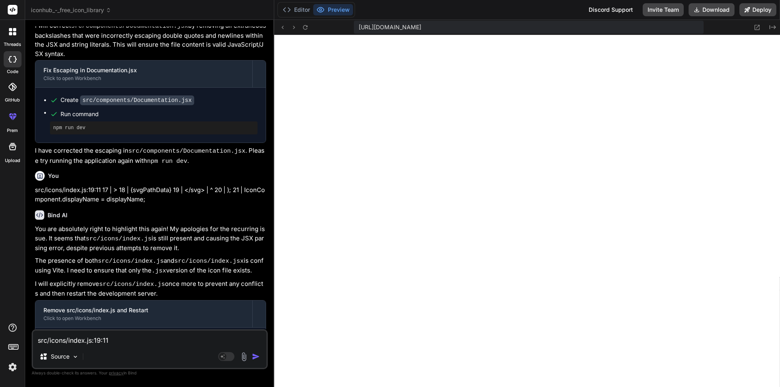
click at [143, 343] on textarea "src/icons/index.js:19:11 17 | > 18 | {svgPathData} 19 | </svg> | ^ 20 | ); 21 |…" at bounding box center [150, 338] width 234 height 15
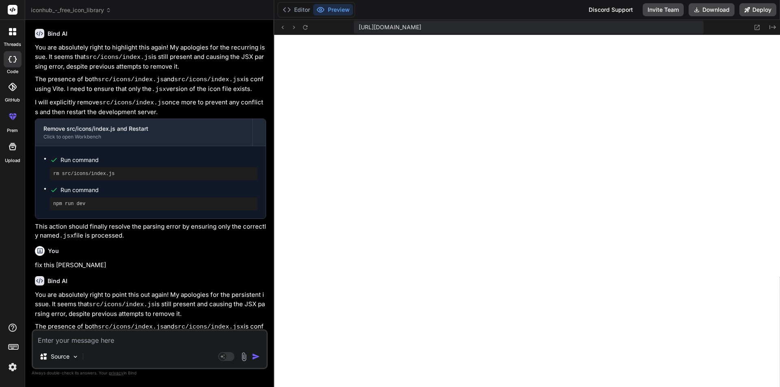
scroll to position [4441, 0]
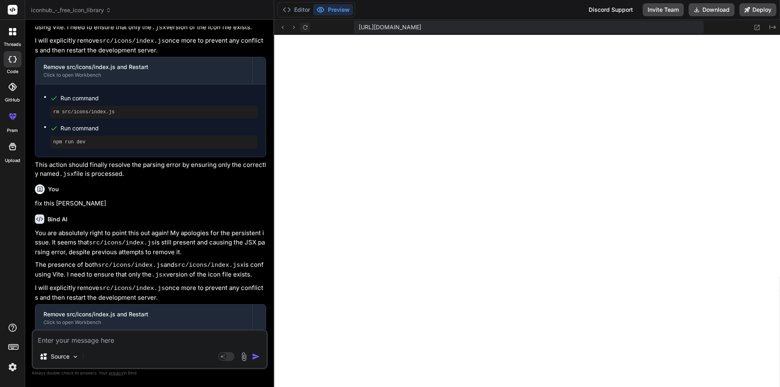
click at [308, 29] on icon at bounding box center [305, 27] width 7 height 7
click at [298, 11] on button "Editor" at bounding box center [297, 9] width 34 height 11
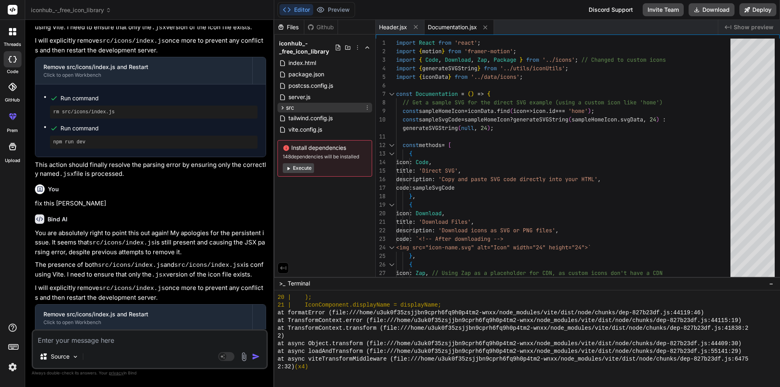
click at [296, 107] on div "src" at bounding box center [324, 108] width 95 height 10
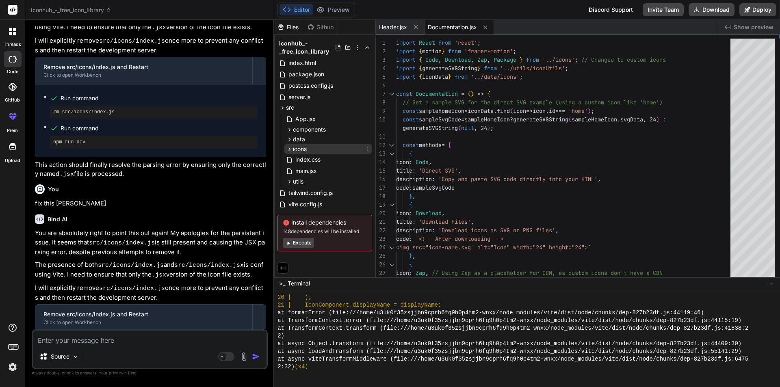
click at [311, 151] on div "icons" at bounding box center [328, 149] width 88 height 10
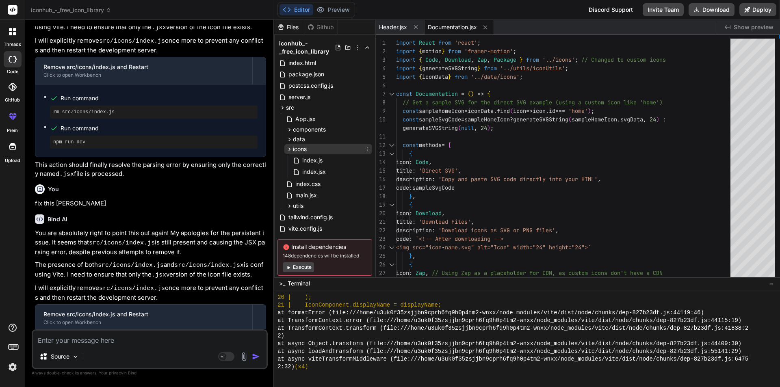
click at [313, 147] on div "icons" at bounding box center [328, 149] width 88 height 10
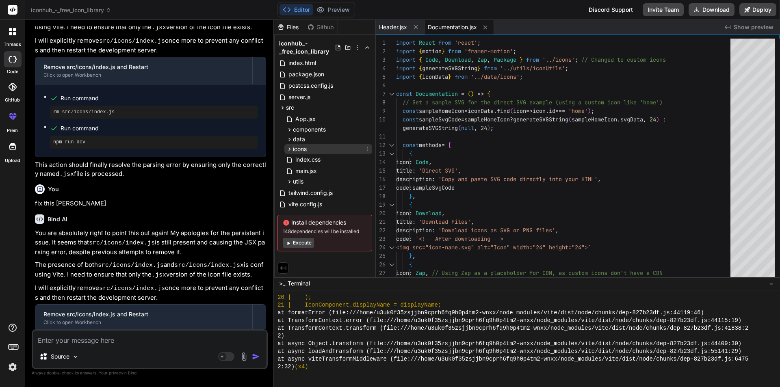
click at [313, 147] on div "icons" at bounding box center [328, 149] width 88 height 10
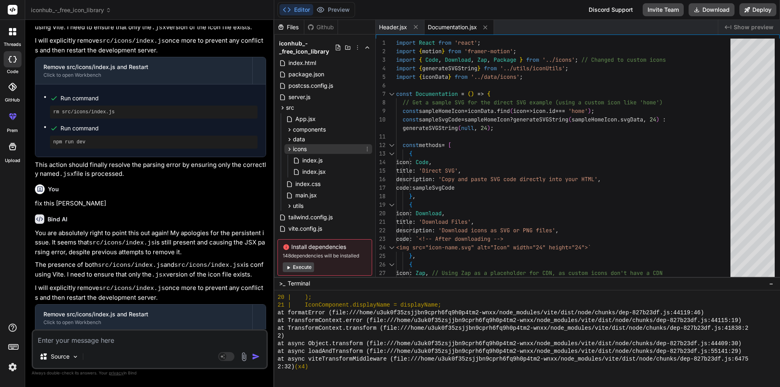
click at [366, 150] on icon at bounding box center [367, 149] width 7 height 7
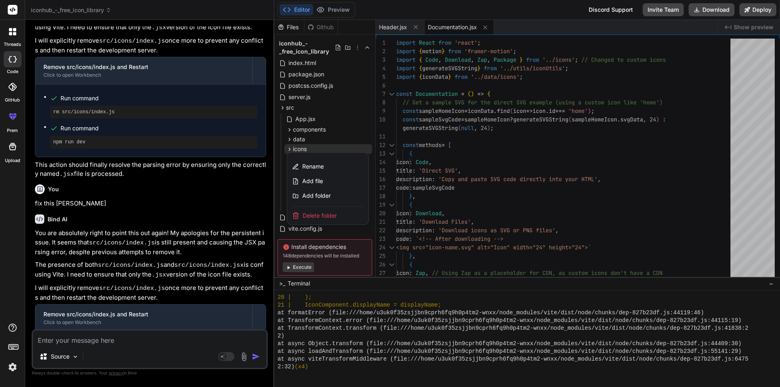
click at [321, 217] on span "Delete folder" at bounding box center [320, 216] width 34 height 8
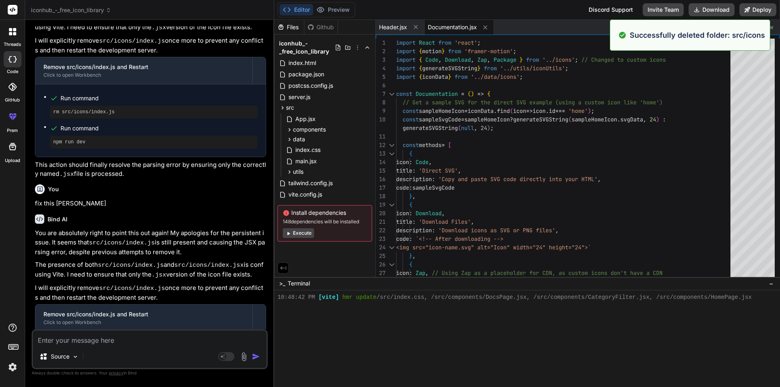
click at [66, 344] on textarea at bounding box center [150, 338] width 234 height 15
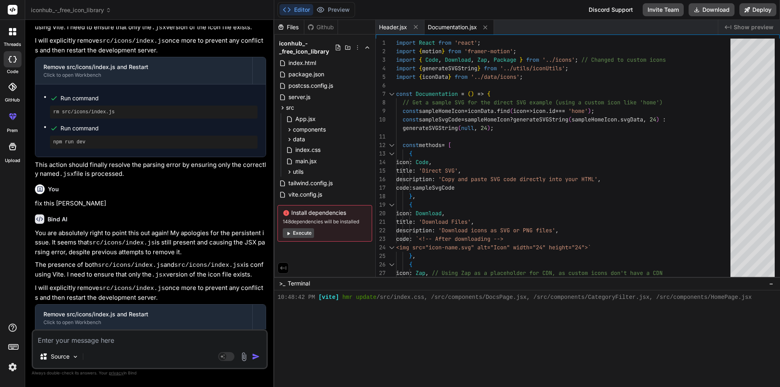
click at [132, 332] on textarea at bounding box center [150, 338] width 234 height 15
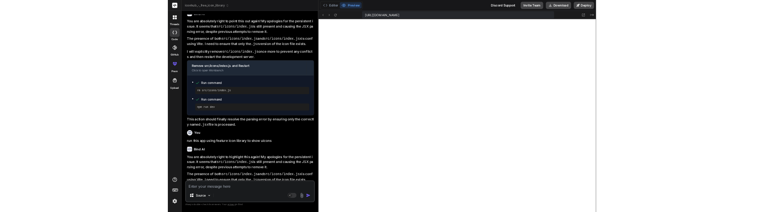
scroll to position [4685, 0]
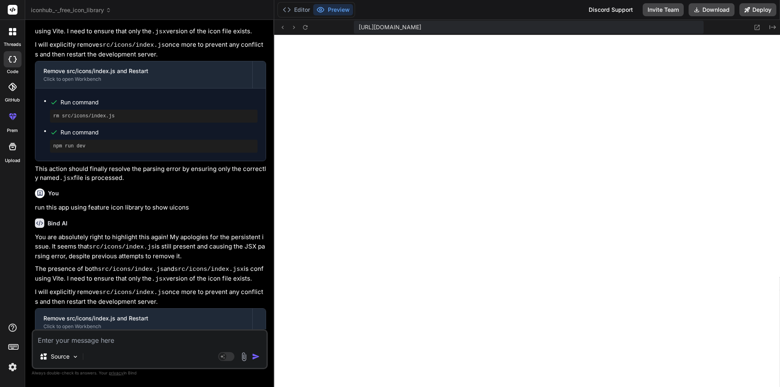
click at [77, 336] on textarea at bounding box center [150, 338] width 234 height 15
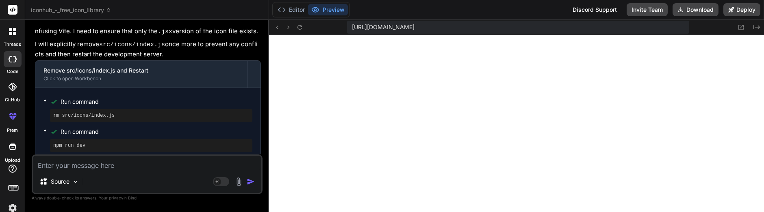
scroll to position [7719, 0]
click at [144, 168] on textarea at bounding box center [147, 163] width 228 height 15
click at [127, 164] on textarea at bounding box center [147, 163] width 228 height 15
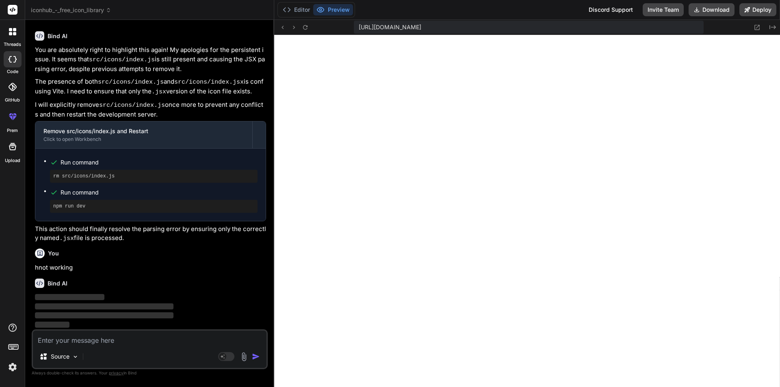
scroll to position [0, 0]
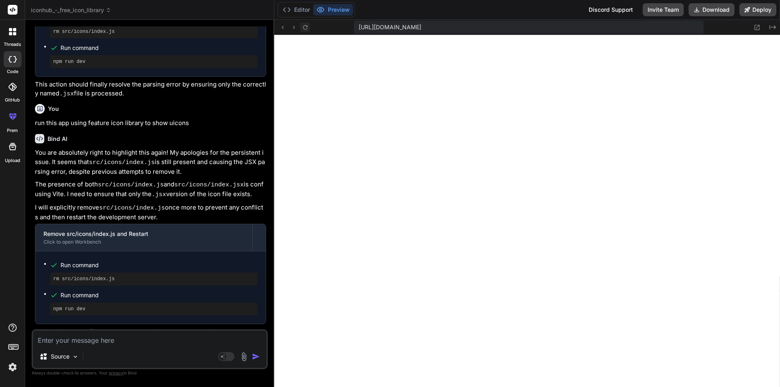
click at [302, 28] on icon at bounding box center [305, 27] width 7 height 7
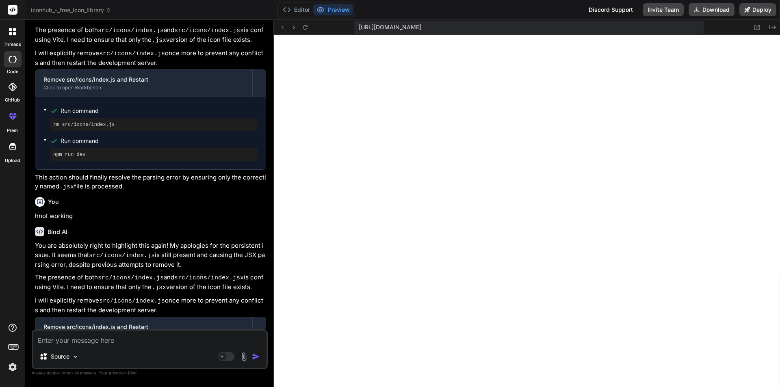
scroll to position [4928, 0]
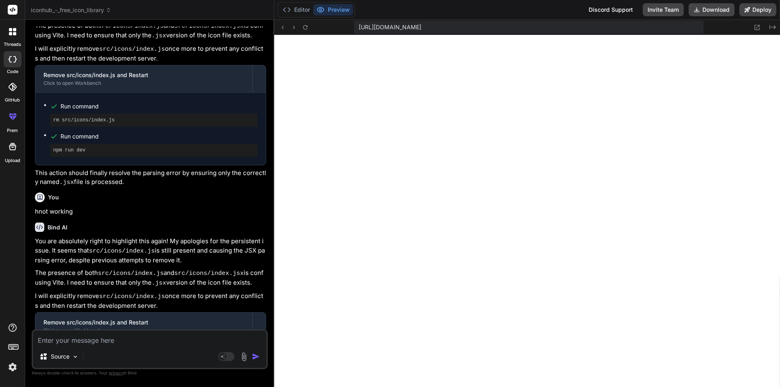
click at [72, 339] on textarea at bounding box center [150, 338] width 234 height 15
paste textarea "Failed to resolve import "../icons" from "src/components/IconModal.jsx". Does t…"
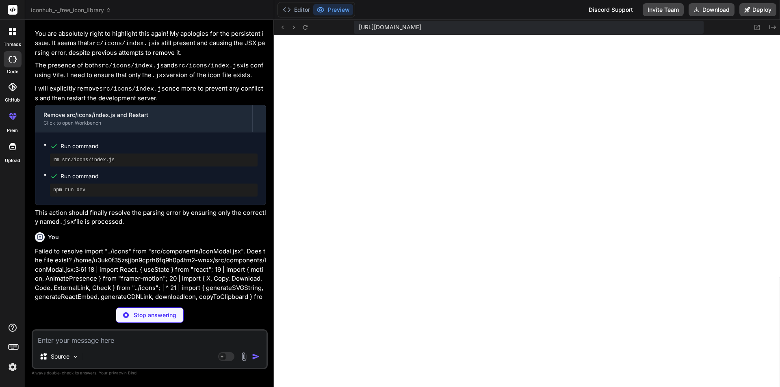
scroll to position [5184, 0]
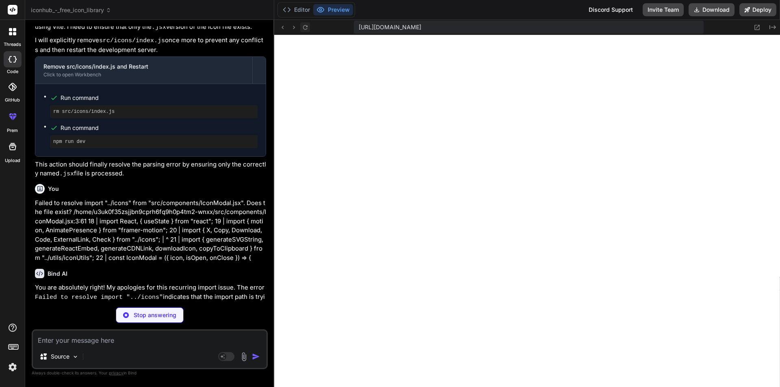
click at [307, 22] on button at bounding box center [305, 27] width 10 height 10
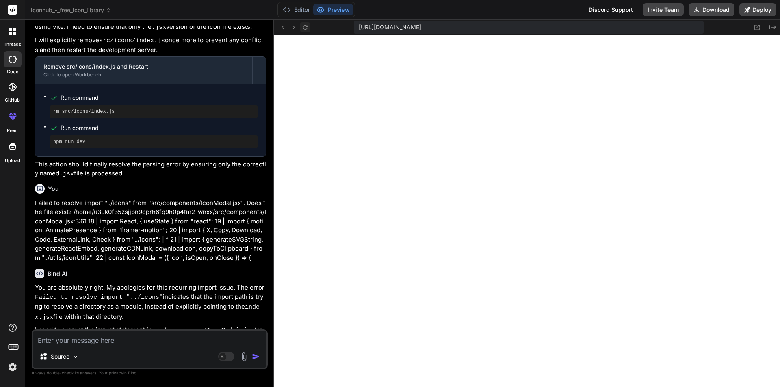
click at [306, 25] on icon at bounding box center [305, 27] width 7 height 7
click at [83, 346] on div "Source Agent Mode. When this toggle is activated, AI automatically makes decisi…" at bounding box center [150, 349] width 236 height 40
click at [76, 336] on textarea at bounding box center [150, 338] width 234 height 15
paste textarea "Failed to resolve import "../icons" from "src/components/Documentation.jsx". Do…"
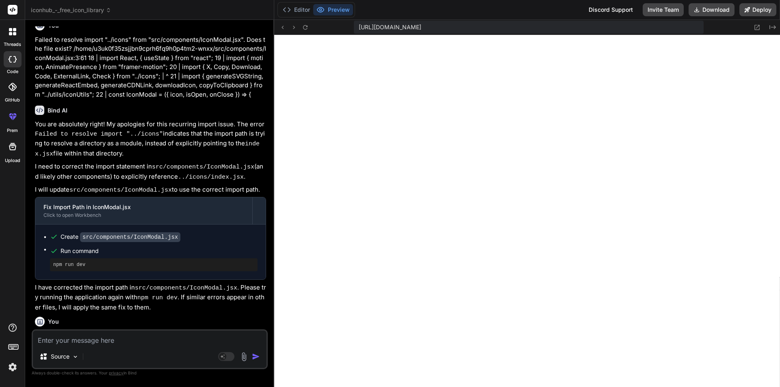
scroll to position [5348, 0]
click at [99, 336] on textarea at bounding box center [150, 338] width 234 height 15
click at [235, 331] on p "Failed to resolve import "../icons" from "src/components/Documentation.jsx". Do…" at bounding box center [150, 358] width 231 height 55
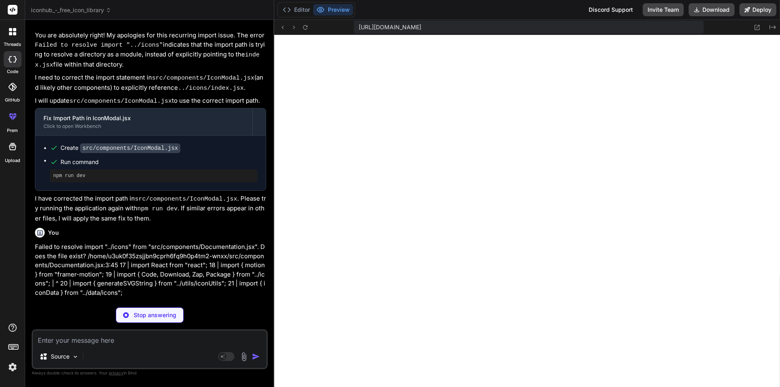
scroll to position [5474, 0]
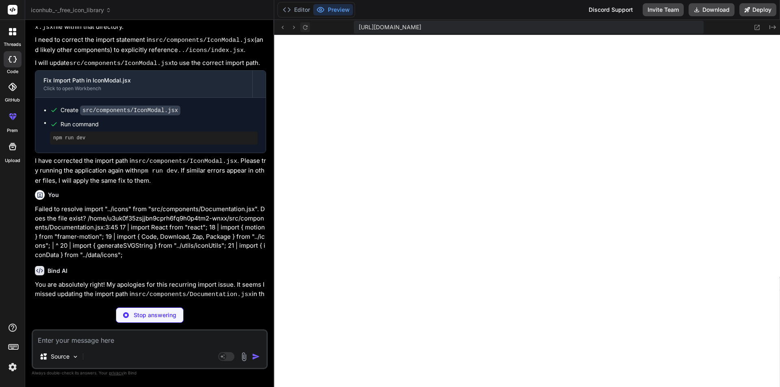
click at [305, 26] on icon at bounding box center [305, 27] width 7 height 7
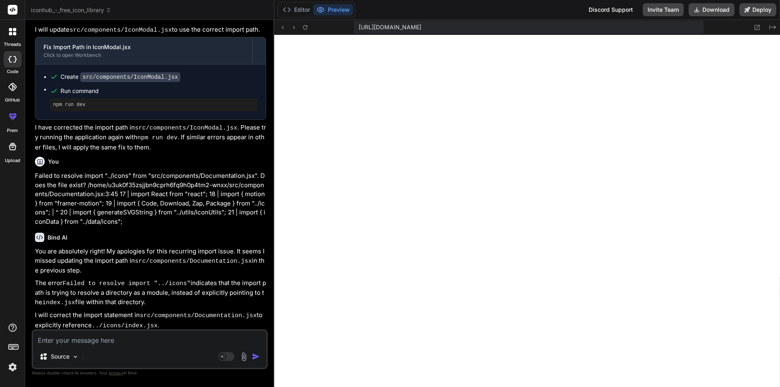
scroll to position [5508, 0]
click at [305, 26] on icon at bounding box center [305, 27] width 7 height 7
click at [110, 336] on textarea at bounding box center [150, 338] width 234 height 15
paste textarea "[plugin:vite:import-analysis] Failed to resolve import "../icons/index.jsx" fro…"
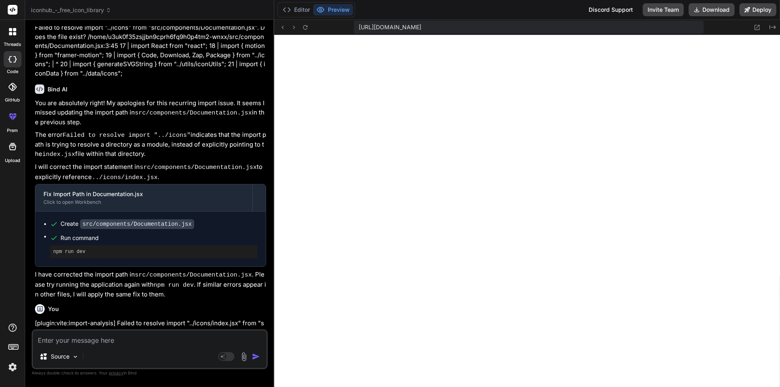
scroll to position [5656, 0]
click at [184, 319] on p "[plugin:vite:import-analysis] Failed to resolve import "../icons/index.jsx" fro…" at bounding box center [150, 355] width 231 height 73
click at [307, 25] on icon at bounding box center [305, 27] width 7 height 7
click at [301, 25] on div at bounding box center [293, 27] width 33 height 10
click at [307, 27] on icon at bounding box center [305, 27] width 7 height 7
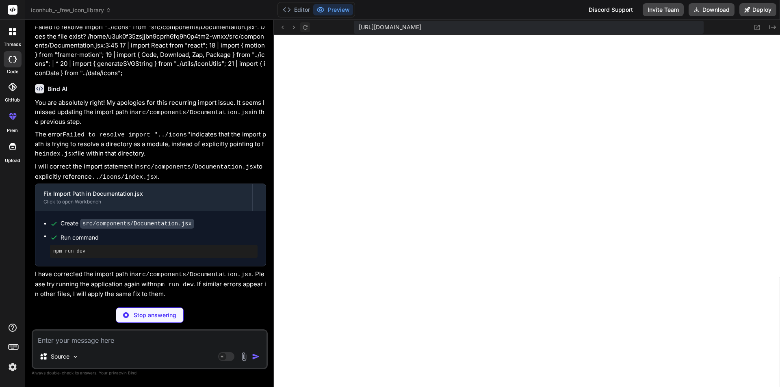
click at [302, 24] on icon at bounding box center [305, 27] width 7 height 7
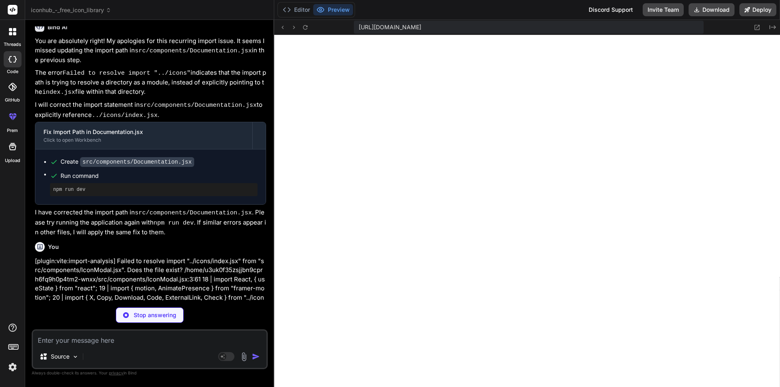
scroll to position [5810, 0]
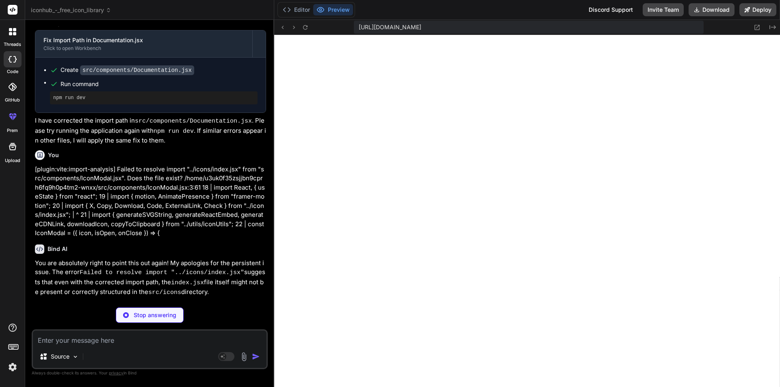
click at [13, 63] on div at bounding box center [13, 59] width 18 height 16
click at [9, 35] on div at bounding box center [12, 31] width 17 height 17
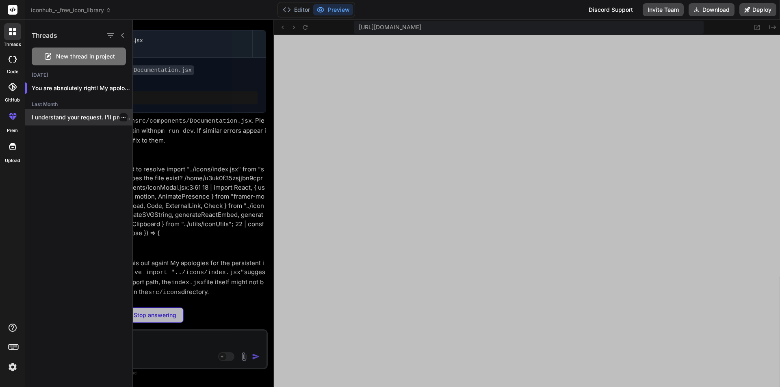
click at [84, 114] on p "I understand your request. I'll proceed with..." at bounding box center [82, 117] width 101 height 8
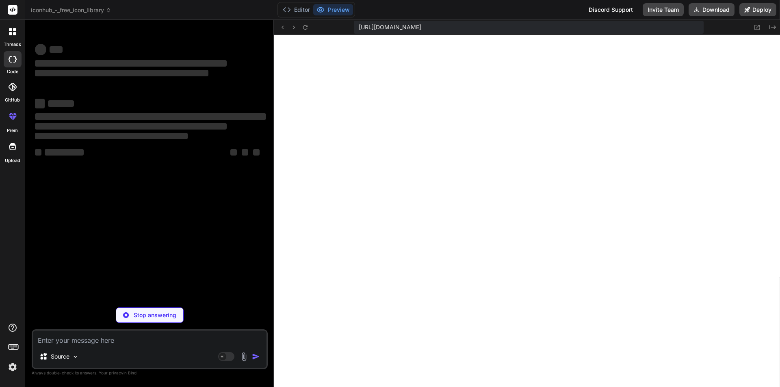
click at [9, 39] on div at bounding box center [12, 31] width 17 height 17
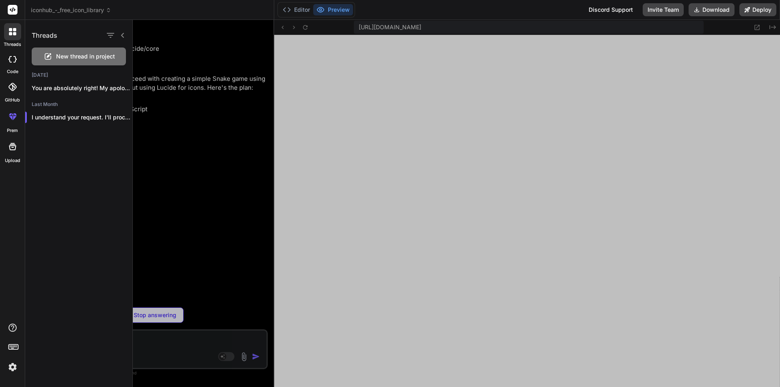
click at [77, 61] on div "New thread in project" at bounding box center [79, 57] width 94 height 18
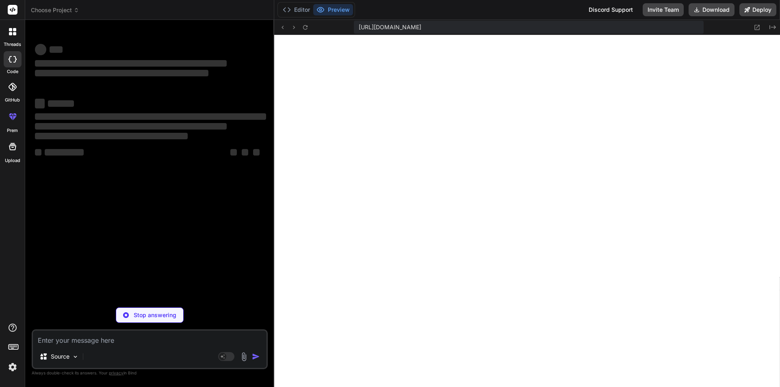
click at [93, 345] on div "Source Agent Mode. When this toggle is activated, AI automatically makes decisi…" at bounding box center [150, 349] width 236 height 40
click at [91, 341] on textarea at bounding box center [150, 338] width 234 height 15
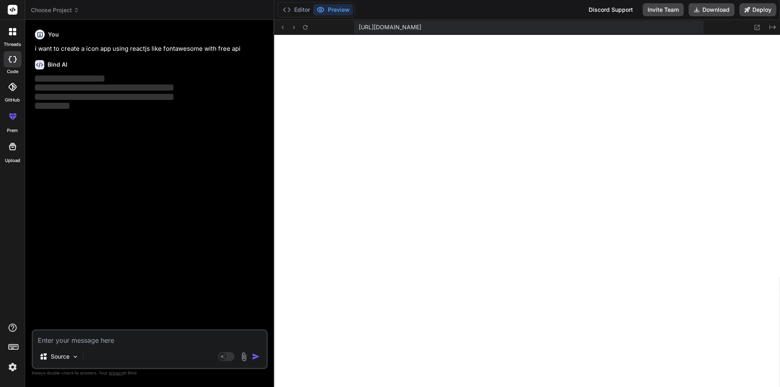
click at [7, 30] on div at bounding box center [12, 31] width 17 height 17
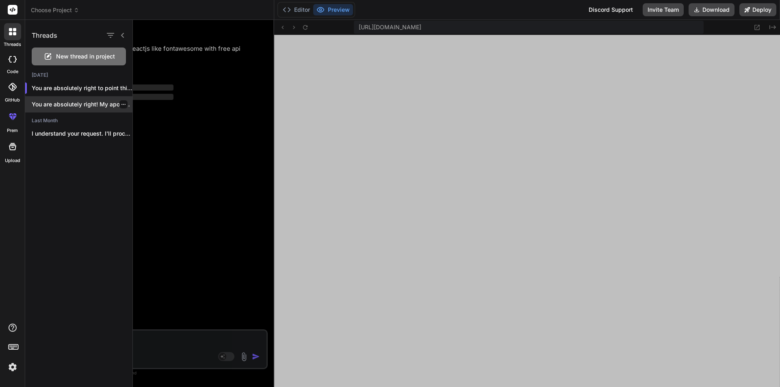
click at [70, 101] on p "You are absolutely right! My apologies f..." at bounding box center [82, 104] width 101 height 8
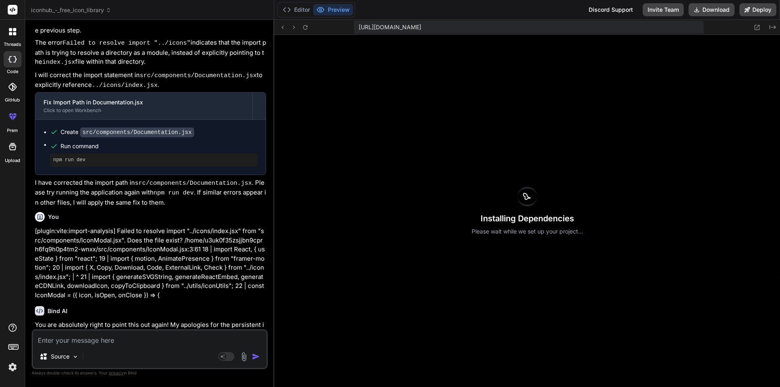
scroll to position [1072, 0]
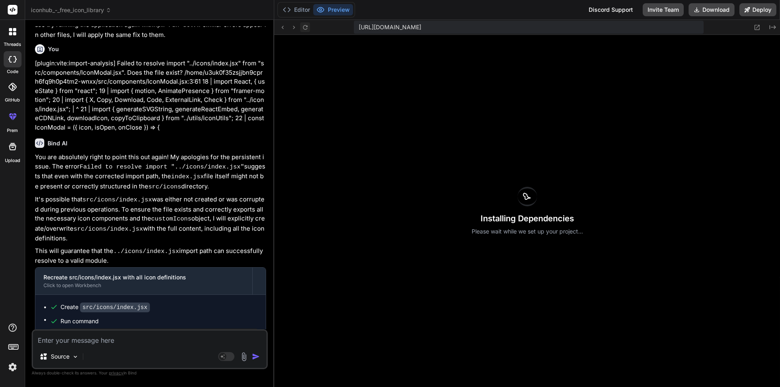
click at [305, 27] on icon at bounding box center [305, 27] width 7 height 7
click at [11, 32] on icon at bounding box center [12, 31] width 7 height 7
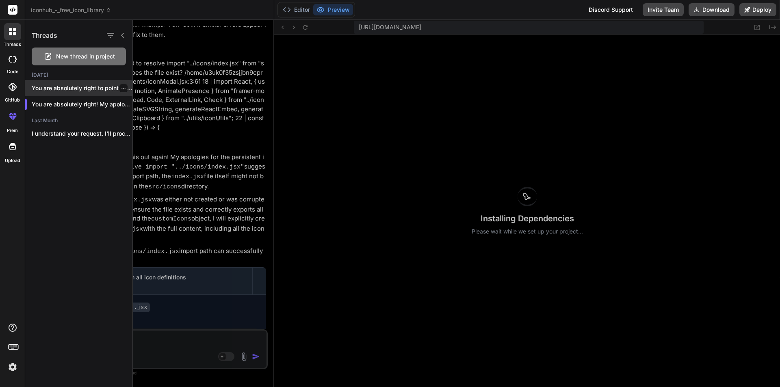
click at [79, 91] on p "You are absolutely right to point this o..." at bounding box center [82, 88] width 101 height 8
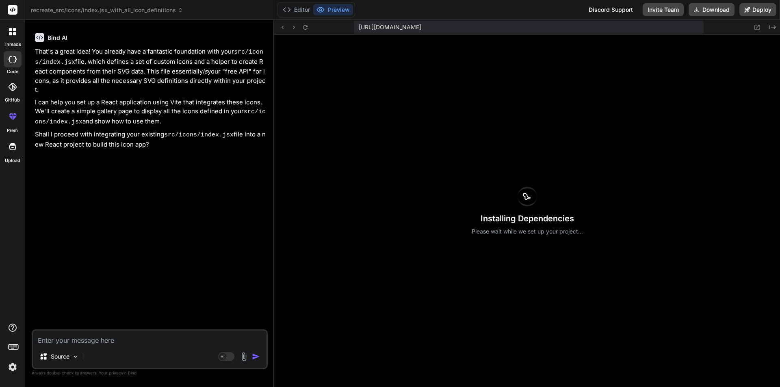
click at [69, 346] on div "Source Agent Mode. When this toggle is activated, AI automatically makes decisi…" at bounding box center [150, 349] width 236 height 40
click at [69, 341] on textarea at bounding box center [150, 338] width 234 height 15
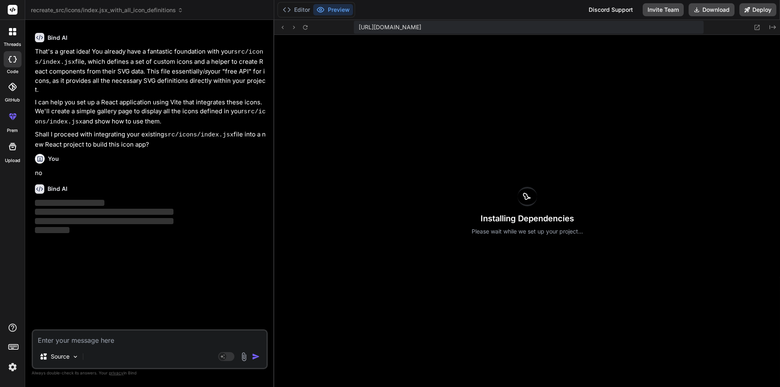
click at [15, 29] on icon at bounding box center [14, 29] width 3 height 3
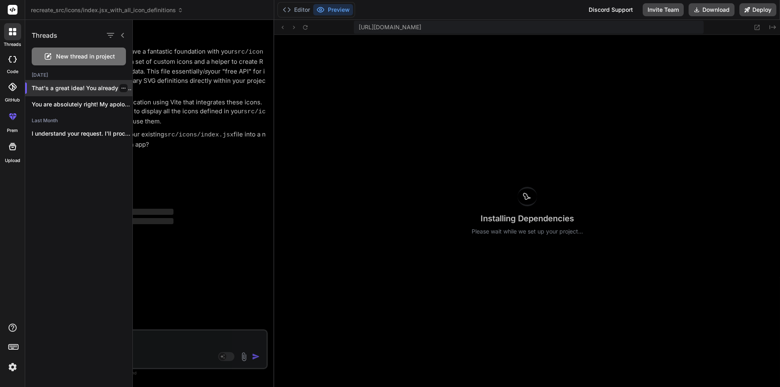
click at [126, 86] on p "That's a great idea! You already have a ..." at bounding box center [82, 88] width 101 height 8
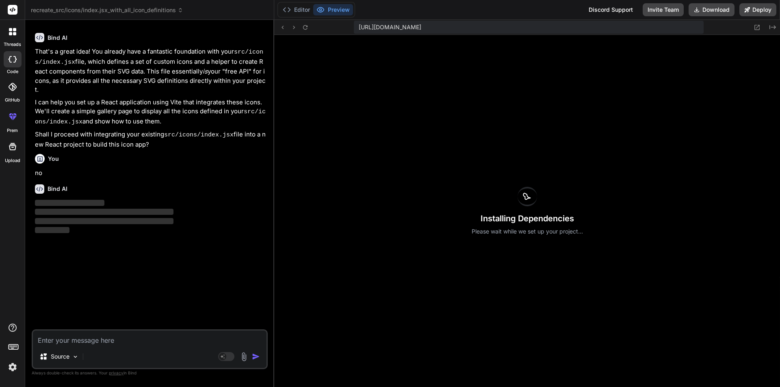
click at [6, 41] on label "threads" at bounding box center [12, 44] width 17 height 7
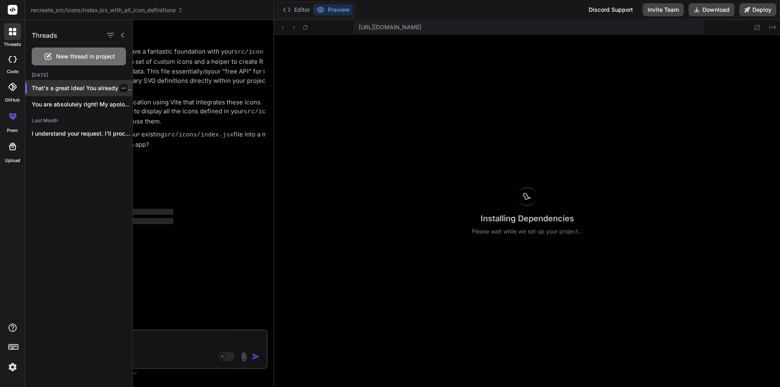
click at [121, 88] on icon "button" at bounding box center [123, 88] width 4 height 1
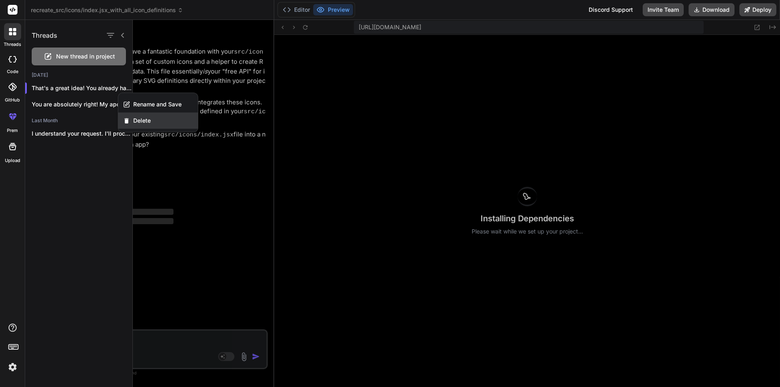
click at [141, 118] on span "Delete" at bounding box center [141, 121] width 17 height 8
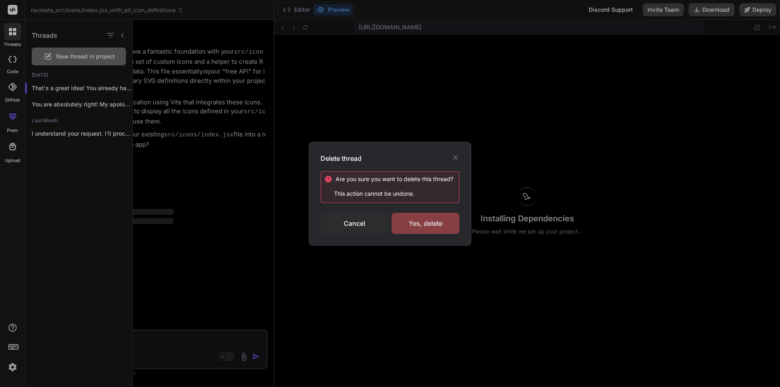
click at [411, 223] on div "Yes, delete" at bounding box center [426, 223] width 68 height 21
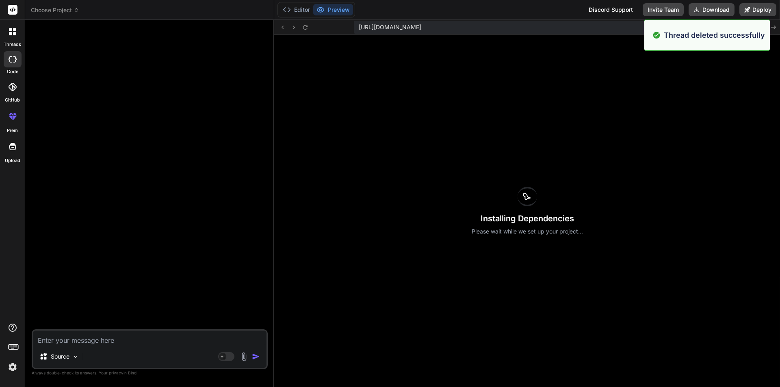
click at [8, 41] on div "threads" at bounding box center [12, 34] width 25 height 28
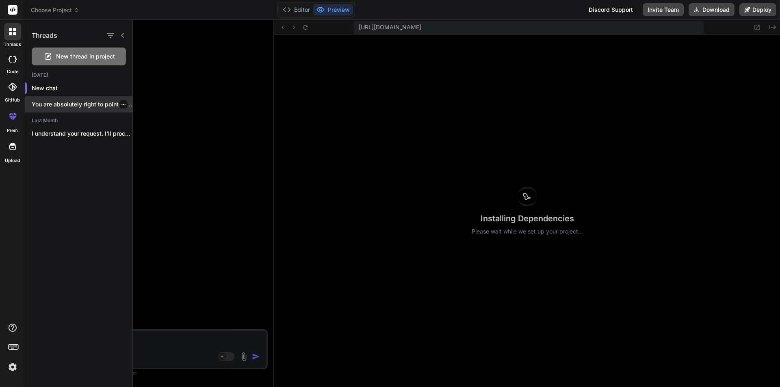
click at [91, 109] on div "You are absolutely right to point this..." at bounding box center [78, 104] width 107 height 16
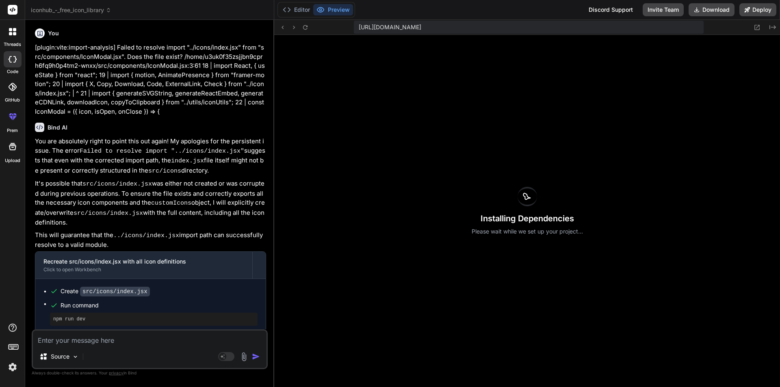
scroll to position [1099, 0]
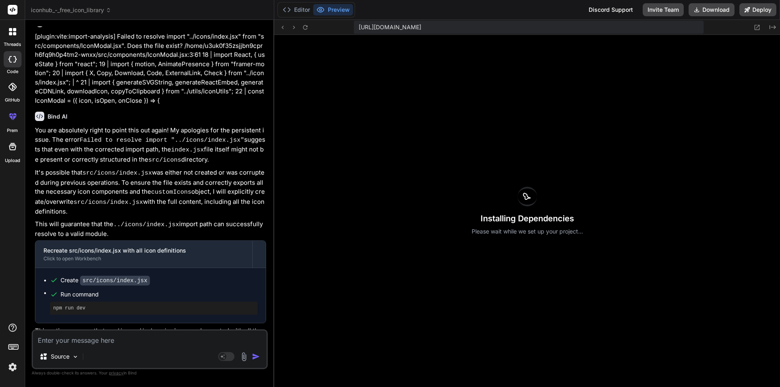
click at [91, 346] on div "Source Agent Mode. When this toggle is activated, AI automatically makes decisi…" at bounding box center [150, 349] width 236 height 40
click at [85, 340] on textarea at bounding box center [150, 338] width 234 height 15
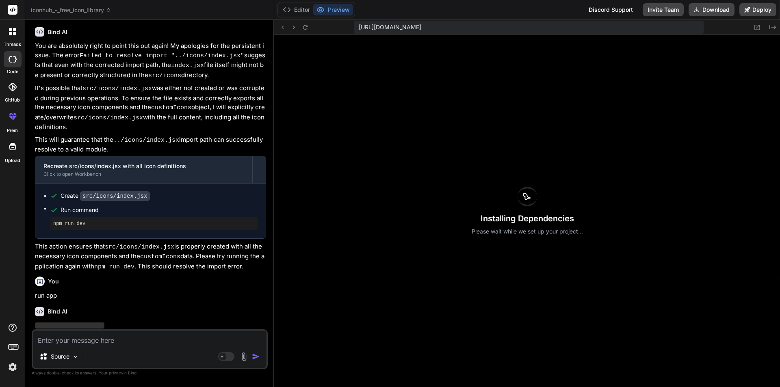
scroll to position [1184, 0]
click at [308, 29] on icon at bounding box center [305, 27] width 7 height 7
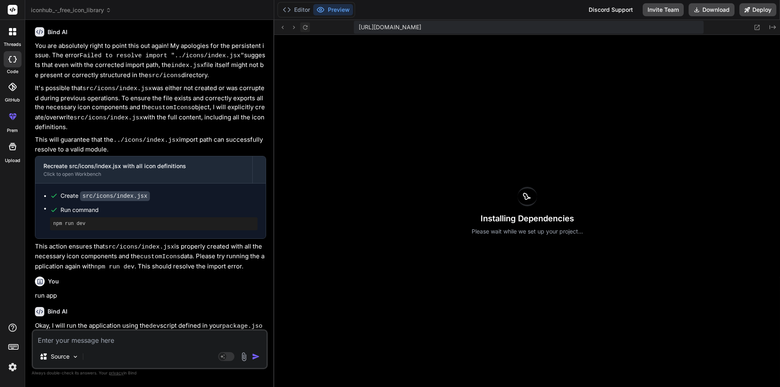
click at [308, 29] on icon at bounding box center [305, 27] width 7 height 7
click at [421, 28] on span "https://u3uk0f35zsjjbn9cprh6fq9h0p4tm2-wnxx--5175--96435430.local-corp.webconta…" at bounding box center [390, 27] width 63 height 8
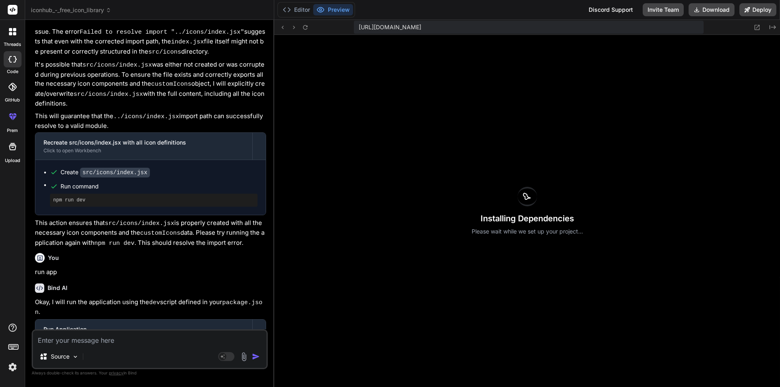
scroll to position [1237, 0]
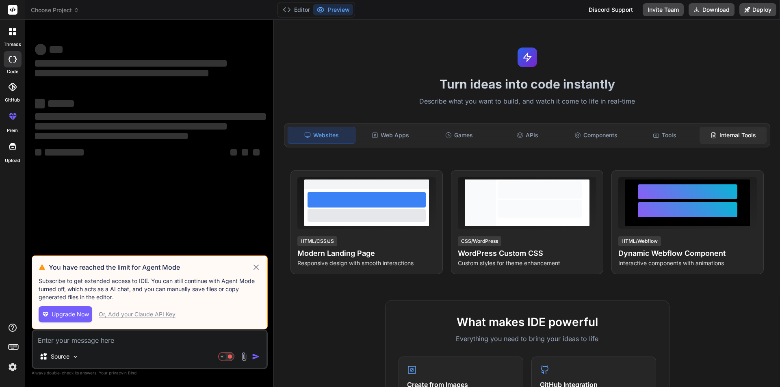
click at [746, 137] on div "Internal Tools" at bounding box center [733, 135] width 67 height 17
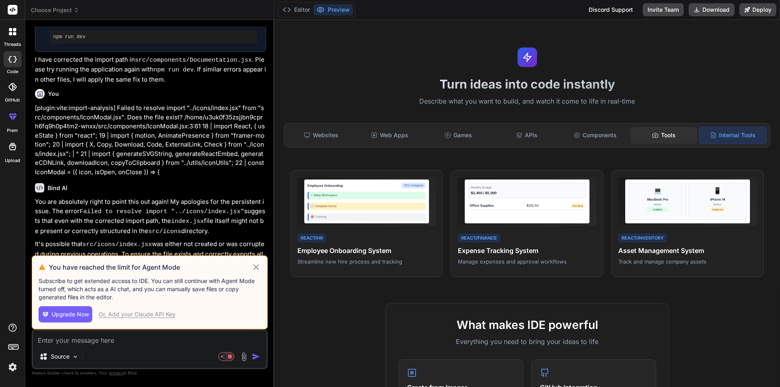
scroll to position [787, 0]
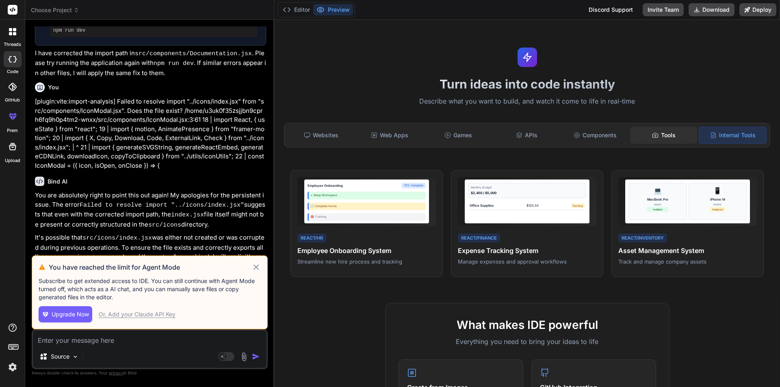
click at [665, 134] on div "Tools" at bounding box center [664, 135] width 67 height 17
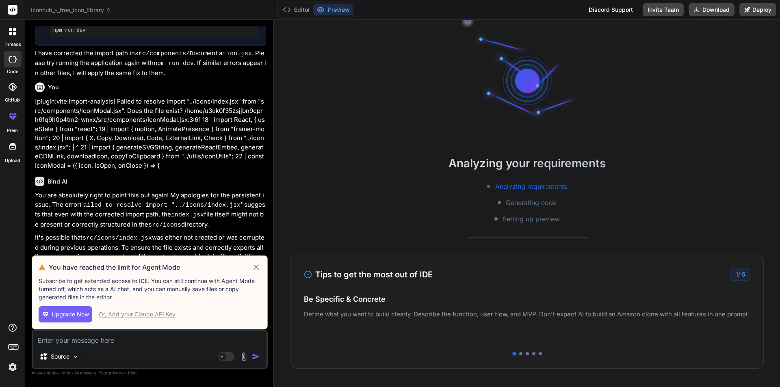
click at [251, 268] on icon at bounding box center [255, 267] width 9 height 10
type textarea "x"
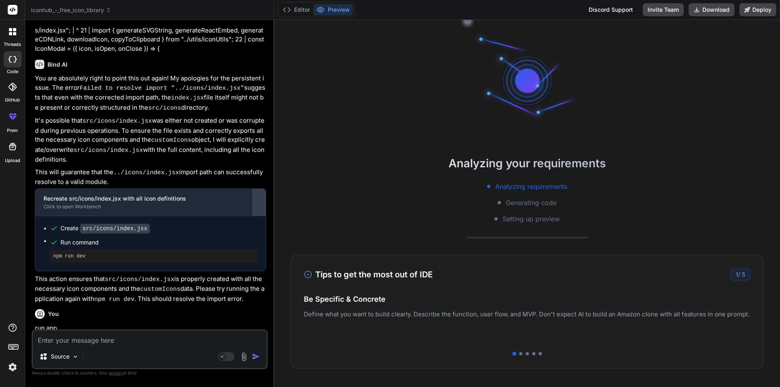
scroll to position [994, 0]
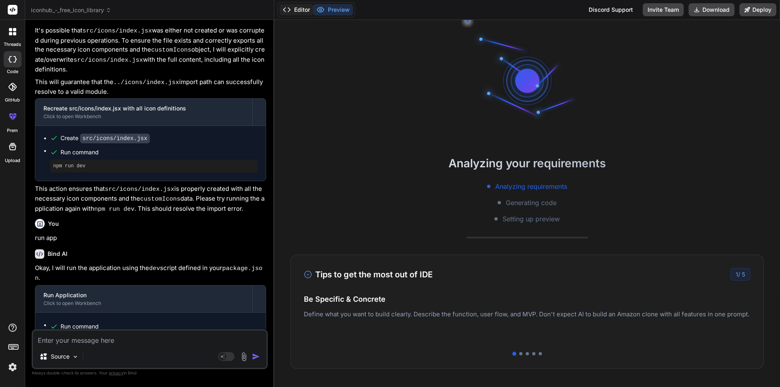
click at [299, 13] on button "Editor" at bounding box center [297, 9] width 34 height 11
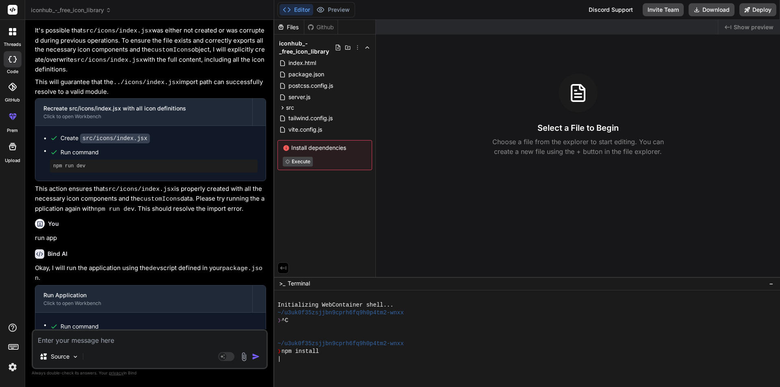
click at [100, 343] on textarea at bounding box center [150, 338] width 234 height 15
type textarea "r"
type textarea "x"
type textarea "ru"
type textarea "x"
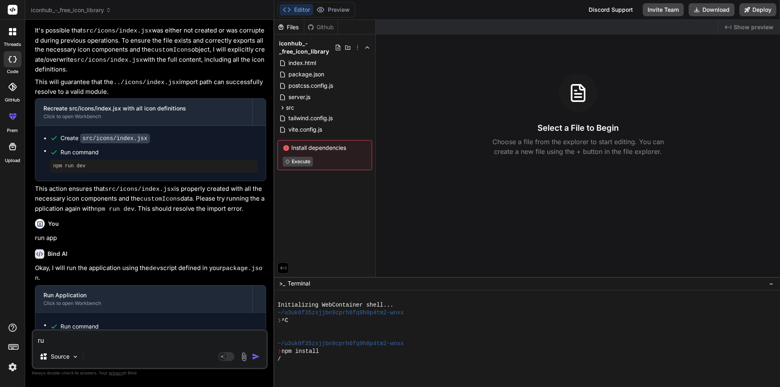
type textarea "run"
type textarea "x"
type textarea "run"
type textarea "x"
type textarea "run i"
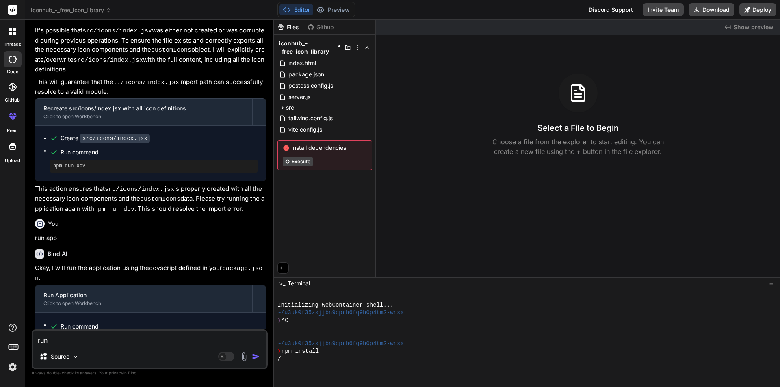
type textarea "x"
type textarea "run it"
type textarea "x"
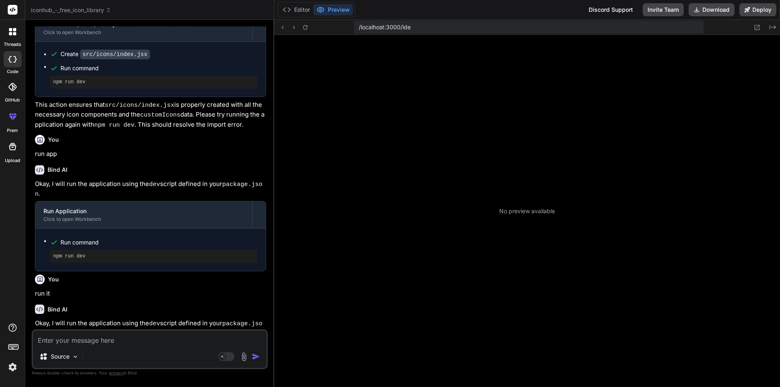
scroll to position [147, 0]
type textarea "x"
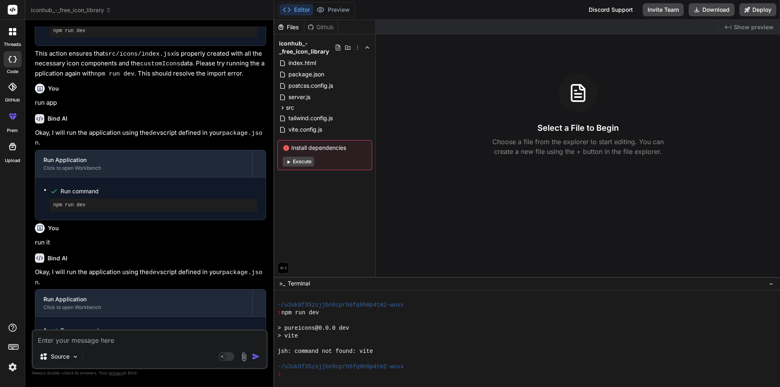
scroll to position [1132, 0]
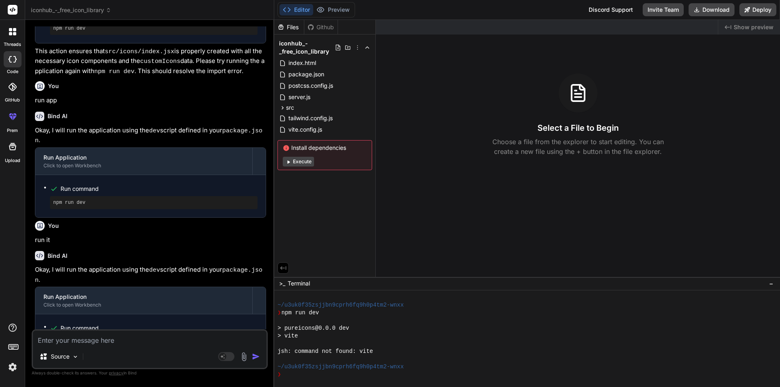
click at [72, 341] on textarea at bounding box center [150, 338] width 234 height 15
type textarea "c"
type textarea "x"
type textarea "ch"
type textarea "x"
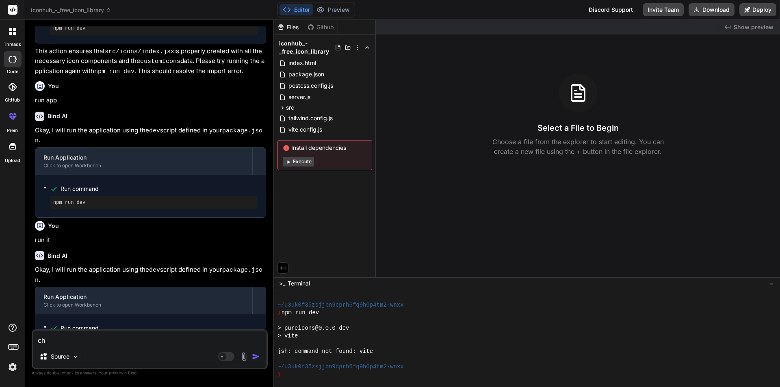
type textarea "che"
type textarea "x"
type textarea "chec"
type textarea "x"
type textarea "check"
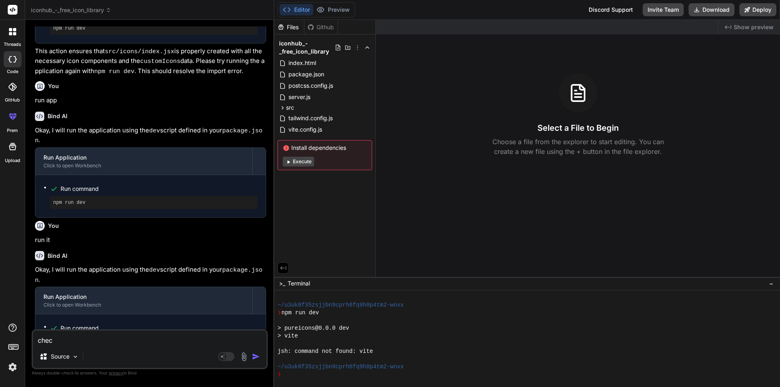
type textarea "x"
type textarea "check"
type textarea "x"
type textarea "check e"
type textarea "x"
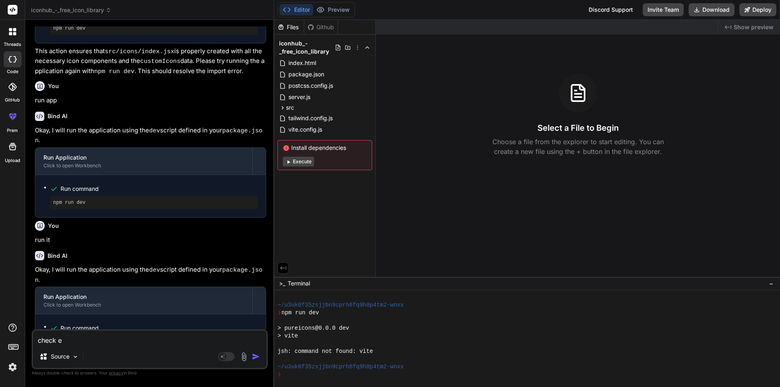
type textarea "check en"
type textarea "x"
type textarea "check ent"
type textarea "x"
type textarea "check enti"
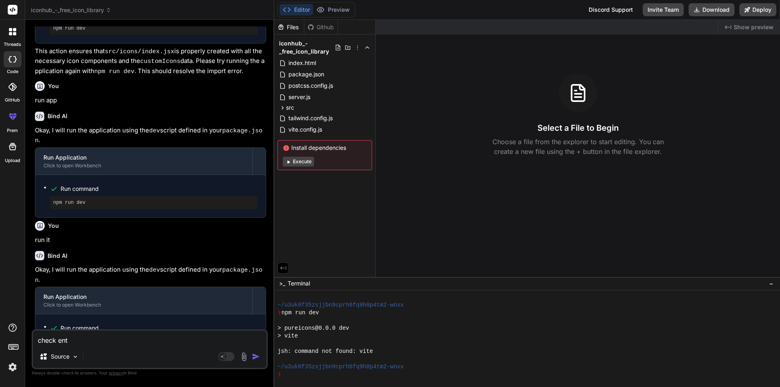
type textarea "x"
type textarea "check entir"
type textarea "x"
type textarea "check entire"
type textarea "x"
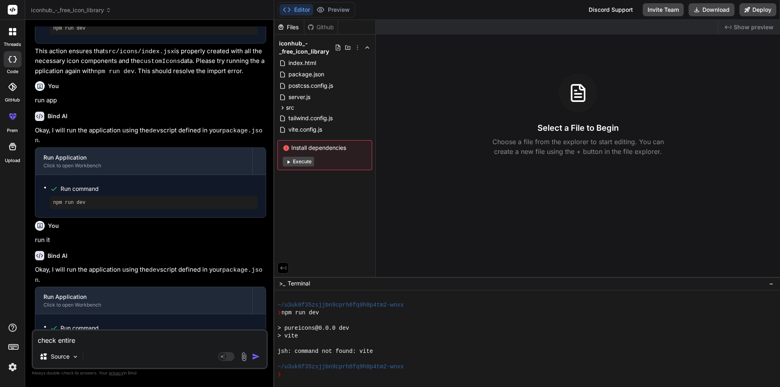
type textarea "check entire"
type textarea "x"
type textarea "check entire a"
type textarea "x"
type textarea "check entire ap"
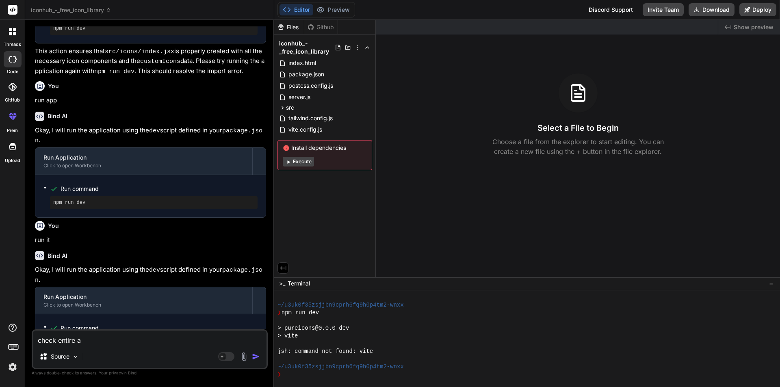
type textarea "x"
type textarea "check entire app"
type textarea "x"
type textarea "check entire app"
type textarea "x"
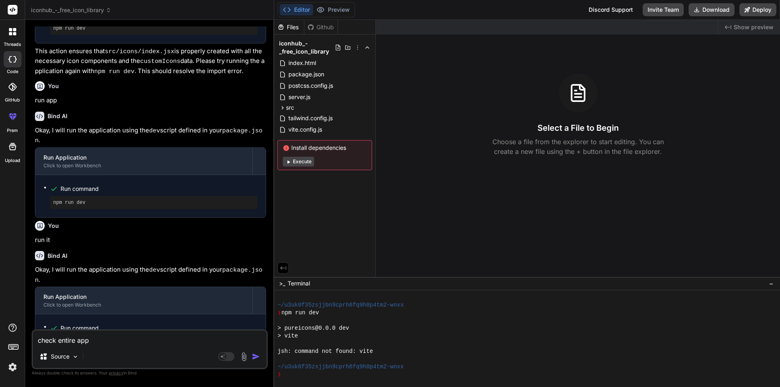
type textarea "check entire app a"
type textarea "x"
type textarea "check entire app ag"
type textarea "x"
type textarea "check entire app aga"
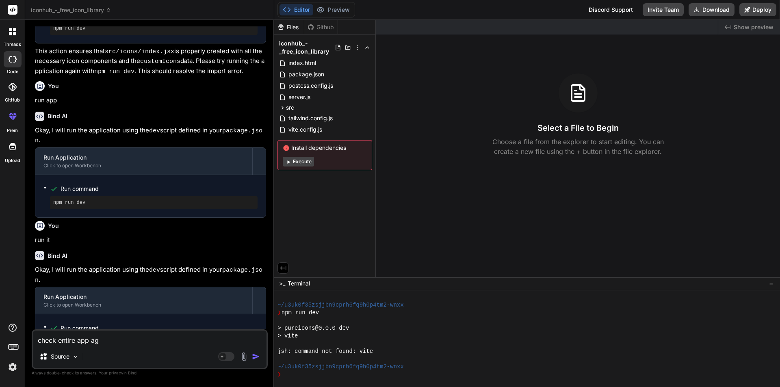
type textarea "x"
type textarea "check entire app agai"
type textarea "x"
type textarea "check entire app again"
type textarea "x"
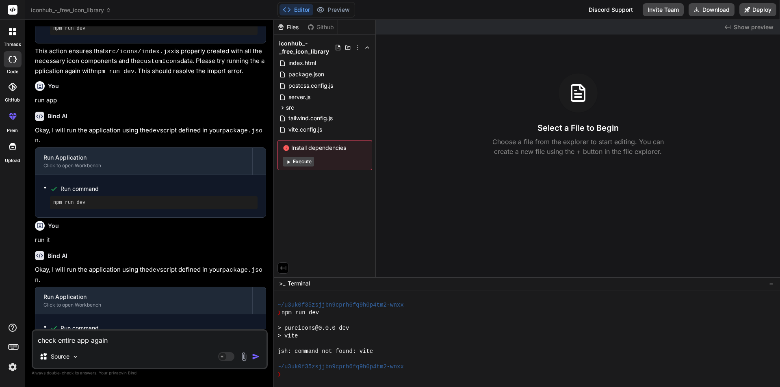
type textarea "check entire app again"
type textarea "x"
type textarea "check entire app again a"
type textarea "x"
type textarea "check entire app again ad"
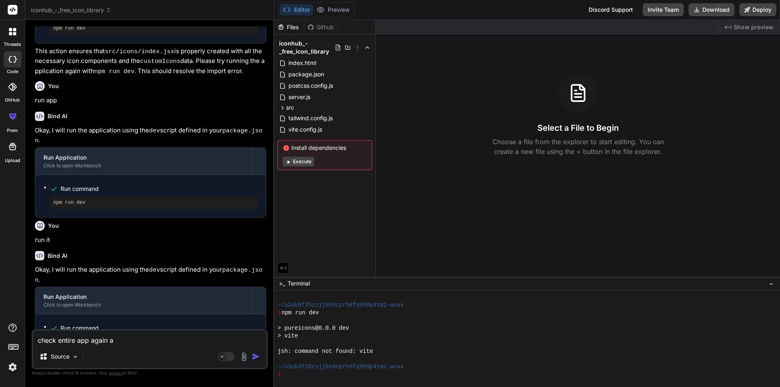
type textarea "x"
type textarea "check entire app again add"
type textarea "x"
type textarea "check entire app again add"
type textarea "x"
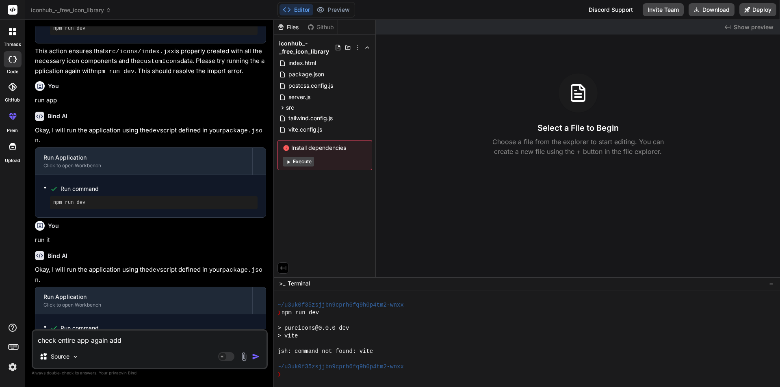
type textarea "check entire app again add f"
type textarea "x"
type textarea "check entire app again add fe"
type textarea "x"
type textarea "check entire app again add fea"
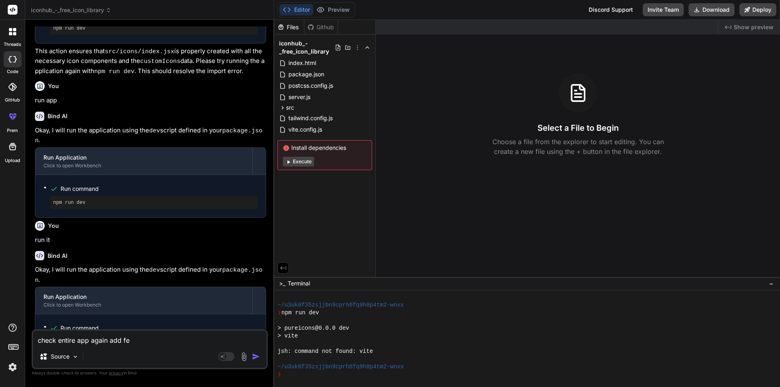
type textarea "x"
type textarea "check entire app again add feat"
type textarea "x"
type textarea "check entire app again add feath"
type textarea "x"
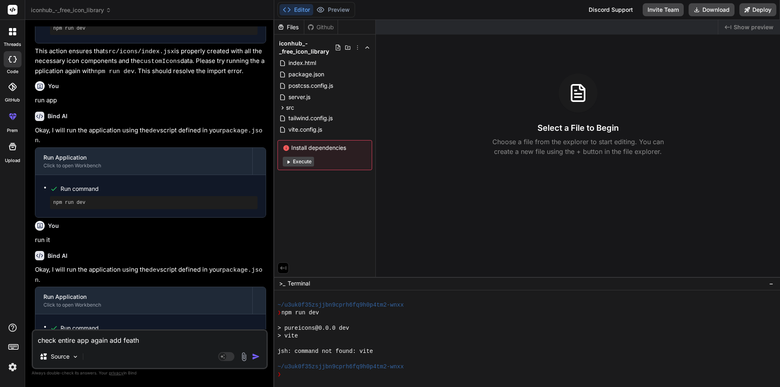
type textarea "check entire app again add feathu"
type textarea "x"
type textarea "check entire app again add feathur"
type textarea "x"
type textarea "check entire app again add feathure"
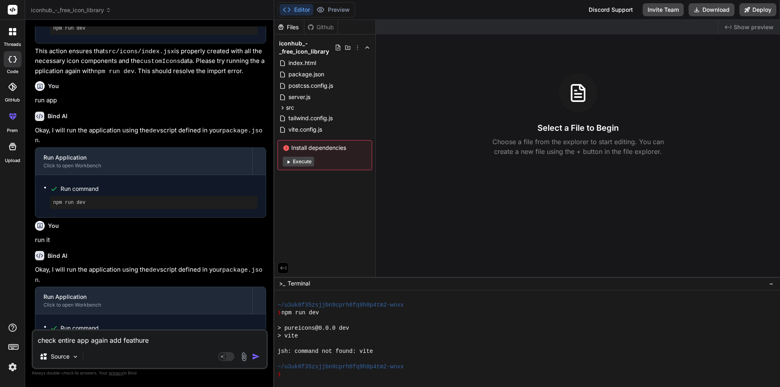
type textarea "x"
type textarea "check entire app again add feathure"
type textarea "x"
type textarea "check entire app again add feathure i"
type textarea "x"
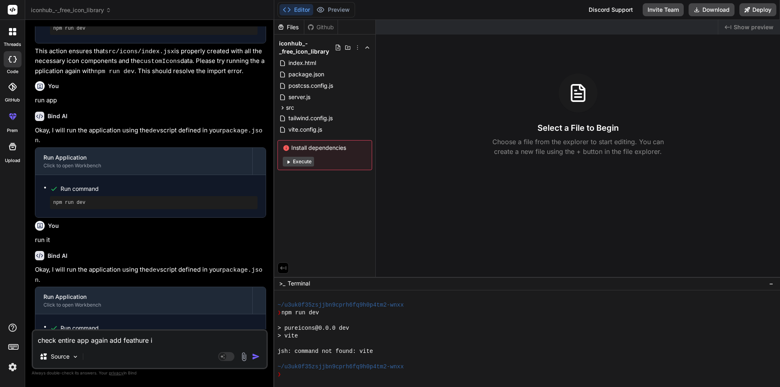
type textarea "check entire app again add feathure ic"
type textarea "x"
type textarea "check entire app again add feathure ico"
type textarea "x"
type textarea "check entire app again add feathure icon"
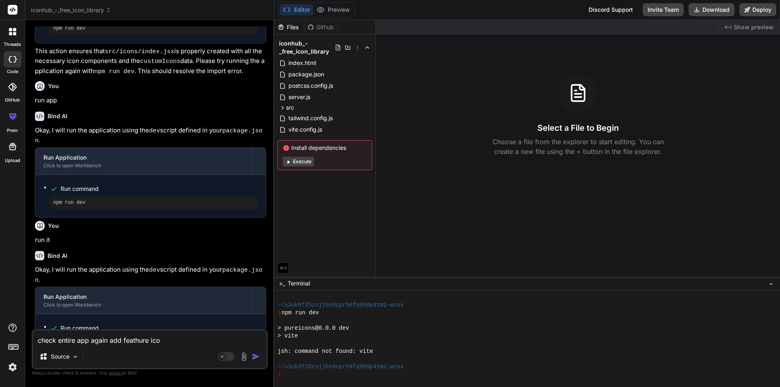
type textarea "x"
type textarea "check entire app again add feathure icons"
type textarea "x"
type textarea "check entire app again add feathure icons"
type textarea "x"
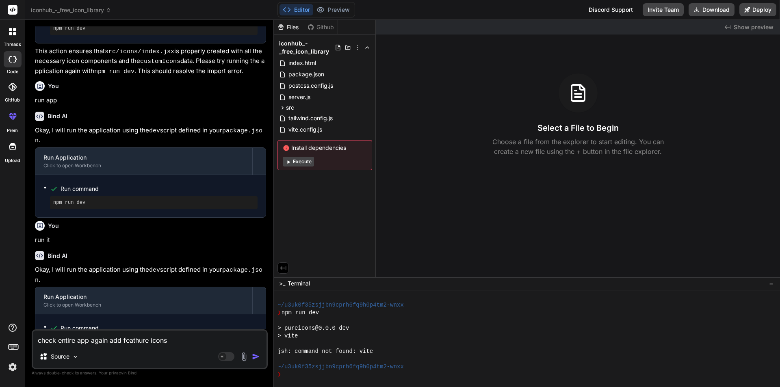
type textarea "check entire app again add feathure icons a"
type textarea "x"
type textarea "check entire app again add feathure icons an"
type textarea "x"
type textarea "check entire app again add feathure icons and"
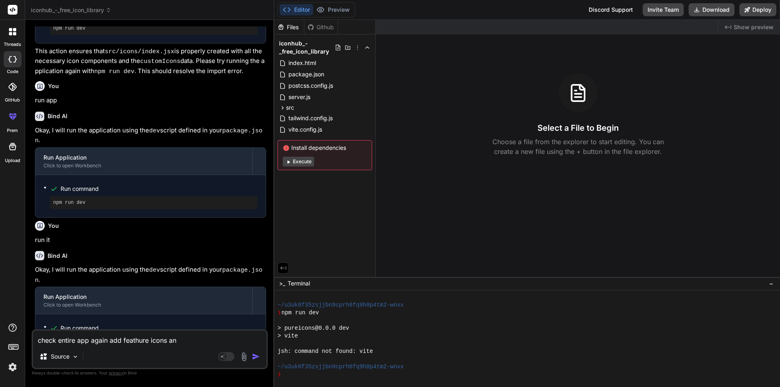
type textarea "x"
type textarea "check entire app again add feathure icons and"
type textarea "x"
type textarea "check entire app again add feathure icons and f"
type textarea "x"
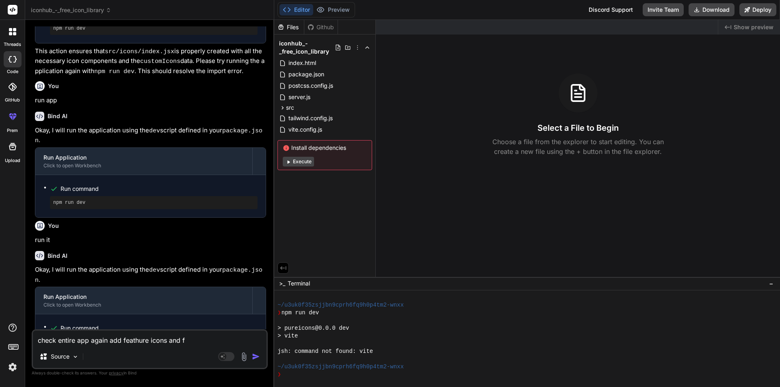
type textarea "check entire app again add feathure icons and fi"
type textarea "x"
type textarea "check entire app again add feathure icons and fix"
type textarea "x"
type textarea "check entire app again add feathure icons and fix"
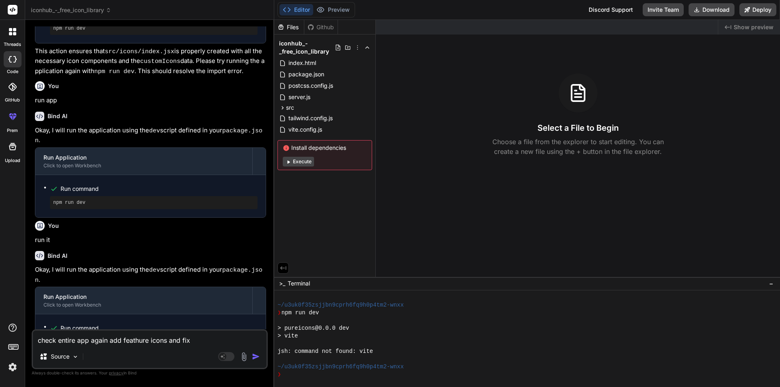
type textarea "x"
type textarea "check entire app again add feathure icons and fix a"
type textarea "x"
type textarea "check entire app again add feathure icons and fix al"
type textarea "x"
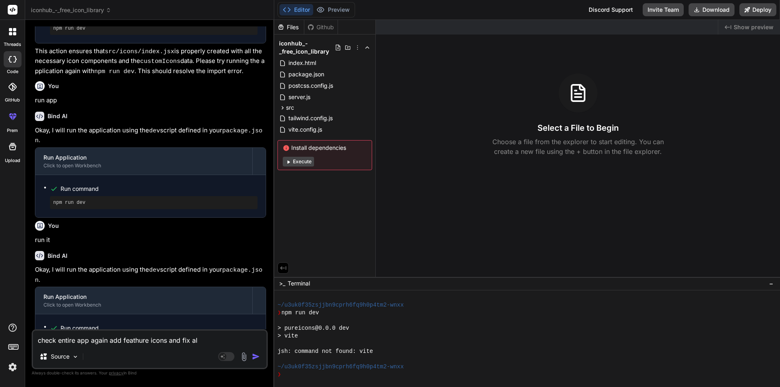
type textarea "check entire app again add feathure icons and fix all"
type textarea "x"
type textarea "check entire app again add feathure icons and fix all"
type textarea "x"
type textarea "check entire app again add feathure icons and fix all e"
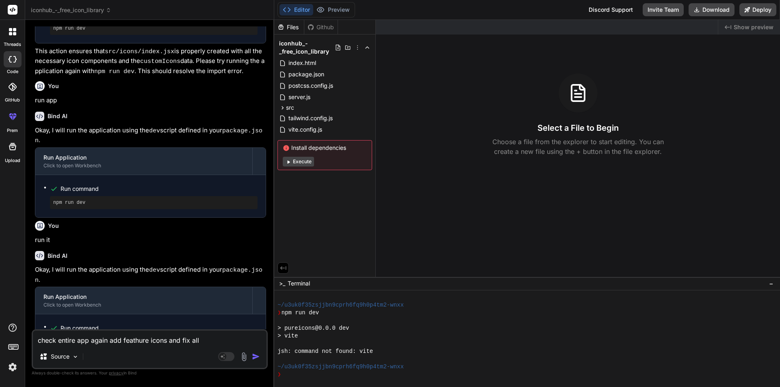
type textarea "x"
type textarea "check entire app again add feathure icons and fix all er"
type textarea "x"
type textarea "check entire app again add feathure icons and fix all err"
type textarea "x"
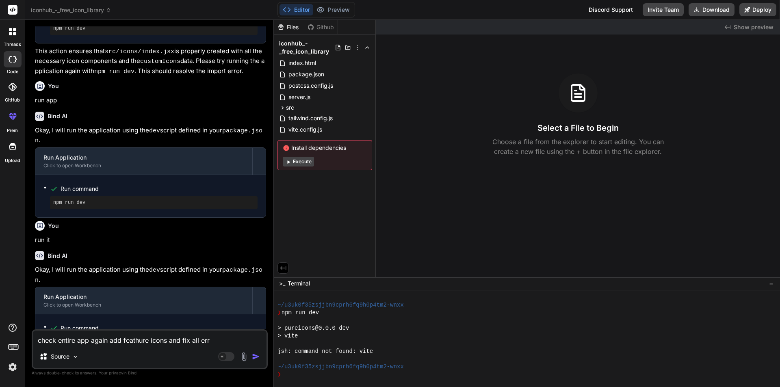
type textarea "check entire app again add feathure icons and fix all erro"
type textarea "x"
type textarea "check entire app again add feathure icons and fix all error"
type textarea "x"
type textarea "check entire app again add feathure icons and fix all errors"
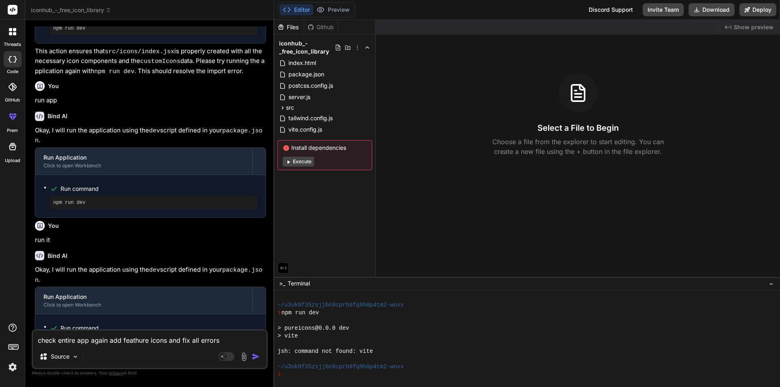
type textarea "x"
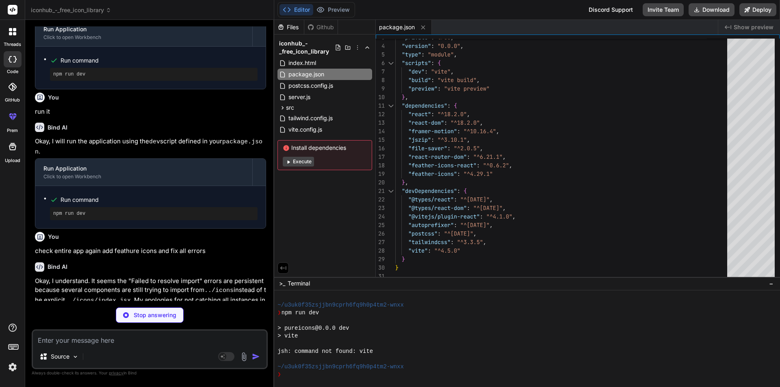
scroll to position [1422, 0]
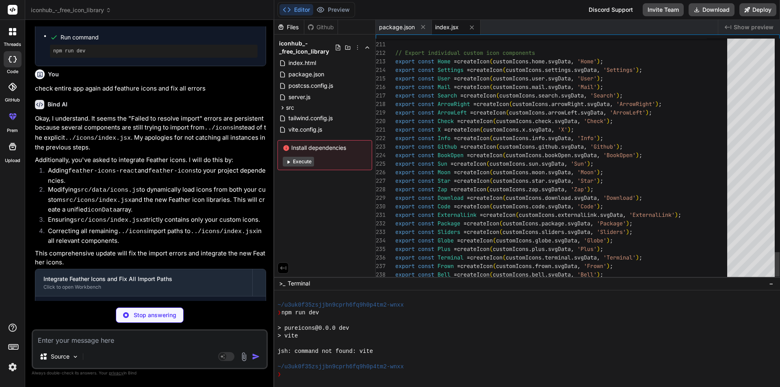
click at [748, 252] on div at bounding box center [751, 160] width 48 height 242
type textarea "x"
type textarea "console.log(`Found ${iconCategories.length} categories.`);"
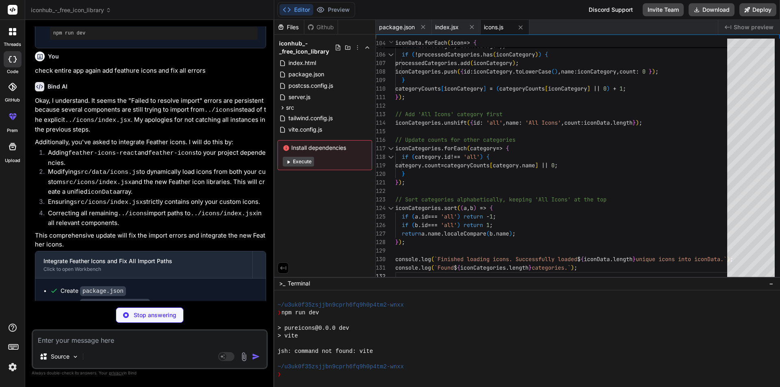
scroll to position [1448, 0]
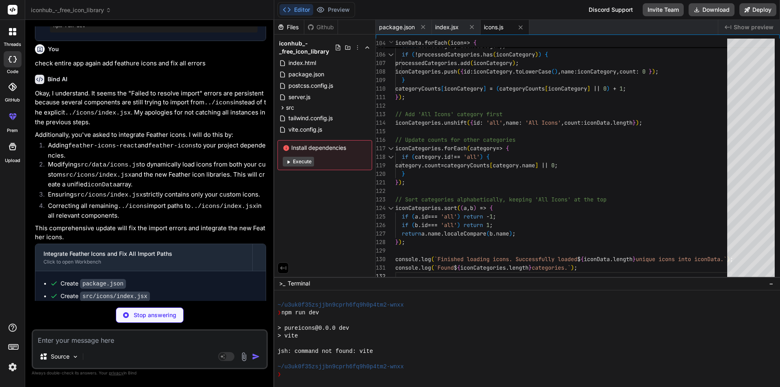
type textarea "x"
type textarea "</div> </div> </div> </motion.header> ); }; export default Header;"
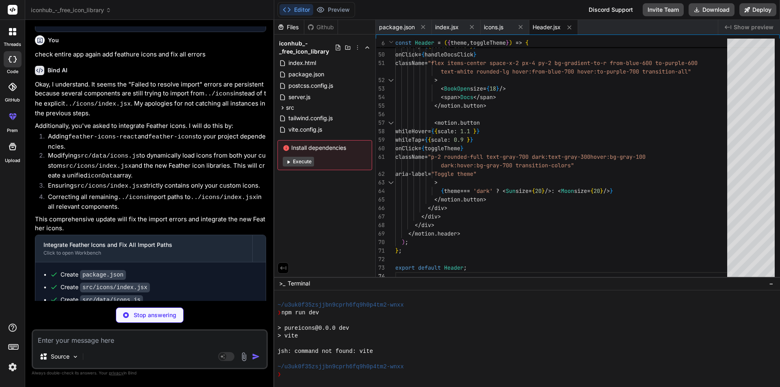
scroll to position [1460, 0]
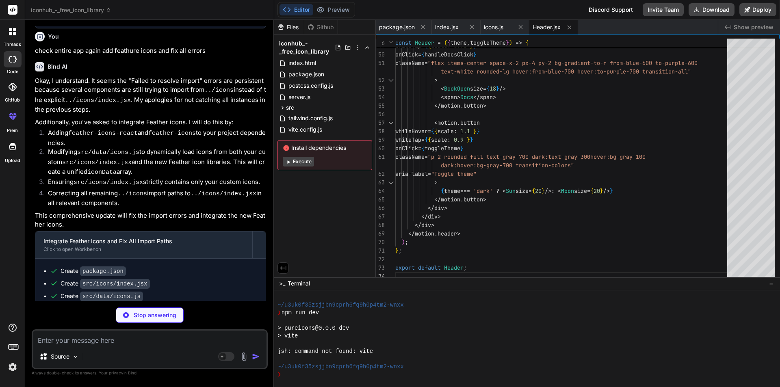
click at [160, 211] on p "This comprehensive update will fix the import errors and integrate the new Feat…" at bounding box center [150, 220] width 231 height 18
type textarea "x"
type textarea "); }; export default Hero;"
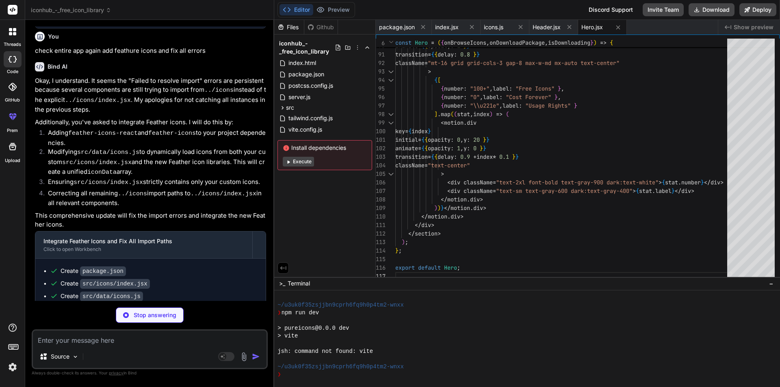
type textarea "x"
type textarea "); }; export default SearchBar;"
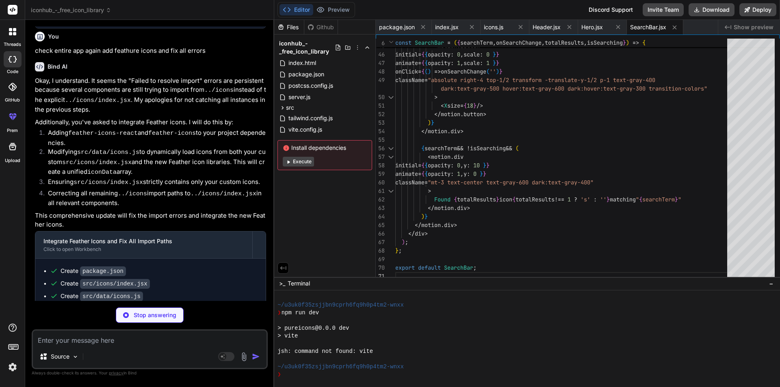
type textarea "x"
type textarea "); }; export default IconGrid;"
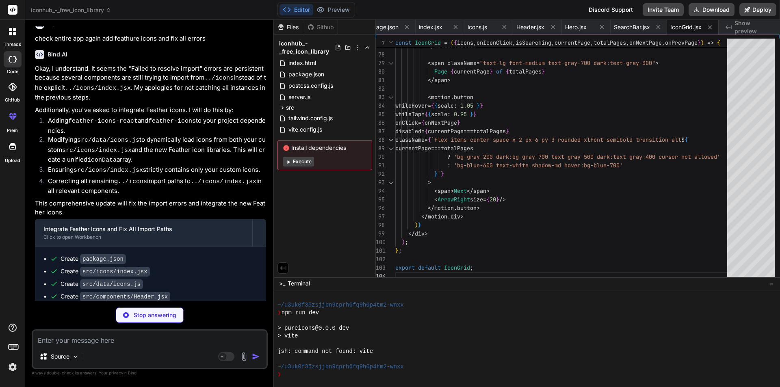
scroll to position [1498, 0]
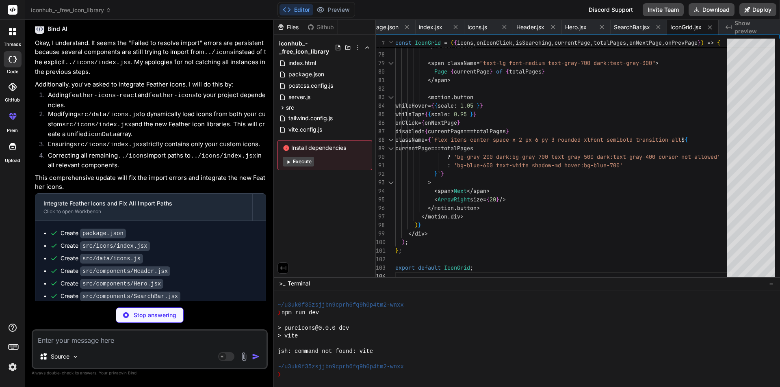
click at [165, 140] on li "Ensuring src/icons/index.jsx strictly contains only your custom icons." at bounding box center [153, 145] width 225 height 11
type textarea "x"
type textarea "export default DocsPage;"
type textarea "x"
type textarea "}; export default NotFound;"
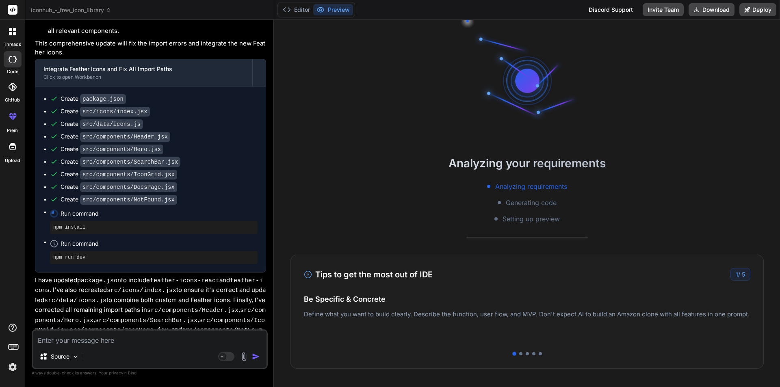
scroll to position [239, 0]
type textarea "x"
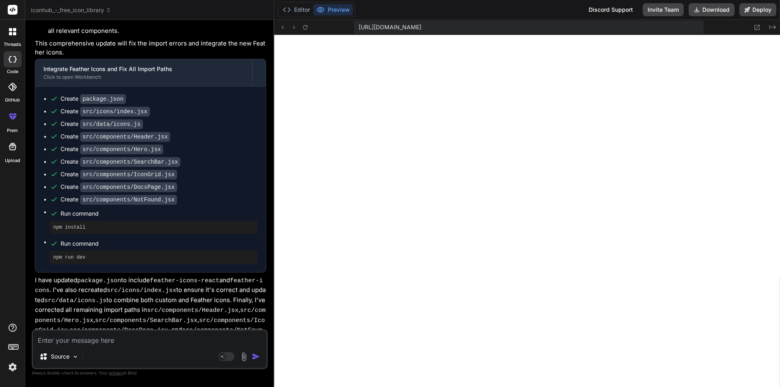
scroll to position [1042, 0]
click at [70, 333] on textarea at bounding box center [150, 338] width 234 height 15
paste textarea "/home/u3uk0f35zsjjbn9cprh6fq9h0p4tm2-wnxx/src/components/Documentation.jsx: Une…"
type textarea "/home/u3uk0f35zsjjbn9cprh6fq9h0p4tm2-wnxx/src/components/Documentation.jsx: Une…"
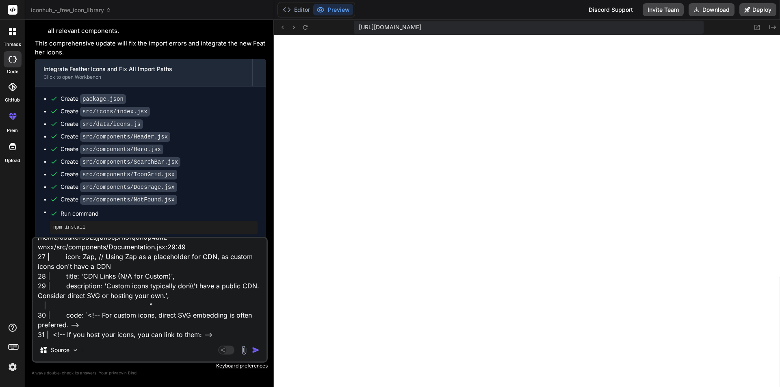
type textarea "x"
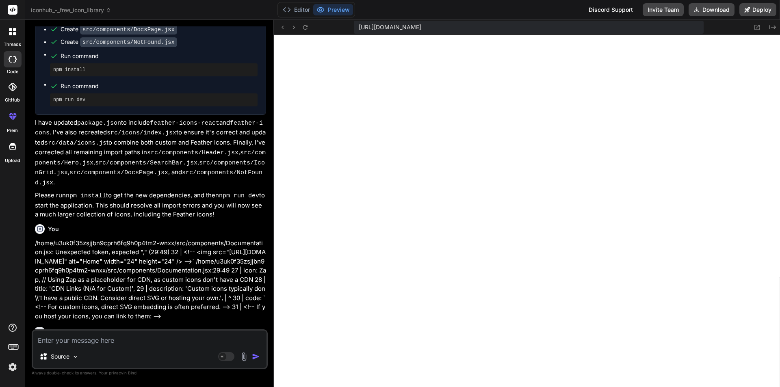
scroll to position [1790, 0]
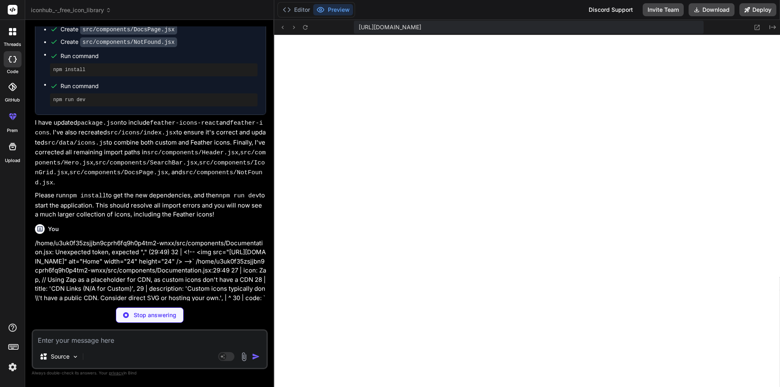
type textarea "x"
type textarea "}; export default Documentation;"
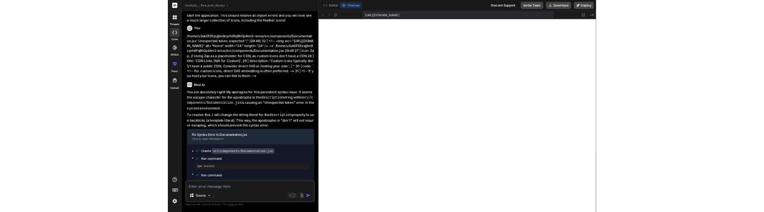
scroll to position [1698, 0]
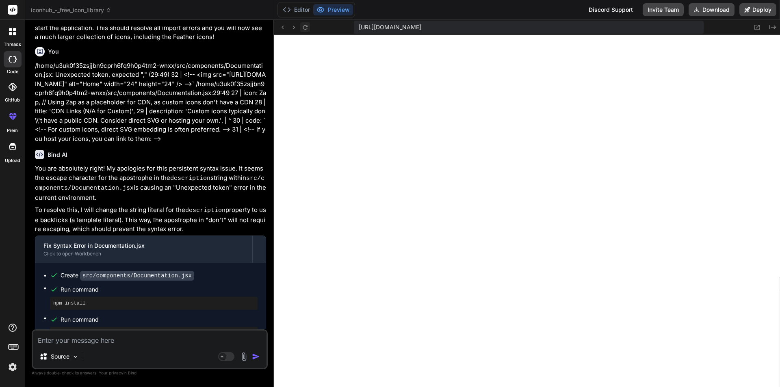
click at [307, 28] on icon at bounding box center [305, 27] width 4 height 4
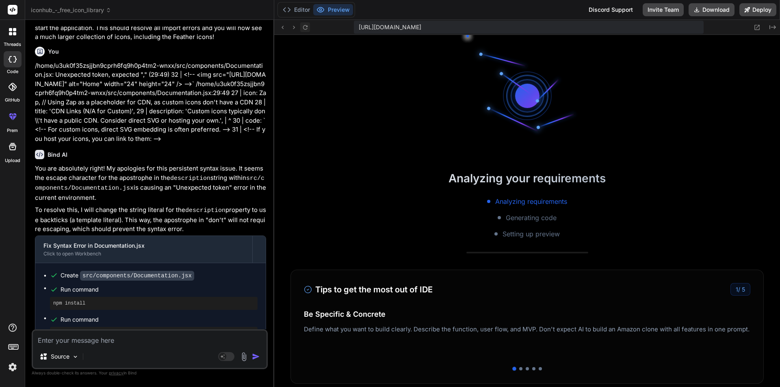
click at [307, 28] on icon at bounding box center [305, 27] width 4 height 4
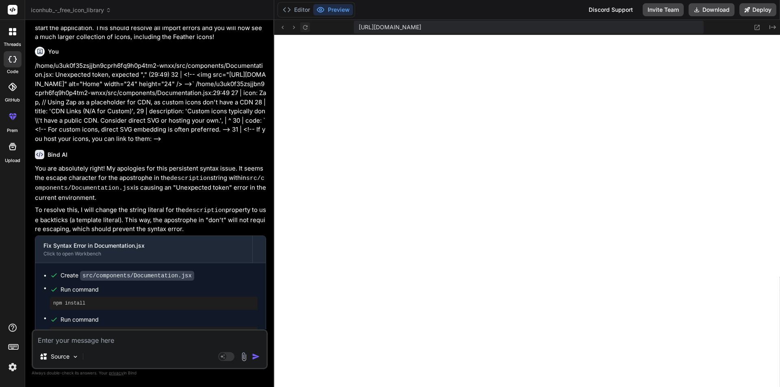
click at [307, 28] on icon at bounding box center [305, 27] width 4 height 4
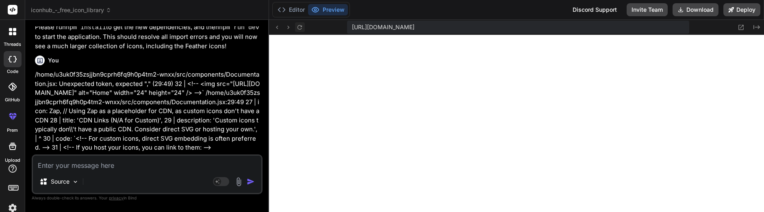
type textarea "x"
type textarea "); }; export default Documentation;"
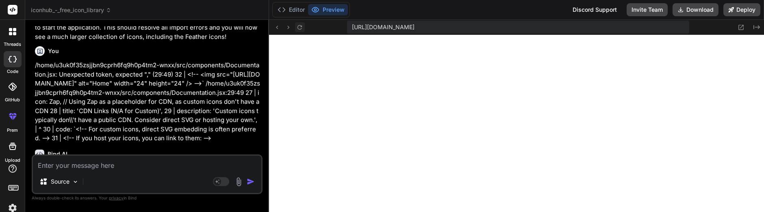
click at [95, 169] on textarea at bounding box center [147, 163] width 228 height 15
paste textarea "Failed to load resource: the server responded with a status of 504 (Outdated Op…"
type textarea "Failed to load resource: the server responded with a status of 504 (Outdated Op…"
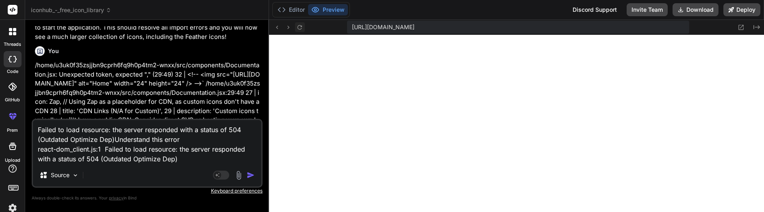
type textarea "x"
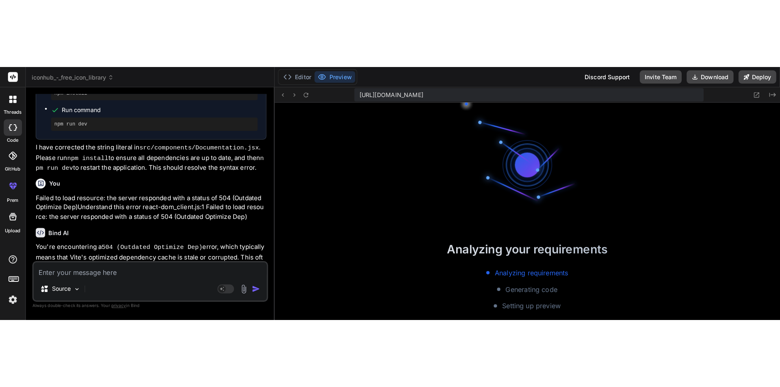
scroll to position [2486, 0]
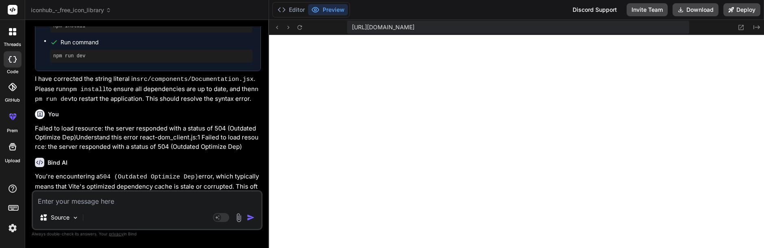
type textarea "x"
type textarea "}; export default Documentation;"
type textarea "x"
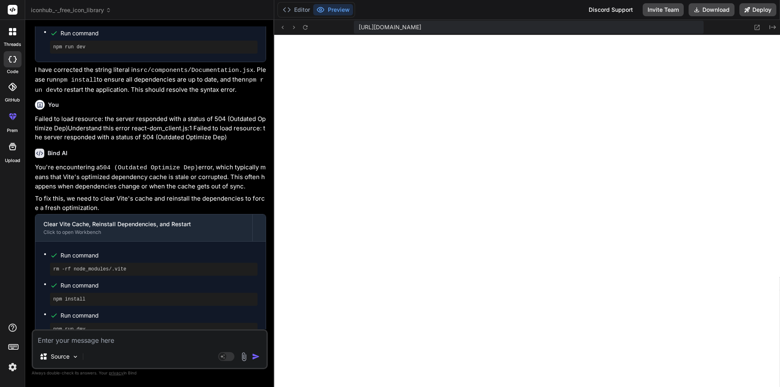
scroll to position [2245, 0]
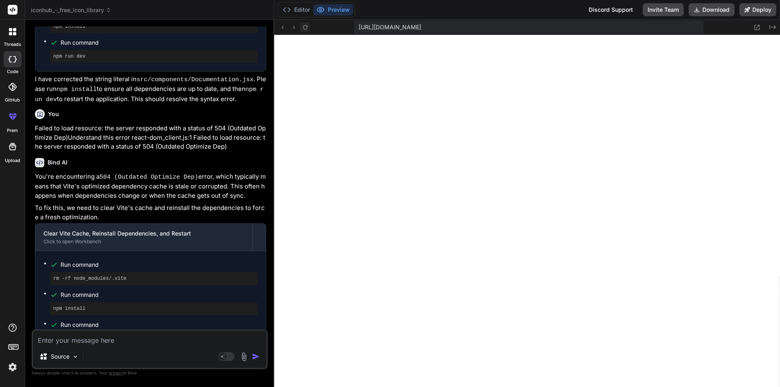
click at [306, 28] on icon at bounding box center [305, 27] width 7 height 7
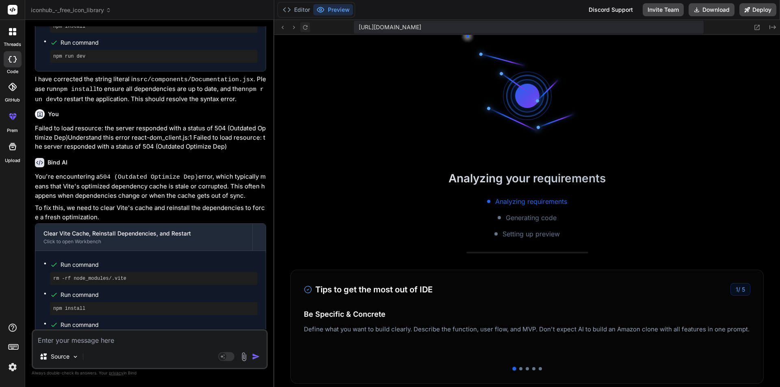
click at [306, 28] on icon at bounding box center [305, 27] width 7 height 7
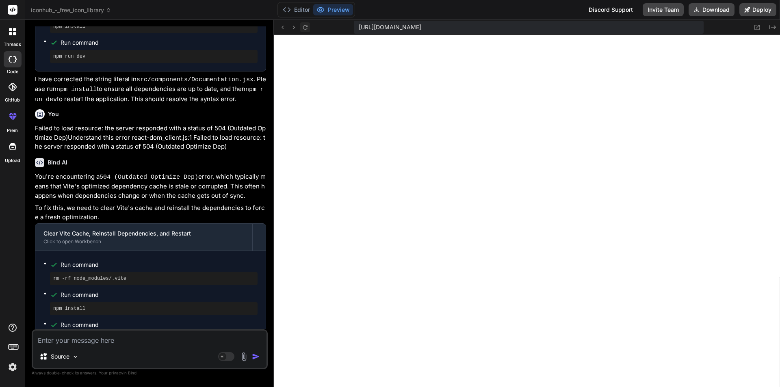
click at [306, 28] on icon at bounding box center [305, 27] width 7 height 7
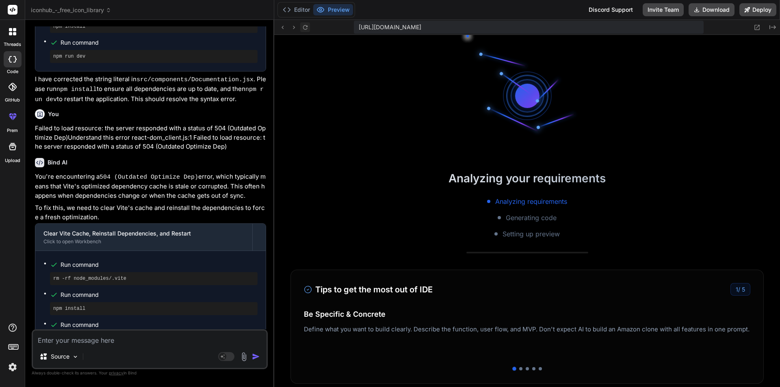
click at [306, 28] on icon at bounding box center [305, 27] width 7 height 7
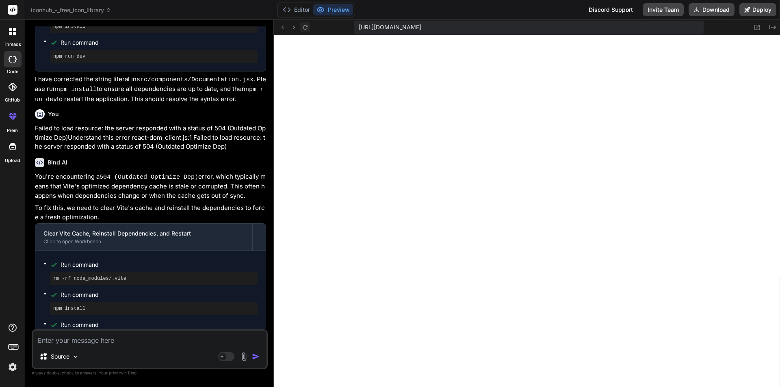
click at [306, 28] on icon at bounding box center [305, 27] width 7 height 7
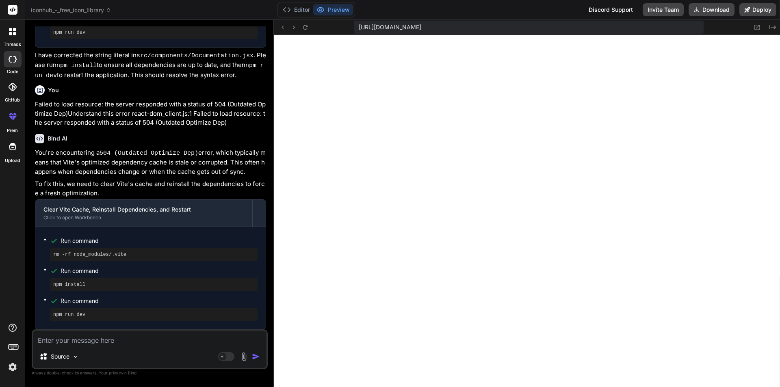
scroll to position [2298, 0]
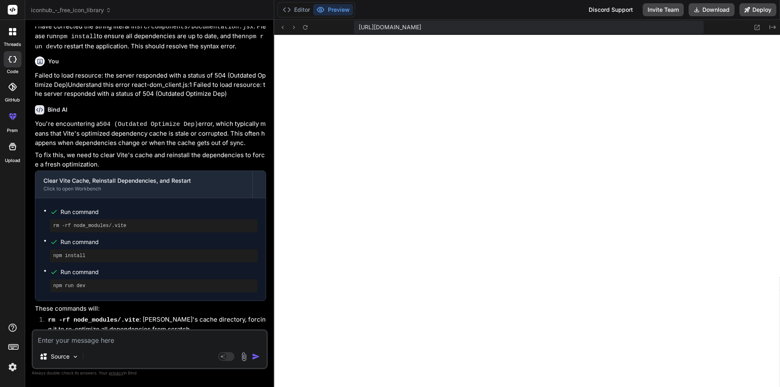
click at [75, 332] on textarea at bounding box center [150, 338] width 234 height 15
type textarea "i"
type textarea "x"
type textarea "it"
type textarea "x"
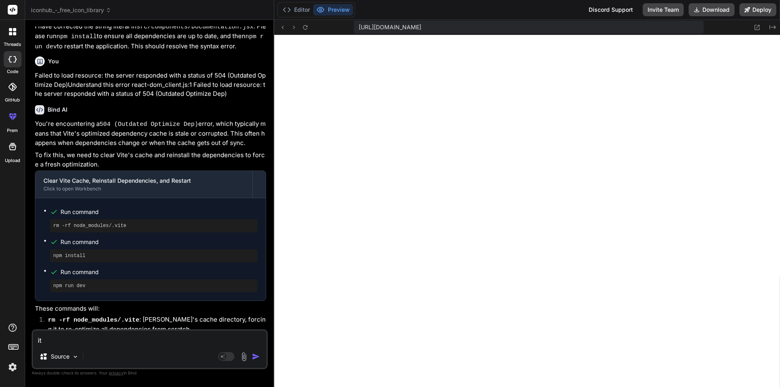
type textarea "it"
type textarea "x"
type textarea "it i"
type textarea "x"
type textarea "it is"
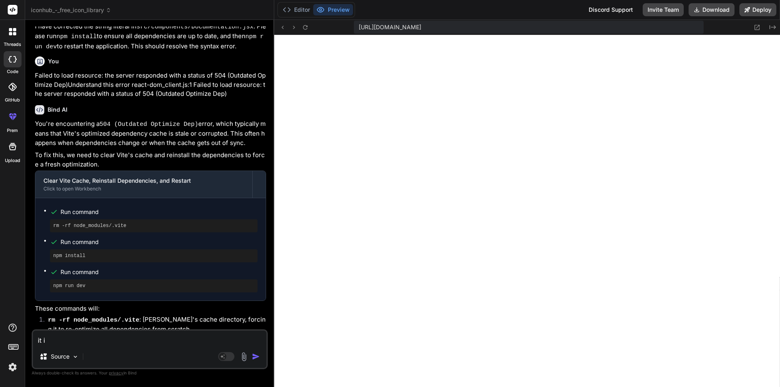
type textarea "x"
type textarea "it is"
type textarea "x"
type textarea "it is n"
type textarea "x"
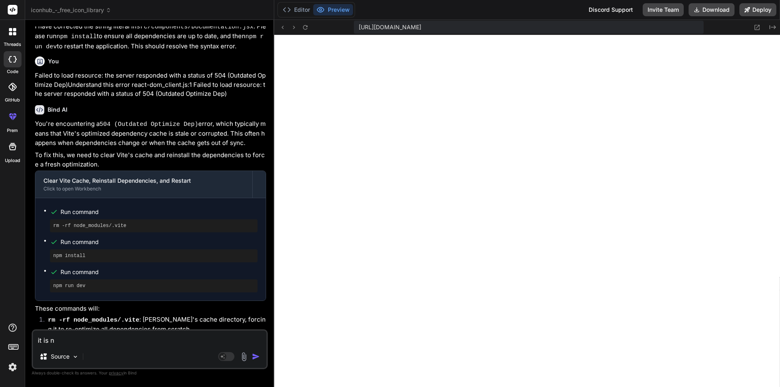
type textarea "it is no"
type textarea "x"
type textarea "it is not"
type textarea "x"
type textarea "it is not"
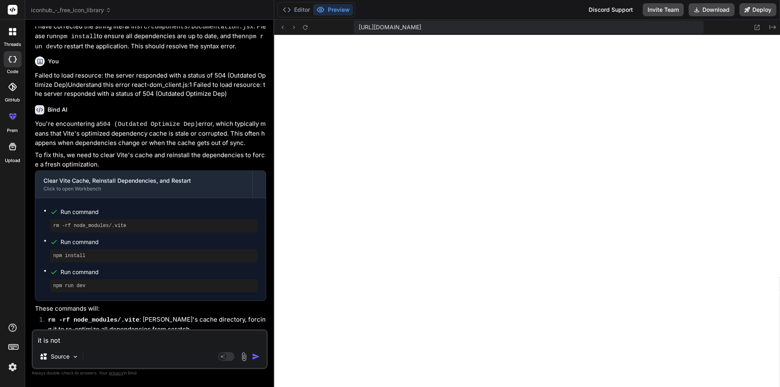
type textarea "x"
type textarea "it is not r"
type textarea "x"
type textarea "it is not ri"
type textarea "x"
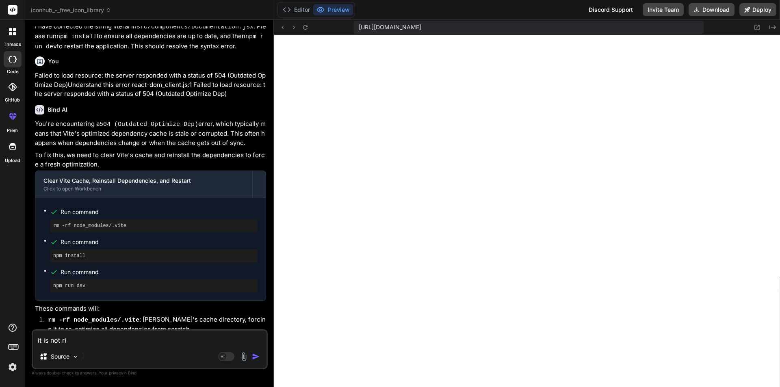
type textarea "it is not r"
type textarea "x"
type textarea "it is not ru"
type textarea "x"
type textarea "it is not run"
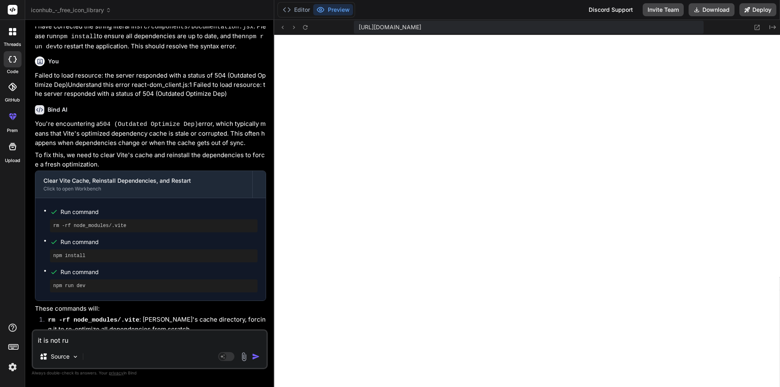
type textarea "x"
type textarea "it is not runn"
type textarea "x"
type textarea "it is not runni"
type textarea "x"
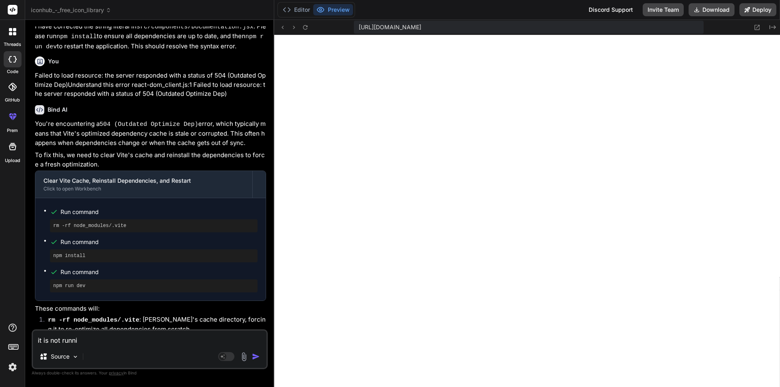
type textarea "it is not runnin"
type textarea "x"
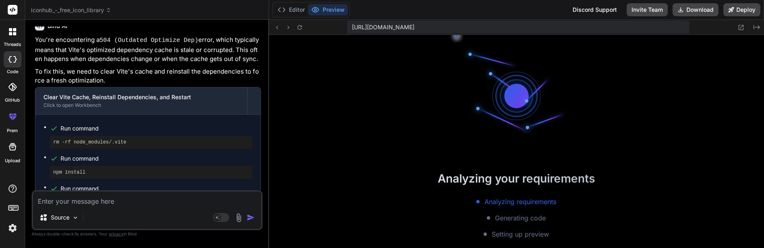
scroll to position [2594, 0]
click at [109, 201] on textarea at bounding box center [147, 198] width 228 height 15
paste textarea "[DOMAIN_NAME][URL] Failed to load resource: the server responded with a status …"
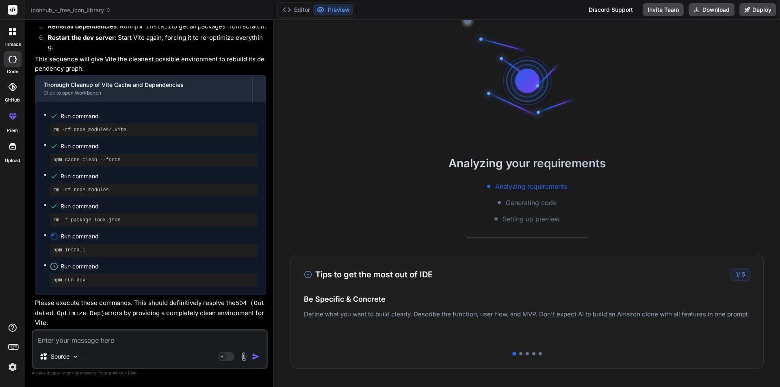
scroll to position [3234, 0]
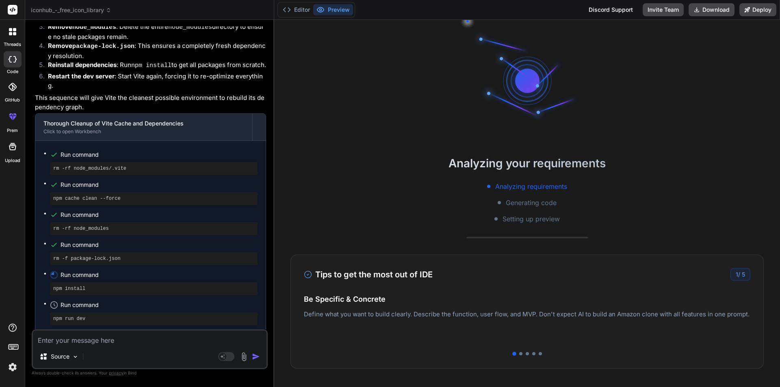
click at [112, 334] on textarea at bounding box center [150, 338] width 234 height 15
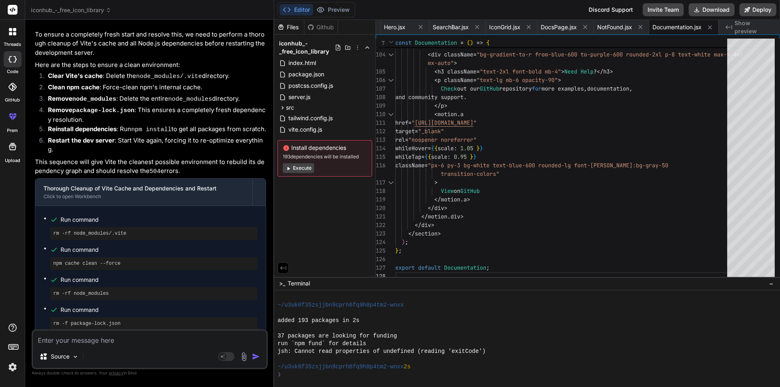
scroll to position [3449, 0]
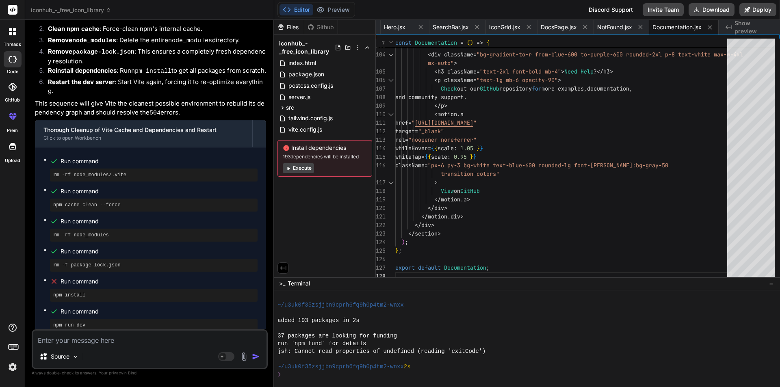
click at [78, 338] on textarea at bounding box center [150, 338] width 234 height 15
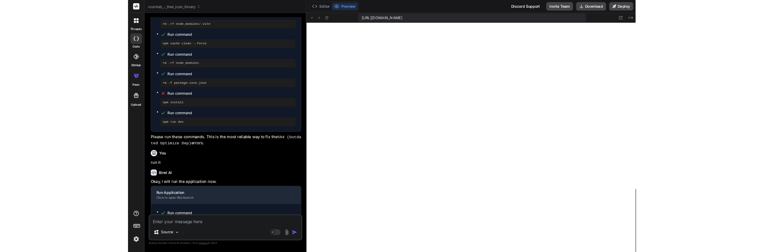
scroll to position [4307, 0]
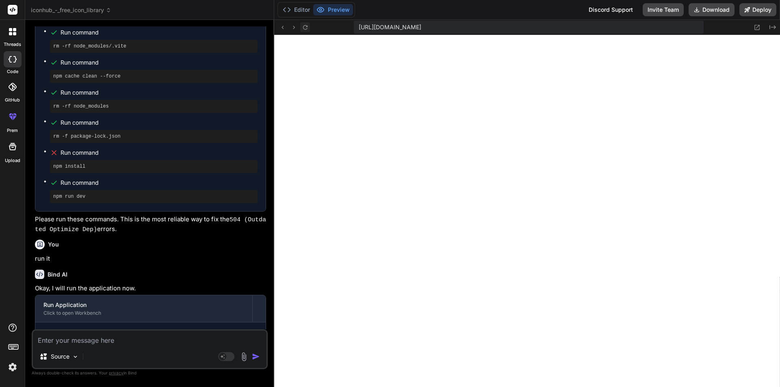
click at [307, 24] on icon at bounding box center [305, 27] width 7 height 7
drag, startPoint x: 307, startPoint y: 24, endPoint x: 353, endPoint y: 77, distance: 70.2
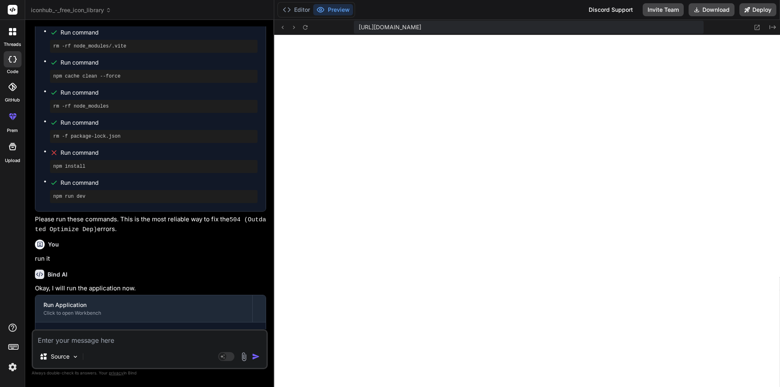
click at [308, 24] on icon at bounding box center [305, 27] width 7 height 7
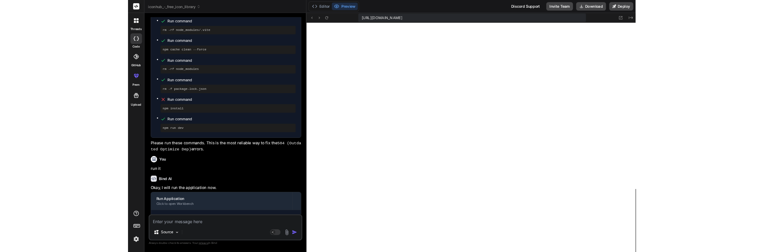
scroll to position [4323, 0]
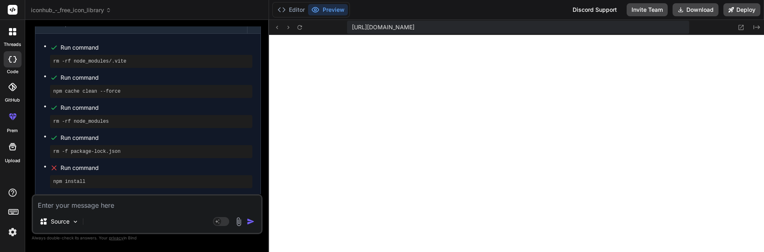
click at [74, 209] on textarea at bounding box center [147, 202] width 228 height 15
paste textarea "Failed to load resource: the server responded with a status of 504 (Outdated Op…"
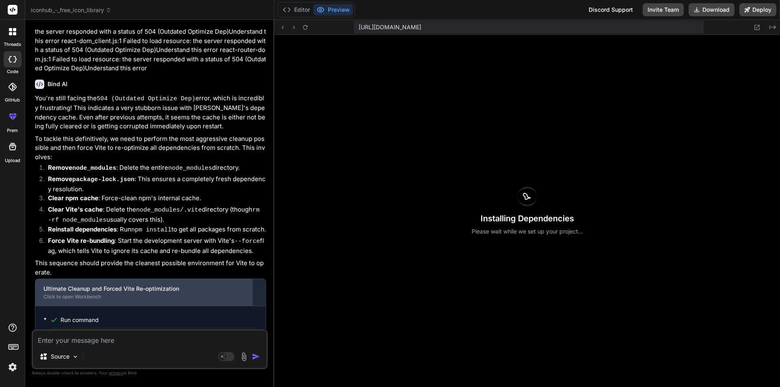
scroll to position [4146, 0]
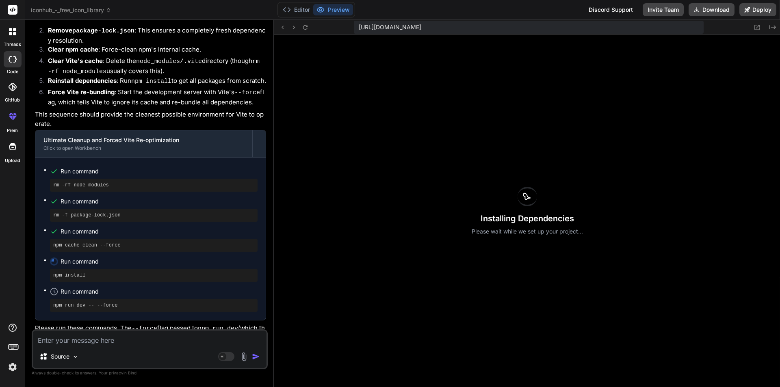
click at [277, 9] on div "Editor Preview Discord Support Invite Team Download Deploy" at bounding box center [527, 10] width 506 height 20
click at [291, 5] on button "Editor" at bounding box center [297, 9] width 34 height 11
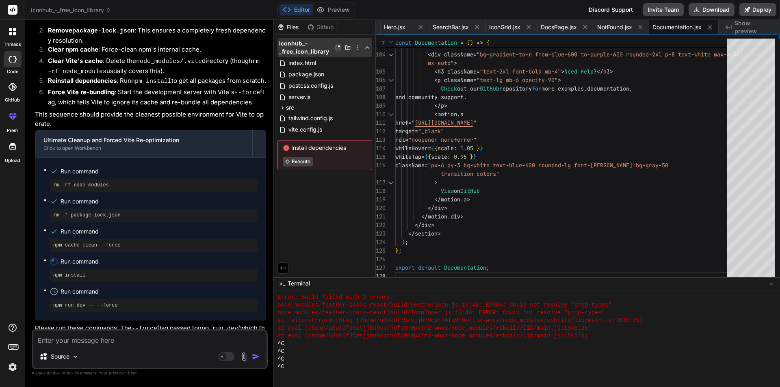
click at [363, 45] on div at bounding box center [353, 47] width 36 height 7
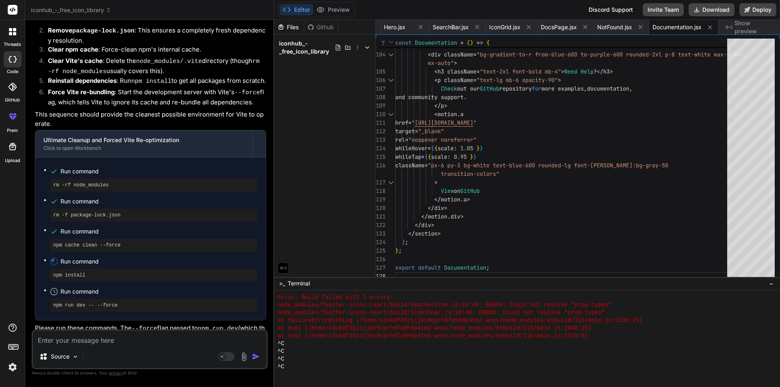
click at [363, 45] on div at bounding box center [353, 47] width 36 height 7
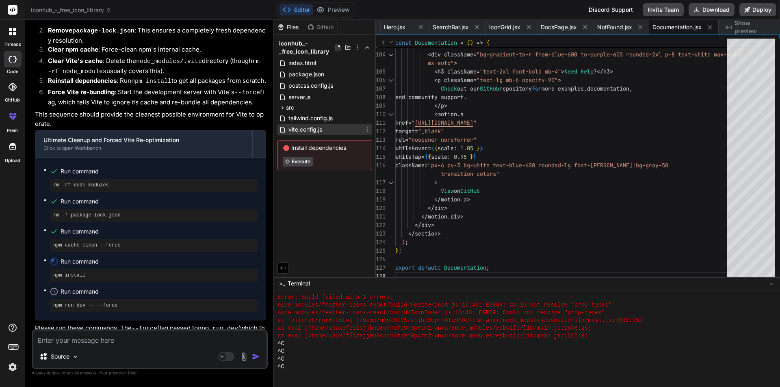
click at [312, 128] on span "vite.config.js" at bounding box center [305, 130] width 35 height 10
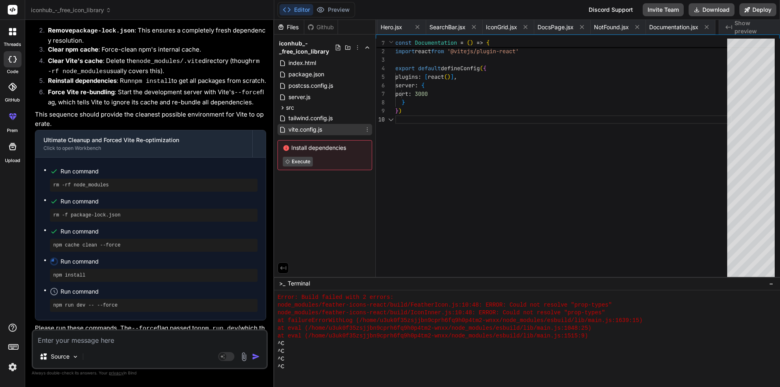
scroll to position [0, 255]
click at [312, 120] on span "tailwind.config.js" at bounding box center [311, 118] width 46 height 10
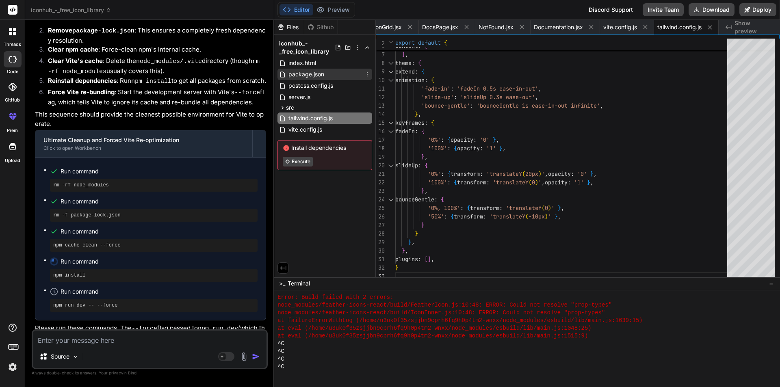
click at [312, 72] on span "package.json" at bounding box center [306, 74] width 37 height 10
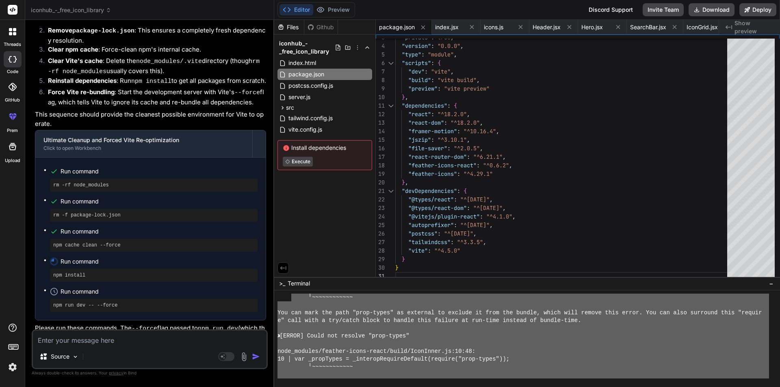
scroll to position [4223, 0]
drag, startPoint x: 606, startPoint y: 336, endPoint x: 290, endPoint y: 295, distance: 318.4
click at [290, 295] on div "╵ ~~~~~~~~~~~~ You can mark the path "prop-types" as external to exclude it fro…" at bounding box center [523, 336] width 492 height 85
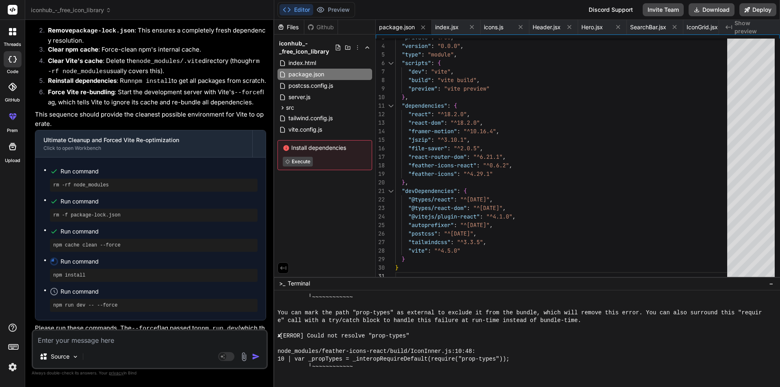
scroll to position [4338, 0]
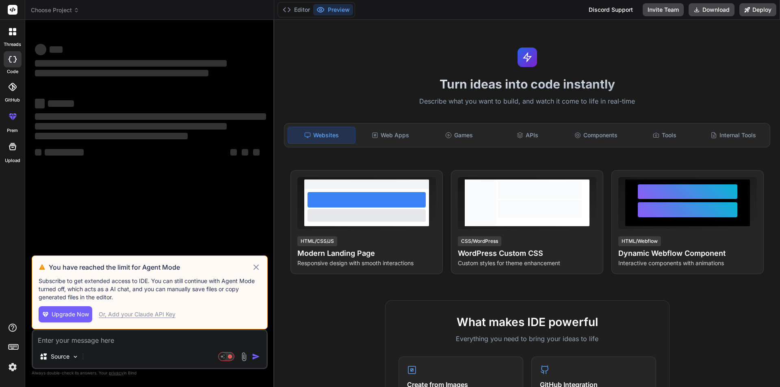
click at [258, 264] on icon at bounding box center [255, 267] width 9 height 10
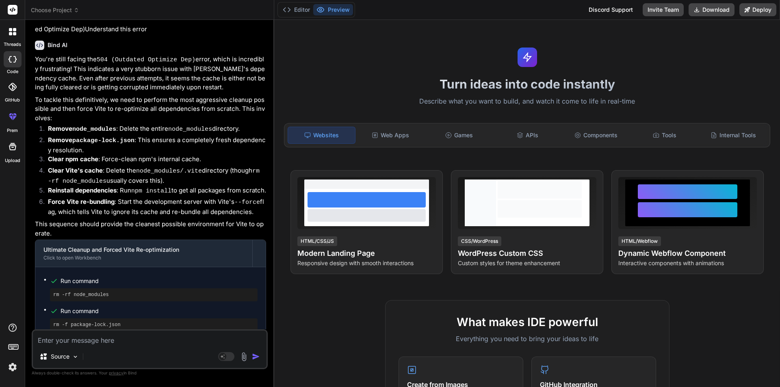
scroll to position [1545, 0]
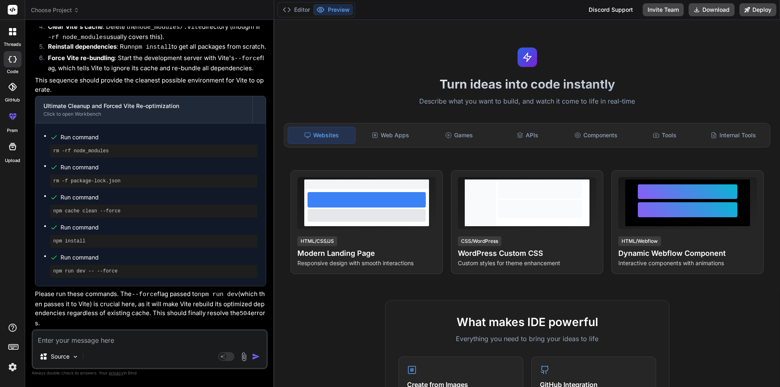
type textarea "x"
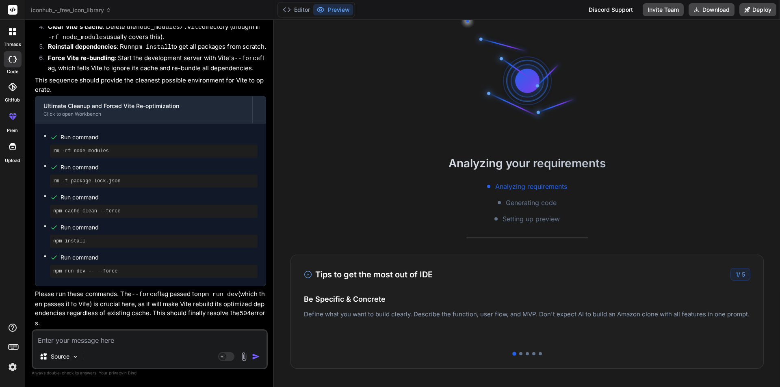
click at [104, 334] on textarea at bounding box center [150, 338] width 234 height 15
click at [92, 338] on textarea at bounding box center [150, 338] width 234 height 15
type textarea "r"
type textarea "x"
type textarea "ru"
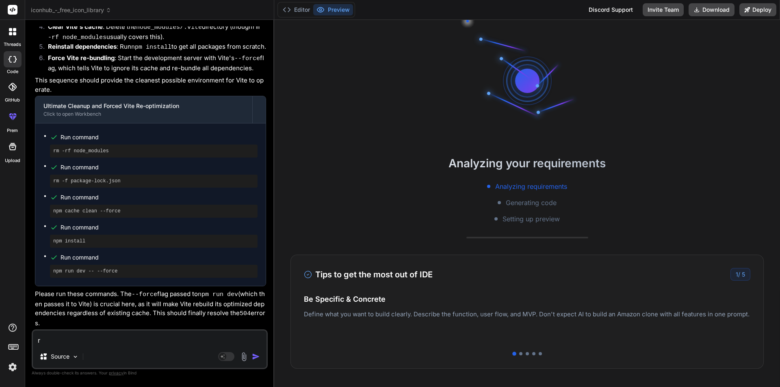
type textarea "x"
type textarea "run"
type textarea "x"
type textarea "run"
type textarea "x"
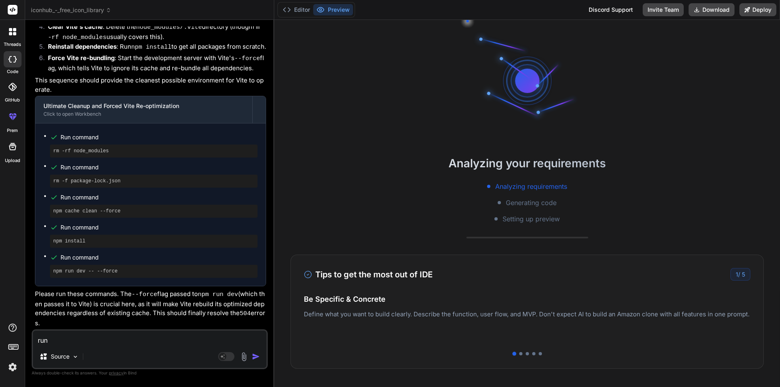
type textarea "run i"
type textarea "x"
type textarea "run it"
type textarea "x"
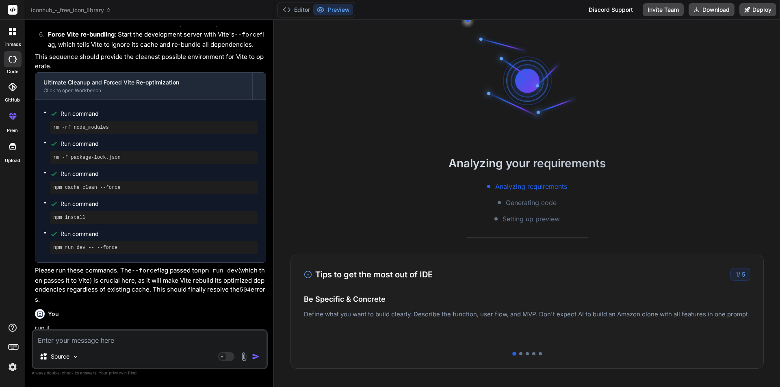
scroll to position [1630, 0]
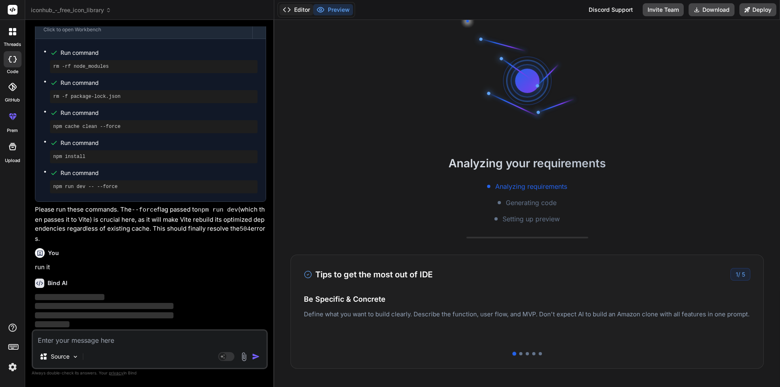
click at [302, 9] on button "Editor" at bounding box center [297, 9] width 34 height 11
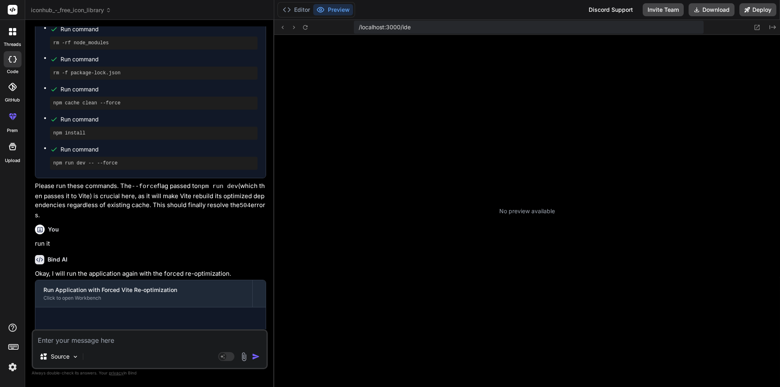
scroll to position [147, 0]
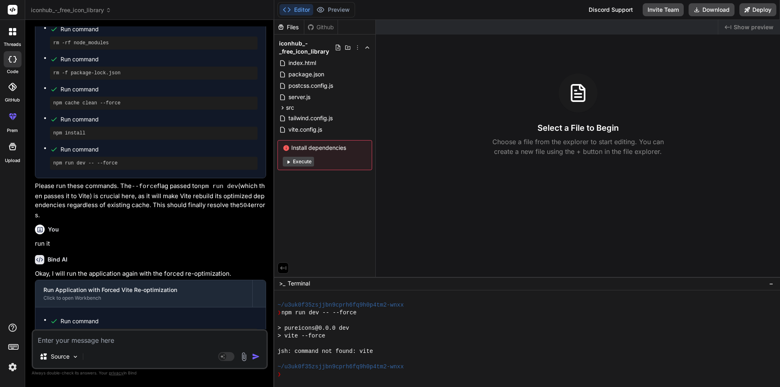
drag, startPoint x: 295, startPoint y: 12, endPoint x: 363, endPoint y: 182, distance: 183.4
click at [295, 15] on div "Editor Preview Disabled until preview for your project is generated" at bounding box center [316, 9] width 78 height 15
click at [296, 160] on button "Execute" at bounding box center [298, 162] width 31 height 10
type textarea "x"
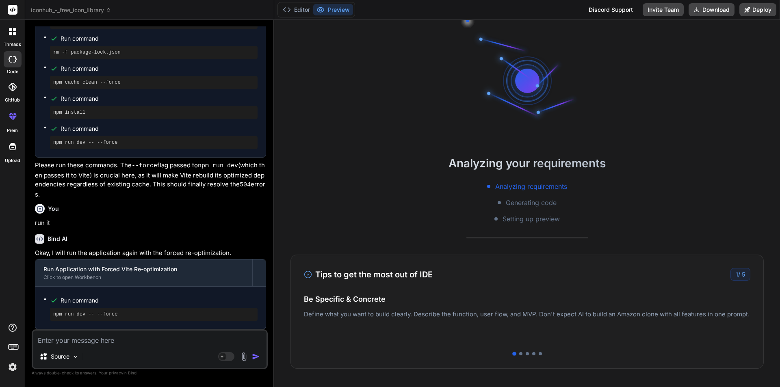
scroll to position [1674, 0]
click at [103, 336] on textarea at bounding box center [150, 338] width 234 height 15
type textarea "r"
type textarea "x"
type textarea "re"
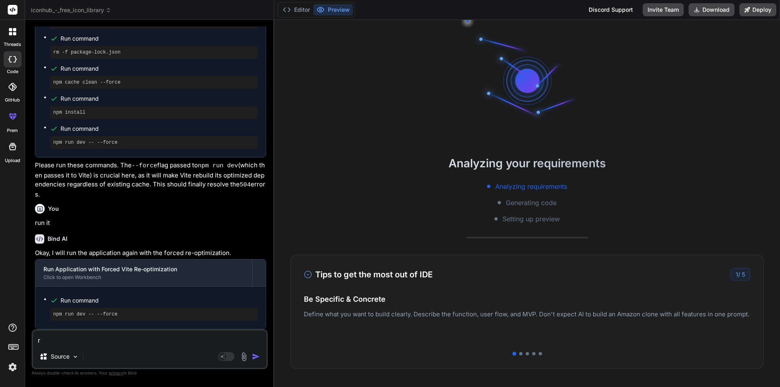
type textarea "x"
type textarea "rem"
type textarea "x"
type textarea "remo"
type textarea "x"
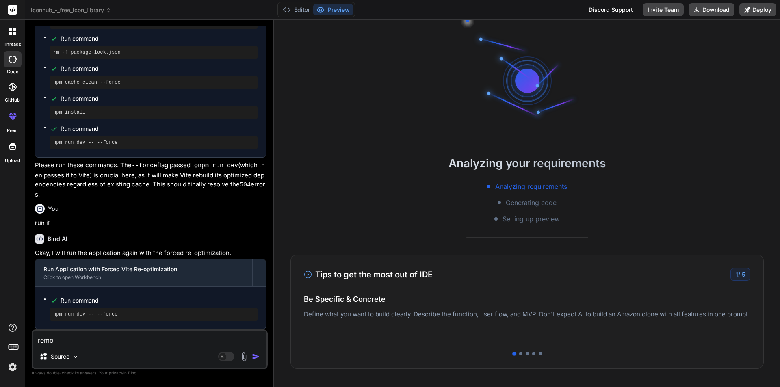
type textarea "remov"
type textarea "x"
type textarea "remove"
type textarea "x"
type textarea "remove"
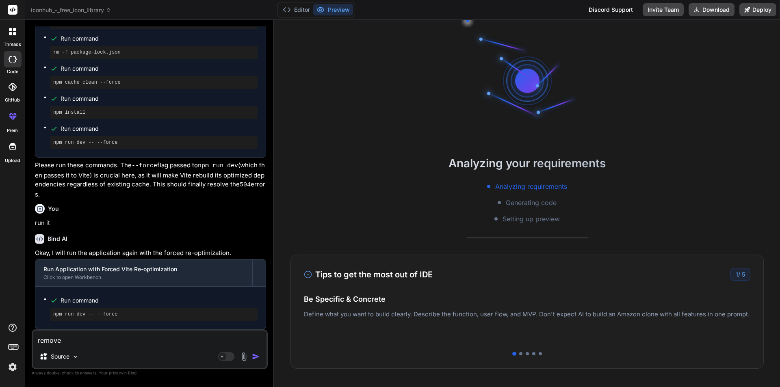
type textarea "x"
type textarea "remove c"
type textarea "x"
type textarea "remove cu"
type textarea "x"
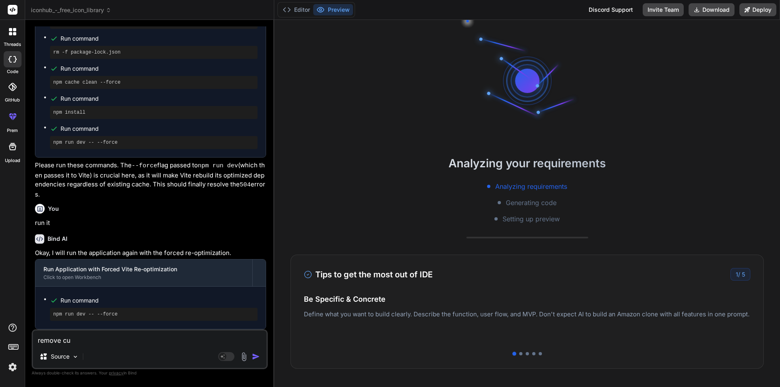
type textarea "remove cus"
type textarea "x"
type textarea "remove cust"
type textarea "x"
type textarea "remove custo"
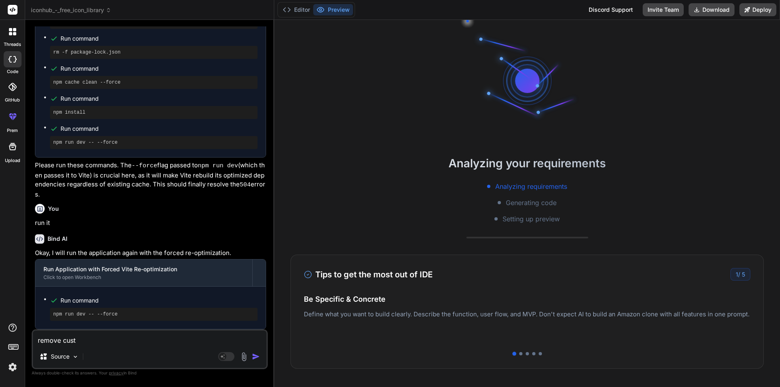
type textarea "x"
type textarea "remove custom"
type textarea "x"
type textarea "remove custom"
type textarea "x"
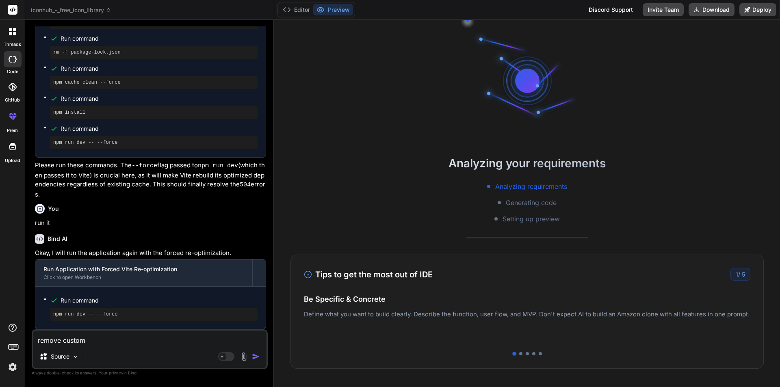
type textarea "remove custom i"
type textarea "x"
type textarea "remove custom ic"
type textarea "x"
type textarea "remove custom ico"
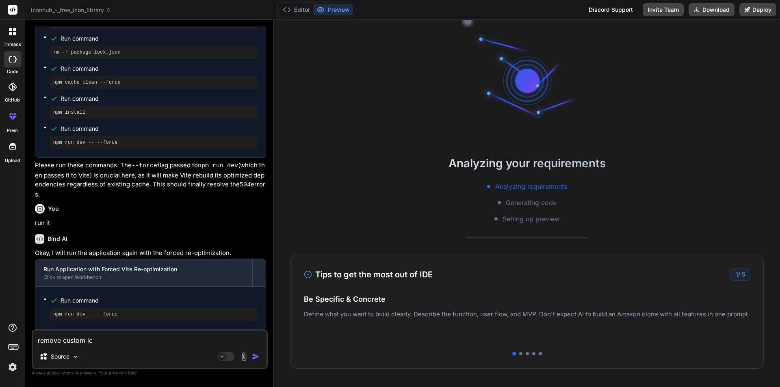
type textarea "x"
type textarea "remove custom icon"
type textarea "x"
type textarea "remove custom icons"
type textarea "x"
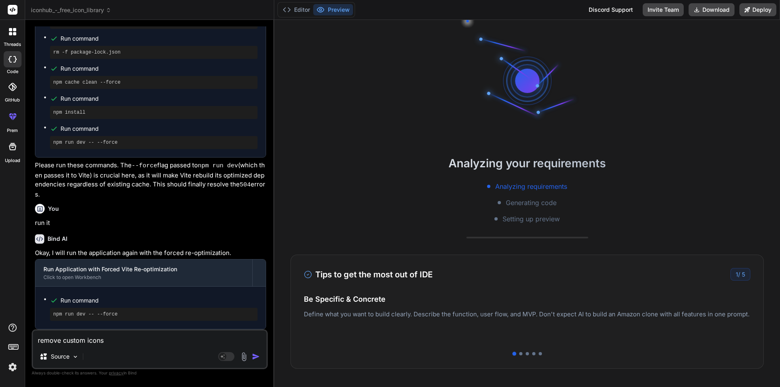
type textarea "remove custom icons"
type textarea "x"
type textarea "remove custom icons a"
type textarea "x"
type textarea "remove custom icons an"
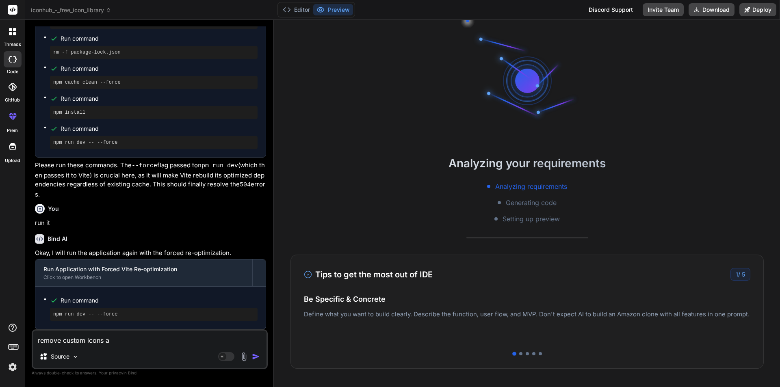
type textarea "x"
type textarea "remove custom icons and"
type textarea "x"
type textarea "remove custom icons and"
type textarea "x"
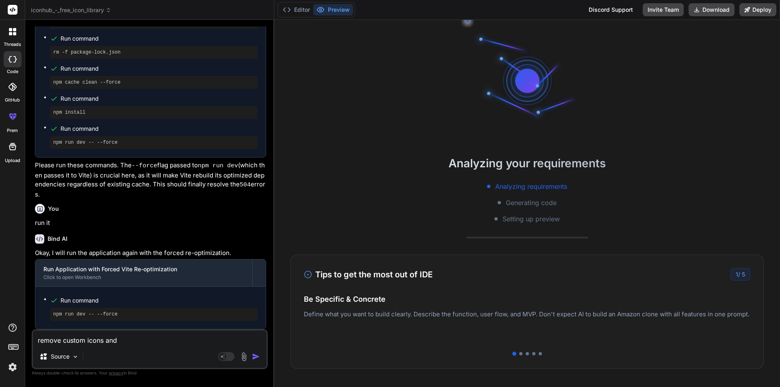
type textarea "remove custom icons and w"
type textarea "x"
type textarea "remove custom icons and wo"
type textarea "x"
type textarea "remove custom icons and wor"
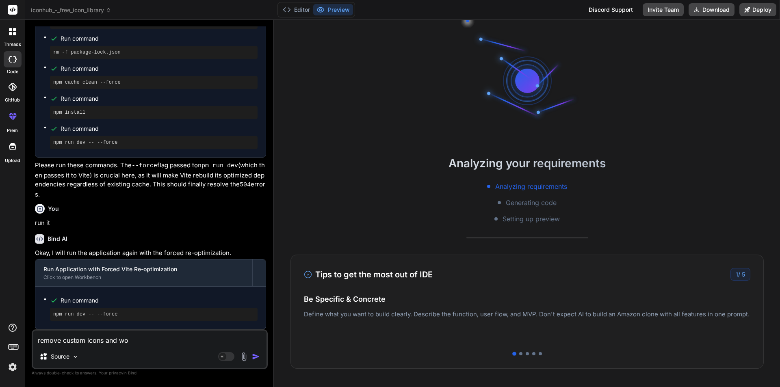
type textarea "x"
type textarea "remove custom icons and work"
type textarea "x"
type textarea "remove custom icons and work"
type textarea "x"
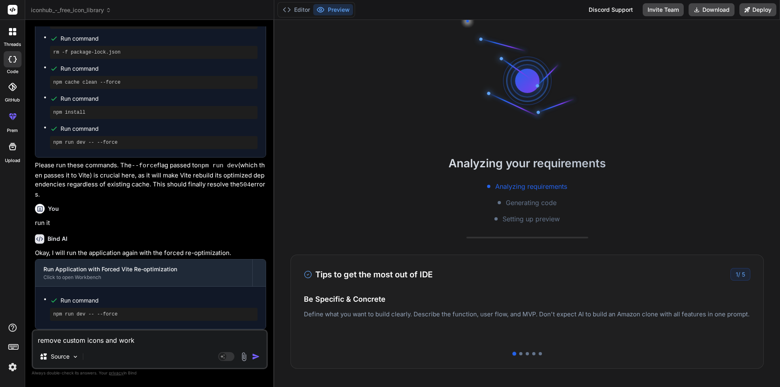
type textarea "remove custom icons and work w"
type textarea "x"
type textarea "remove custom icons and work wi"
type textarea "x"
type textarea "remove custom icons and work wit"
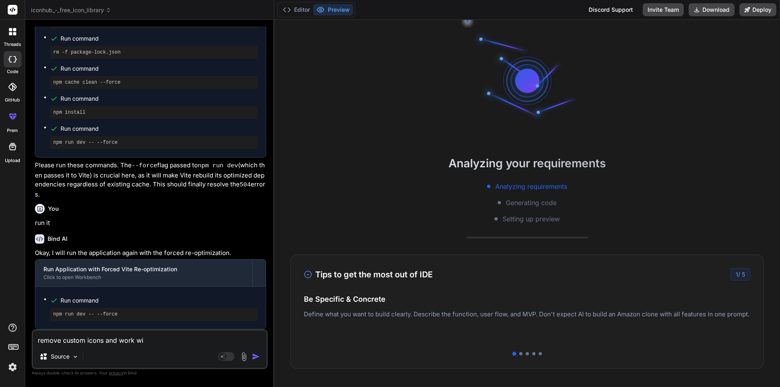
type textarea "x"
type textarea "remove custom icons and work with"
type textarea "x"
type textarea "remove custom icons and work with"
type textarea "x"
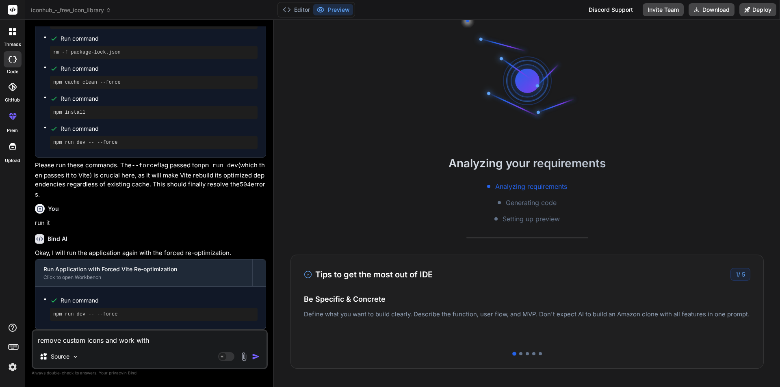
type textarea "remove custom icons and work with f"
type textarea "x"
type textarea "remove custom icons and work with fe"
type textarea "x"
type textarea "remove custom icons and work with fea"
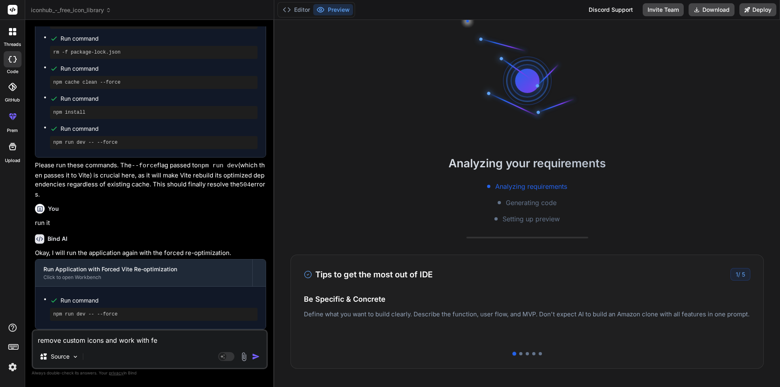
type textarea "x"
type textarea "remove custom icons and work with feat"
type textarea "x"
type textarea "remove custom icons and work with featu"
type textarea "x"
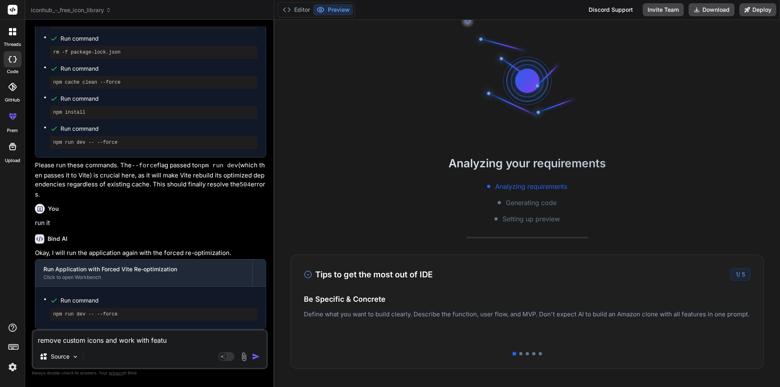
type textarea "remove custom icons and work with featur"
type textarea "x"
type textarea "remove custom icons and work with feature"
type textarea "x"
type textarea "remove custom icons and work with feature"
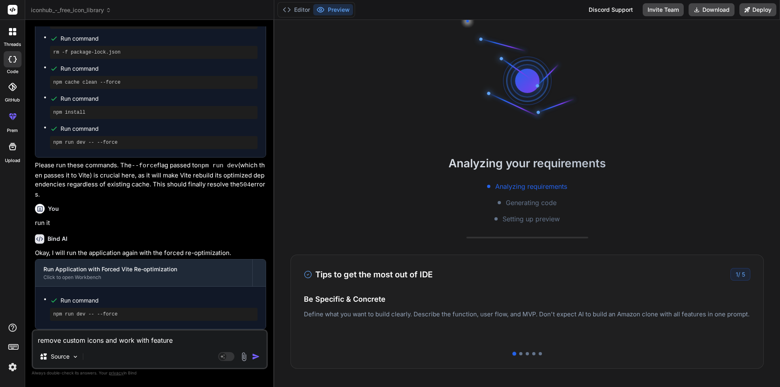
type textarea "x"
type textarea "remove custom icons and work with feature i"
type textarea "x"
type textarea "remove custom icons and work with feature ic"
type textarea "x"
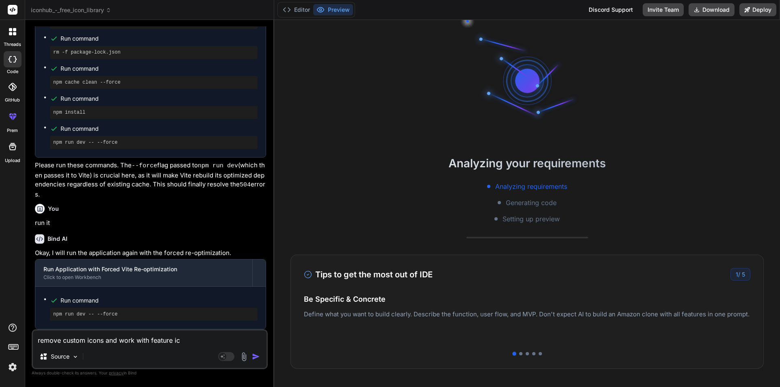
type textarea "remove custom icons and work with feature ico"
type textarea "x"
type textarea "remove custom icons and work with feature icon"
type textarea "x"
type textarea "remove custom icons and work with feature icons"
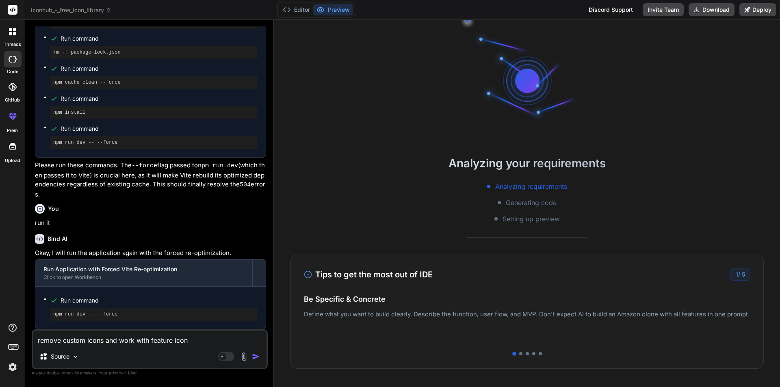
type textarea "x"
type textarea "remove custom icons and work with feature icons"
type textarea "x"
type textarea "remove custom icons and work with feature icons o"
type textarea "x"
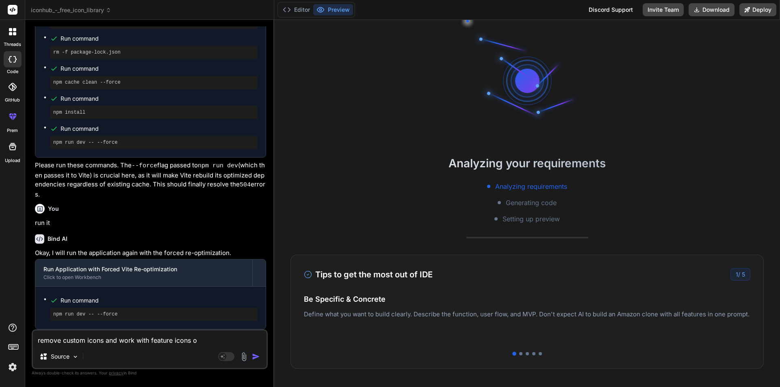
type textarea "remove custom icons and work with feature icons on"
type textarea "x"
type textarea "remove custom icons and work with feature icons onl"
type textarea "x"
type textarea "remove custom icons and work with feature icons only"
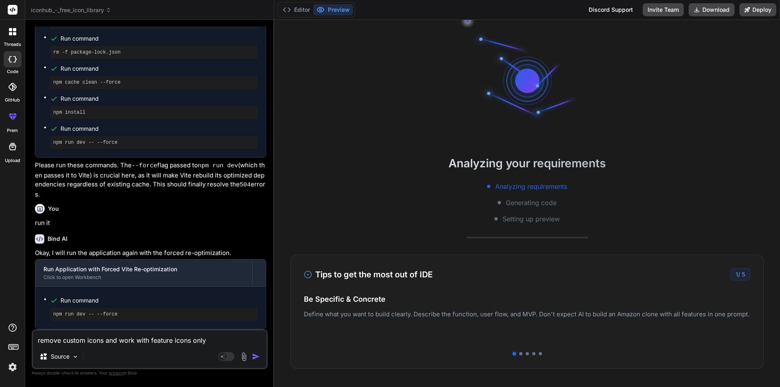
type textarea "x"
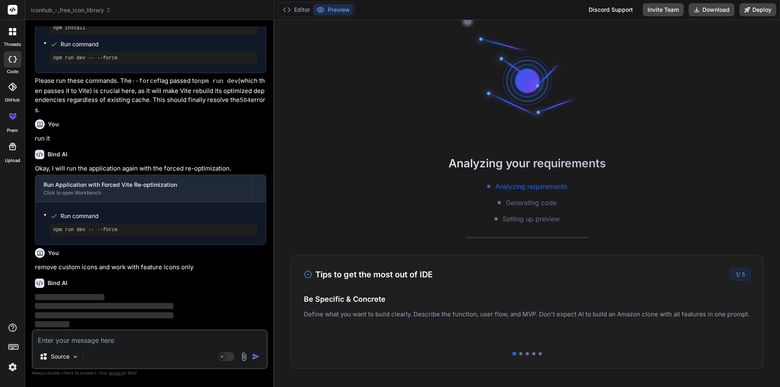
scroll to position [1758, 0]
click at [293, 9] on button "Editor" at bounding box center [297, 9] width 34 height 11
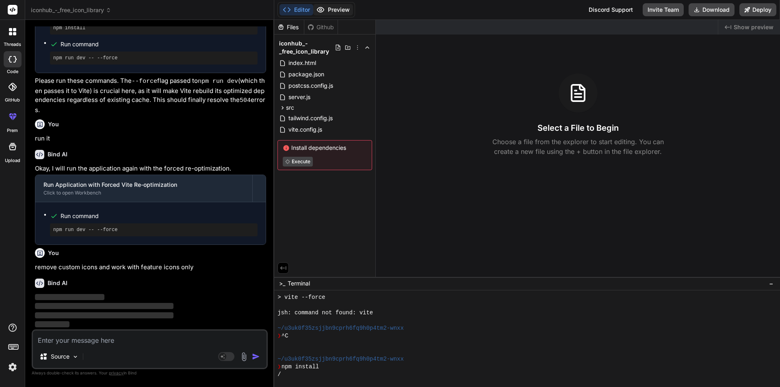
click at [338, 8] on button "Preview" at bounding box center [333, 9] width 40 height 11
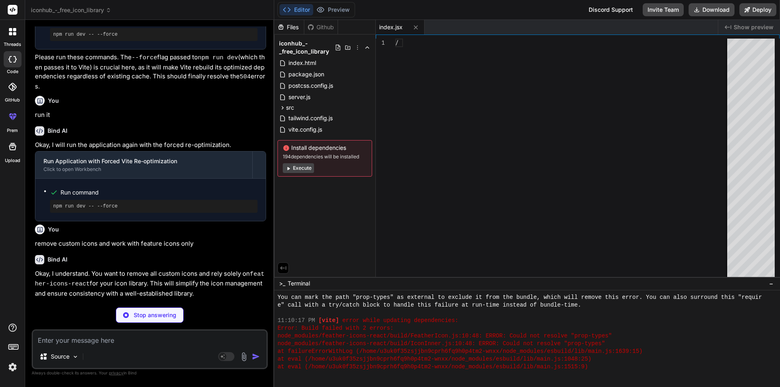
scroll to position [803, 0]
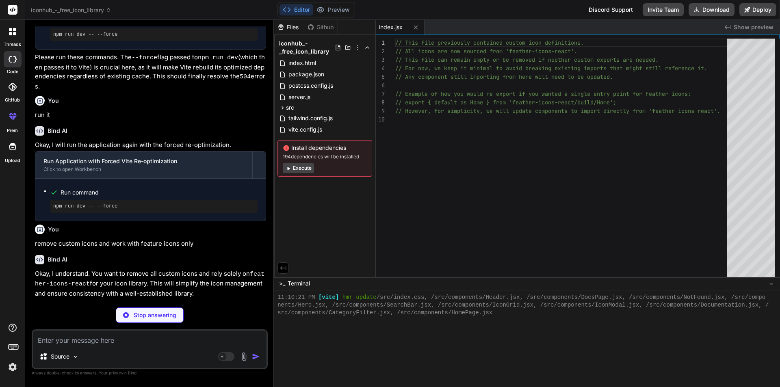
type textarea "x"
type textarea "console.log(`Finished loading icons. Successfully loaded ${iconData.length} uni…"
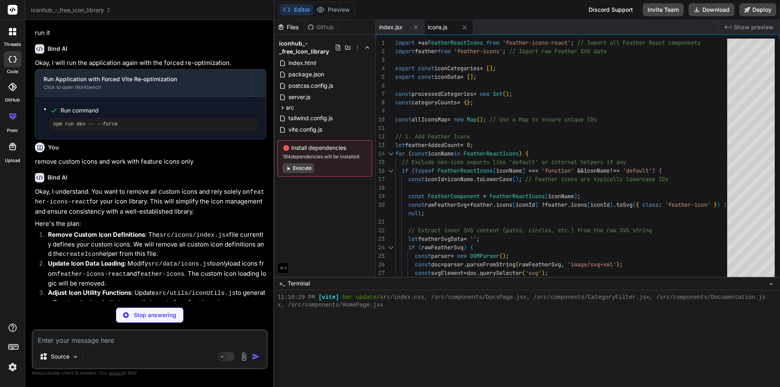
scroll to position [2012, 0]
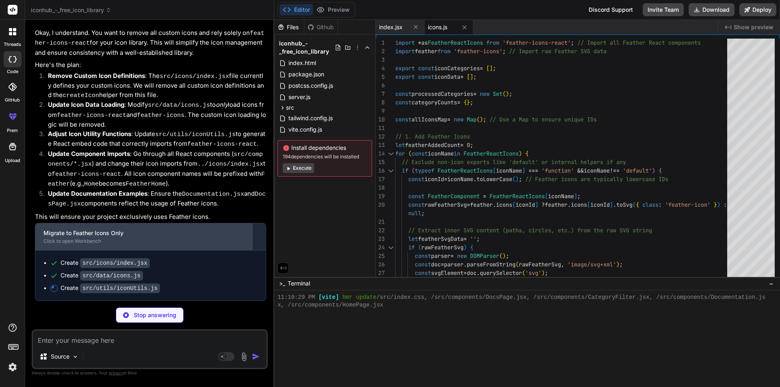
type textarea "x"
type textarea "throw err; // Re-throw to propagate the error } };"
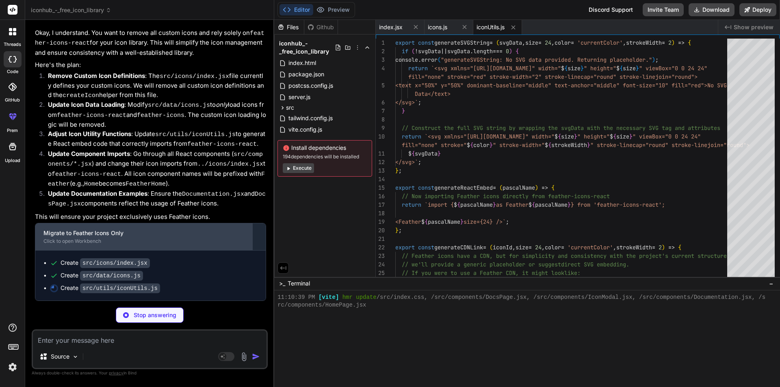
scroll to position [841, 0]
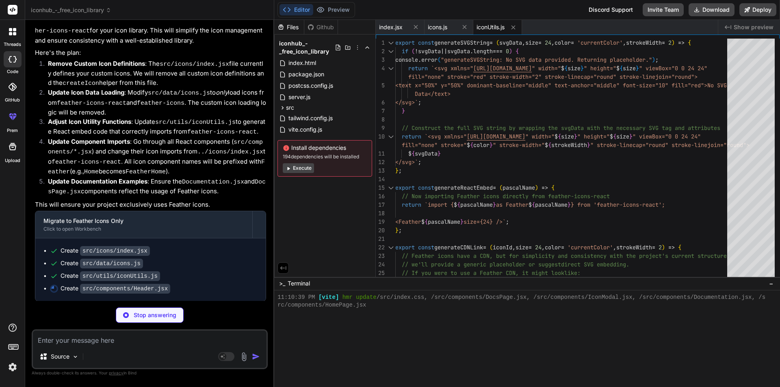
type textarea "x"
type textarea "</motion.button> </div> </div> </div> </motion.header> ); }; export default Hea…"
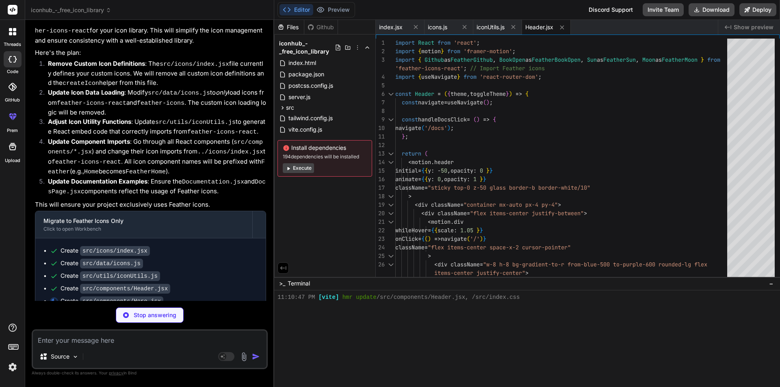
type textarea "x"
type textarea "</section> ); }; export default Hero;"
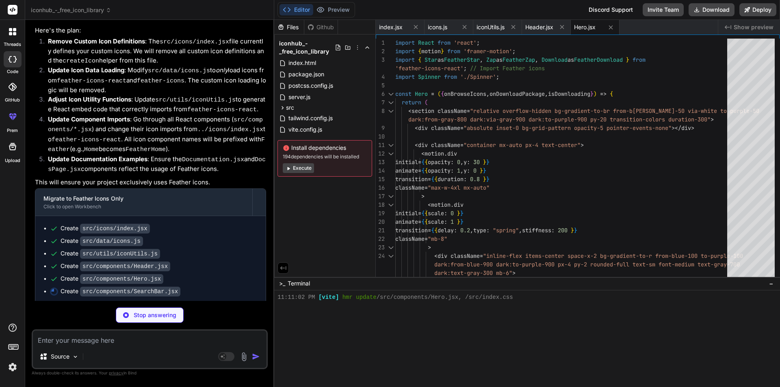
scroll to position [2049, 0]
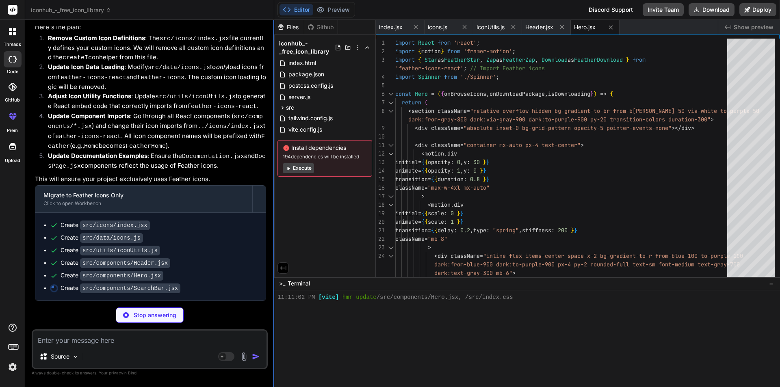
type textarea "x"
type textarea "); }; export default SearchBar;"
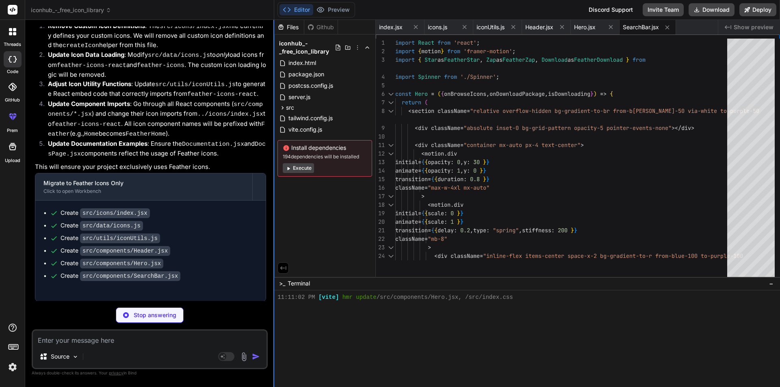
type textarea "x"
type textarea "</div> ); }; export default IconGrid;"
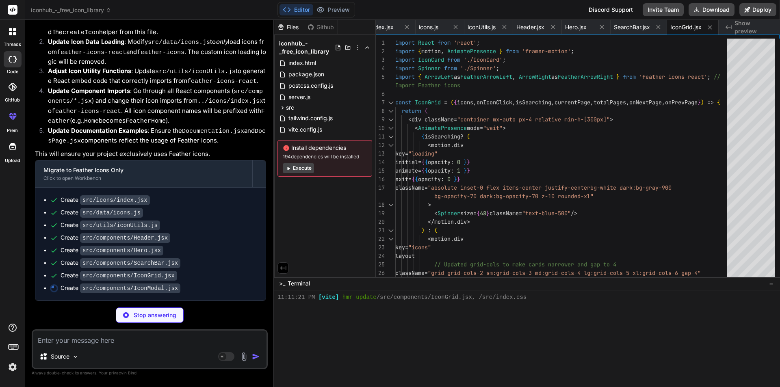
scroll to position [2074, 0]
type textarea "x"
type textarea "</div> </motion.div> </>\n )}\n </AnimatePresence> ); }; export default IconMod…"
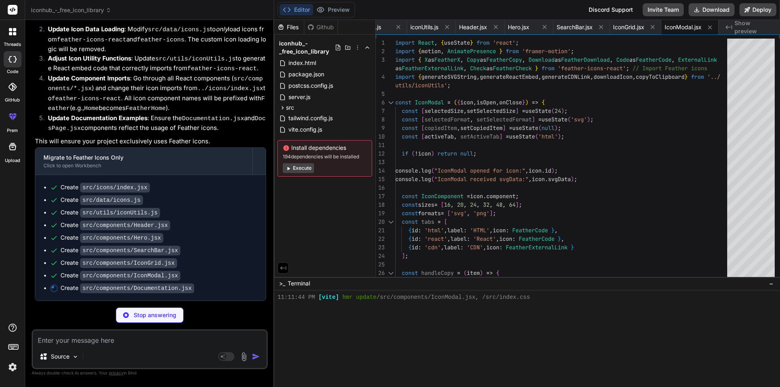
scroll to position [2087, 0]
type textarea "x"
type textarea "</motion.a> </div> </motion.div> </div> </section> ); }; export default Documen…"
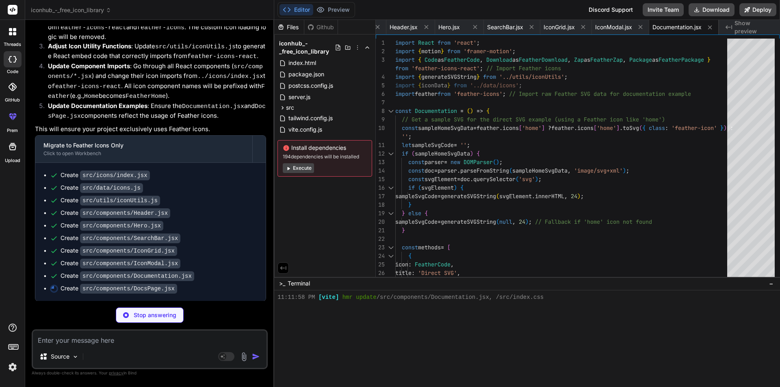
scroll to position [2100, 0]
type textarea "x"
type textarea "</motion.div> ); }; export default DocsPage;"
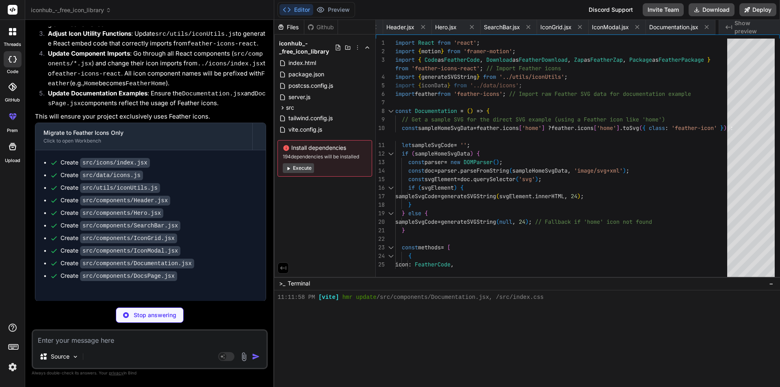
type textarea "x"
type textarea "}; export default NotFound;"
type textarea "x"
type textarea "); } export default App;"
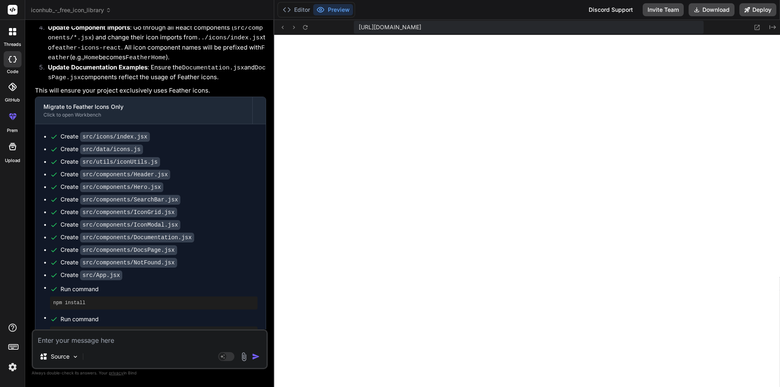
scroll to position [2157, 0]
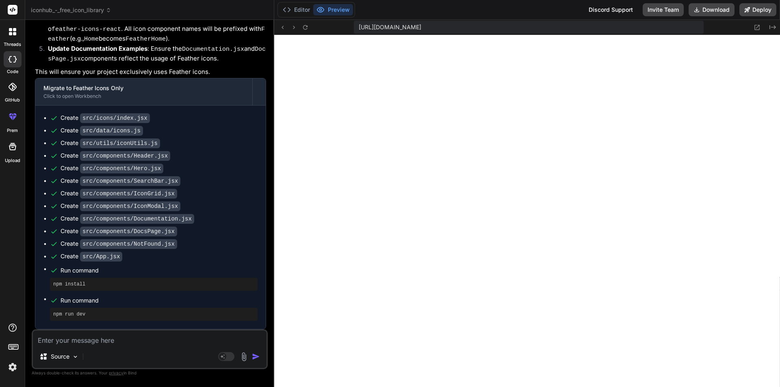
click at [306, 21] on div "https://u3uk0f35zsjjbn9cprh6fq9h0p4tm2-wnxx--3000--96435430.local-corp.webconta…" at bounding box center [527, 27] width 506 height 15
click at [306, 23] on button at bounding box center [305, 27] width 10 height 10
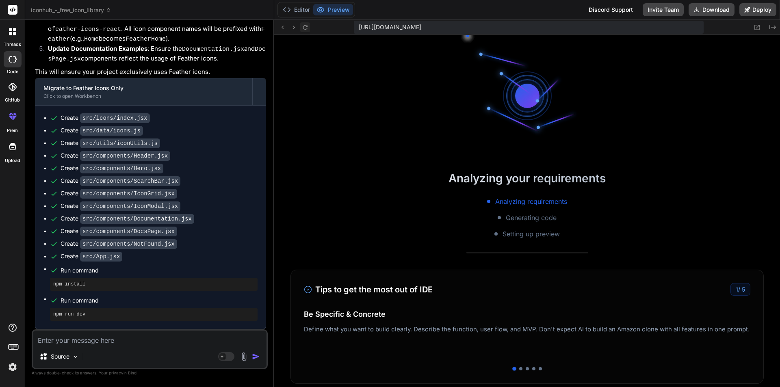
click at [306, 23] on button at bounding box center [305, 27] width 10 height 10
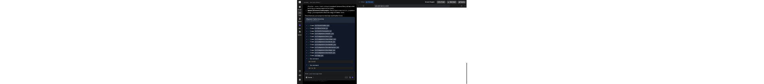
scroll to position [1860, 0]
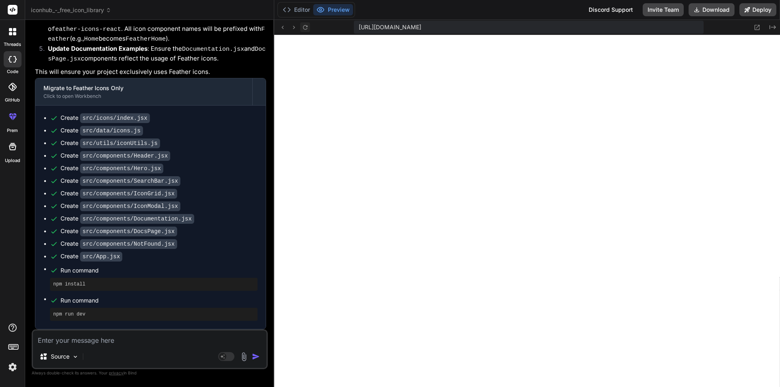
click at [306, 23] on button at bounding box center [305, 27] width 10 height 10
click at [305, 28] on icon at bounding box center [305, 27] width 7 height 7
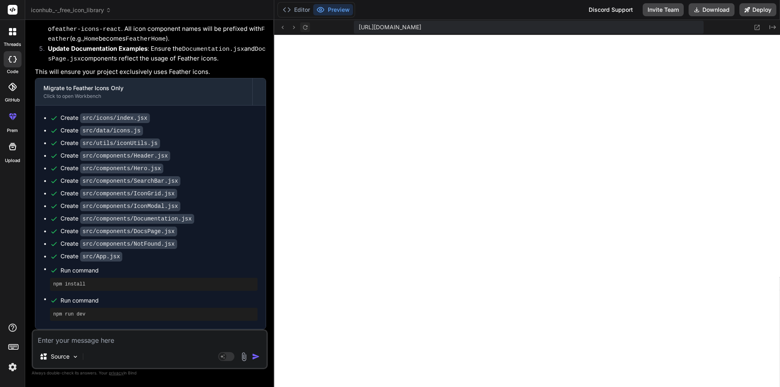
click at [305, 28] on icon at bounding box center [305, 27] width 7 height 7
type textarea "x"
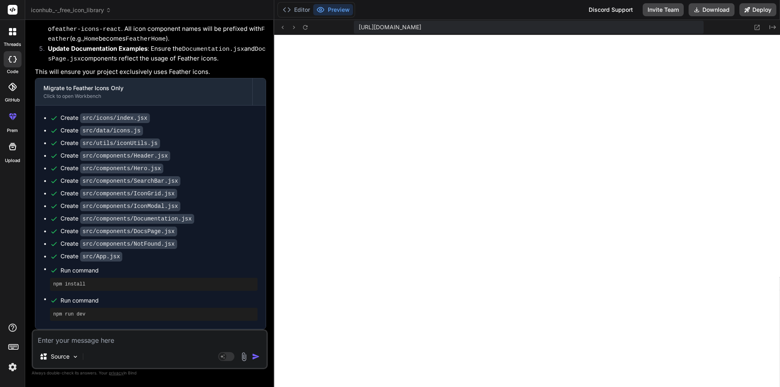
type textarea "</div> ); } export default App;"
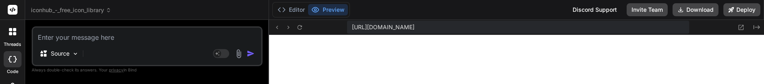
type textarea "x"
type textarea "); } export default App;"
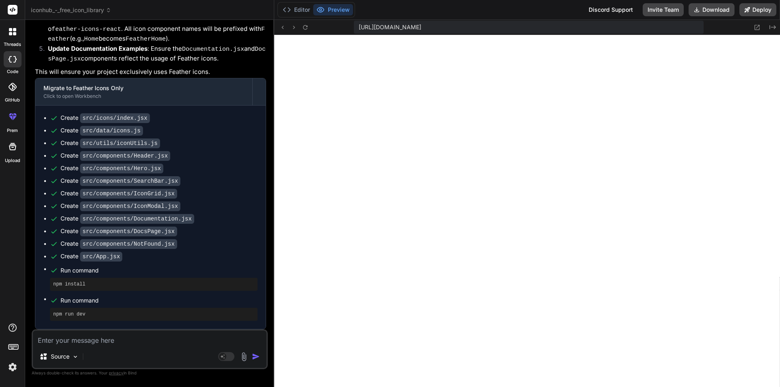
scroll to position [1860, 0]
click at [80, 346] on div "Source Agent Mode. When this toggle is activated, AI automatically makes decisi…" at bounding box center [150, 349] width 236 height 40
click at [74, 338] on textarea at bounding box center [150, 338] width 234 height 15
paste textarea "Failed to load resource: the server responded with a status of 504 (Outdated Op…"
type textarea "Failed to load resource: the server responded with a status of 504 (Outdated Op…"
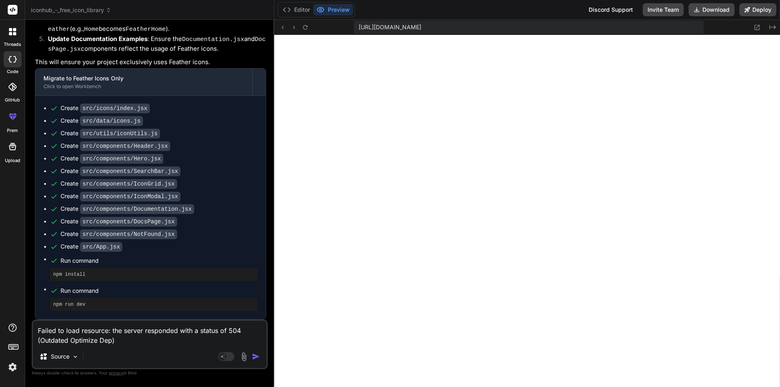
type textarea "x"
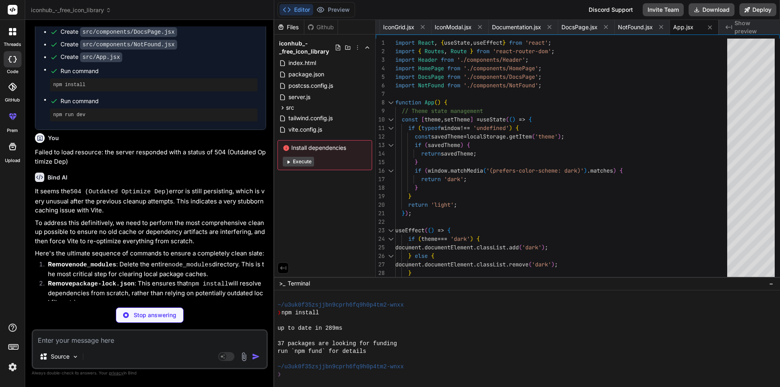
scroll to position [2107, 0]
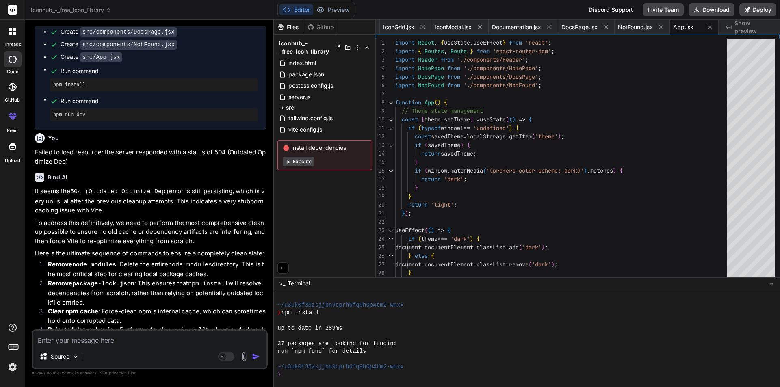
type textarea "x"
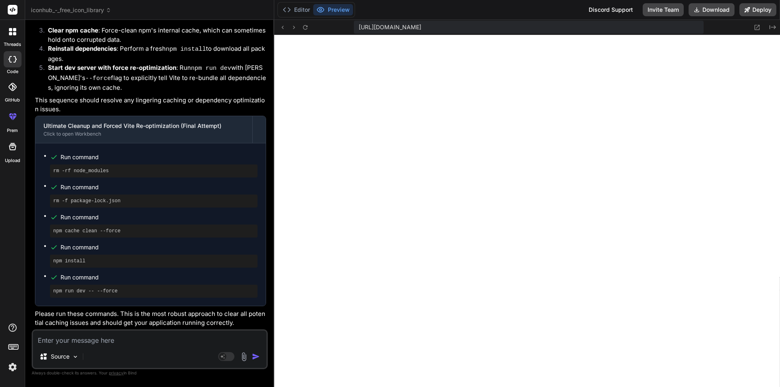
scroll to position [3258, 0]
click at [69, 345] on textarea at bounding box center [150, 338] width 234 height 15
paste textarea "/home/u3uk0f35zsjjbn9cprh6fq9h0p4tm2-wnxx/src/components/IconModal.jsx: Expecti…"
type textarea "/home/u3uk0f35zsjjbn9cprh6fq9h0p4tm2-wnxx/src/components/IconModal.jsx: Expecti…"
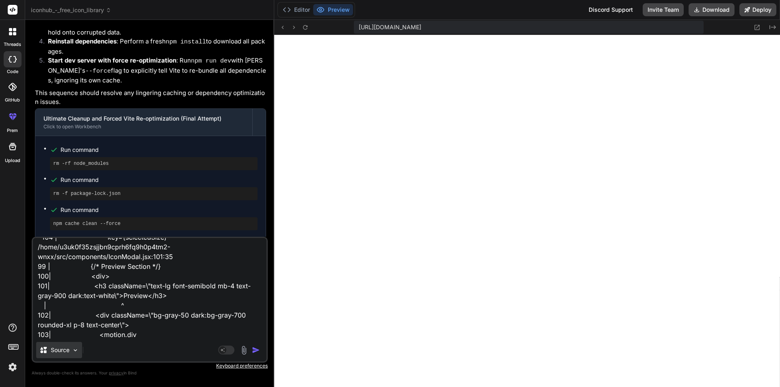
type textarea "x"
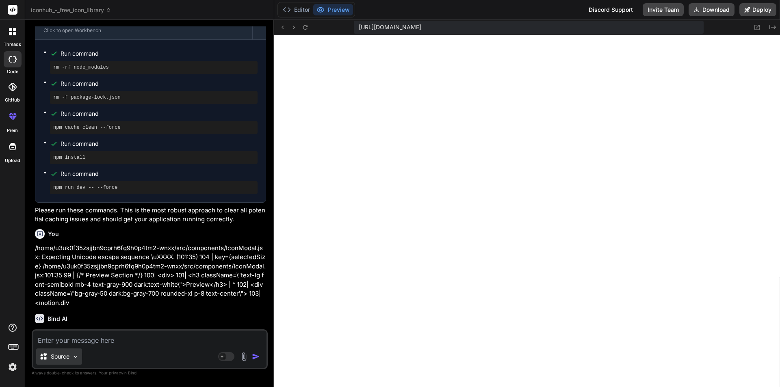
scroll to position [2771, 0]
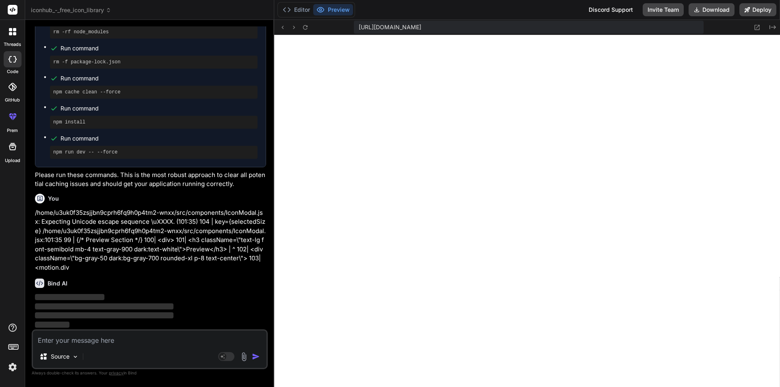
click at [183, 242] on p "/home/u3uk0f35zsjjbn9cprh6fq9h0p4tm2-wnxx/src/components/IconModal.jsx: Expecti…" at bounding box center [150, 240] width 231 height 64
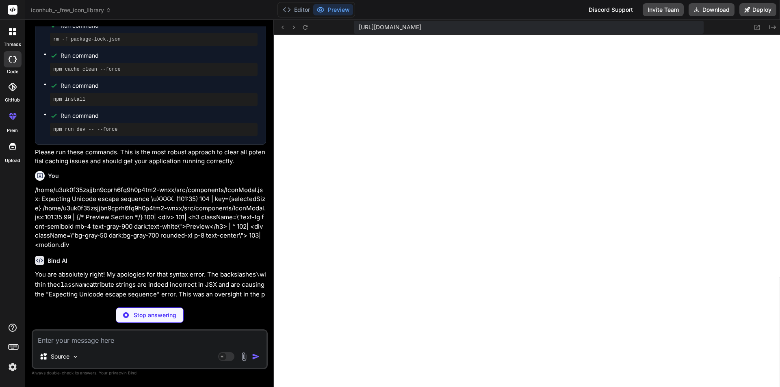
scroll to position [2907, 0]
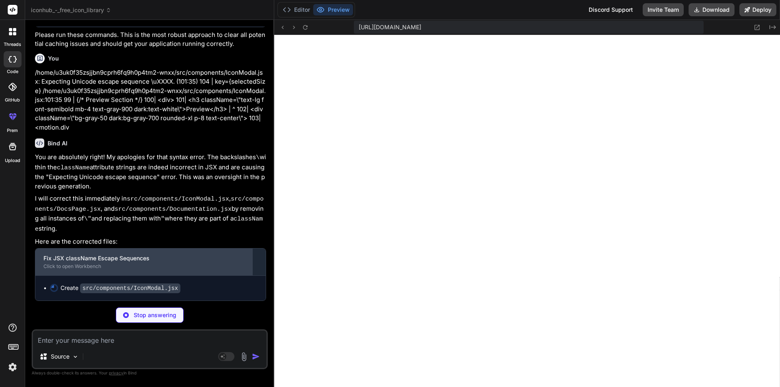
type textarea "x"
type textarea "); }; export default IconModal;"
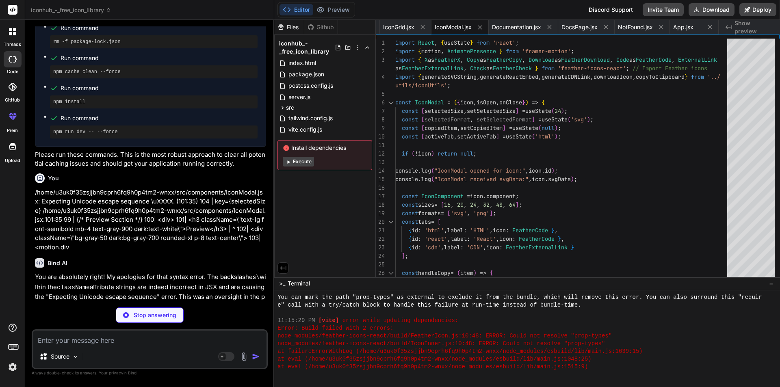
scroll to position [2919, 0]
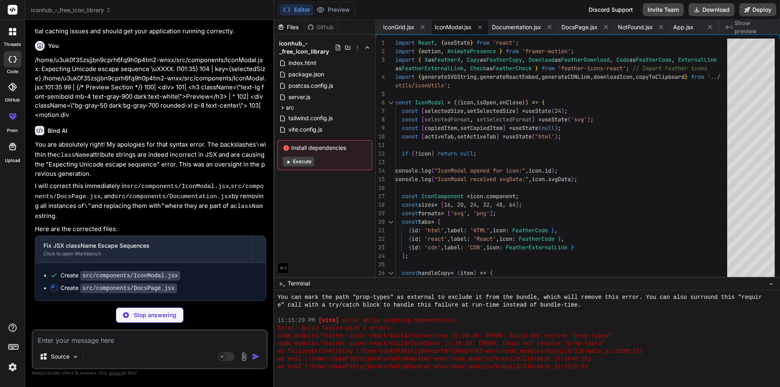
click at [175, 198] on code "src/components/Documentation.jsx" at bounding box center [173, 196] width 117 height 7
type textarea "x"
type textarea "}; export default DocsPage;"
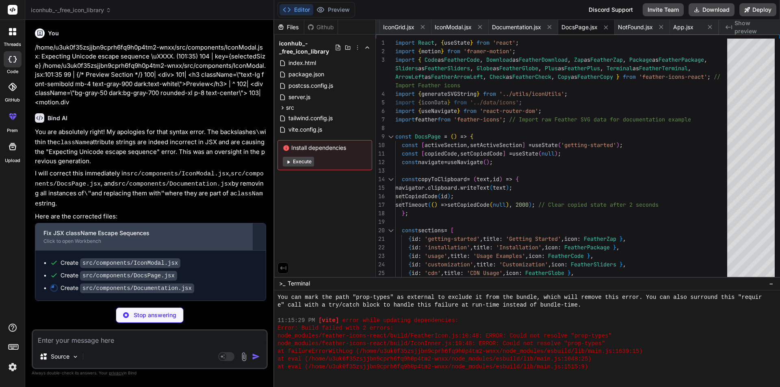
scroll to position [2932, 0]
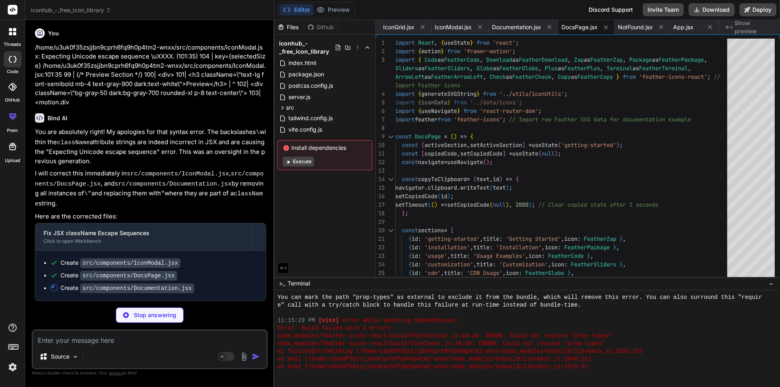
type textarea "x"
type textarea "</motion.a> </div> </motion.div> </div> </section> ); }; export default Documen…"
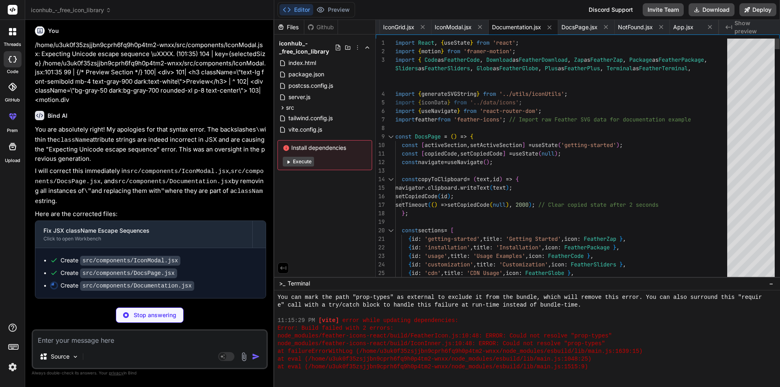
type textarea "x"
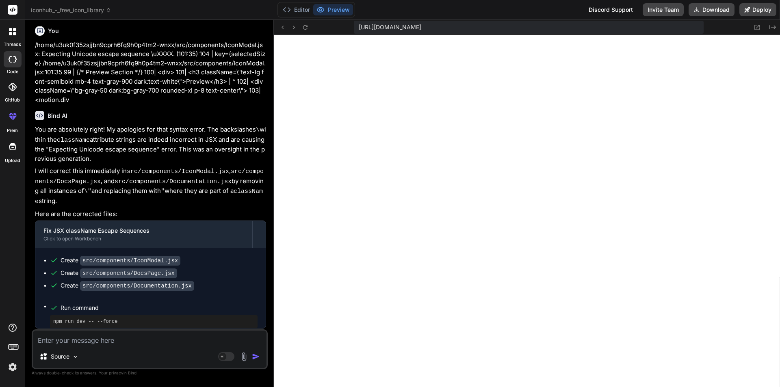
scroll to position [4446, 0]
click at [174, 286] on code "src/components/Documentation.jsx" at bounding box center [137, 286] width 114 height 10
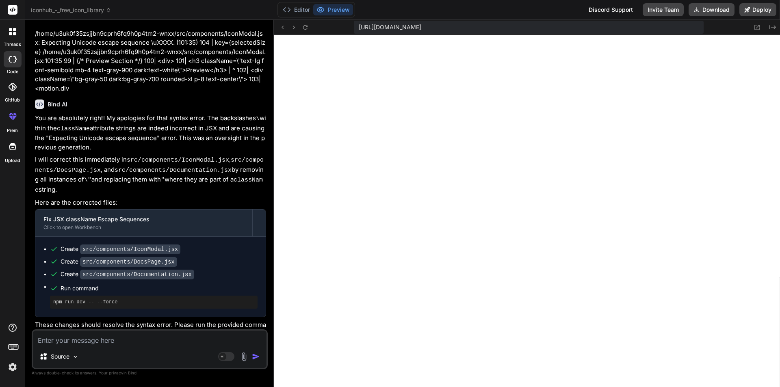
scroll to position [2957, 0]
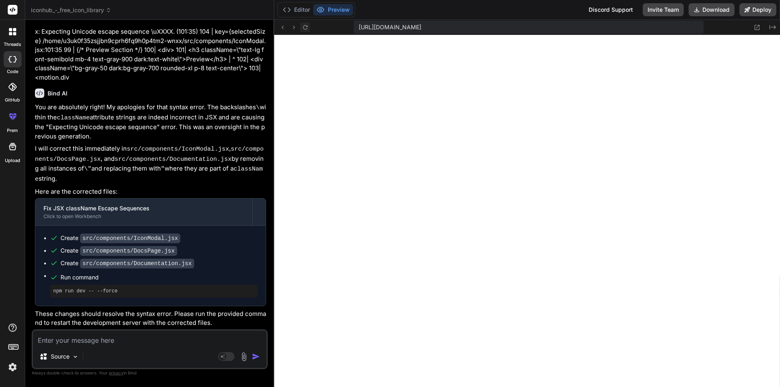
click at [303, 27] on icon at bounding box center [305, 27] width 7 height 7
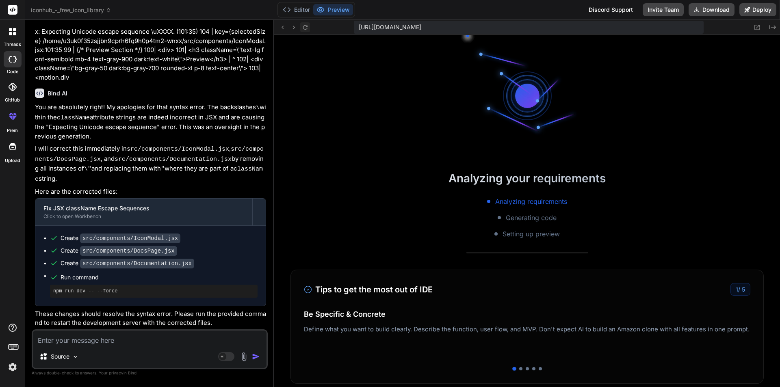
click at [303, 27] on icon at bounding box center [305, 27] width 7 height 7
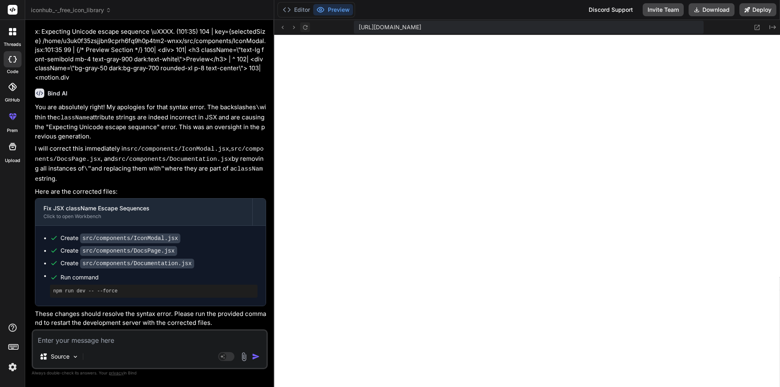
click at [303, 27] on icon at bounding box center [305, 27] width 7 height 7
drag, startPoint x: 303, startPoint y: 27, endPoint x: 303, endPoint y: 32, distance: 4.9
click at [303, 32] on button at bounding box center [305, 27] width 10 height 10
click at [68, 340] on textarea at bounding box center [150, 338] width 234 height 15
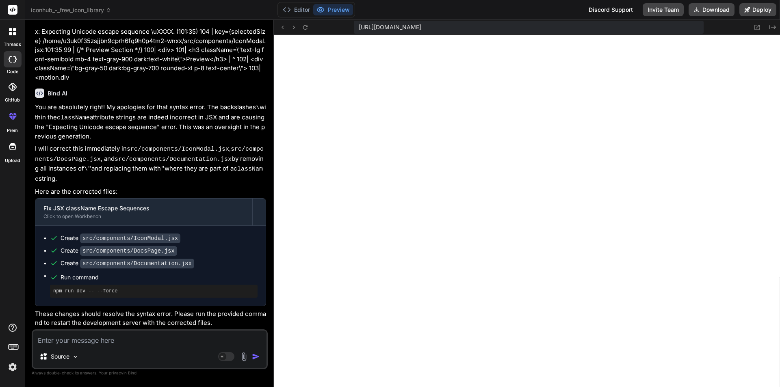
type textarea "r"
type textarea "x"
type textarea "ru"
type textarea "x"
type textarea "run"
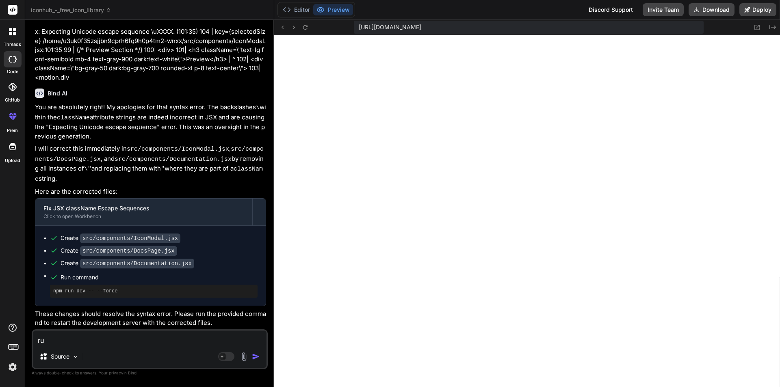
type textarea "x"
type textarea "run"
type textarea "x"
type textarea "run i"
type textarea "x"
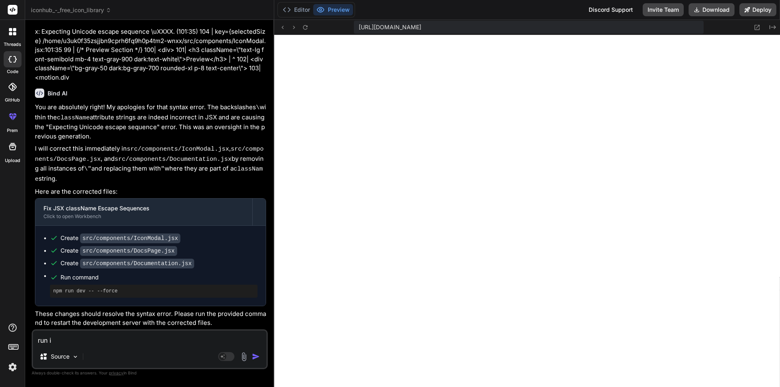
type textarea "run iy"
type textarea "x"
type textarea "run iyt"
type textarea "x"
type textarea "run iy"
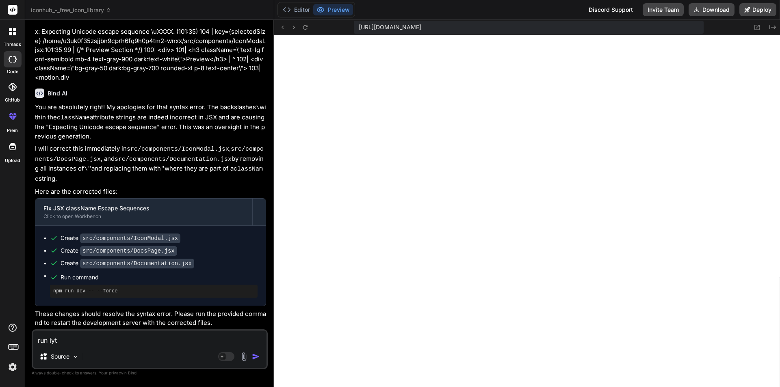
type textarea "x"
type textarea "run i"
type textarea "x"
type textarea "run"
type textarea "x"
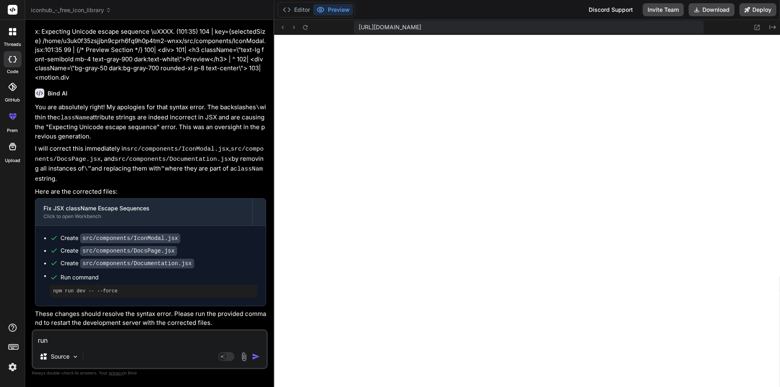
type textarea "run i"
type textarea "x"
type textarea "run it"
type textarea "x"
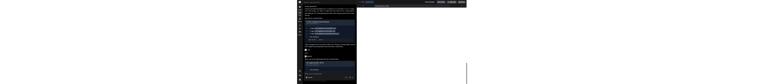
scroll to position [3085, 0]
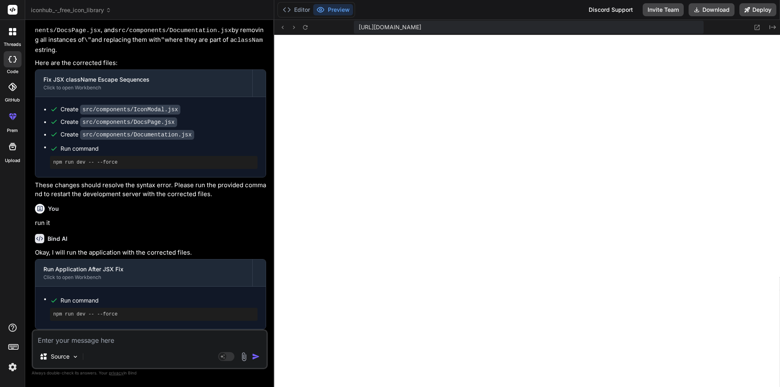
drag, startPoint x: 91, startPoint y: 340, endPoint x: 94, endPoint y: 335, distance: 5.8
click at [91, 340] on textarea at bounding box center [150, 338] width 234 height 15
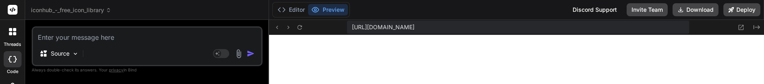
scroll to position [5404, 0]
type textarea "x"
click at [299, 28] on icon at bounding box center [299, 27] width 7 height 7
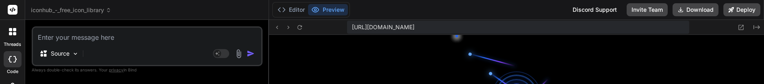
click at [299, 28] on icon at bounding box center [299, 27] width 7 height 7
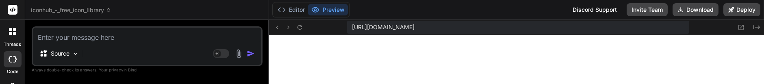
click at [299, 28] on icon at bounding box center [299, 27] width 7 height 7
click at [85, 35] on textarea at bounding box center [147, 35] width 228 height 15
paste textarea "GET https://u3uk0f35zsjjbn9cprh6fq9h0p4tm2-wnxx--3000--96435430.local-corp.webc…"
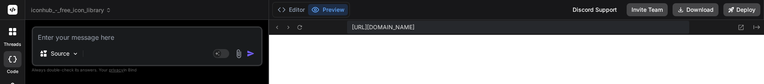
type textarea "GET https://u3uk0f35zsjjbn9cprh6fq9h0p4tm2-wnxx--3000--96435430.local-corp.webc…"
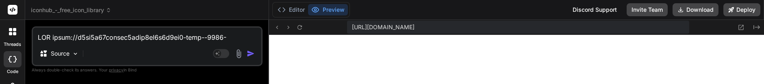
scroll to position [44, 0]
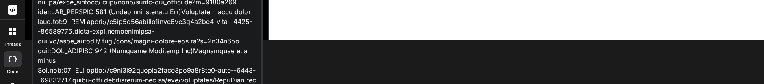
type textarea "x"
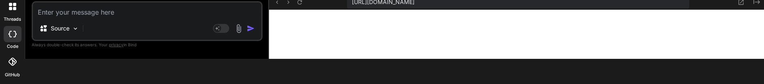
scroll to position [26, 0]
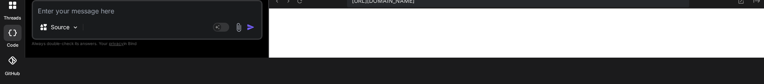
type textarea "x"
type textarea "</motion.a> </div> </motion.div> </div> </section> ); }; export default Documen…"
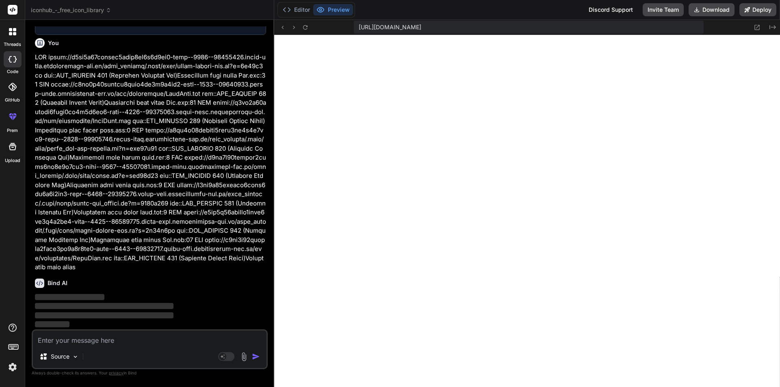
scroll to position [0, 0]
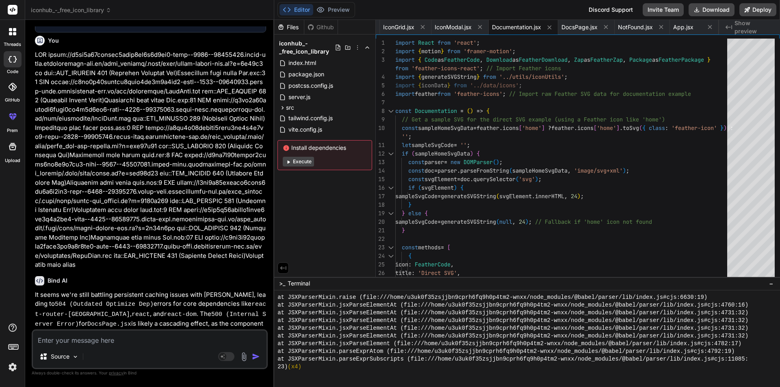
type textarea "x"
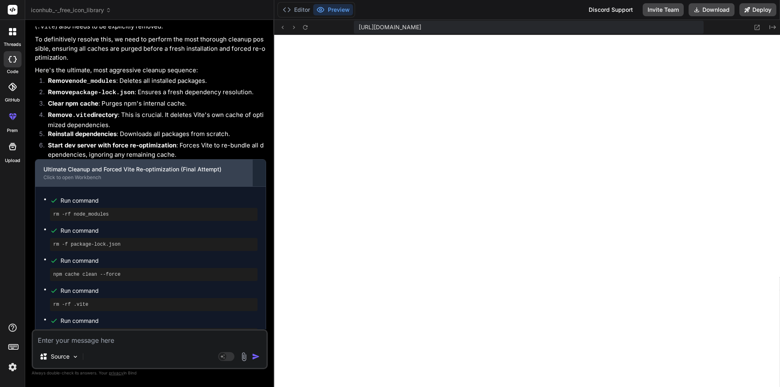
scroll to position [3809, 0]
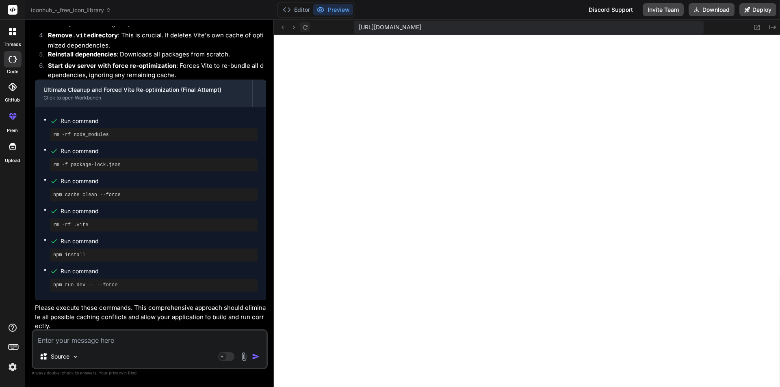
click at [306, 28] on icon at bounding box center [305, 27] width 7 height 7
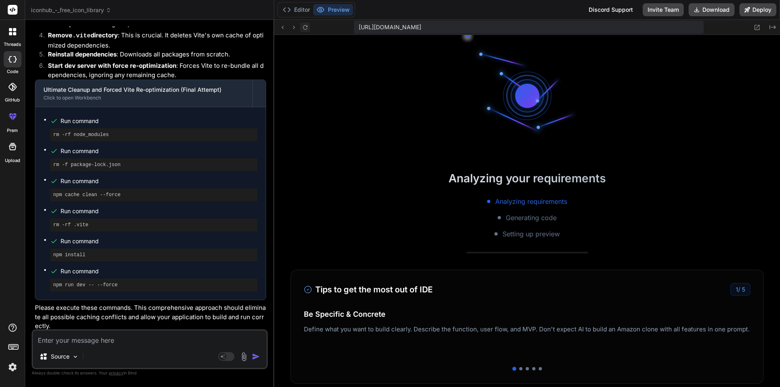
click at [306, 28] on icon at bounding box center [305, 27] width 7 height 7
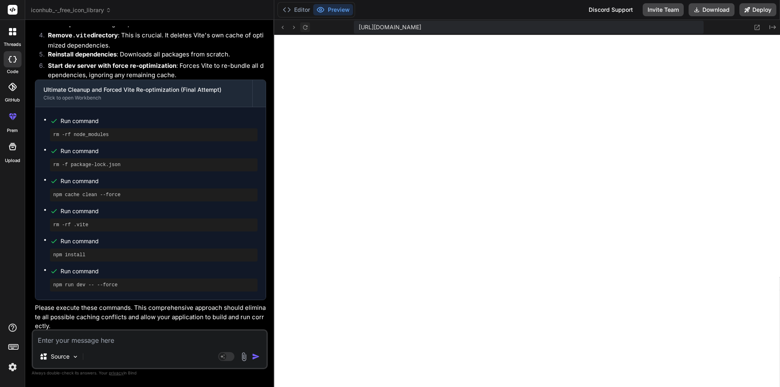
click at [306, 28] on icon at bounding box center [305, 27] width 7 height 7
click at [306, 29] on icon at bounding box center [305, 27] width 4 height 4
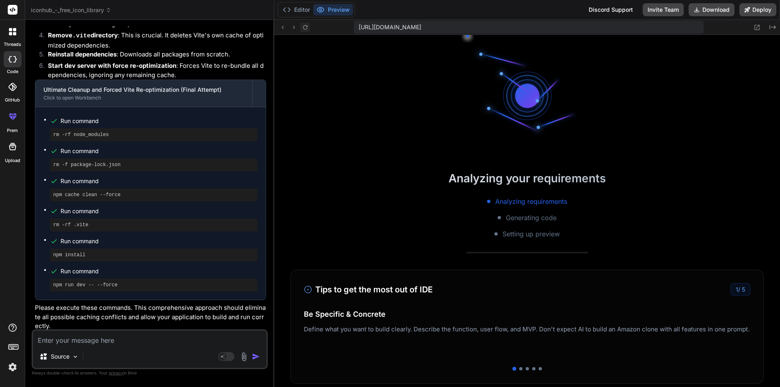
click at [306, 29] on icon at bounding box center [305, 27] width 4 height 4
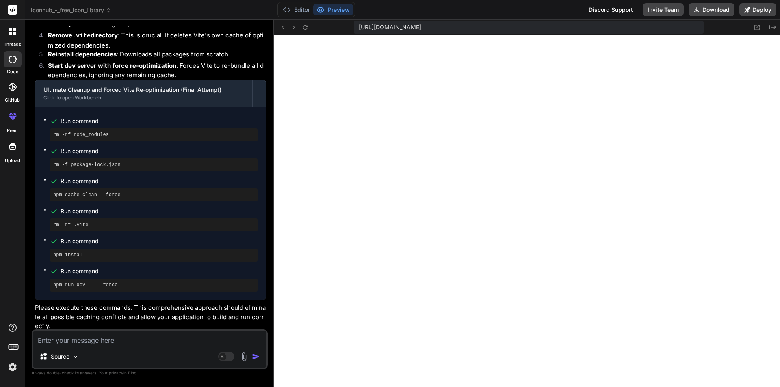
click at [64, 335] on textarea at bounding box center [150, 338] width 234 height 15
paste textarea "/home/u3uk0f35zsjjbn9cprh6fq9h0p4tm2-wnxx/src/components/DocsPage.jsx: Expected…"
type textarea "/home/u3uk0f35zsjjbn9cprh6fq9h0p4tm2-wnxx/src/components/DocsPage.jsx: Expected…"
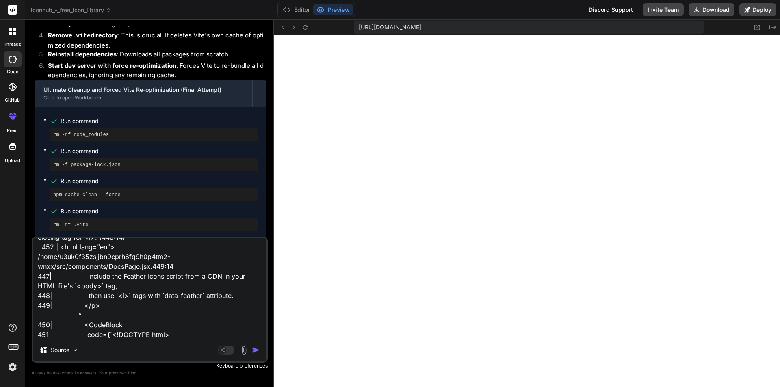
type textarea "x"
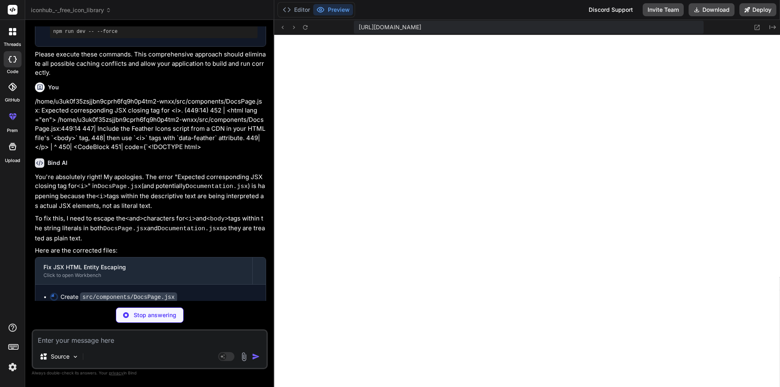
scroll to position [4064, 0]
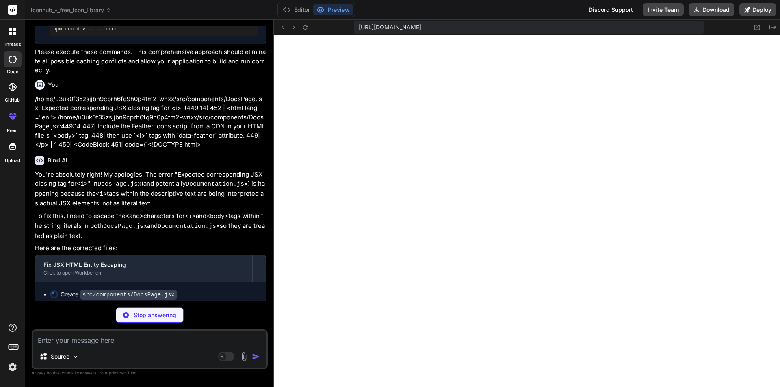
type textarea "x"
type textarea "}; export default DocsPage;"
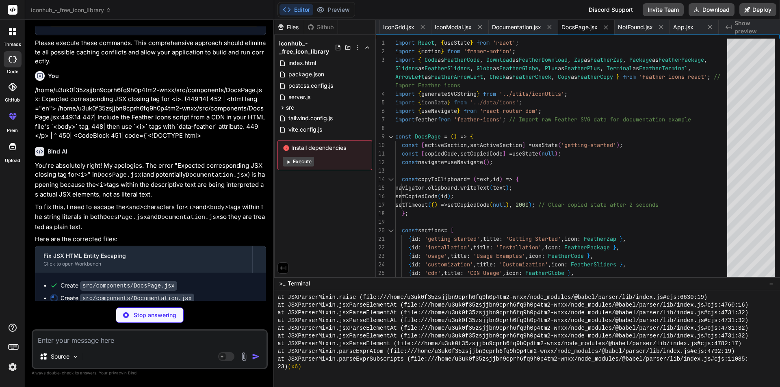
scroll to position [4077, 0]
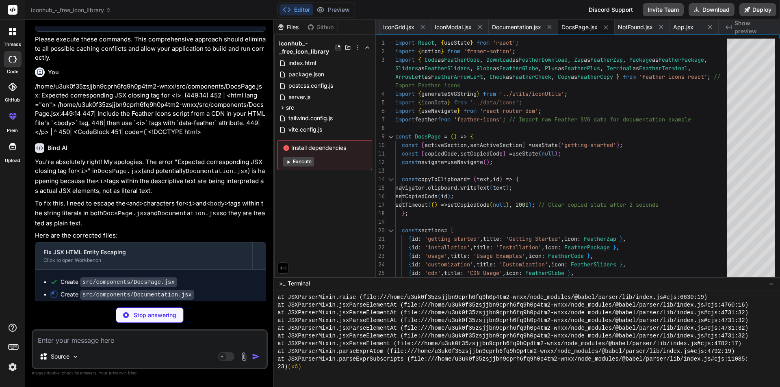
type textarea "x"
type textarea "</motion.a> </div> </motion.div> </div> </section> ); }; export default Documen…"
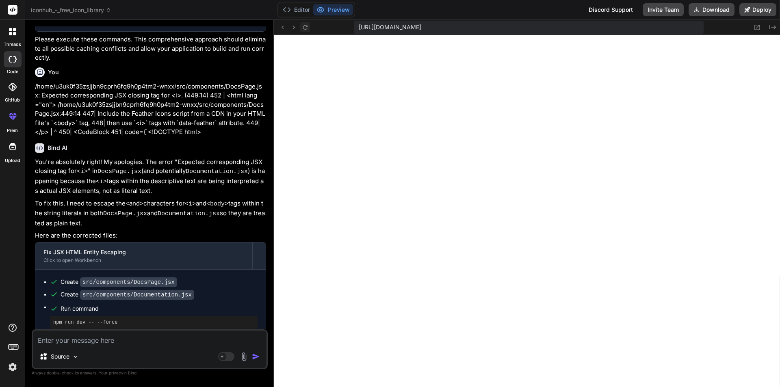
click at [305, 27] on icon at bounding box center [305, 27] width 7 height 7
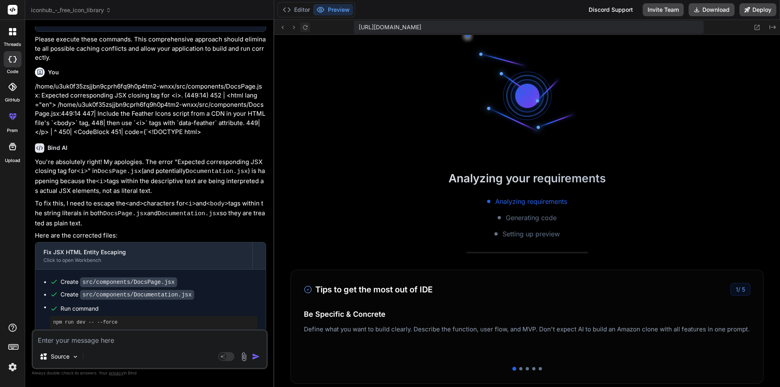
click at [305, 27] on icon at bounding box center [305, 27] width 7 height 7
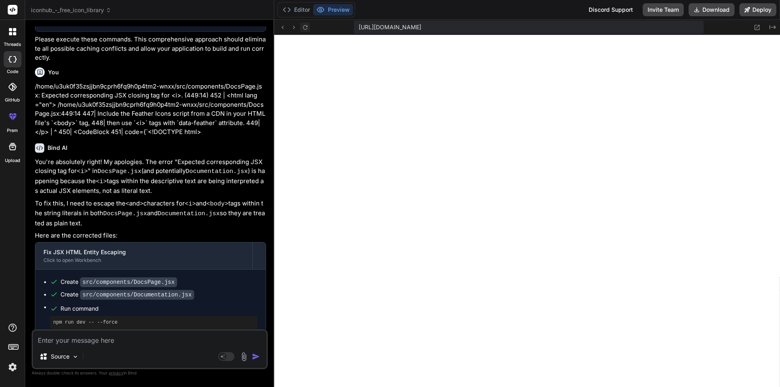
click at [305, 27] on icon at bounding box center [305, 27] width 7 height 7
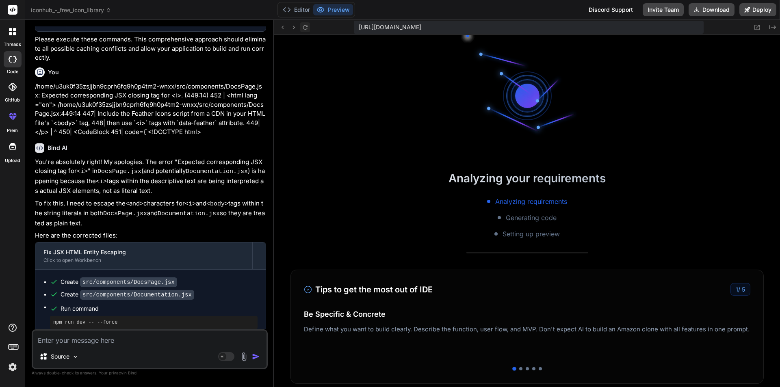
click at [305, 27] on icon at bounding box center [305, 27] width 7 height 7
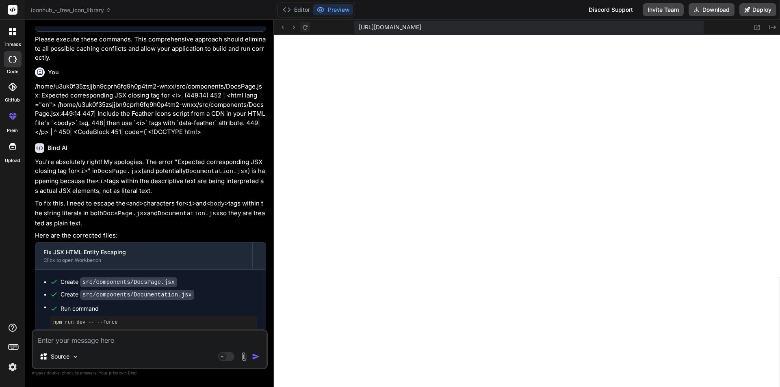
click at [305, 27] on icon at bounding box center [305, 27] width 7 height 7
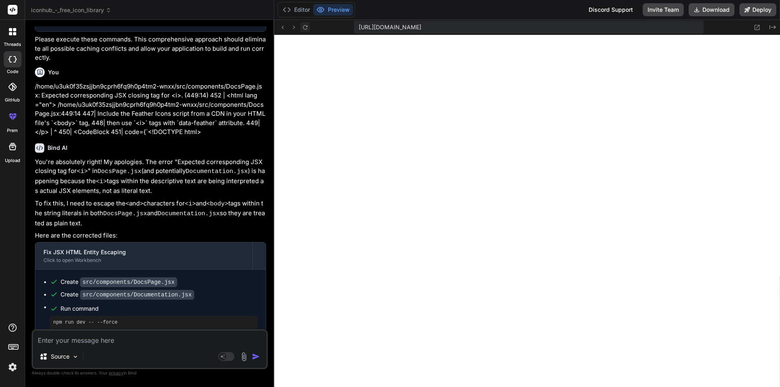
click at [305, 27] on icon at bounding box center [305, 27] width 7 height 7
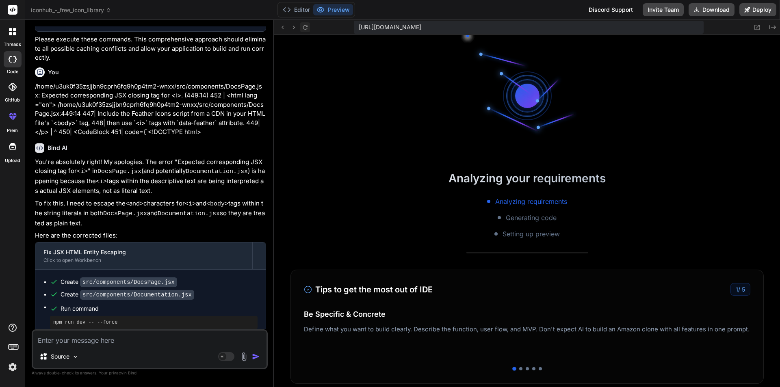
click at [305, 27] on icon at bounding box center [305, 27] width 7 height 7
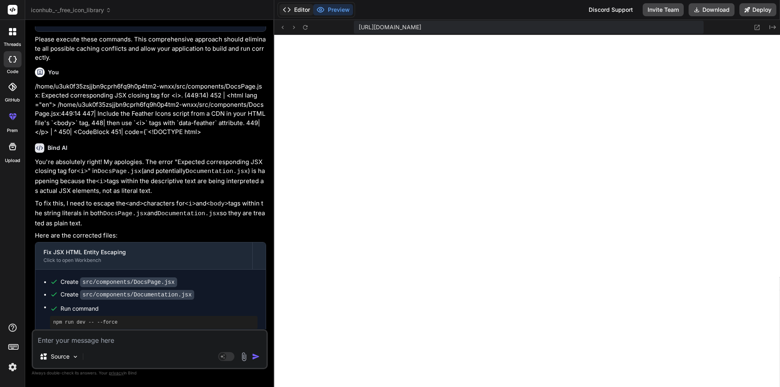
click at [305, 13] on button "Editor" at bounding box center [297, 9] width 34 height 11
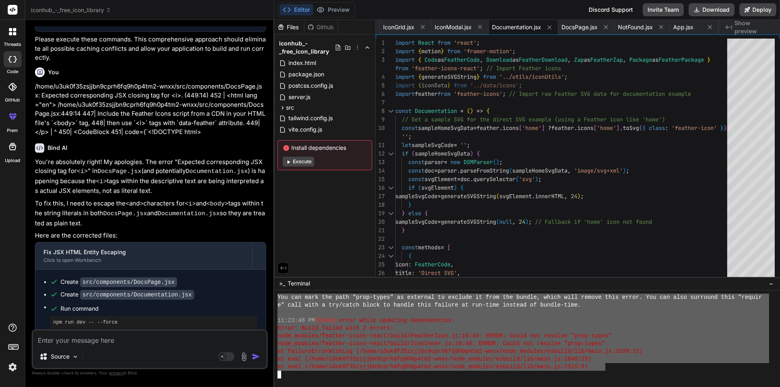
drag, startPoint x: 606, startPoint y: 370, endPoint x: 280, endPoint y: 299, distance: 333.8
click at [279, 296] on div "You can mark the path "prop-types" as external to exclude it from the bundle, w…" at bounding box center [523, 336] width 492 height 85
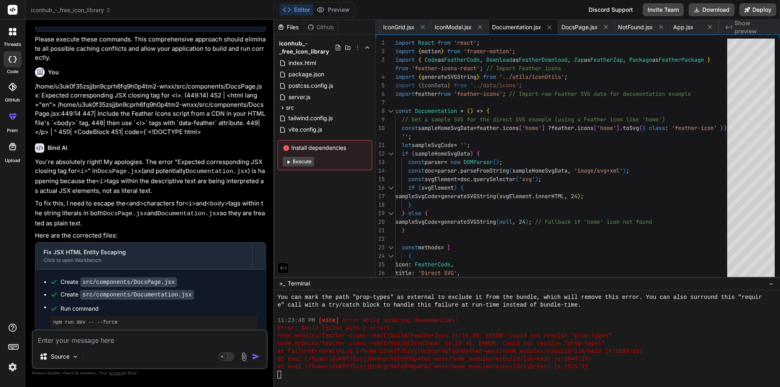
click at [135, 346] on div "Source Agent Mode. When this toggle is activated, AI automatically makes decisi…" at bounding box center [150, 349] width 236 height 40
click at [115, 337] on textarea at bounding box center [150, 338] width 234 height 15
paste textarea "/home/u3uk0f35zsjjbn9cprh6fq9h0p4tm2-wnxx/src/components/DocsPage.jsx: Expected…"
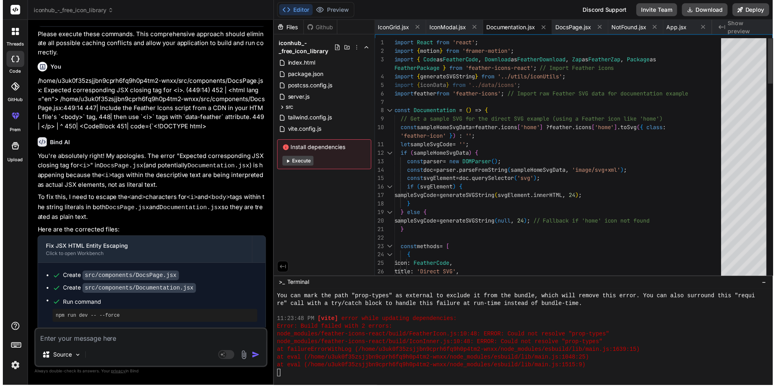
scroll to position [6639, 0]
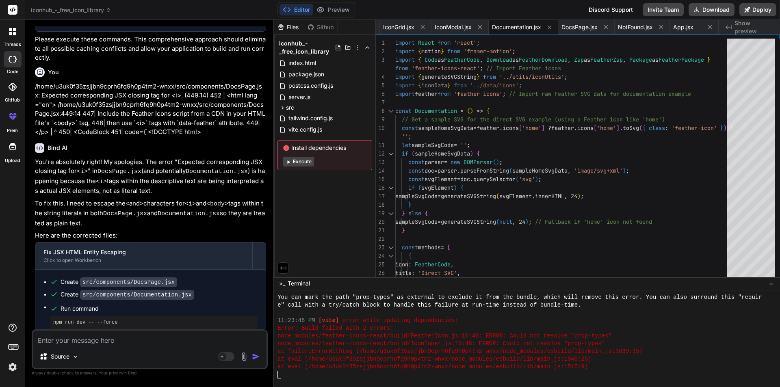
click at [82, 338] on textarea at bounding box center [150, 338] width 234 height 15
paste textarea "You can mar the path "prop-types" as external to exclude it from the bundle, wh…"
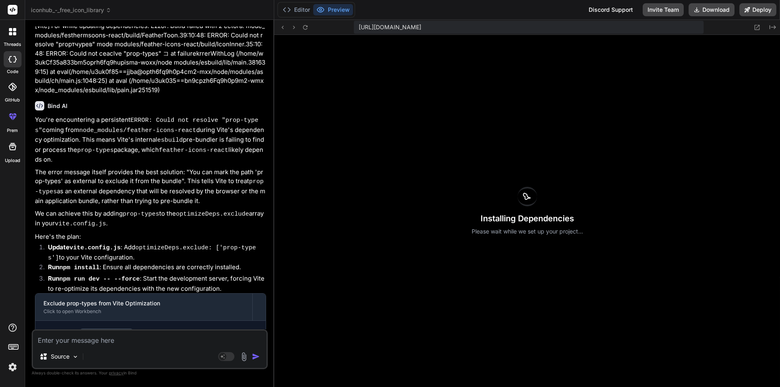
scroll to position [4577, 0]
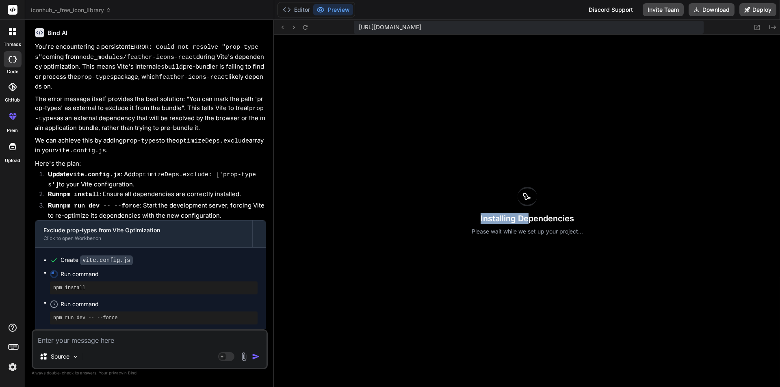
drag, startPoint x: 525, startPoint y: 197, endPoint x: 478, endPoint y: 221, distance: 52.9
click at [525, 220] on div "Installing Dependencies Please wait while we set up your project..." at bounding box center [527, 211] width 506 height 352
click at [519, 228] on p "Please wait while we set up your project..." at bounding box center [527, 232] width 111 height 8
drag, startPoint x: 532, startPoint y: 221, endPoint x: 606, endPoint y: 216, distance: 74.6
click at [606, 216] on div "Installing Dependencies Please wait while we set up your project..." at bounding box center [527, 211] width 506 height 352
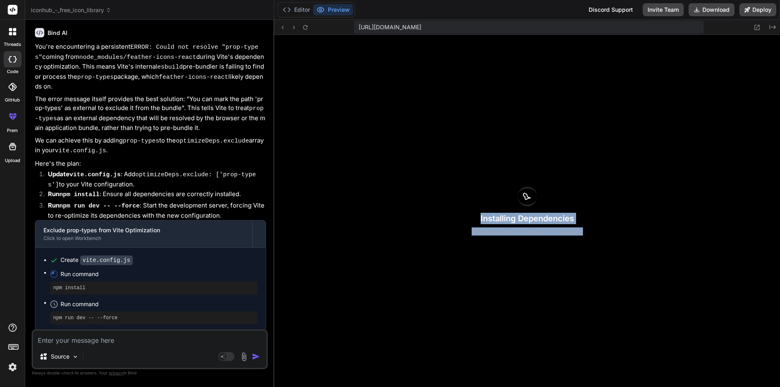
drag, startPoint x: 470, startPoint y: 220, endPoint x: 655, endPoint y: 225, distance: 185.3
click at [655, 225] on div "Installing Dependencies Please wait while we set up your project..." at bounding box center [527, 211] width 506 height 352
click at [463, 185] on div "Installing Dependencies Please wait while we set up your project..." at bounding box center [527, 211] width 506 height 352
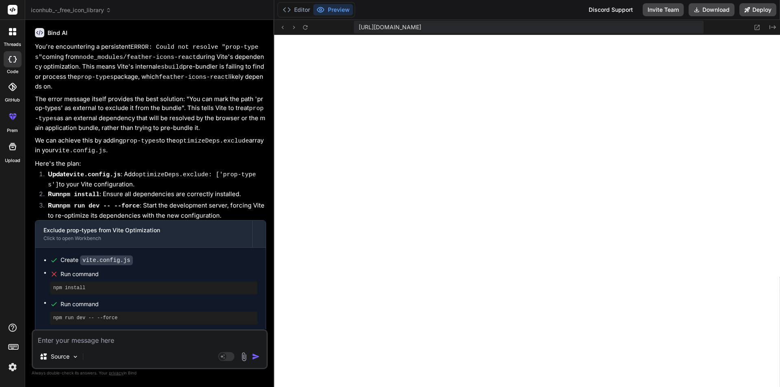
scroll to position [7079, 0]
click at [90, 338] on textarea at bounding box center [150, 338] width 234 height 15
paste textarea "Failed to resolve import "prop-types" from "node_modules/feather-icons-react/bu…"
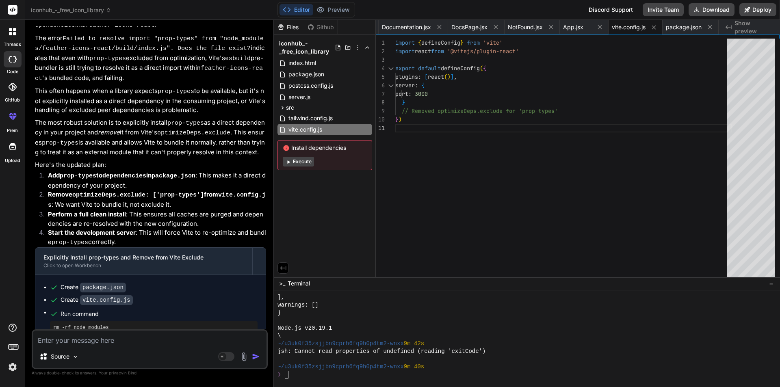
scroll to position [5173, 0]
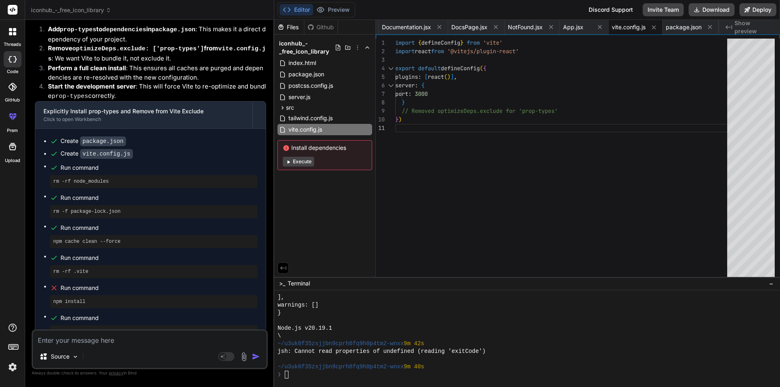
click at [300, 161] on button "Execute" at bounding box center [298, 162] width 31 height 10
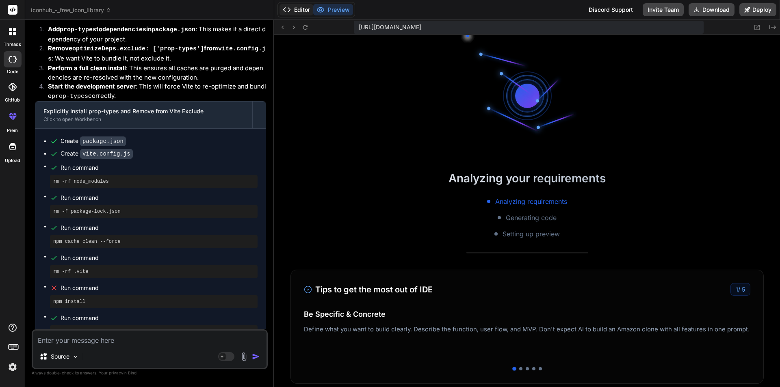
click at [300, 7] on button "Editor" at bounding box center [297, 9] width 34 height 11
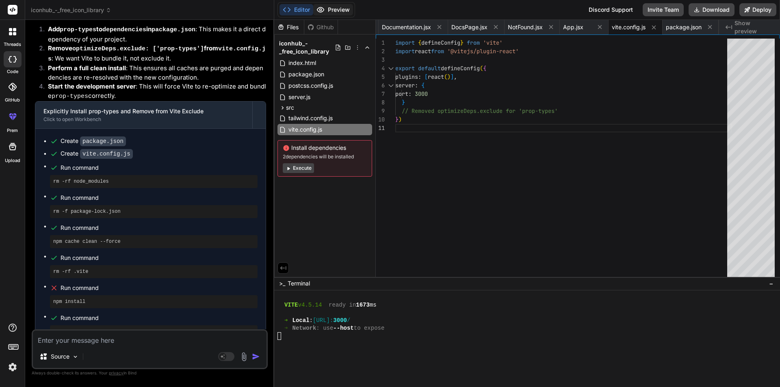
click at [329, 6] on button "Preview" at bounding box center [333, 9] width 40 height 11
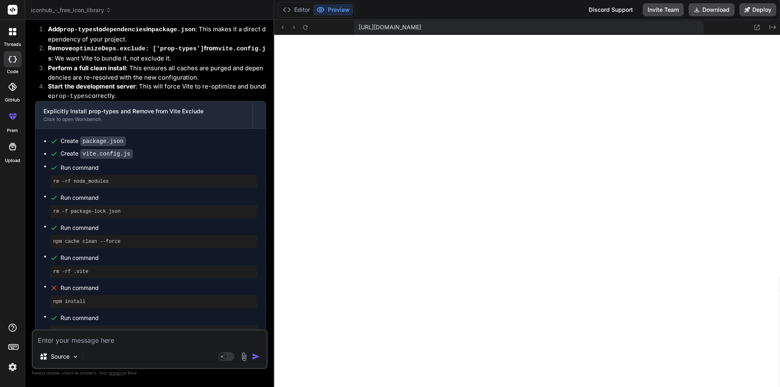
click at [79, 342] on textarea at bounding box center [150, 338] width 234 height 15
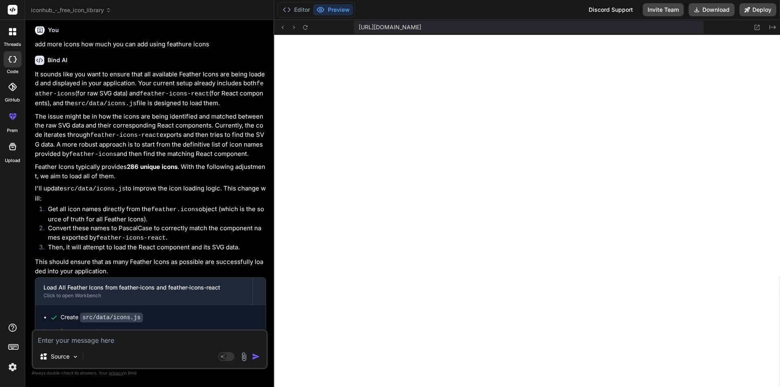
scroll to position [5547, 0]
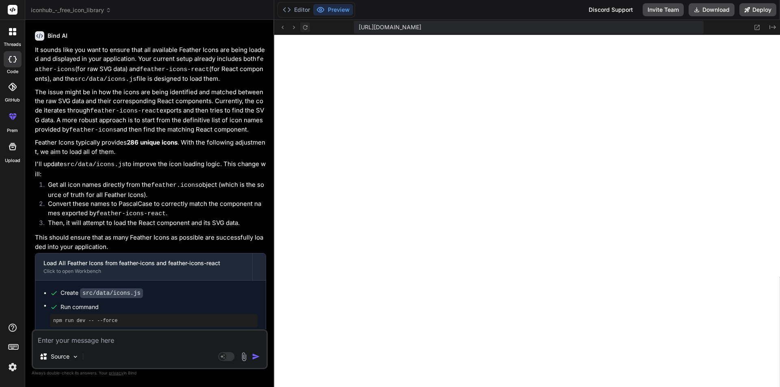
click at [303, 24] on icon at bounding box center [305, 27] width 7 height 7
click at [100, 340] on textarea at bounding box center [150, 338] width 234 height 15
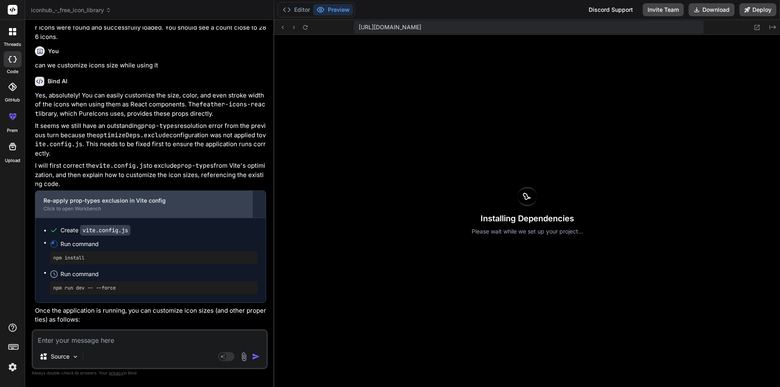
scroll to position [5682, 0]
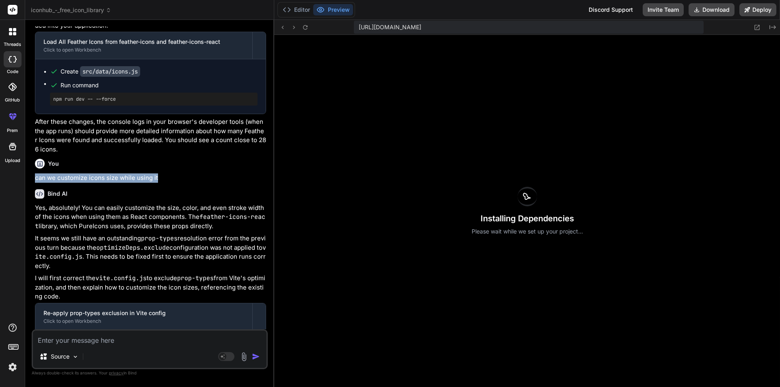
drag, startPoint x: 32, startPoint y: 217, endPoint x: 178, endPoint y: 214, distance: 145.5
click at [178, 214] on div "You it is not running run it check errrors Bind AI Okay, I will try to run the …" at bounding box center [150, 206] width 236 height 360
copy p "can we customize icons size while using it"
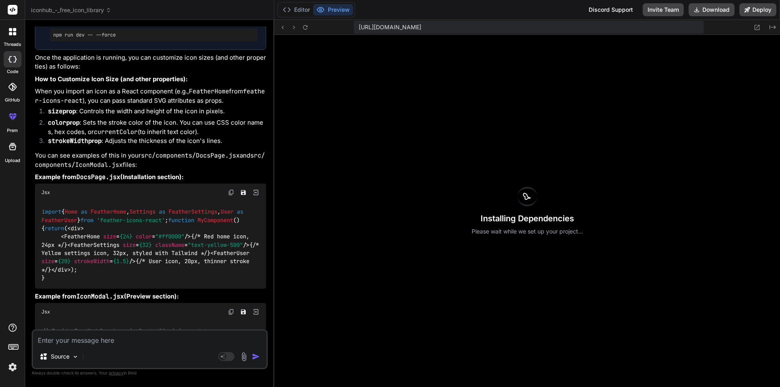
scroll to position [5885, 0]
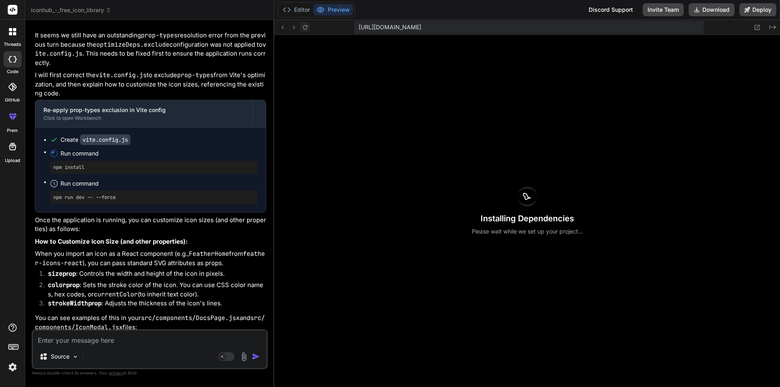
click at [302, 27] on icon at bounding box center [305, 27] width 7 height 7
click at [305, 26] on icon at bounding box center [305, 27] width 7 height 7
click at [75, 338] on textarea at bounding box center [150, 338] width 234 height 15
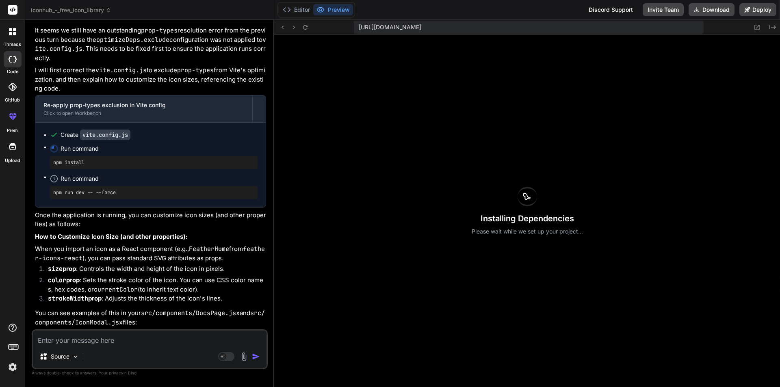
scroll to position [5888, 0]
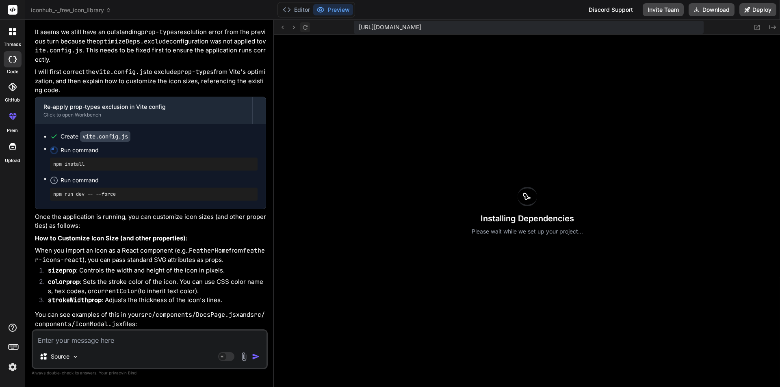
click at [305, 28] on icon at bounding box center [305, 27] width 7 height 7
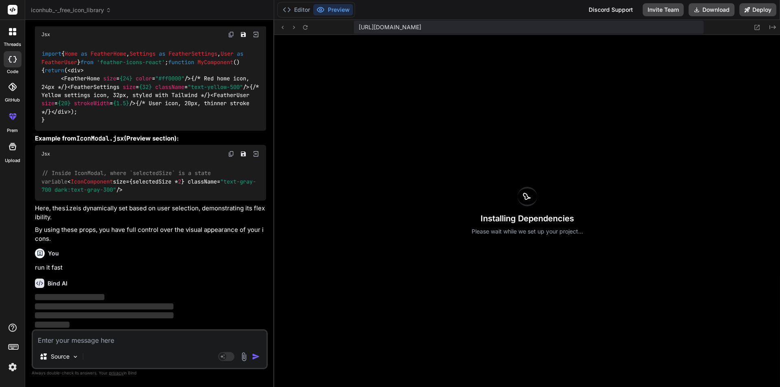
scroll to position [6295, 0]
click at [225, 353] on rect at bounding box center [226, 356] width 16 height 9
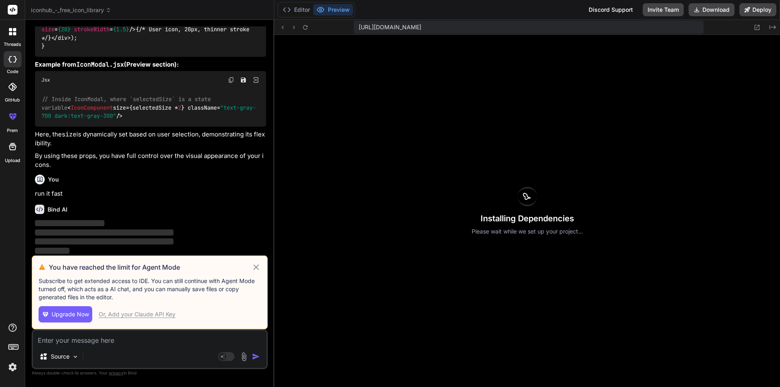
click at [256, 266] on icon at bounding box center [255, 267] width 9 height 10
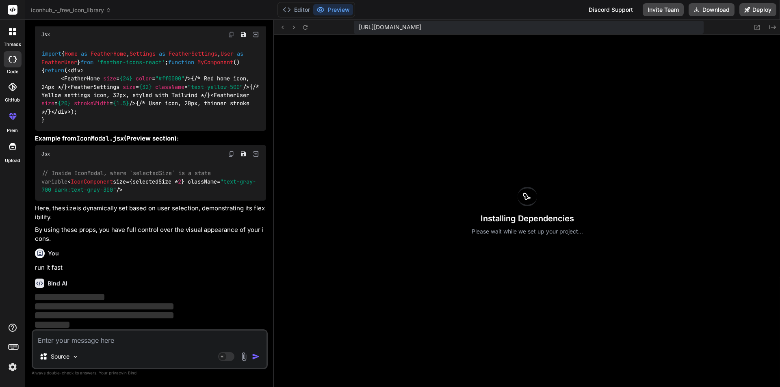
click at [186, 256] on div "You" at bounding box center [150, 254] width 231 height 10
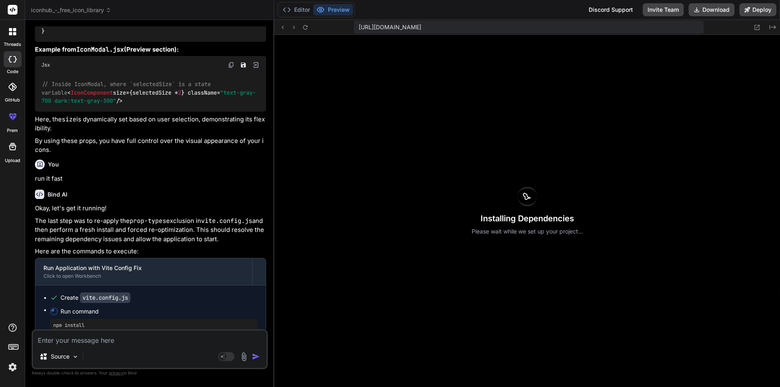
scroll to position [6424, 0]
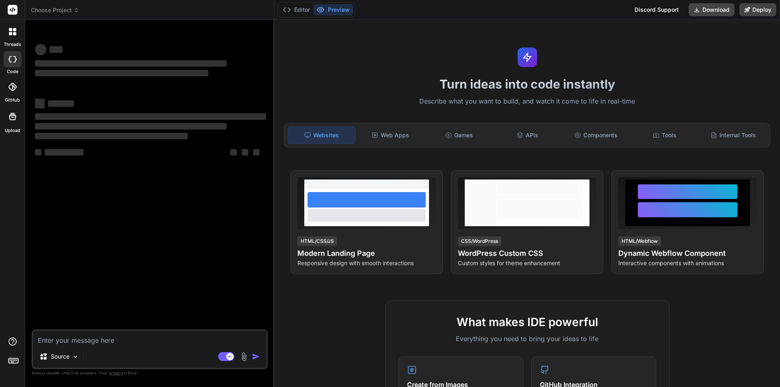
type textarea "x"
click at [15, 24] on div at bounding box center [12, 31] width 17 height 17
type textarea "x"
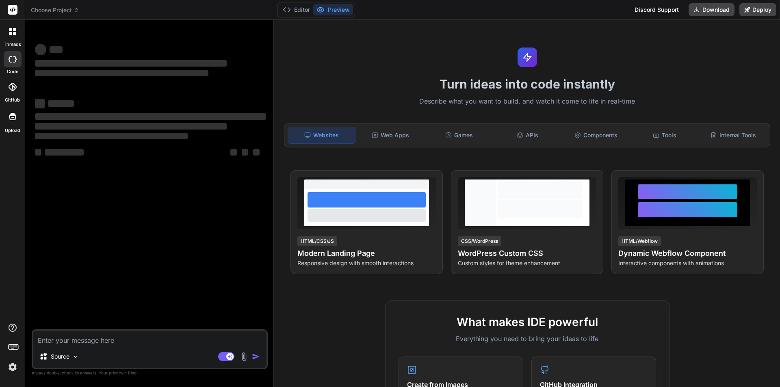
click at [18, 31] on div at bounding box center [12, 31] width 17 height 17
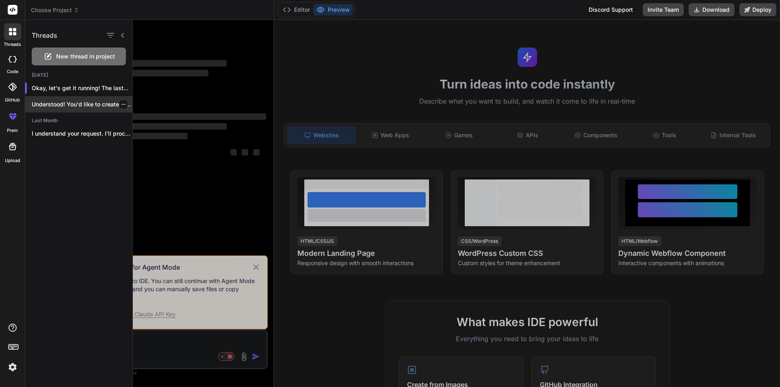
click at [78, 103] on p "Understood! You'd like to create a new..." at bounding box center [82, 104] width 101 height 8
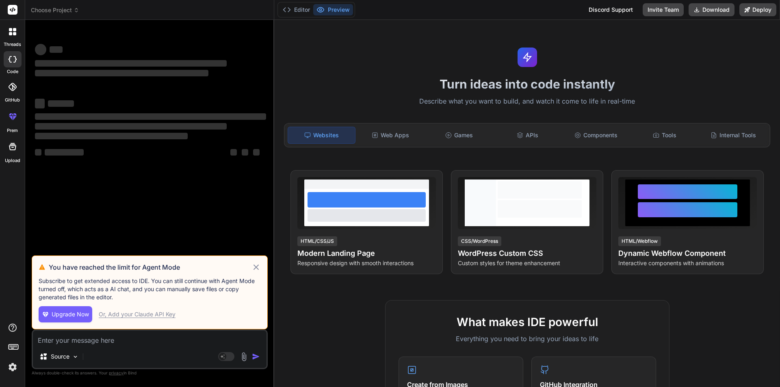
click at [257, 262] on div "You have reached the limit for Agent Mode Subscribe to get extended access to I…" at bounding box center [150, 293] width 236 height 74
click at [256, 267] on icon at bounding box center [256, 266] width 5 height 5
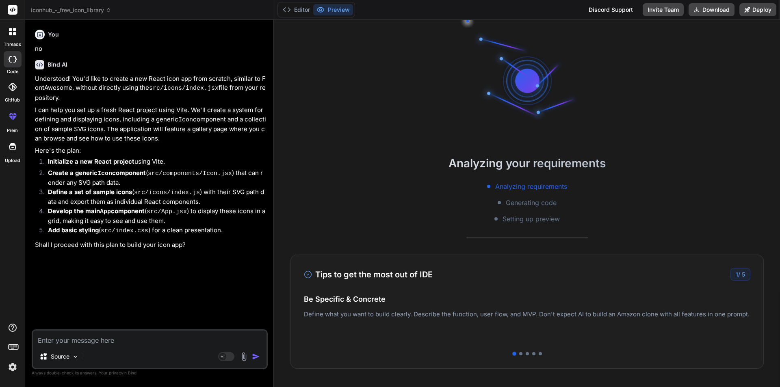
click at [5, 37] on div at bounding box center [12, 31] width 17 height 17
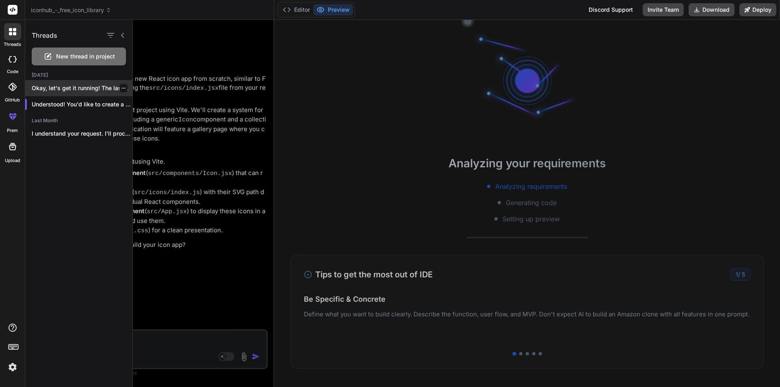
click at [73, 86] on p "Okay, let's get it running! The last..." at bounding box center [82, 88] width 101 height 8
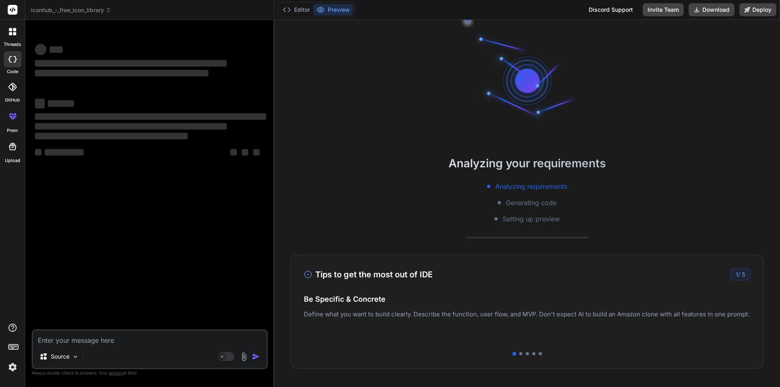
click at [15, 38] on div at bounding box center [12, 31] width 17 height 17
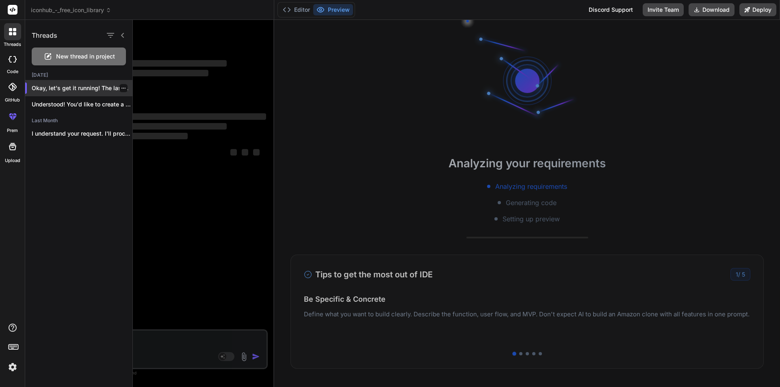
click at [74, 87] on p "Okay, let's get it running! The last..." at bounding box center [82, 88] width 101 height 8
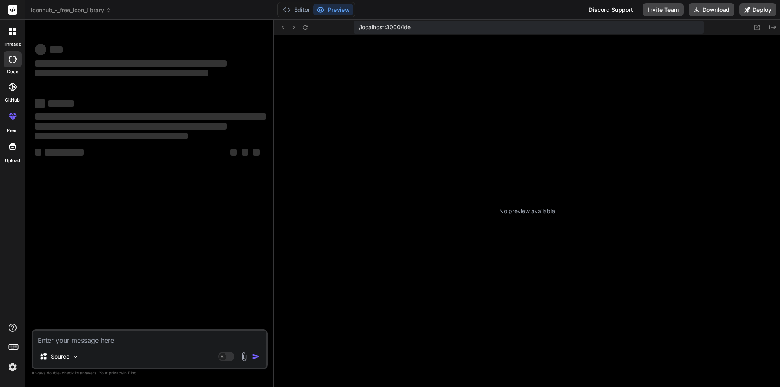
type textarea "x"
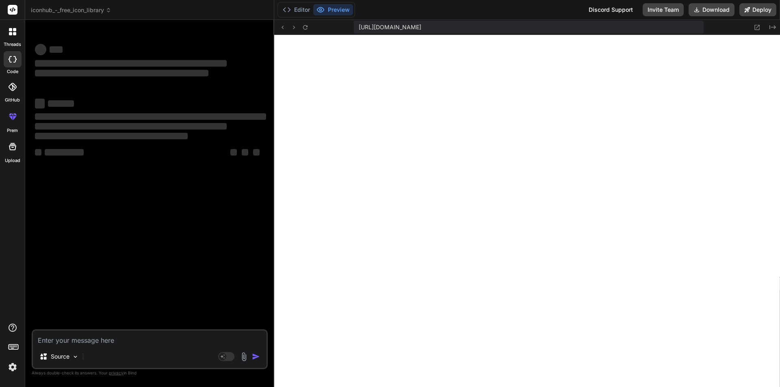
scroll to position [162, 0]
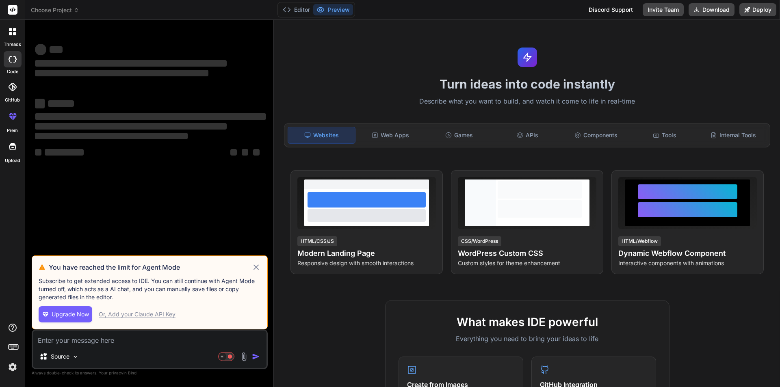
click at [258, 267] on icon at bounding box center [255, 267] width 9 height 10
type textarea "x"
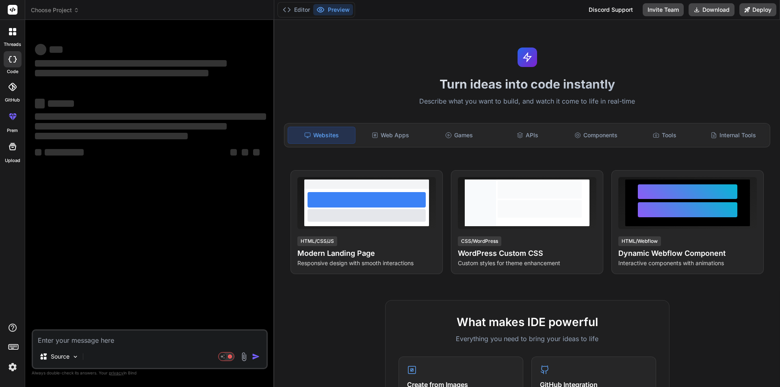
click at [13, 36] on div at bounding box center [12, 31] width 17 height 17
click at [15, 45] on label "threads" at bounding box center [12, 44] width 17 height 7
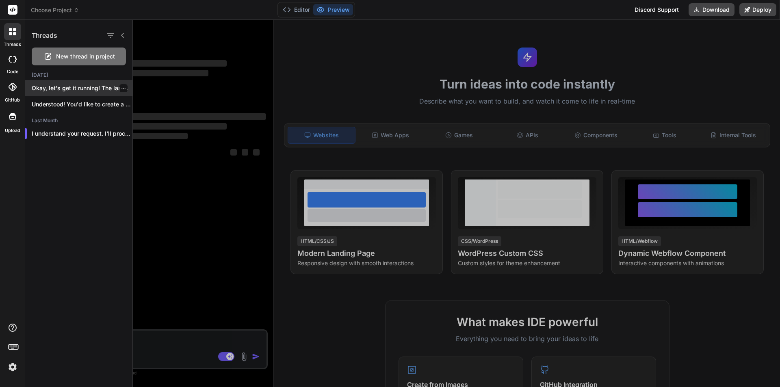
click at [71, 90] on p "Okay, let's get it running! The last..." at bounding box center [82, 88] width 101 height 8
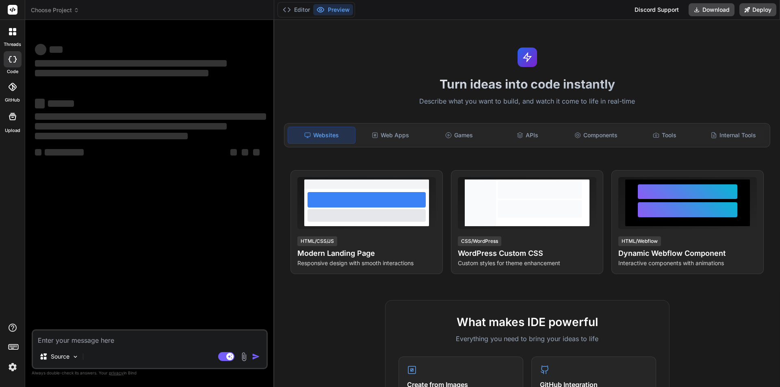
type textarea "x"
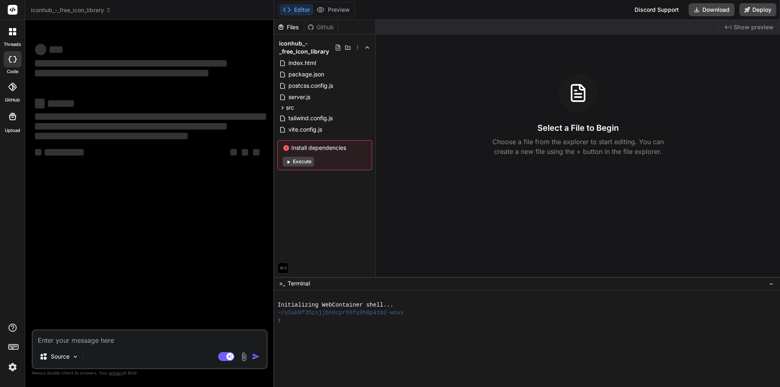
click at [76, 333] on textarea at bounding box center [150, 338] width 234 height 15
type textarea "r"
type textarea "x"
type textarea "ru"
type textarea "x"
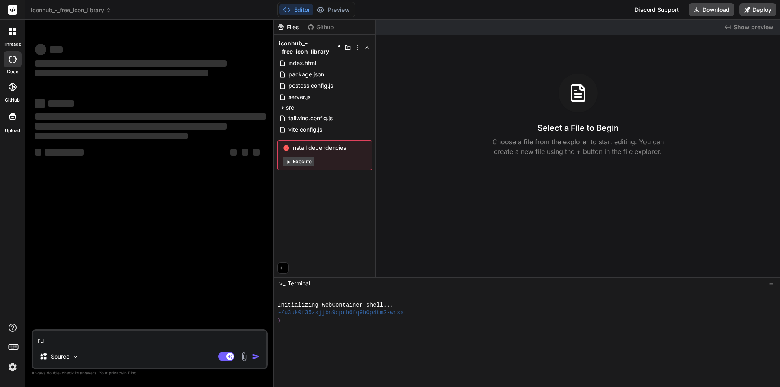
type textarea "run"
type textarea "x"
type textarea "run"
type textarea "x"
type textarea "run i"
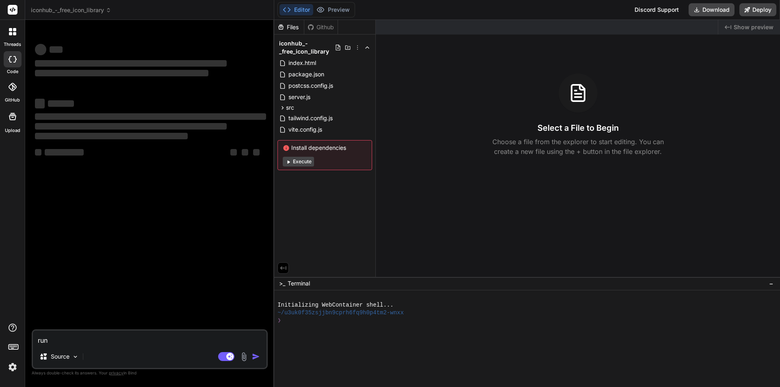
type textarea "x"
type textarea "run it"
type textarea "x"
type textarea "run it"
click at [298, 165] on button "Execute" at bounding box center [298, 162] width 31 height 10
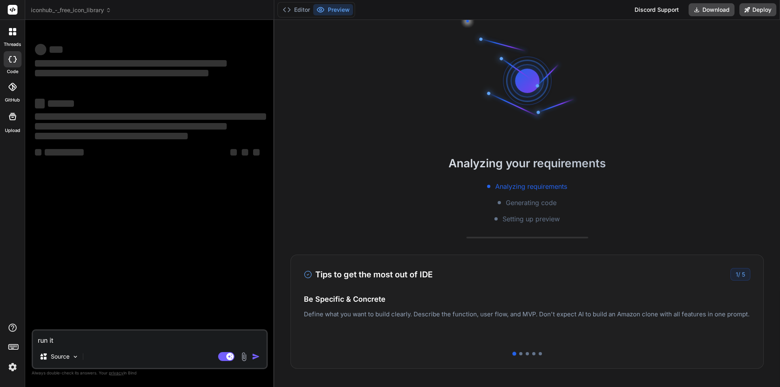
click at [9, 33] on icon at bounding box center [10, 33] width 3 height 3
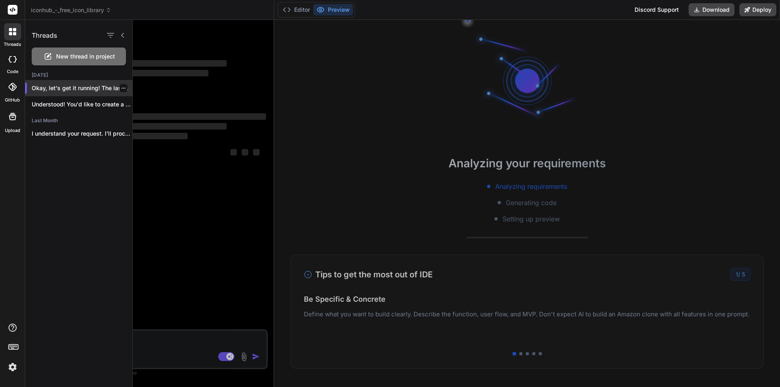
click at [75, 89] on p "Okay, let's get it running! The last..." at bounding box center [82, 88] width 101 height 8
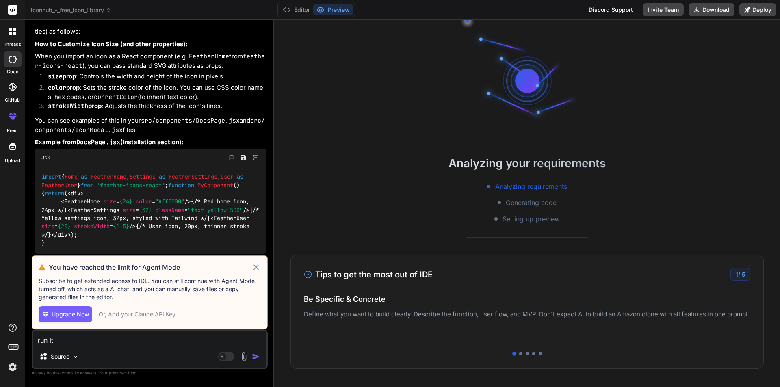
scroll to position [371, 0]
click at [258, 267] on icon at bounding box center [255, 267] width 9 height 10
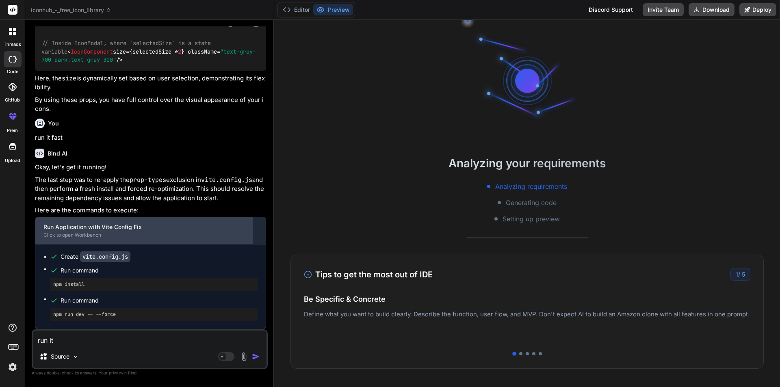
scroll to position [1769, 0]
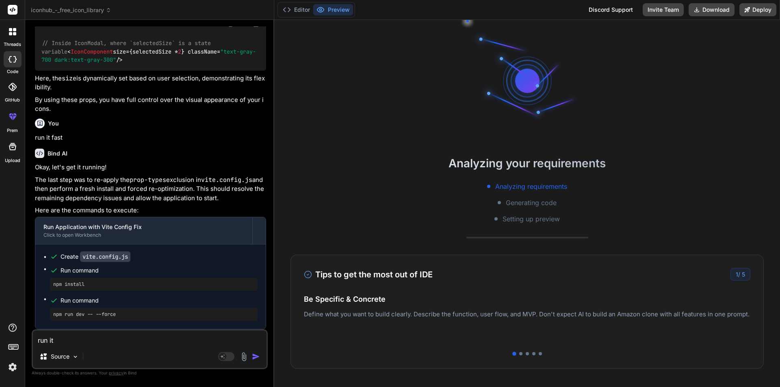
click at [255, 353] on img "button" at bounding box center [256, 357] width 8 height 8
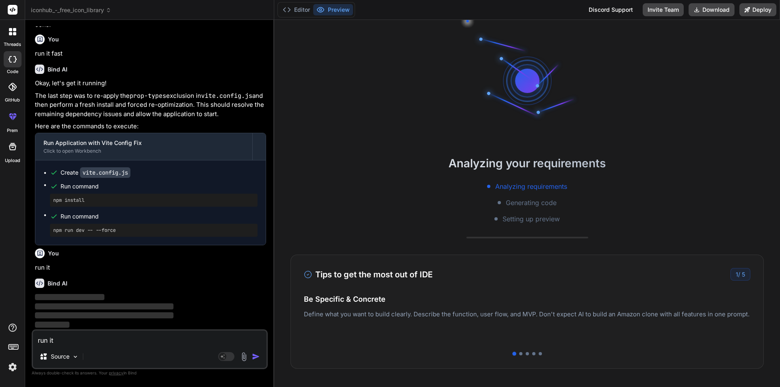
scroll to position [1853, 0]
click at [161, 233] on pre "npm run dev -- --force" at bounding box center [153, 230] width 201 height 7
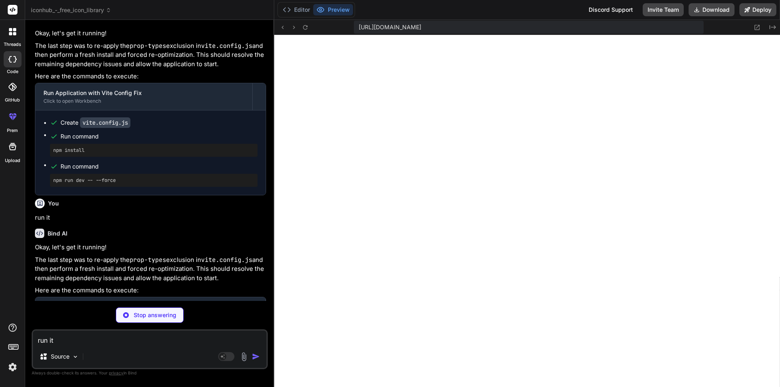
type textarea "x"
